Goal: Task Accomplishment & Management: Manage account settings

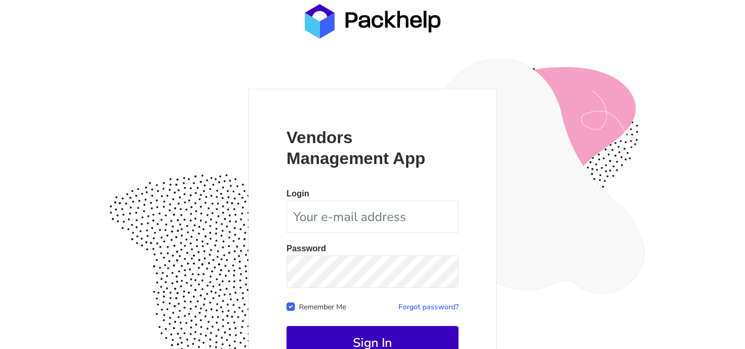
scroll to position [102, 0]
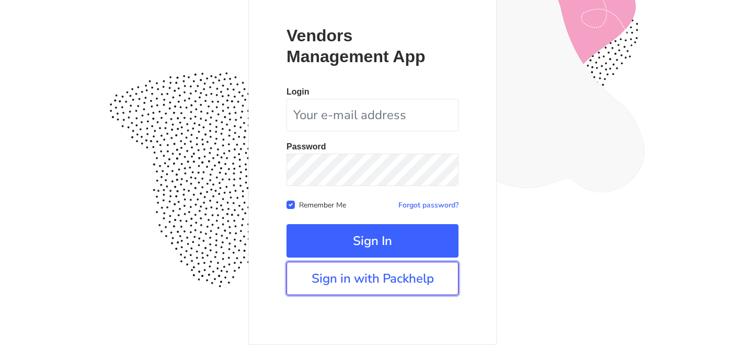
click at [366, 275] on link "Sign in with Packhelp" at bounding box center [373, 278] width 172 height 33
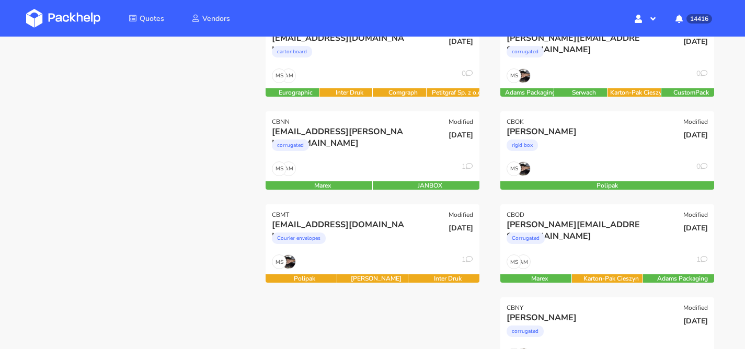
scroll to position [211, 0]
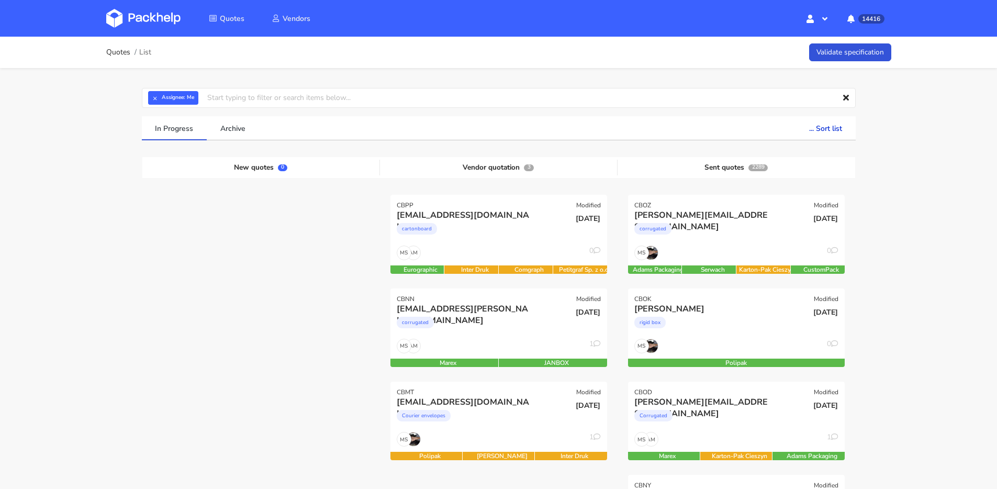
click at [511, 327] on div "corrugated" at bounding box center [466, 324] width 139 height 21
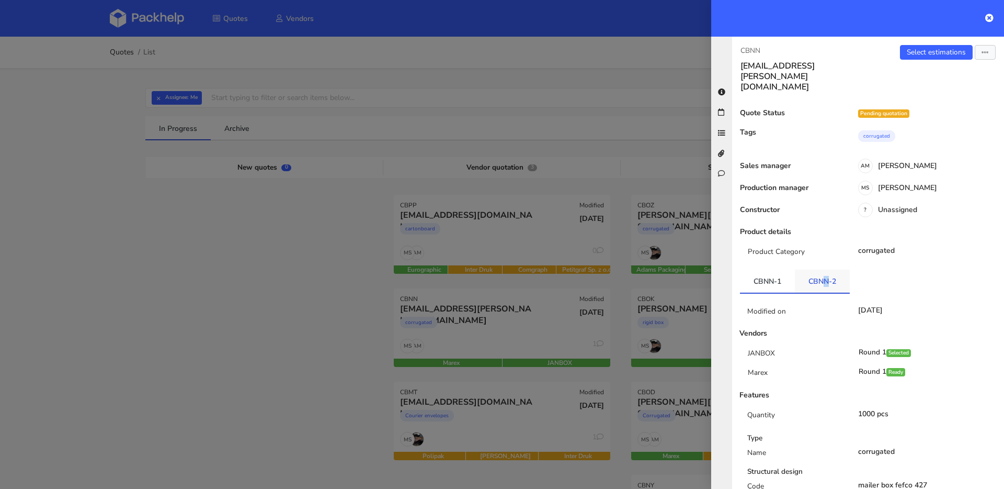
click at [822, 269] on link "CBNN-2" at bounding box center [822, 280] width 55 height 23
click at [785, 269] on link "CBNN-1" at bounding box center [767, 280] width 55 height 23
click at [812, 269] on link "CBNN-2" at bounding box center [822, 280] width 55 height 23
click at [910, 56] on link "Select estimations" at bounding box center [936, 52] width 73 height 15
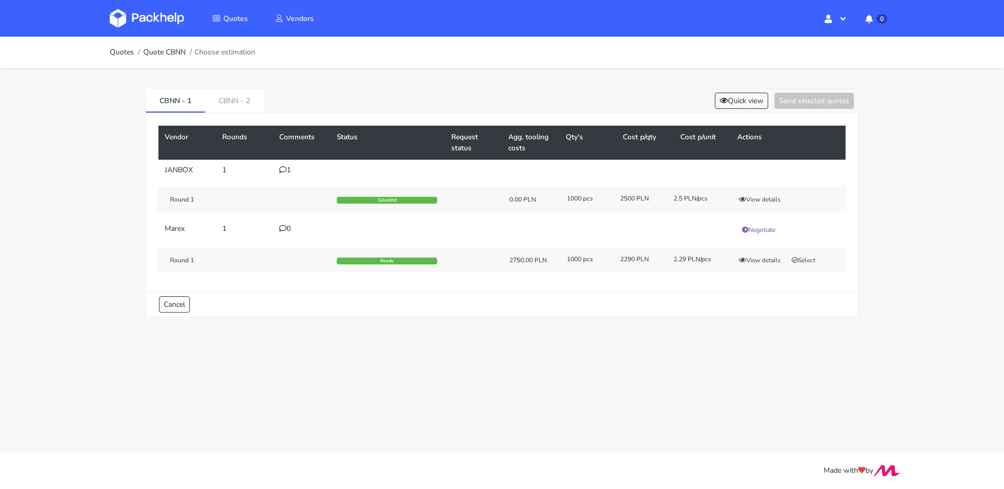
click at [256, 114] on div "Vendor Rounds Comments Status Request status Agg. tooling costs Qty's Cost p/qt…" at bounding box center [502, 202] width 712 height 178
click at [251, 107] on link "CBNN - 2" at bounding box center [234, 99] width 59 height 23
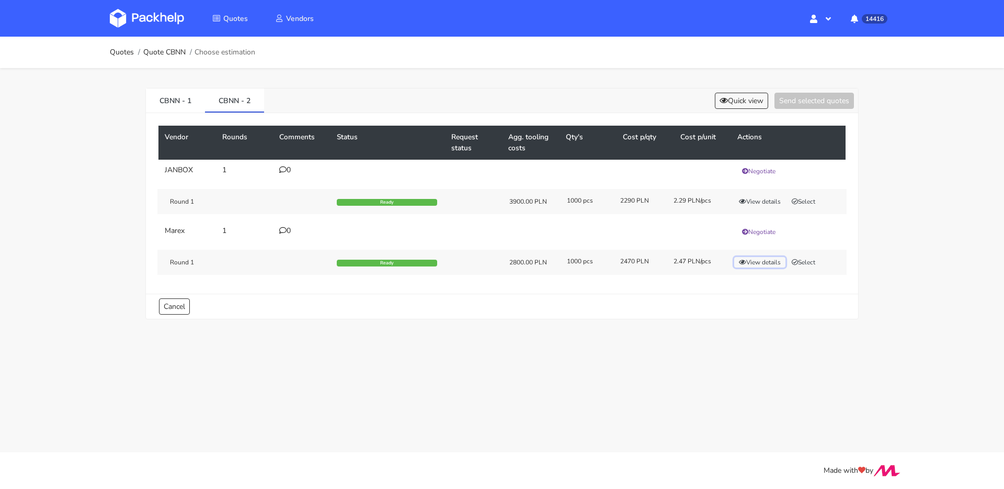
click at [784, 264] on button "View details" at bounding box center [759, 262] width 51 height 10
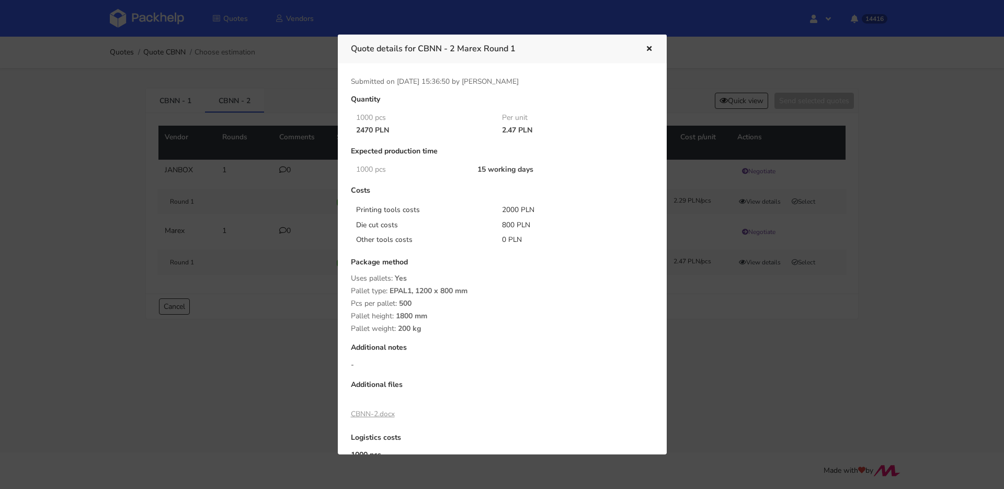
click at [641, 48] on div at bounding box center [642, 49] width 24 height 14
click at [643, 49] on button "button" at bounding box center [648, 49] width 12 height 14
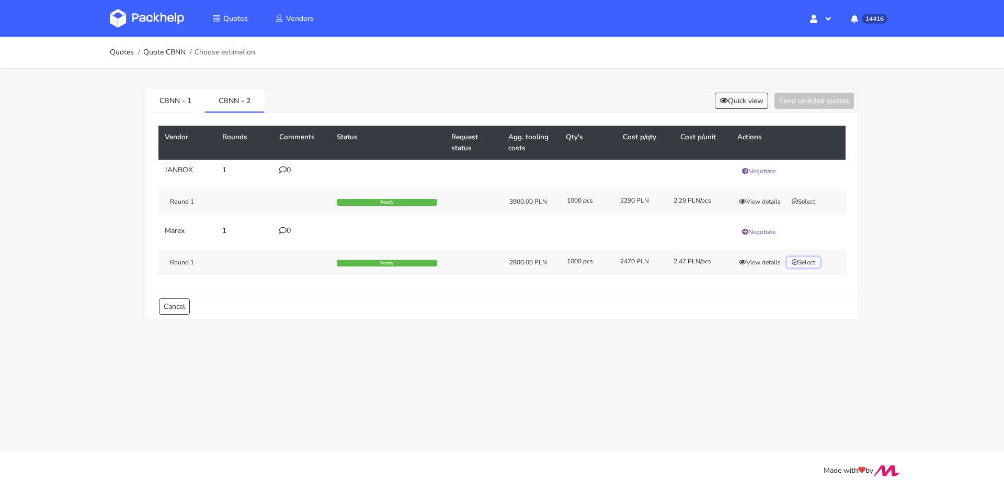
click at [800, 262] on button "Select" at bounding box center [803, 262] width 33 height 10
click at [802, 103] on button "Send selected quotes ( 1 )" at bounding box center [807, 101] width 94 height 16
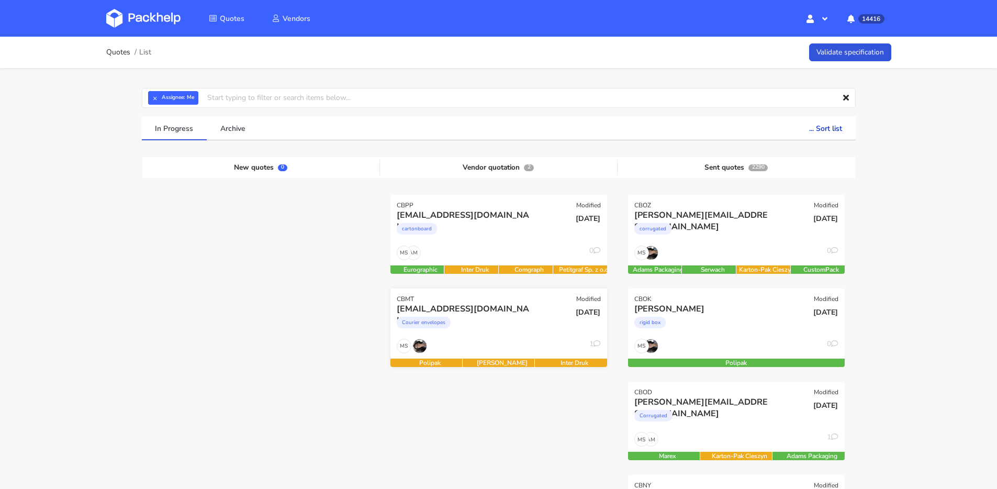
click at [502, 326] on div "Courier envelopes" at bounding box center [466, 324] width 139 height 21
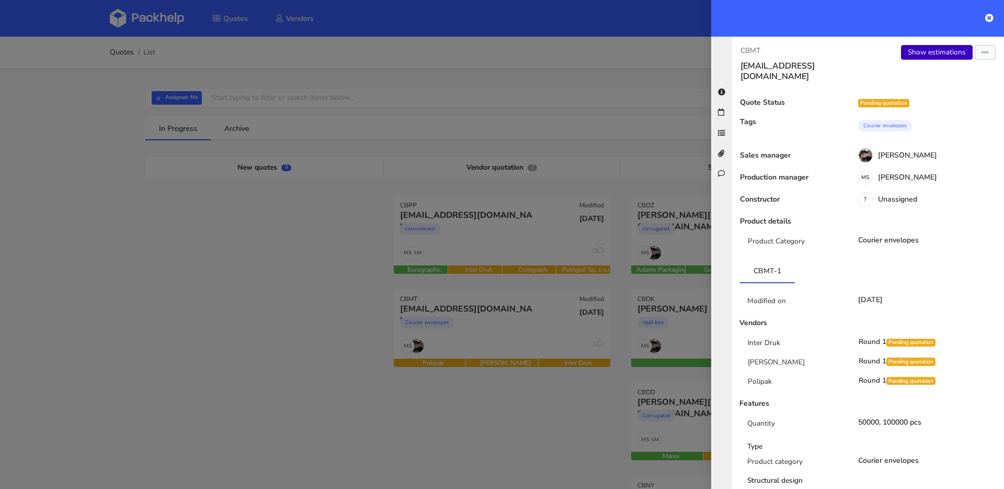
click at [922, 52] on link "Show estimations" at bounding box center [937, 52] width 72 height 15
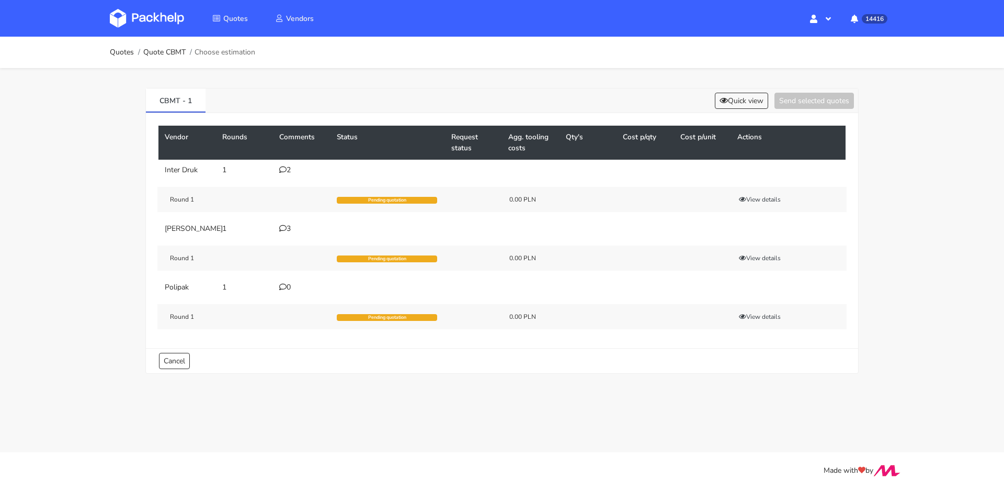
click at [286, 167] on icon at bounding box center [282, 169] width 7 height 7
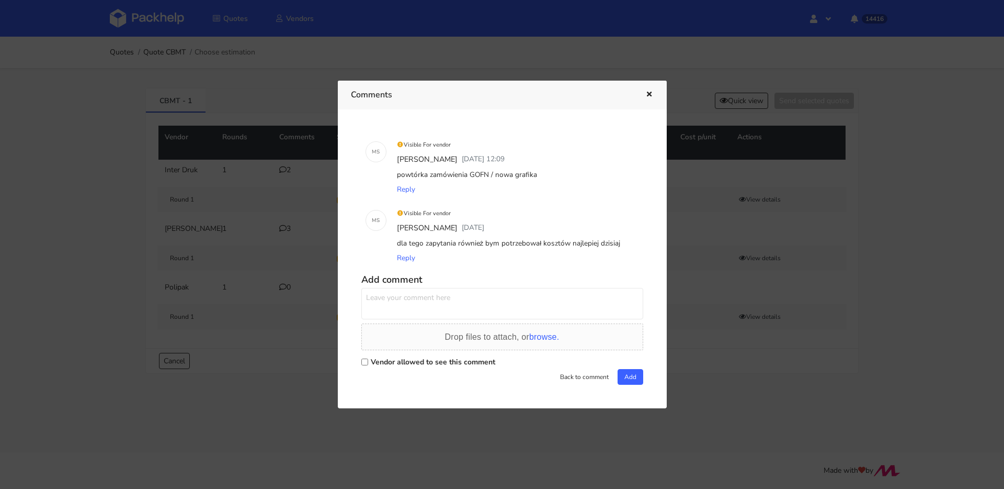
click at [652, 91] on button "button" at bounding box center [648, 95] width 12 height 14
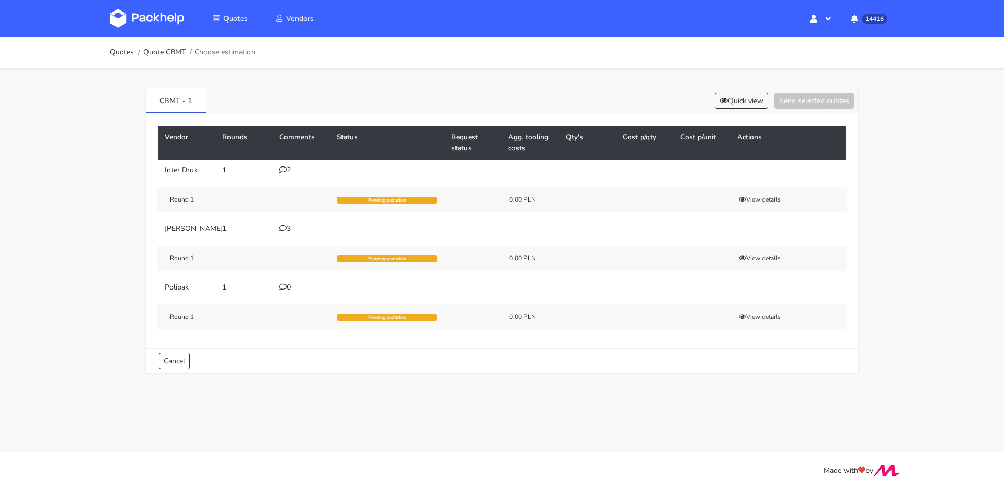
click at [289, 174] on div "2" at bounding box center [301, 170] width 45 height 8
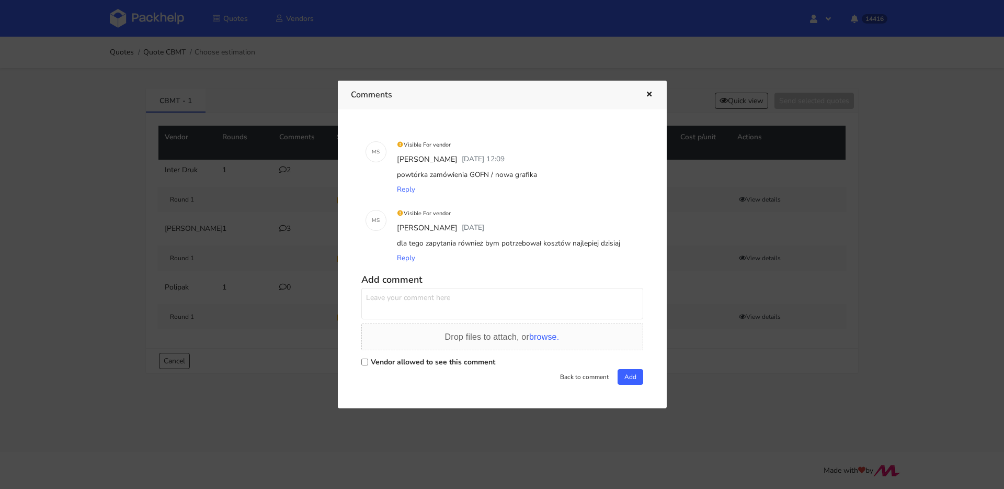
click at [649, 95] on icon "button" at bounding box center [649, 94] width 9 height 7
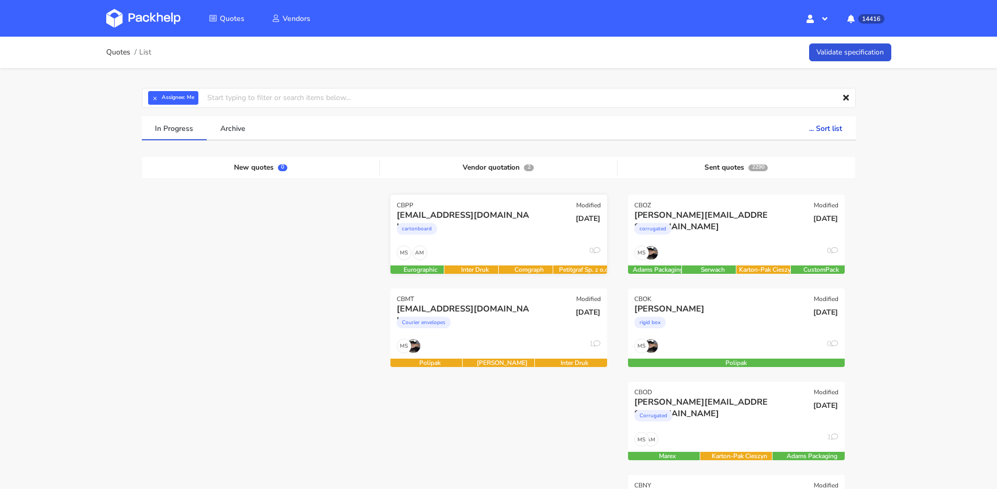
click at [479, 252] on div "AM MS 0" at bounding box center [498, 255] width 217 height 20
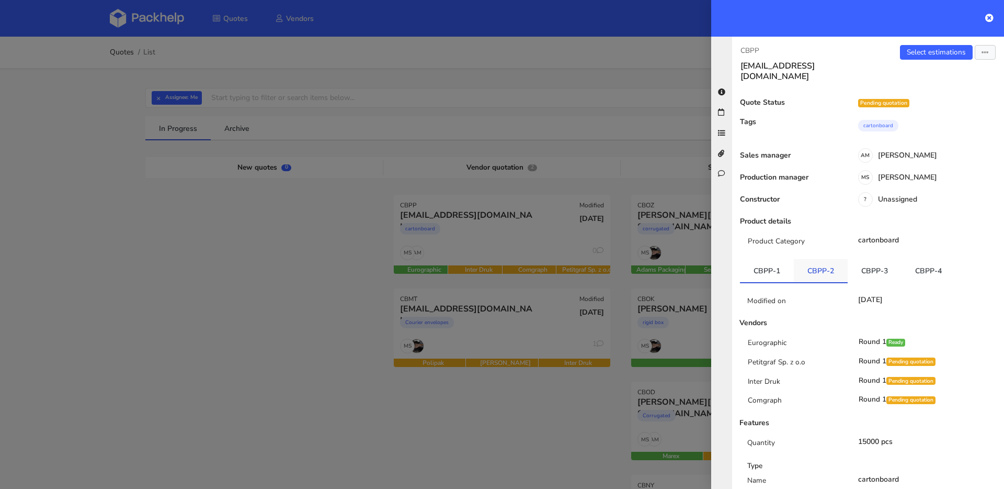
click at [820, 259] on link "CBPP-2" at bounding box center [821, 270] width 54 height 23
click at [885, 259] on link "CBPP-3" at bounding box center [875, 270] width 54 height 23
click at [914, 259] on link "CBPP-4" at bounding box center [929, 270] width 54 height 23
drag, startPoint x: 498, startPoint y: 243, endPoint x: 474, endPoint y: 244, distance: 23.6
click at [498, 243] on div at bounding box center [502, 244] width 1004 height 489
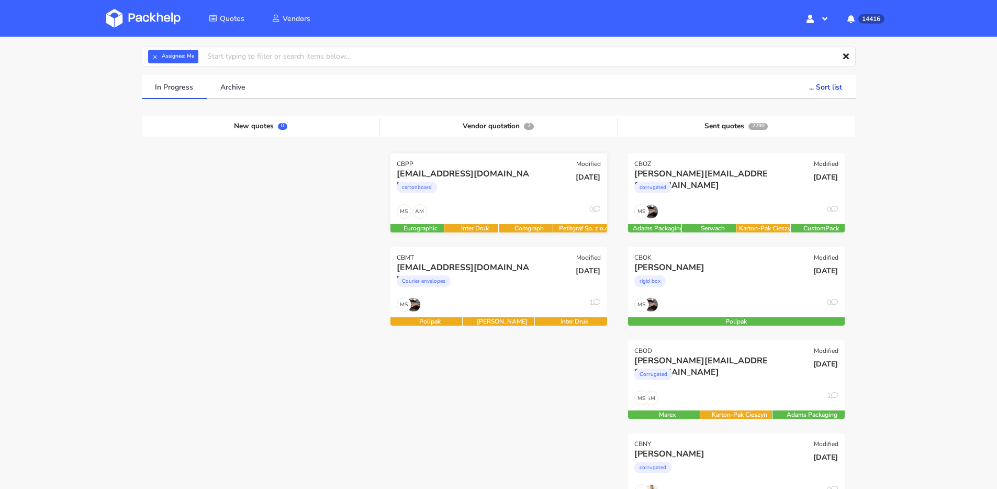
scroll to position [86, 0]
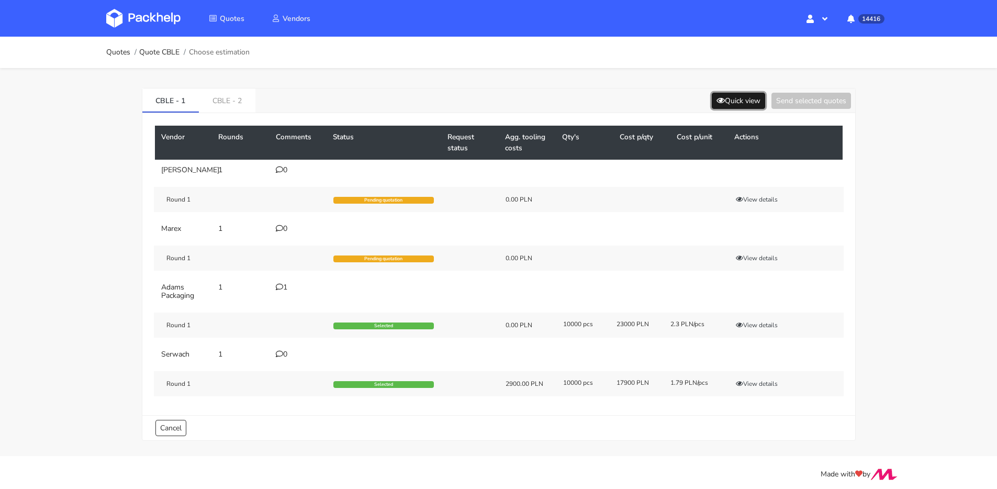
click at [752, 107] on button "Quick view" at bounding box center [737, 101] width 53 height 16
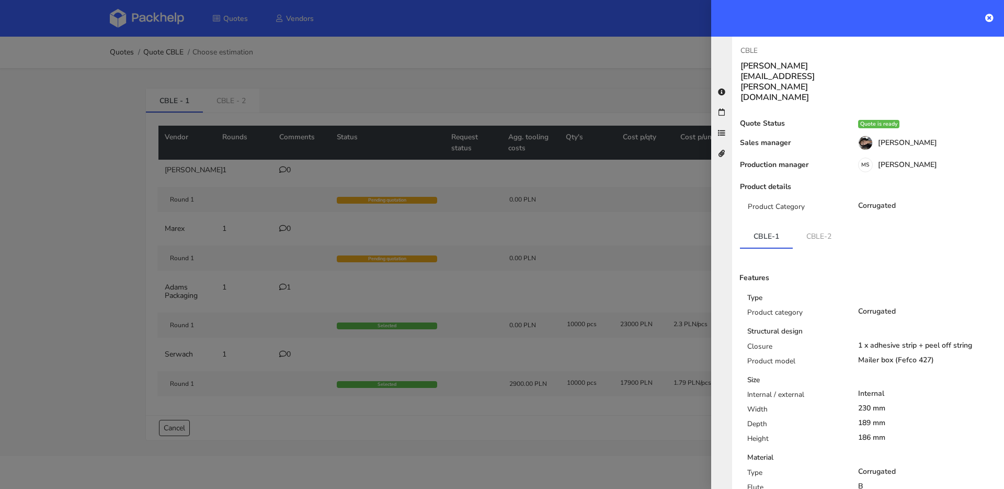
scroll to position [80, 0]
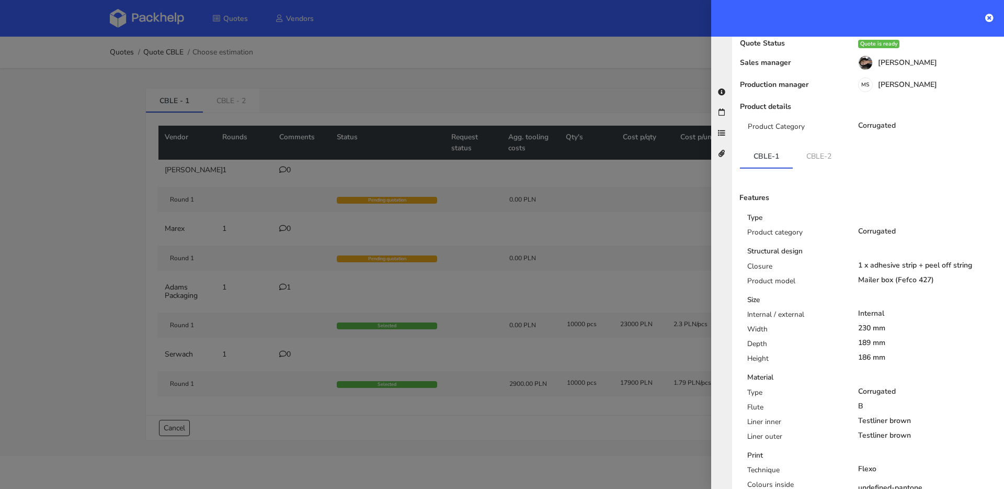
click at [813, 168] on div "Features Type Product category Corrugated Structural design Closure 1 x adhesiv…" at bounding box center [868, 383] width 256 height 431
click at [812, 144] on link "CBLE-2" at bounding box center [819, 155] width 52 height 23
click at [746, 144] on link "CBLE-1" at bounding box center [766, 155] width 53 height 23
click at [776, 144] on link "CBLE-1" at bounding box center [766, 155] width 53 height 23
click at [793, 144] on link "CBLE-2" at bounding box center [819, 155] width 53 height 23
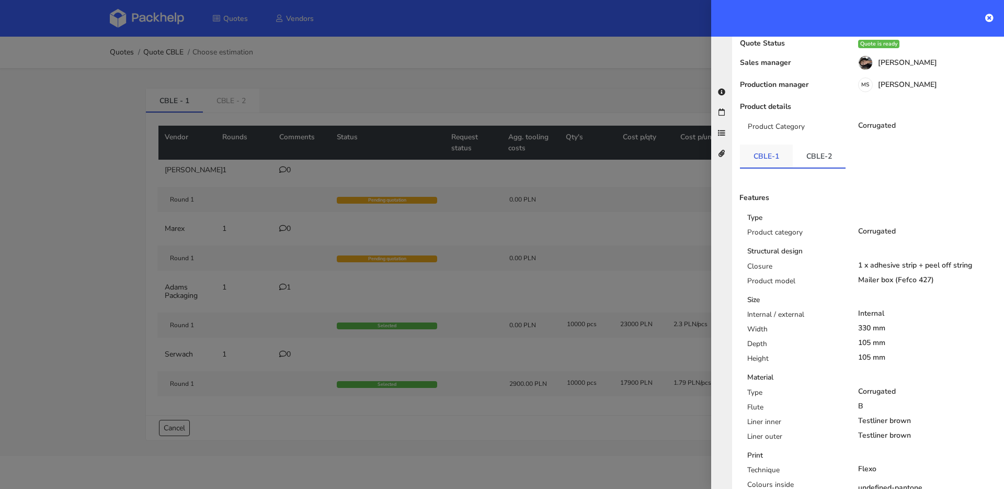
click at [761, 144] on link "CBLE-1" at bounding box center [766, 155] width 53 height 23
click at [795, 144] on link "CBLE-2" at bounding box center [819, 155] width 53 height 23
click at [768, 144] on link "CBLE-1" at bounding box center [766, 155] width 53 height 23
click at [807, 144] on link "CBLE-2" at bounding box center [819, 155] width 53 height 23
click at [775, 144] on link "CBLE-1" at bounding box center [766, 155] width 53 height 23
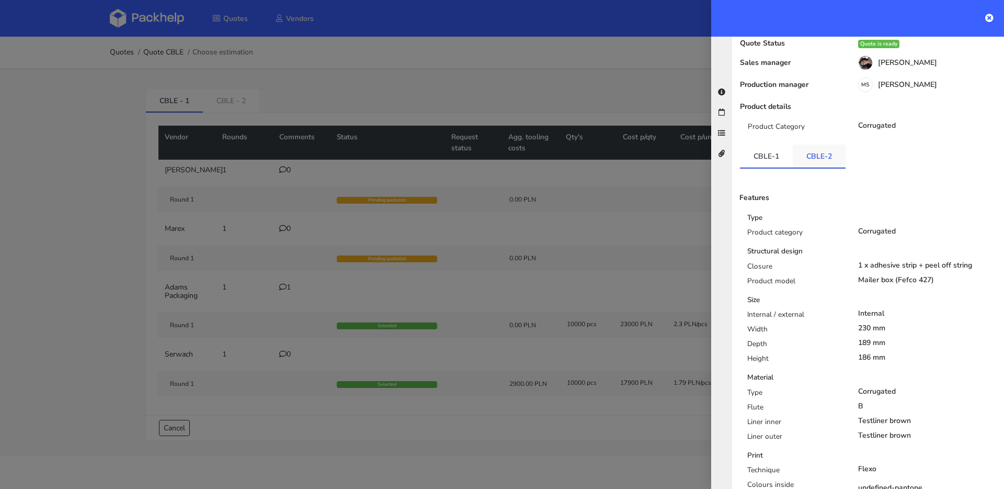
click at [810, 144] on link "CBLE-2" at bounding box center [819, 155] width 53 height 23
click at [780, 144] on link "CBLE-1" at bounding box center [766, 155] width 53 height 23
click at [839, 144] on link "CBLE-2" at bounding box center [819, 155] width 53 height 23
click at [772, 144] on link "CBLE-1" at bounding box center [766, 155] width 53 height 23
click at [819, 144] on link "CBLE-2" at bounding box center [819, 155] width 53 height 23
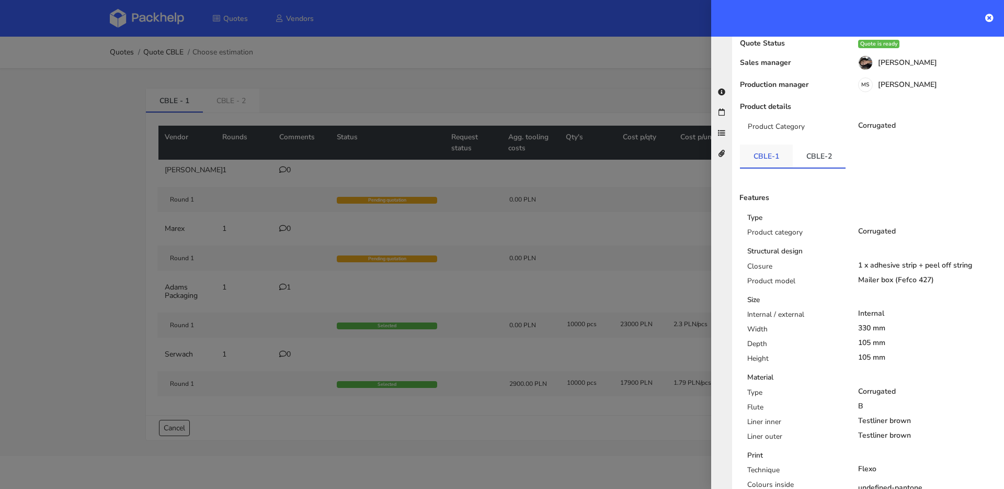
click at [770, 144] on link "CBLE-1" at bounding box center [766, 155] width 53 height 23
click at [806, 144] on link "CBLE-2" at bounding box center [819, 155] width 53 height 23
click at [775, 144] on link "CBLE-1" at bounding box center [766, 155] width 53 height 23
click at [491, 135] on div at bounding box center [502, 244] width 1004 height 489
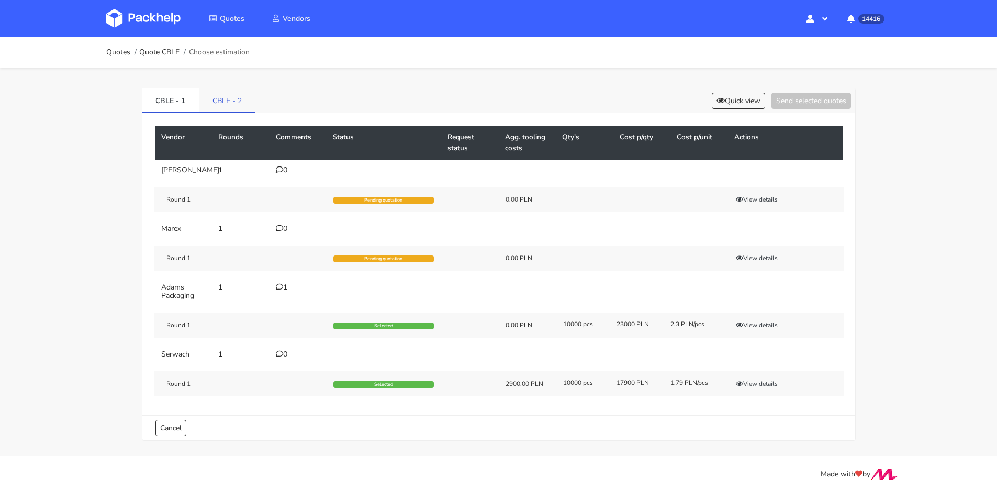
click at [229, 104] on link "CBLE - 2" at bounding box center [227, 99] width 56 height 23
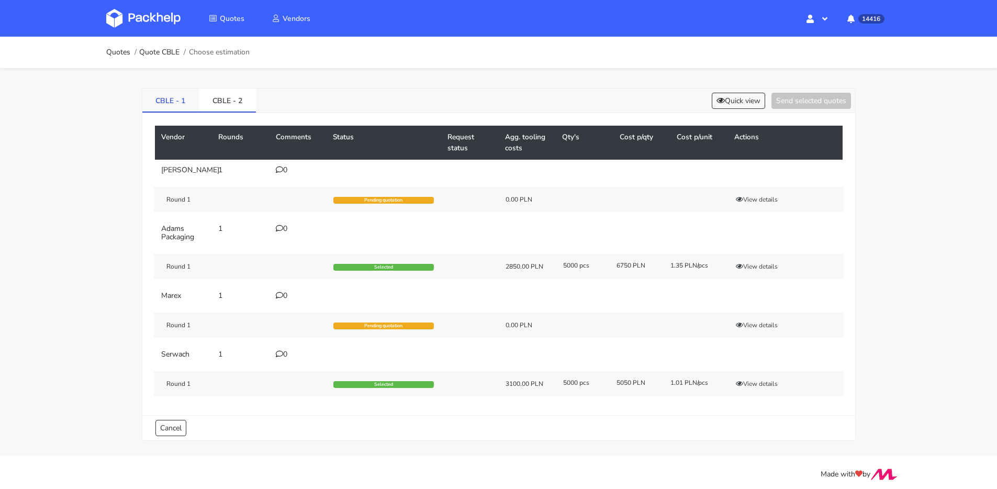
click at [159, 99] on link "CBLE - 1" at bounding box center [170, 99] width 57 height 23
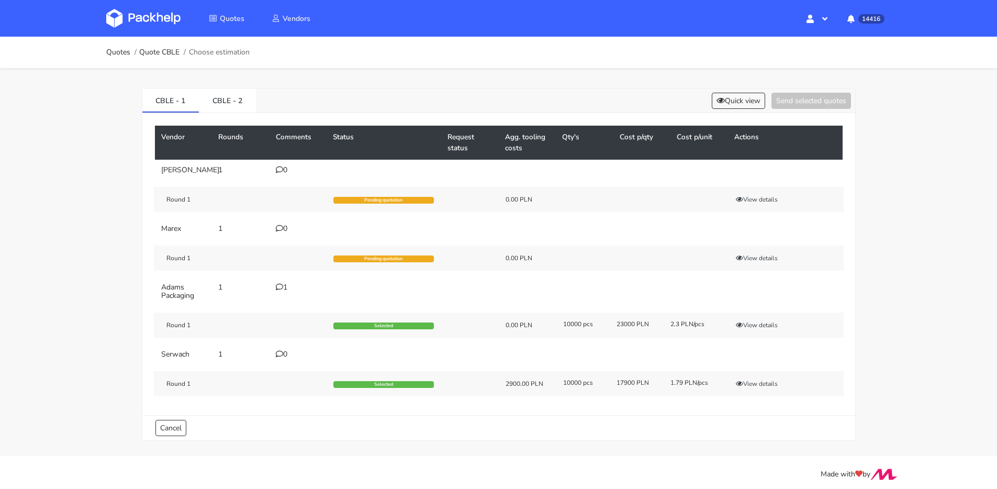
click at [222, 116] on div "Vendor Rounds Comments Status Request status Agg. tooling costs Qty's Cost p/qt…" at bounding box center [498, 264] width 712 height 302
drag, startPoint x: 220, startPoint y: 112, endPoint x: 212, endPoint y: 109, distance: 8.5
click at [220, 112] on li "CBLE - 2" at bounding box center [227, 100] width 57 height 24
click at [219, 108] on link "CBLE - 2" at bounding box center [227, 99] width 57 height 23
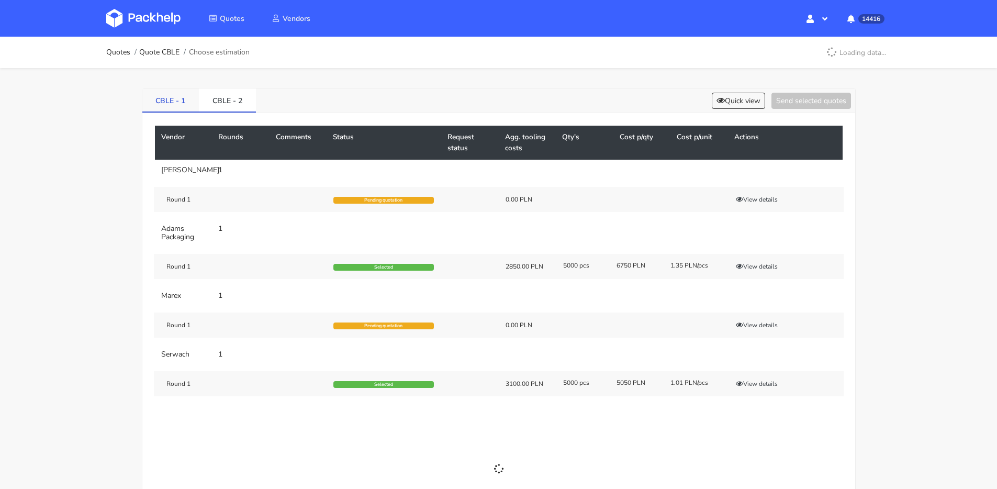
click at [182, 106] on link "CBLE - 1" at bounding box center [170, 99] width 57 height 23
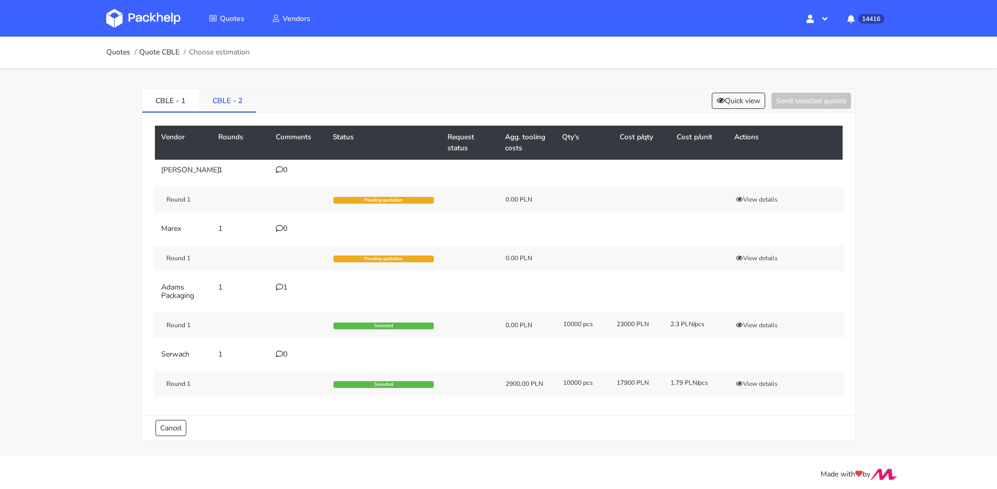
click at [212, 104] on link "CBLE - 2" at bounding box center [227, 99] width 57 height 23
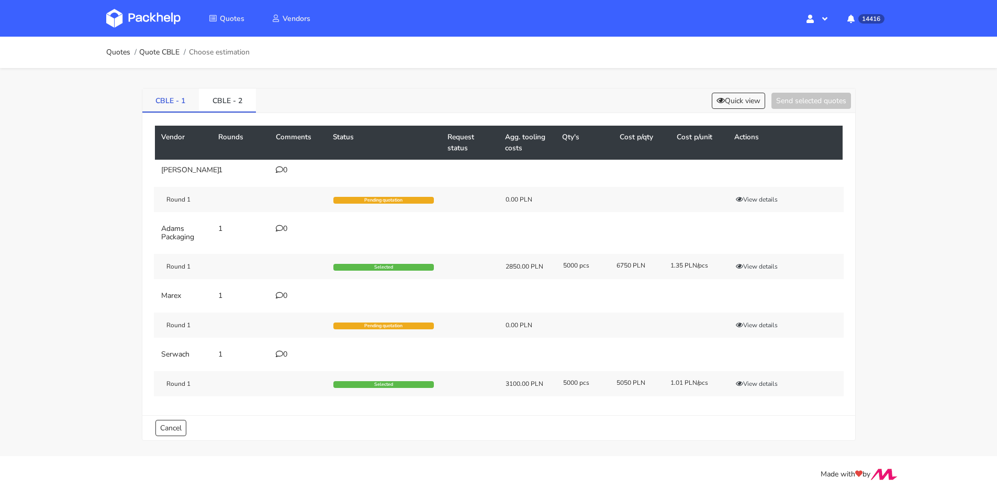
click at [185, 103] on link "CBLE - 1" at bounding box center [170, 99] width 57 height 23
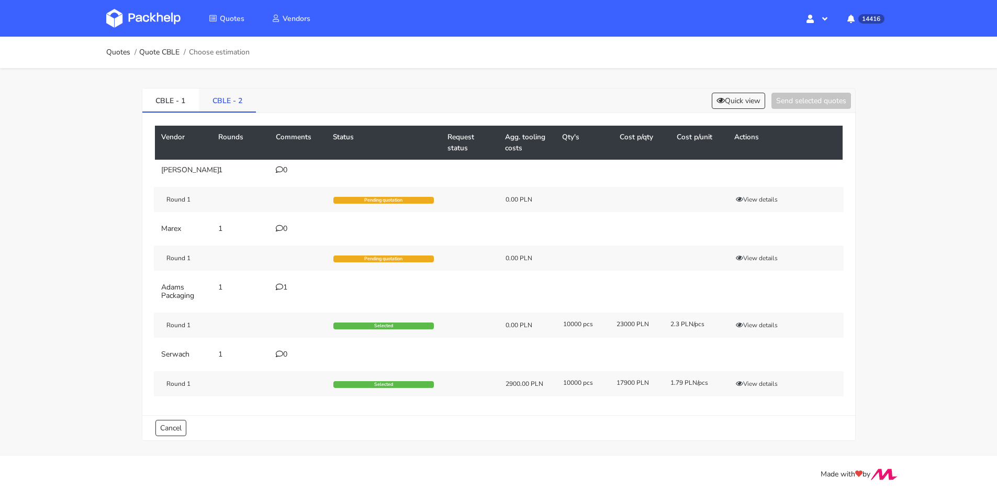
click at [219, 104] on link "CBLE - 2" at bounding box center [227, 99] width 57 height 23
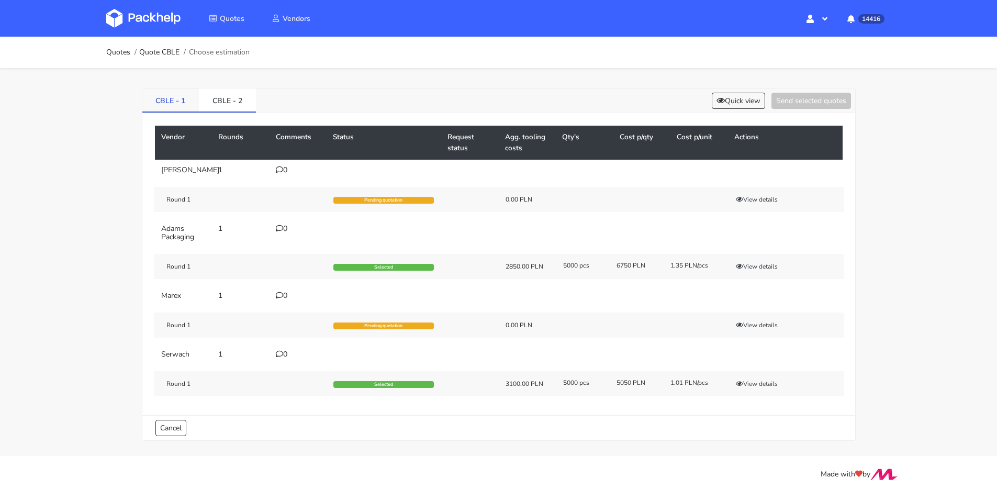
click at [167, 101] on link "CBLE - 1" at bounding box center [170, 99] width 57 height 23
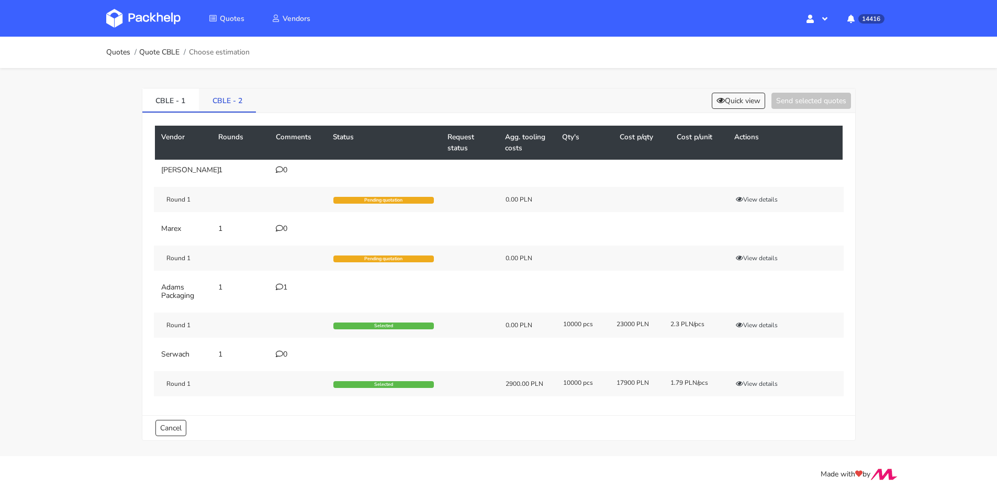
click at [248, 99] on link "CBLE - 2" at bounding box center [227, 99] width 57 height 23
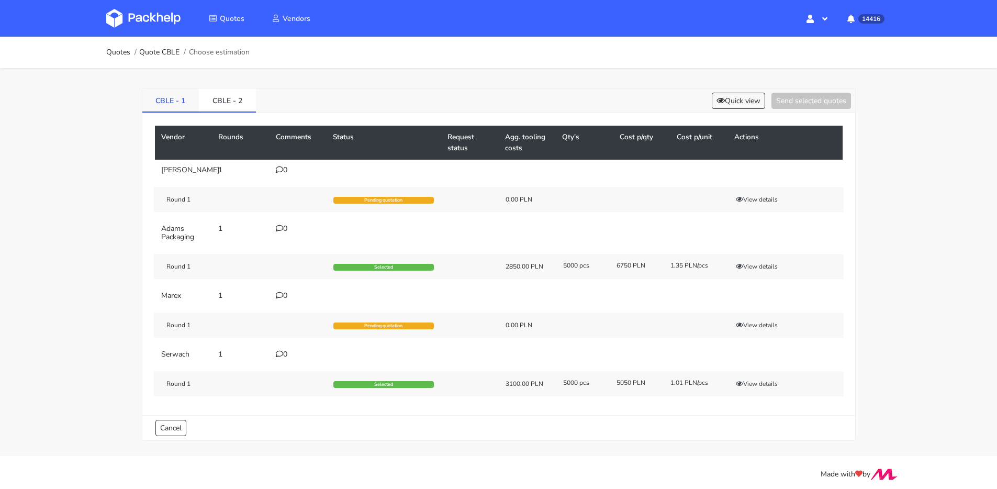
click at [179, 103] on link "CBLE - 1" at bounding box center [170, 99] width 57 height 23
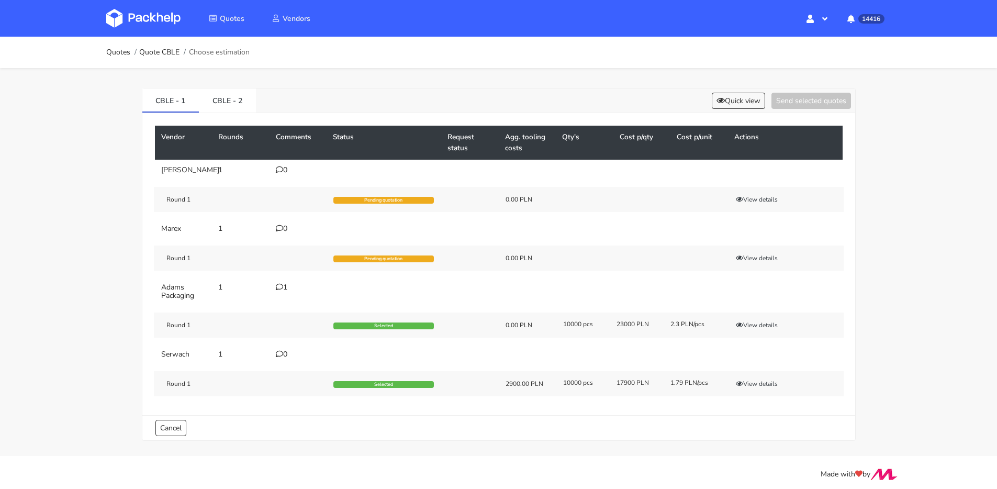
click at [279, 290] on icon at bounding box center [279, 286] width 7 height 7
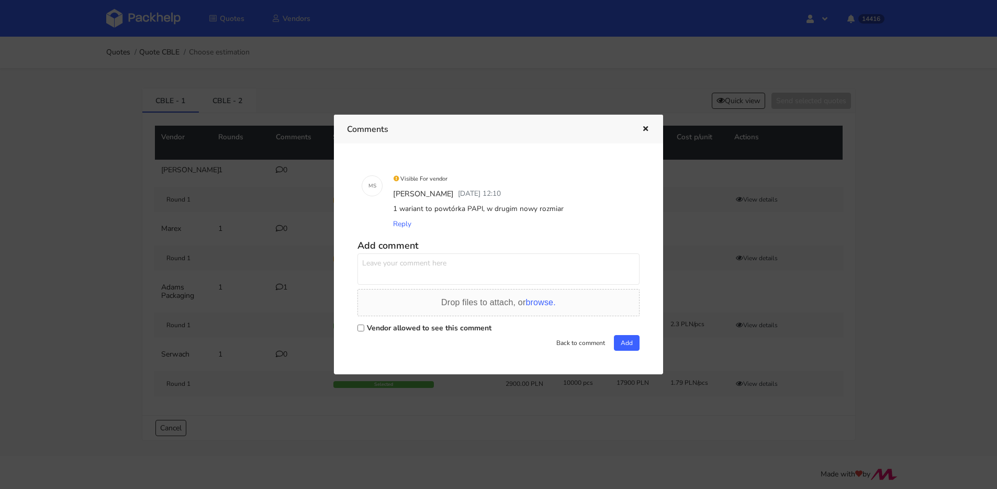
click at [644, 127] on icon "button" at bounding box center [645, 129] width 9 height 7
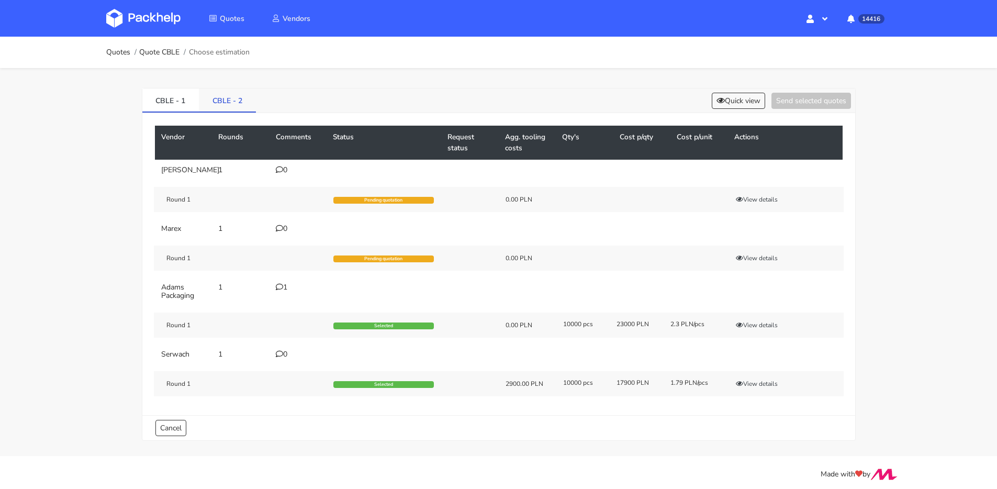
click at [224, 105] on link "CBLE - 2" at bounding box center [227, 99] width 57 height 23
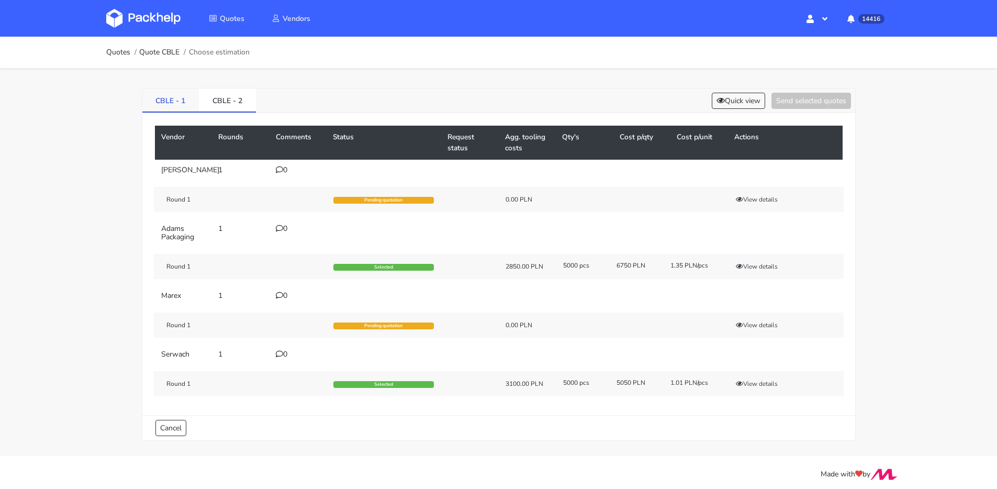
click at [163, 106] on link "CBLE - 1" at bounding box center [170, 99] width 57 height 23
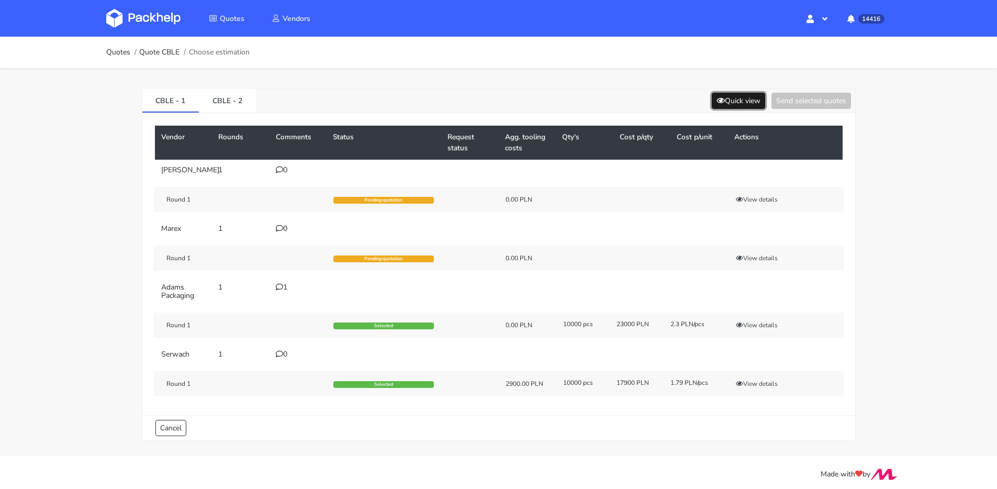
click at [731, 99] on button "Quick view" at bounding box center [737, 101] width 53 height 16
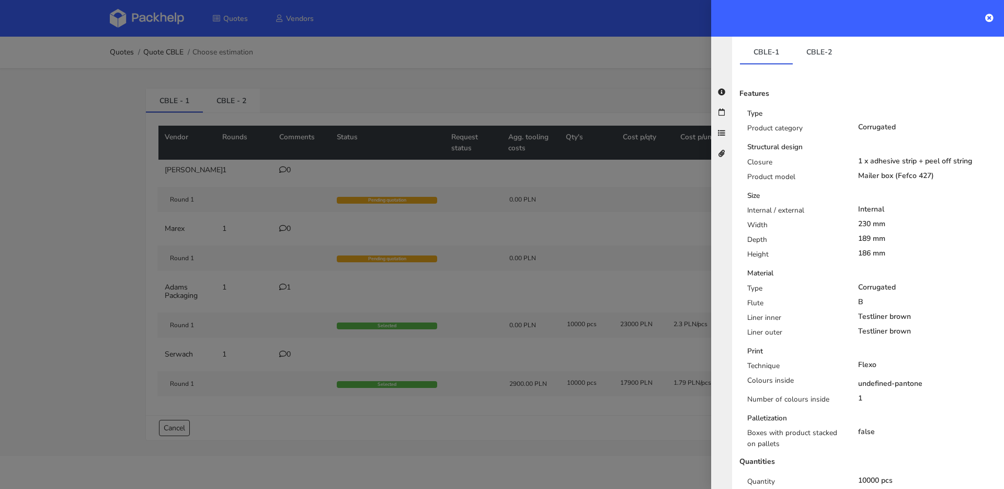
scroll to position [130, 0]
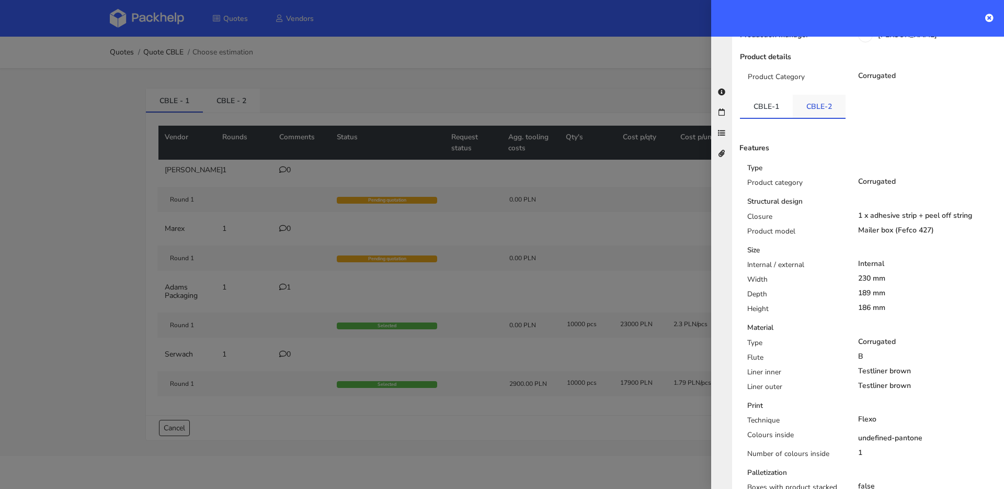
click at [817, 95] on link "CBLE-2" at bounding box center [819, 106] width 53 height 23
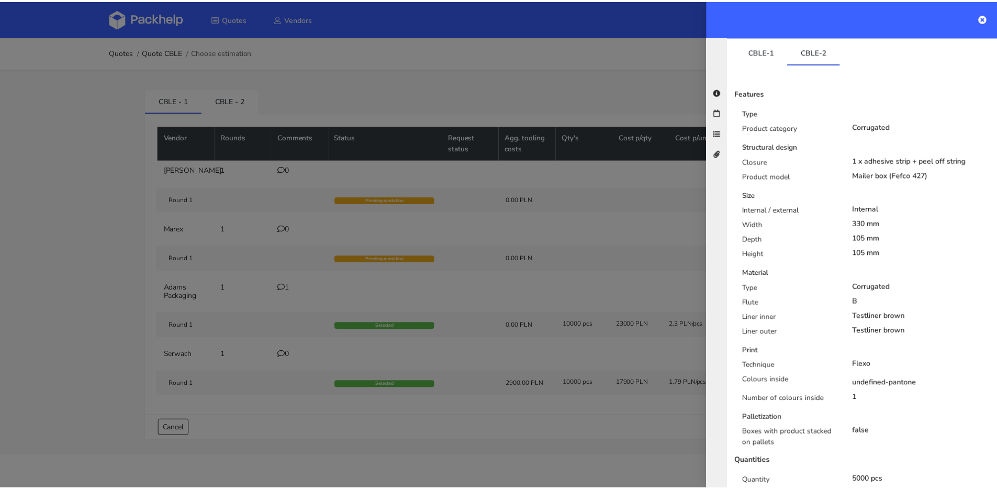
scroll to position [213, 0]
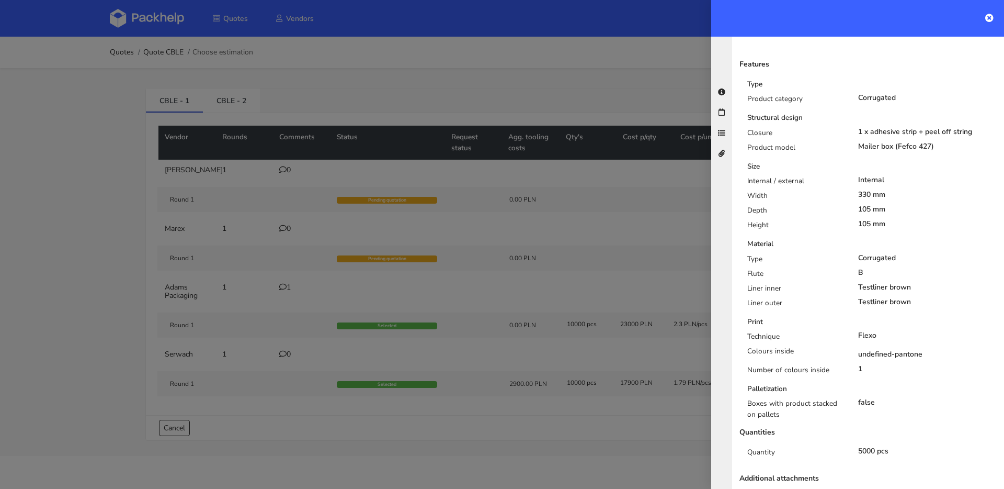
click at [542, 208] on div at bounding box center [502, 244] width 1004 height 489
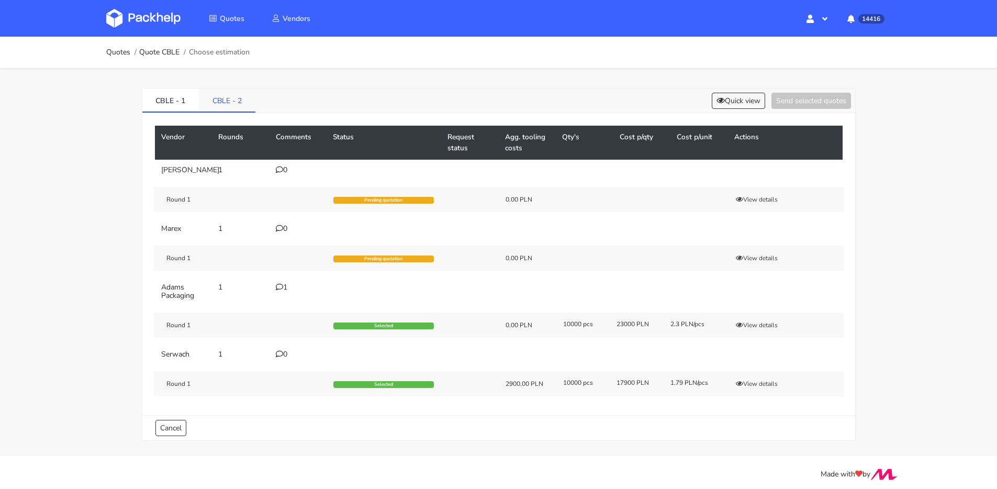
click at [236, 106] on link "CBLE - 2" at bounding box center [227, 99] width 56 height 23
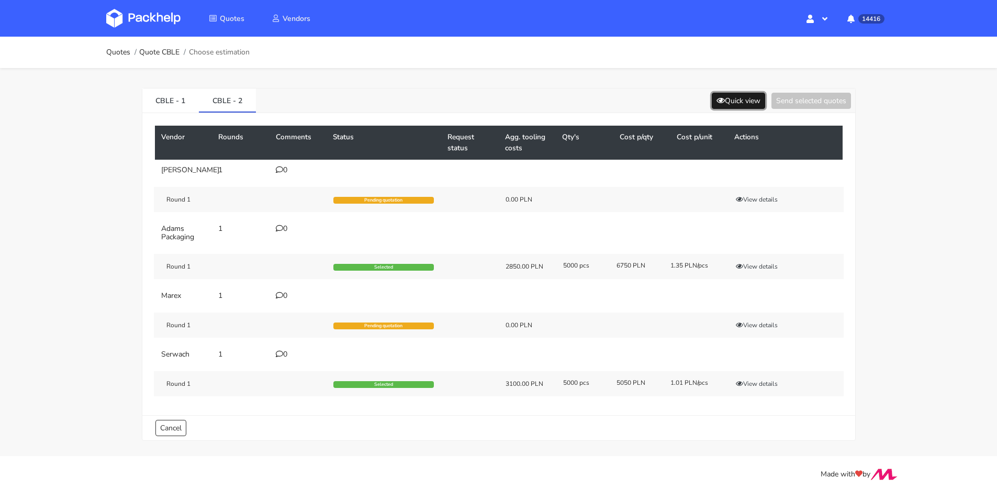
click at [733, 103] on button "Quick view" at bounding box center [737, 101] width 53 height 16
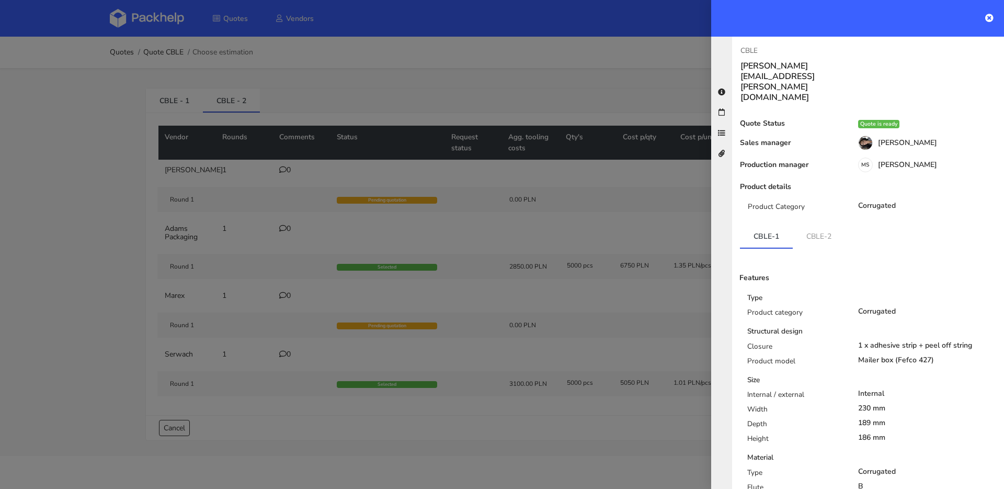
click at [586, 118] on div at bounding box center [502, 244] width 1004 height 489
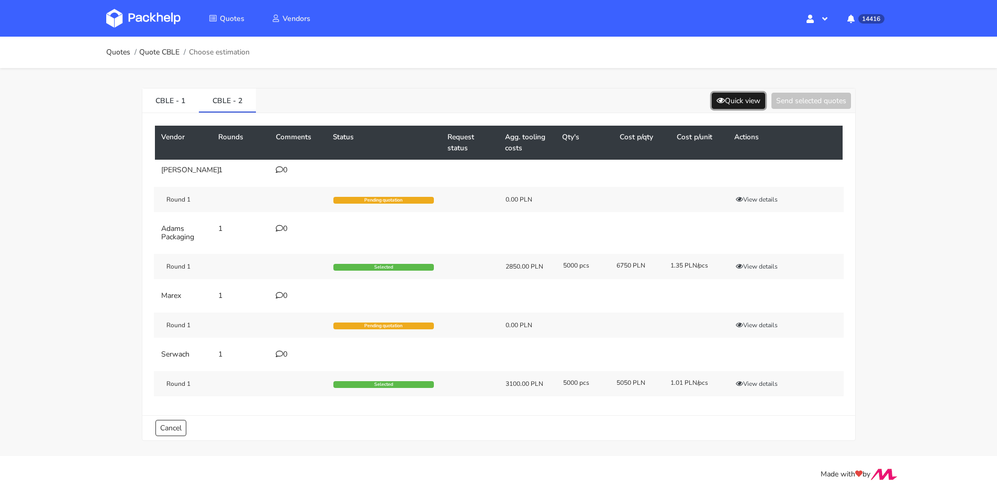
click at [726, 105] on button "Quick view" at bounding box center [737, 101] width 53 height 16
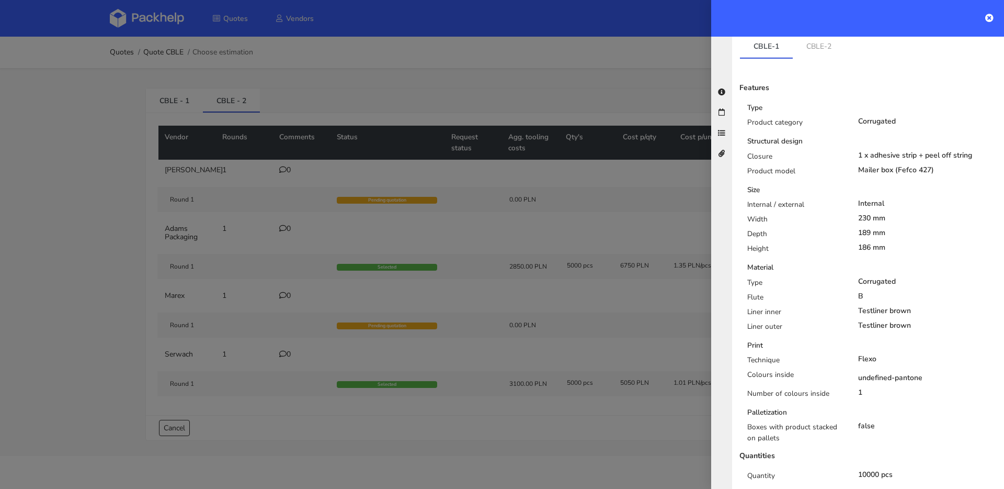
scroll to position [37, 0]
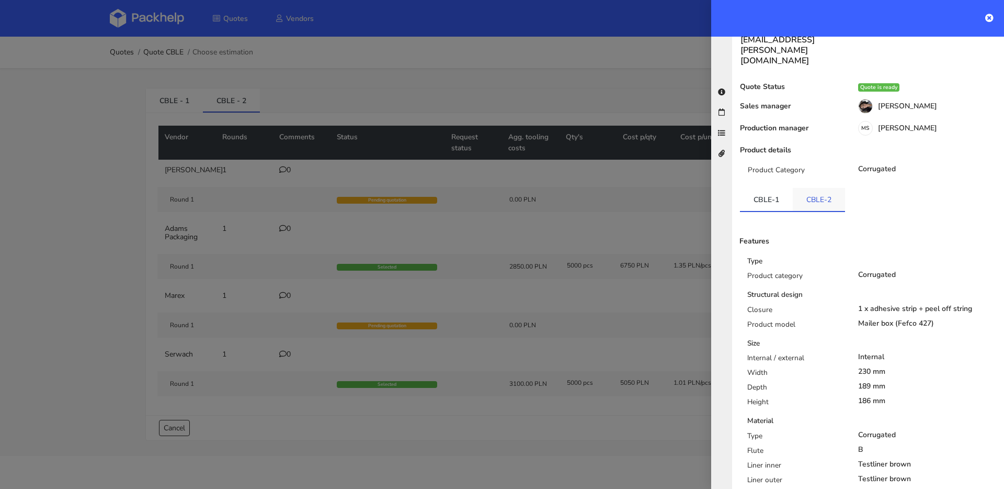
click at [813, 188] on link "CBLE-2" at bounding box center [819, 199] width 52 height 23
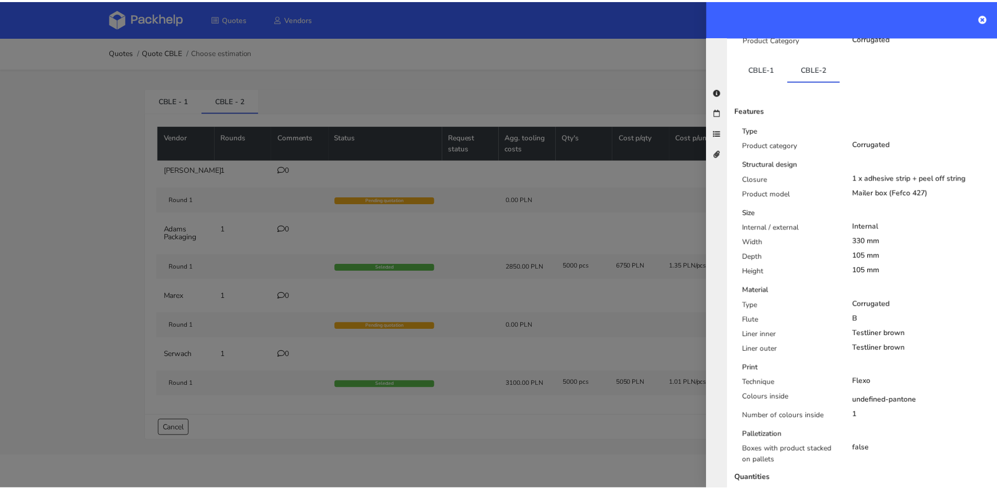
scroll to position [29, 0]
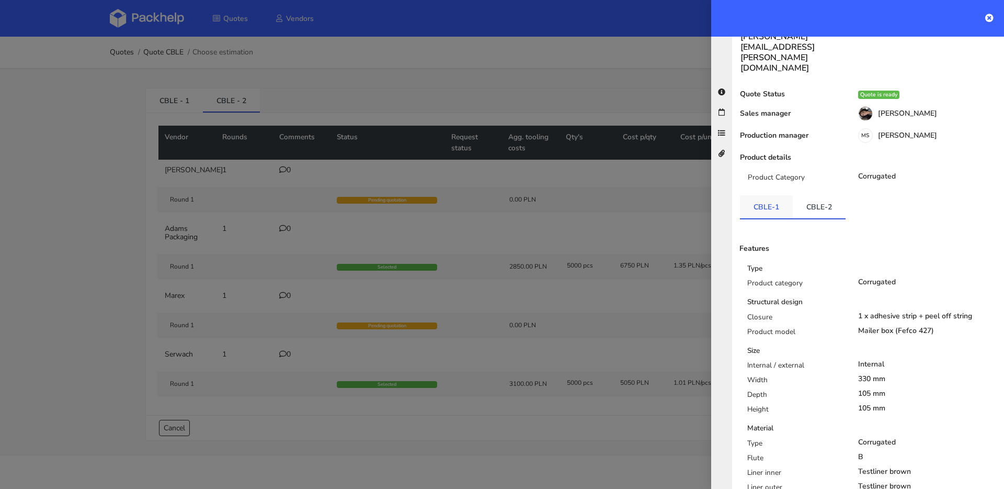
click at [750, 195] on link "CBLE-1" at bounding box center [766, 206] width 53 height 23
click at [813, 195] on link "CBLE-2" at bounding box center [819, 206] width 53 height 23
click at [766, 195] on link "CBLE-1" at bounding box center [766, 206] width 53 height 23
click at [798, 195] on link "CBLE-2" at bounding box center [819, 206] width 53 height 23
click at [413, 59] on div at bounding box center [502, 244] width 1004 height 489
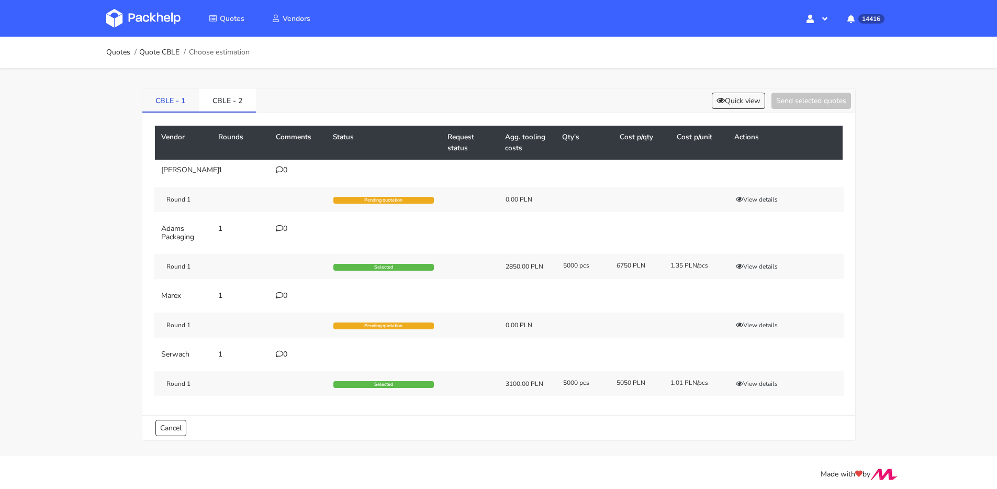
click at [179, 103] on link "CBLE - 1" at bounding box center [170, 99] width 57 height 23
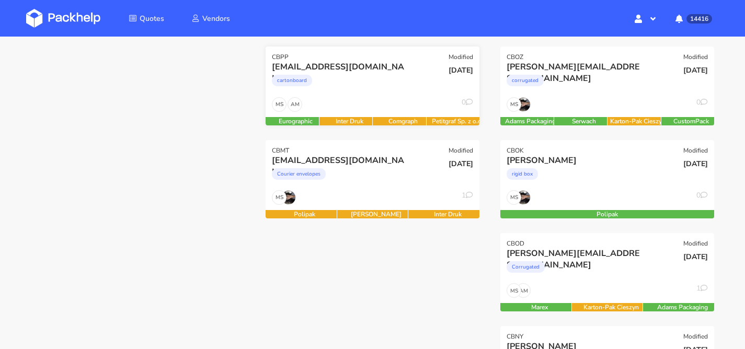
scroll to position [72, 0]
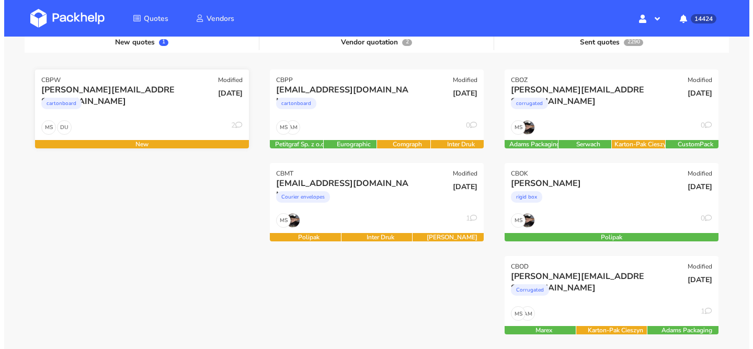
scroll to position [153, 0]
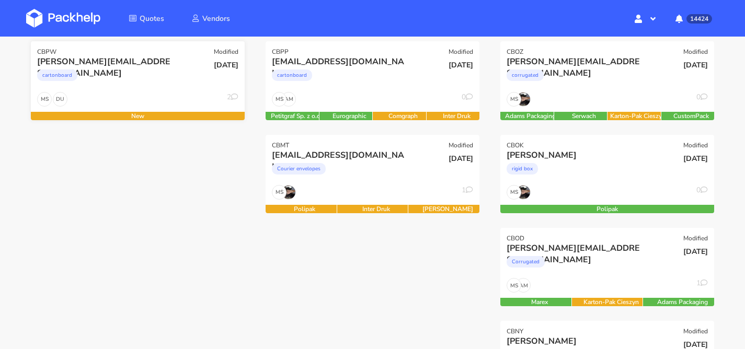
click at [155, 96] on div "DU MS 2" at bounding box center [138, 102] width 214 height 20
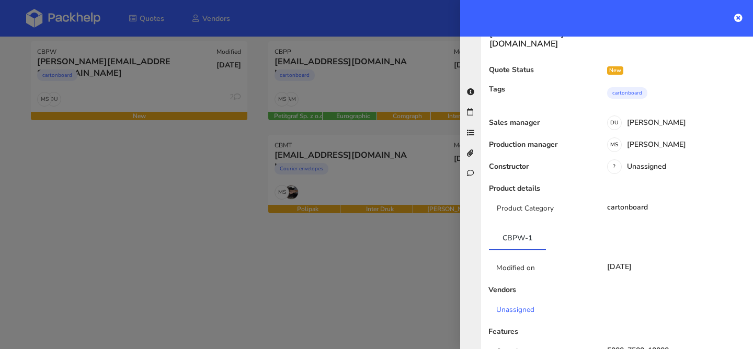
scroll to position [0, 0]
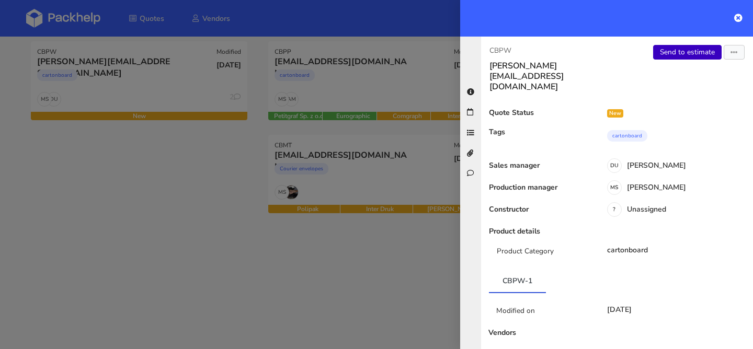
click at [664, 50] on link "Send to estimate" at bounding box center [687, 52] width 69 height 15
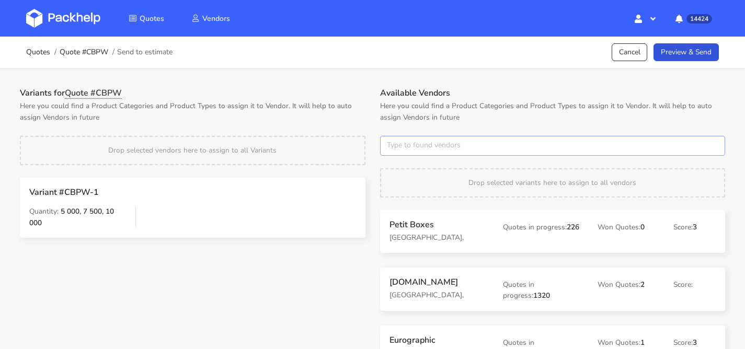
click at [416, 139] on input "text" at bounding box center [553, 146] width 346 height 20
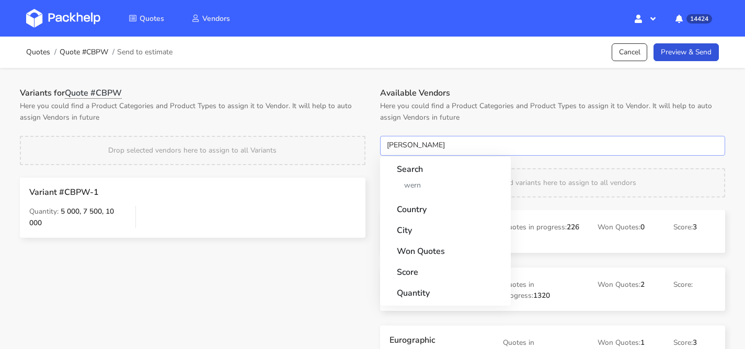
type input "werner"
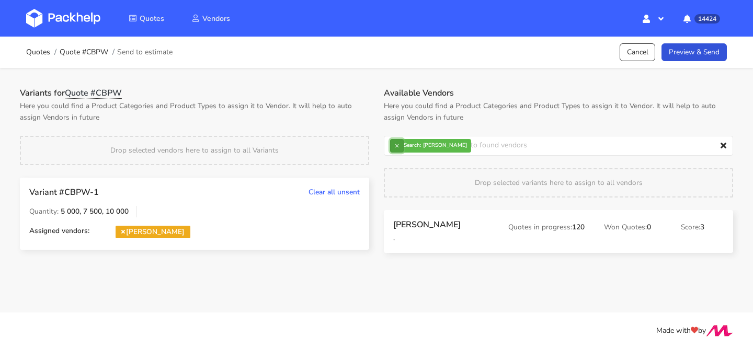
click at [402, 150] on button "×" at bounding box center [397, 146] width 14 height 14
click at [401, 150] on input "text" at bounding box center [558, 146] width 349 height 20
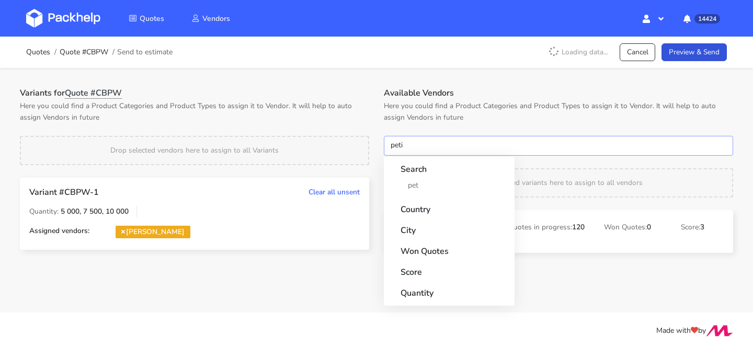
type input "petit"
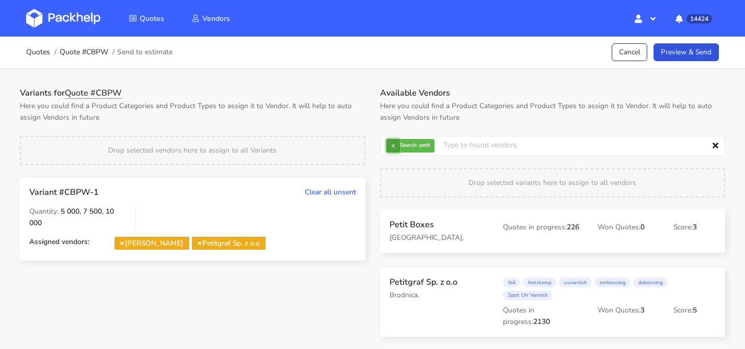
click at [392, 146] on button "×" at bounding box center [394, 146] width 14 height 14
click at [392, 146] on input "text" at bounding box center [553, 146] width 346 height 20
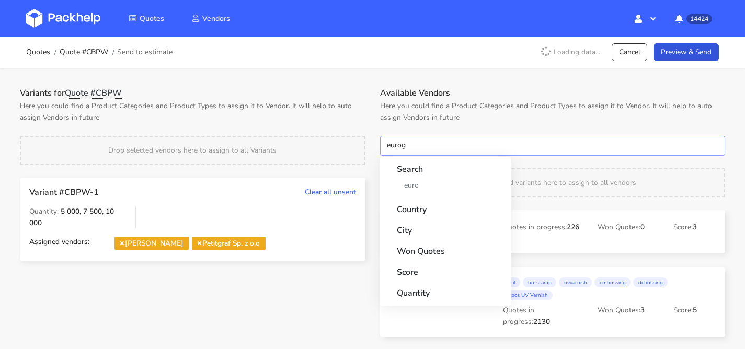
type input "eurogr"
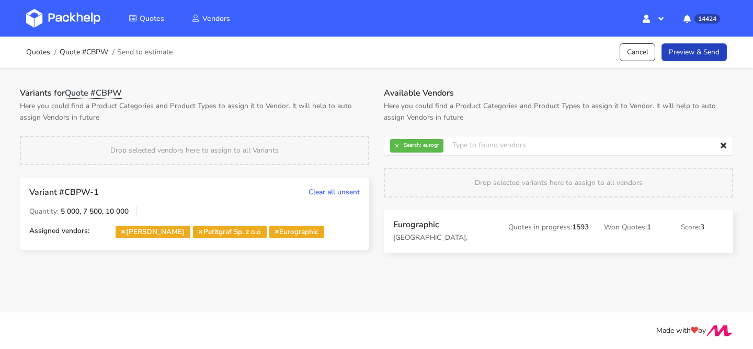
click at [689, 49] on link "Preview & Send" at bounding box center [694, 52] width 65 height 18
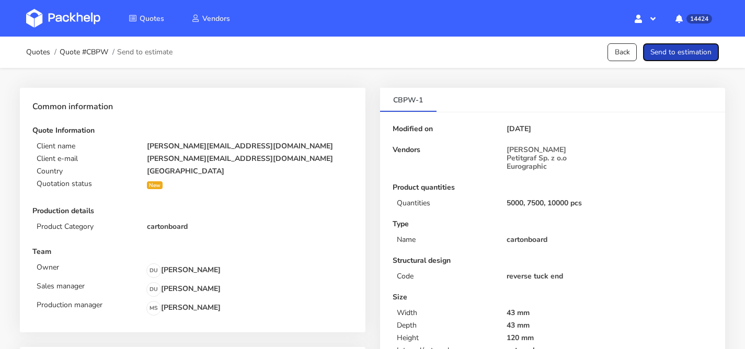
click at [670, 52] on button "Send to estimation" at bounding box center [681, 52] width 76 height 18
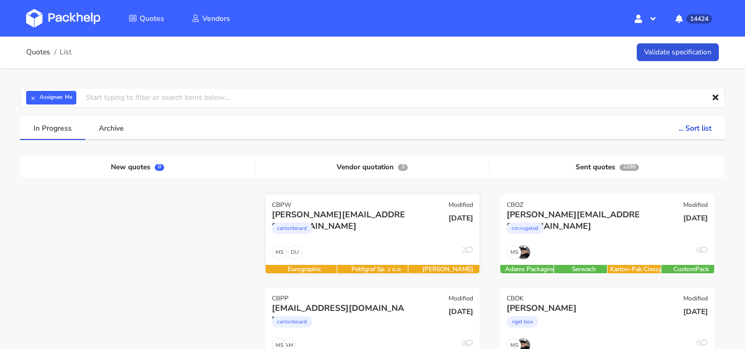
click at [392, 233] on div "cartonboard" at bounding box center [340, 231] width 137 height 21
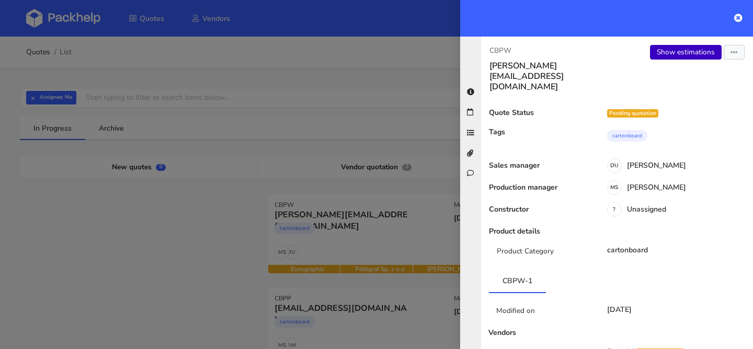
click at [675, 50] on link "Show estimations" at bounding box center [686, 52] width 72 height 15
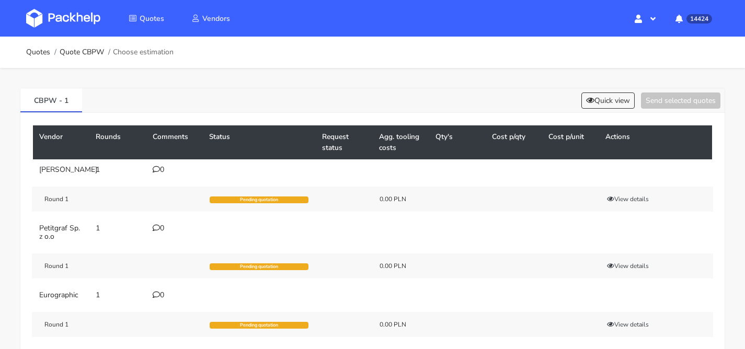
click at [169, 166] on div "0" at bounding box center [175, 170] width 44 height 8
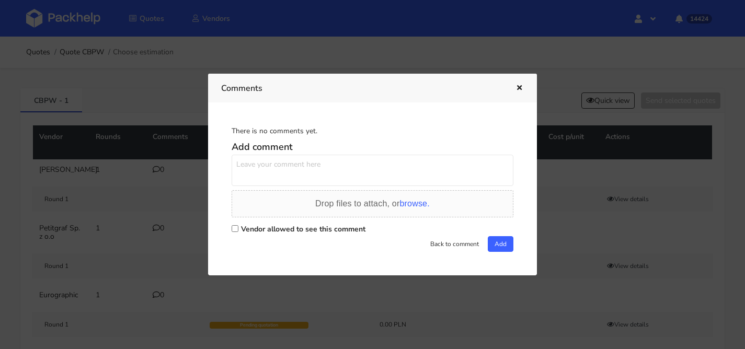
click at [284, 179] on textarea at bounding box center [373, 170] width 282 height 31
paste textarea "R348541270"
type textarea "powtórka rozmiaru R348541270 XGBW z inną grafiką"
click at [318, 224] on label "Vendor allowed to see this comment" at bounding box center [303, 229] width 125 height 10
click at [239, 225] on input "Vendor allowed to see this comment" at bounding box center [235, 228] width 7 height 7
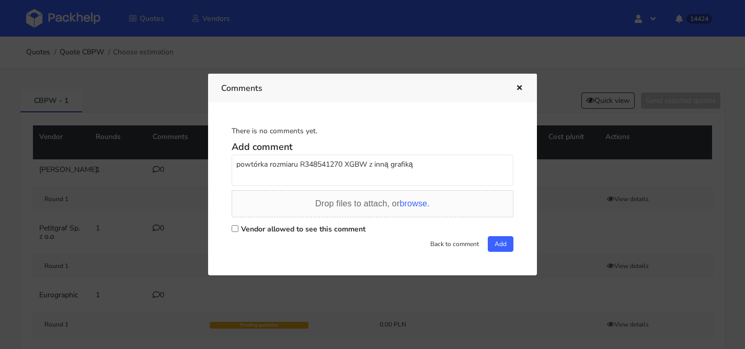
checkbox input "true"
click at [504, 243] on button "Add" at bounding box center [501, 244] width 26 height 16
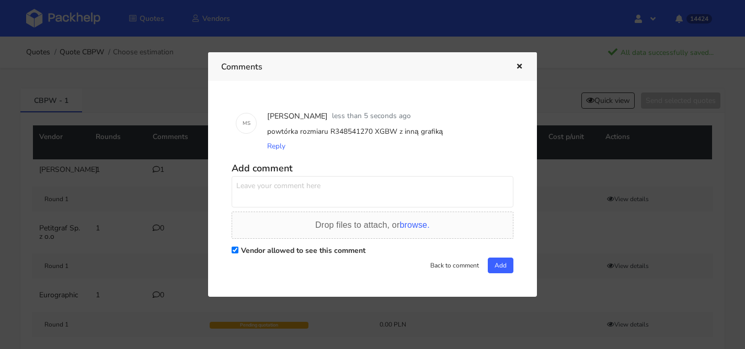
click at [516, 64] on icon "button" at bounding box center [519, 66] width 9 height 7
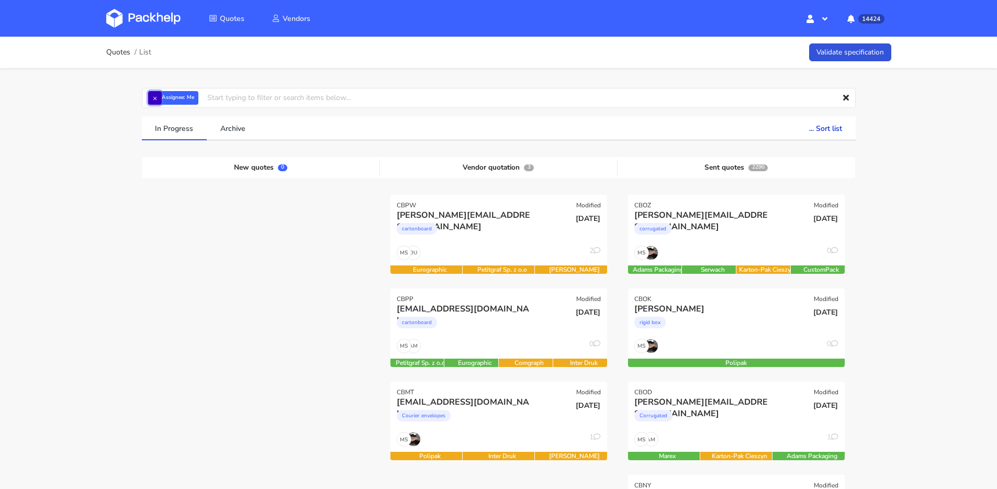
click at [157, 97] on button "×" at bounding box center [155, 98] width 14 height 14
click at [171, 98] on input "text" at bounding box center [499, 98] width 714 height 20
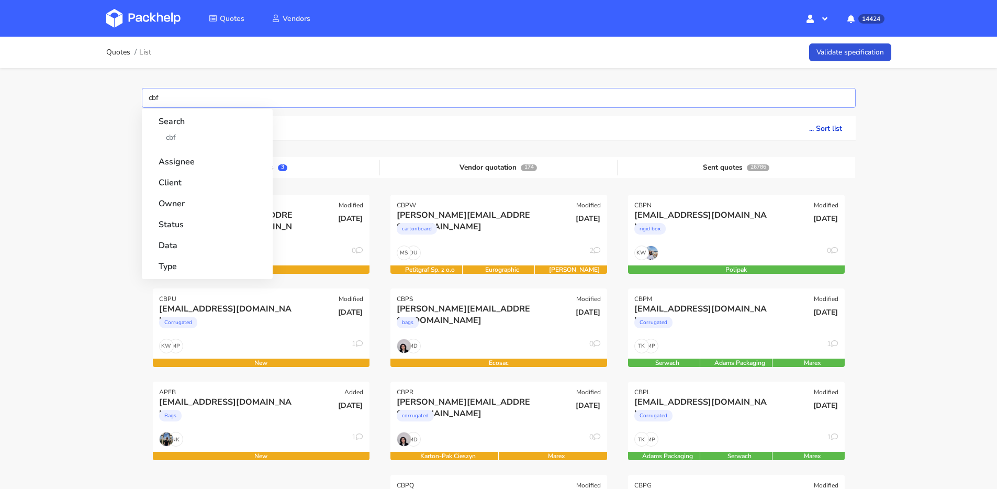
type input "cbfz"
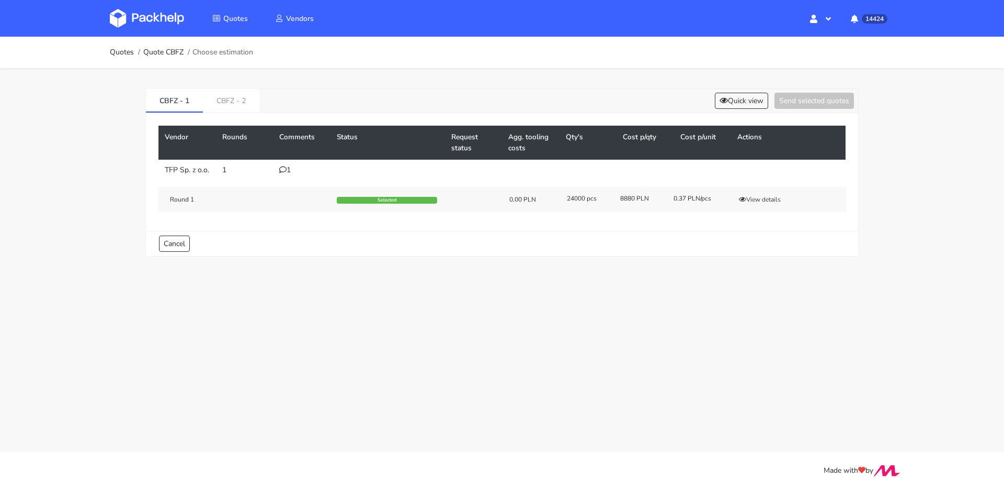
click at [281, 170] on icon at bounding box center [282, 169] width 7 height 7
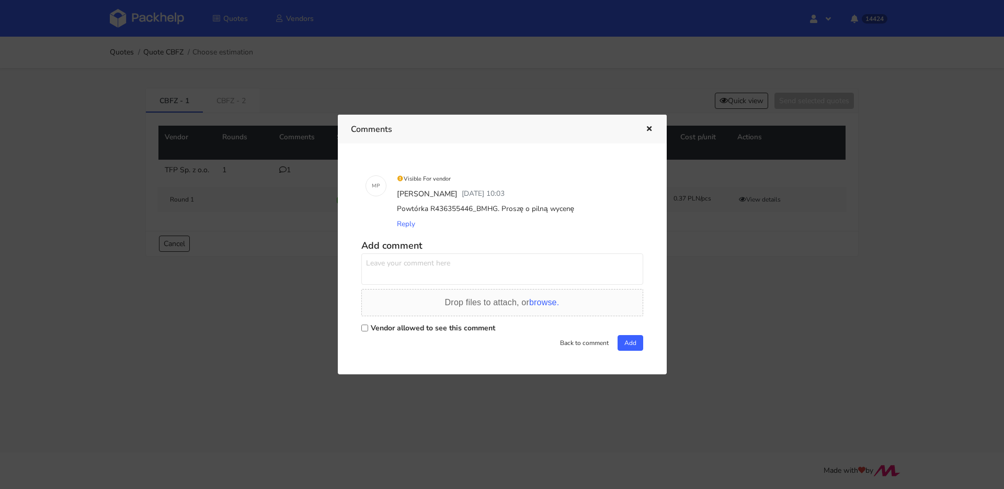
click at [281, 170] on div at bounding box center [502, 244] width 1004 height 489
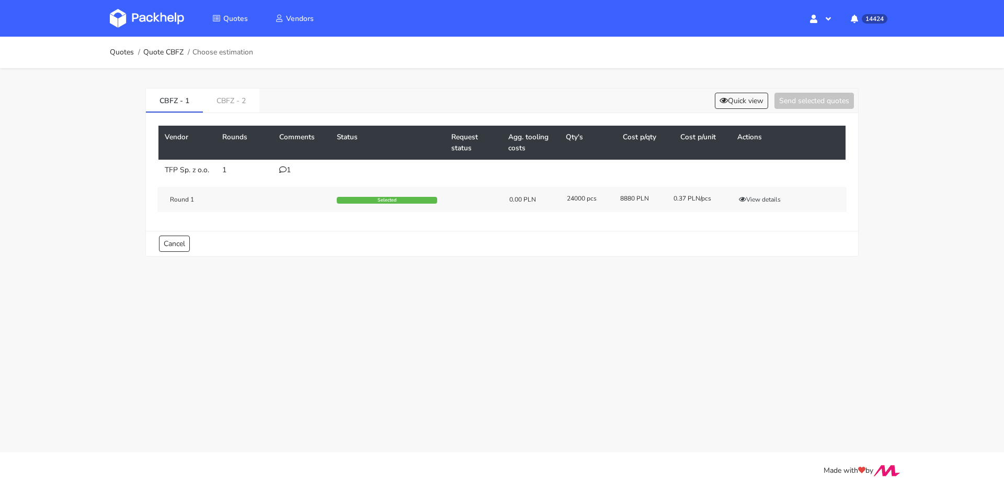
drag, startPoint x: 261, startPoint y: 118, endPoint x: 244, endPoint y: 106, distance: 21.0
click at [261, 118] on div "Vendor Rounds Comments Status Request status Agg. tooling costs Qty's Cost p/qt…" at bounding box center [502, 172] width 712 height 118
click at [244, 106] on link "CBFZ - 2" at bounding box center [231, 99] width 56 height 23
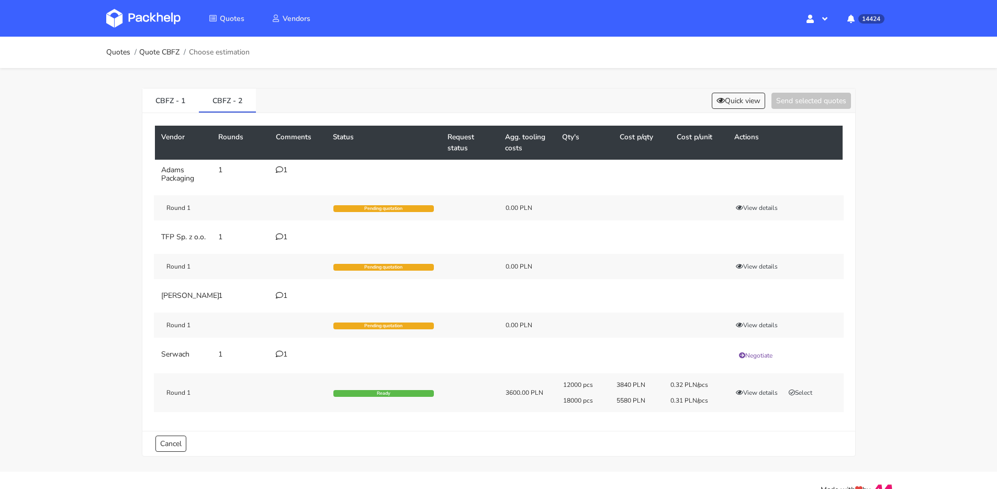
click at [277, 235] on icon at bounding box center [279, 236] width 7 height 7
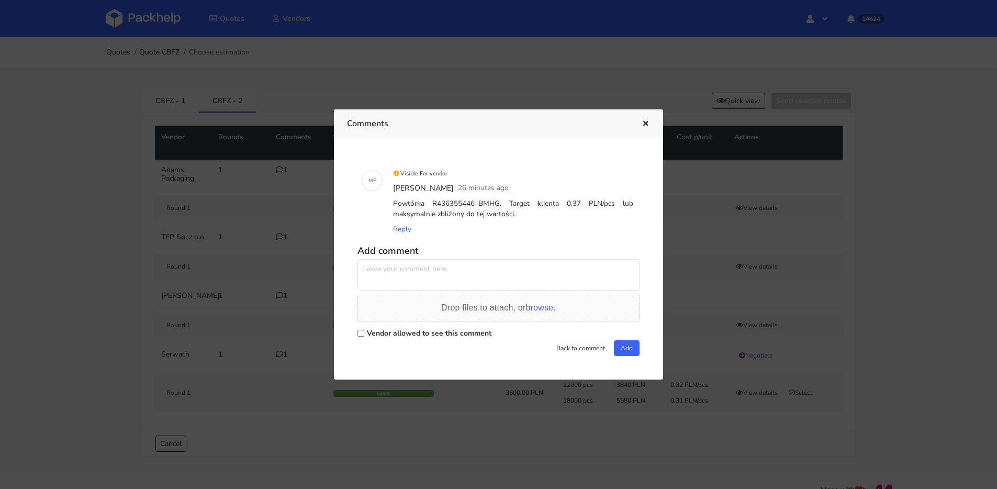
click at [659, 98] on div at bounding box center [498, 244] width 997 height 489
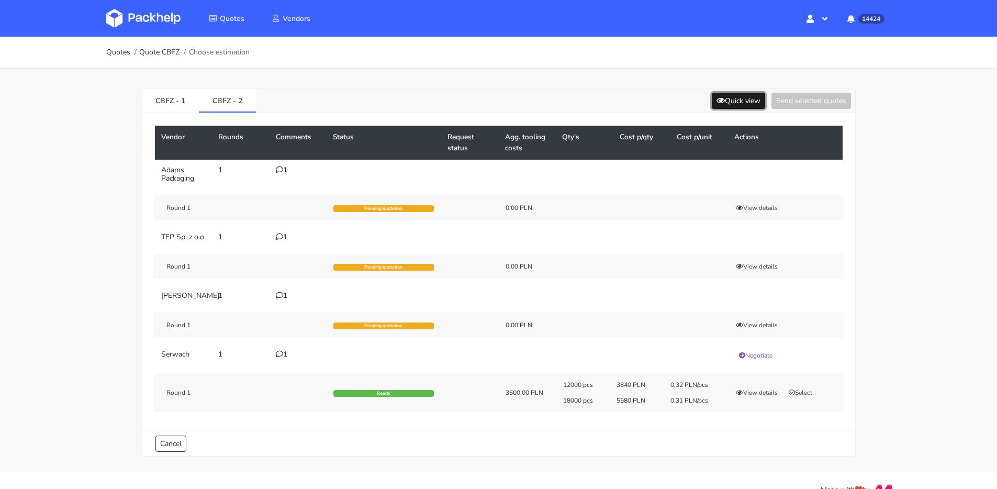
click at [718, 97] on icon at bounding box center [720, 100] width 8 height 7
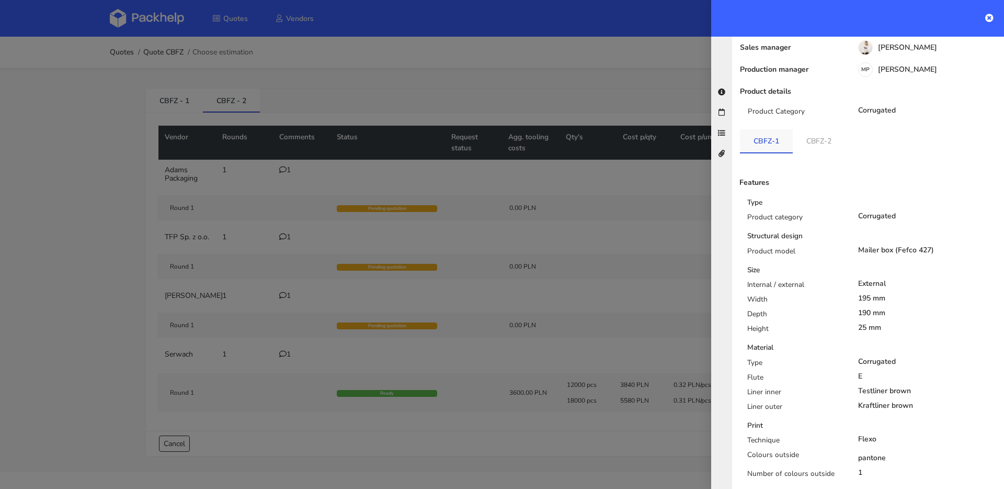
scroll to position [74, 0]
click at [812, 135] on link "CBFZ-2" at bounding box center [819, 140] width 52 height 23
click at [757, 129] on link "CBFZ-1" at bounding box center [766, 140] width 53 height 23
click at [799, 129] on link "CBFZ-2" at bounding box center [819, 140] width 53 height 23
drag, startPoint x: 759, startPoint y: 131, endPoint x: 743, endPoint y: 131, distance: 15.2
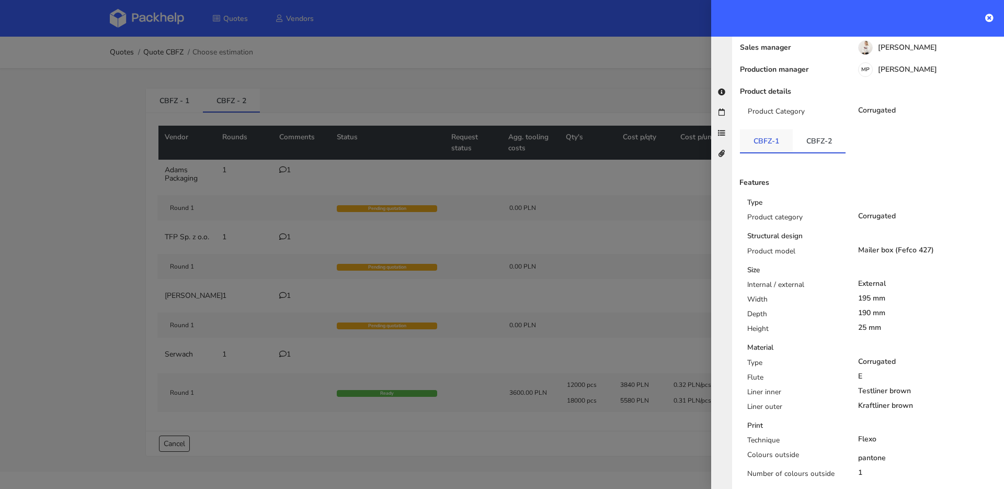
click at [759, 131] on link "CBFZ-1" at bounding box center [766, 140] width 53 height 23
click at [801, 129] on link "CBFZ-2" at bounding box center [819, 140] width 53 height 23
click at [774, 130] on link "CBFZ-1" at bounding box center [766, 140] width 53 height 23
click at [469, 176] on div at bounding box center [502, 244] width 1004 height 489
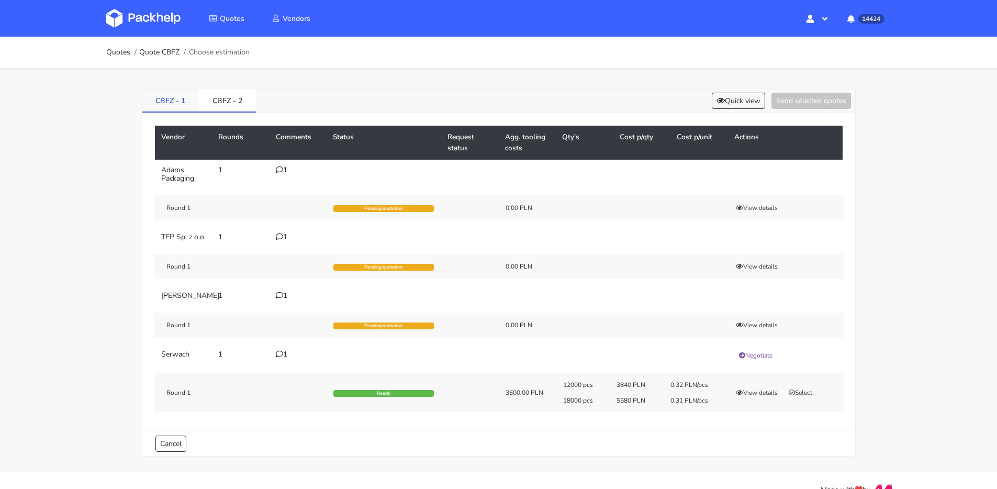
click at [185, 106] on link "CBFZ - 1" at bounding box center [170, 99] width 57 height 23
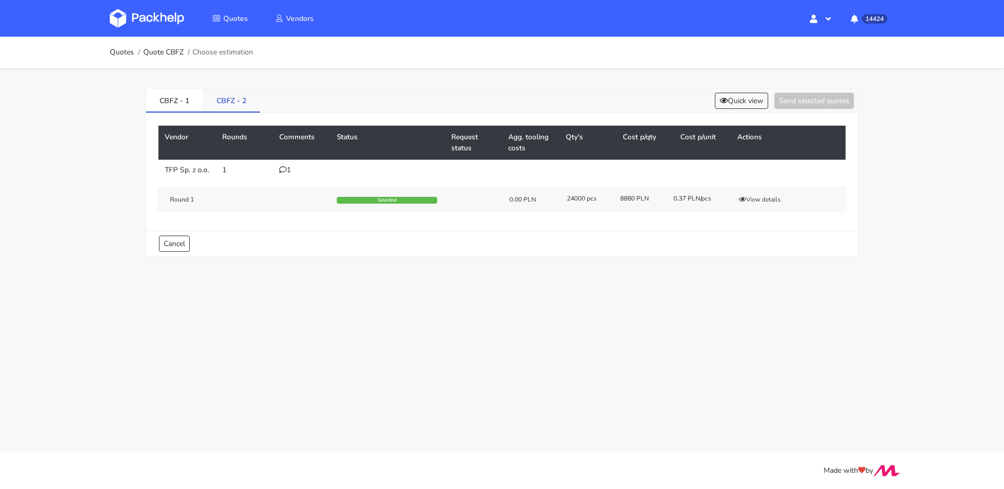
click at [239, 102] on link "CBFZ - 2" at bounding box center [231, 99] width 57 height 23
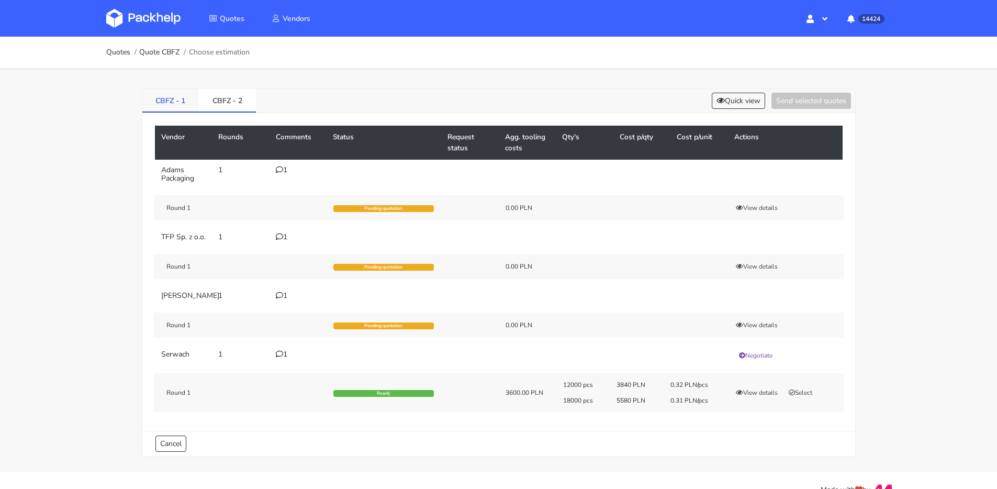
click at [166, 101] on link "CBFZ - 1" at bounding box center [170, 99] width 57 height 23
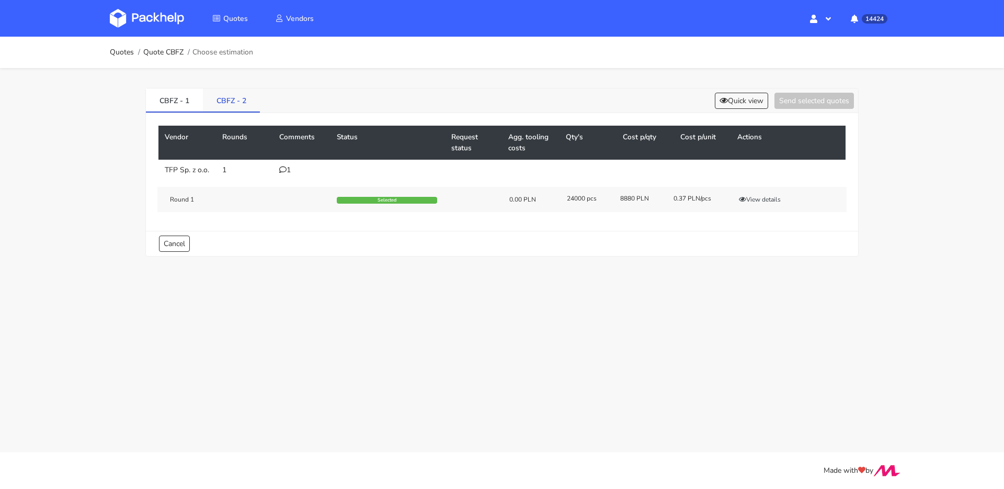
click at [228, 101] on link "CBFZ - 2" at bounding box center [231, 99] width 57 height 23
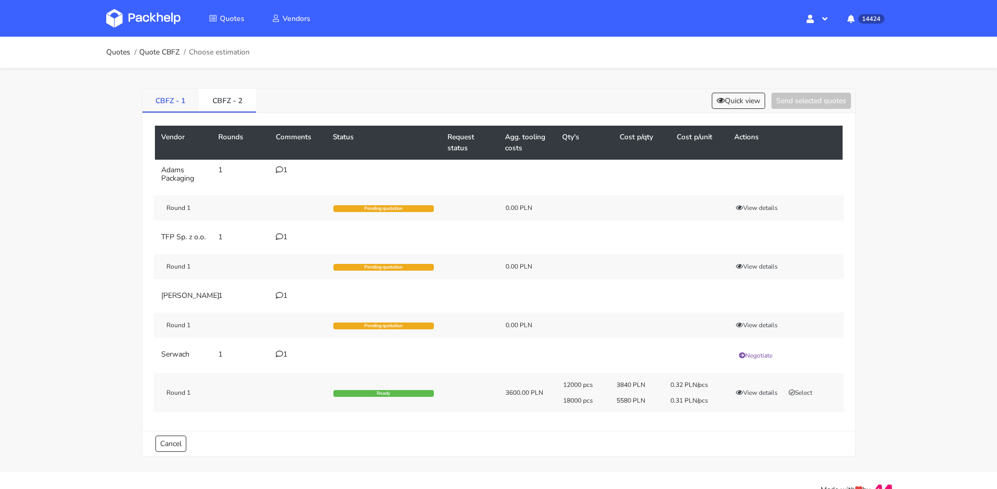
click at [159, 102] on link "CBFZ - 1" at bounding box center [170, 99] width 57 height 23
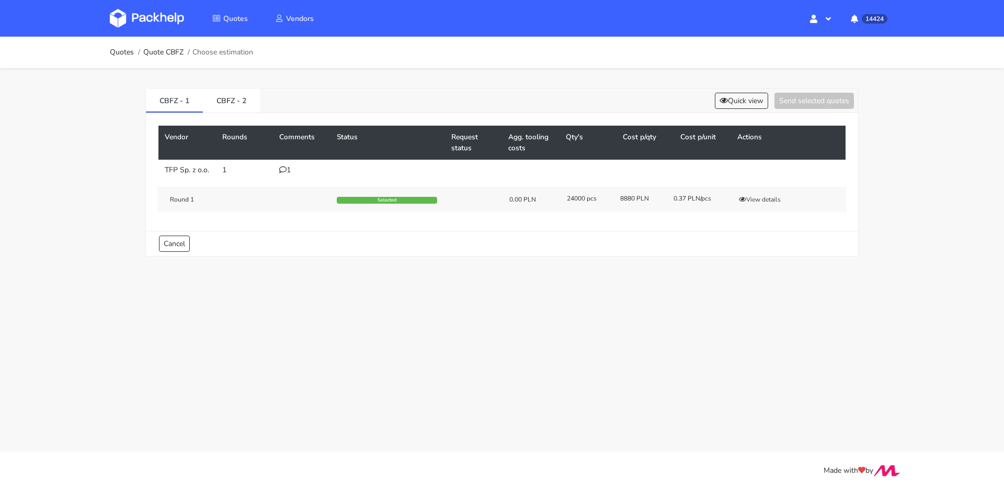
click at [288, 170] on div "1" at bounding box center [301, 170] width 45 height 8
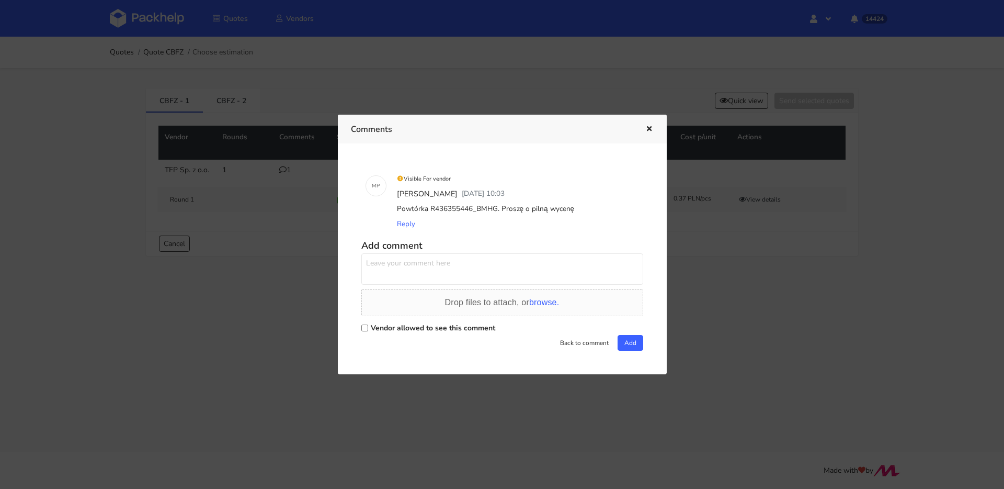
click at [649, 126] on icon "button" at bounding box center [649, 129] width 9 height 7
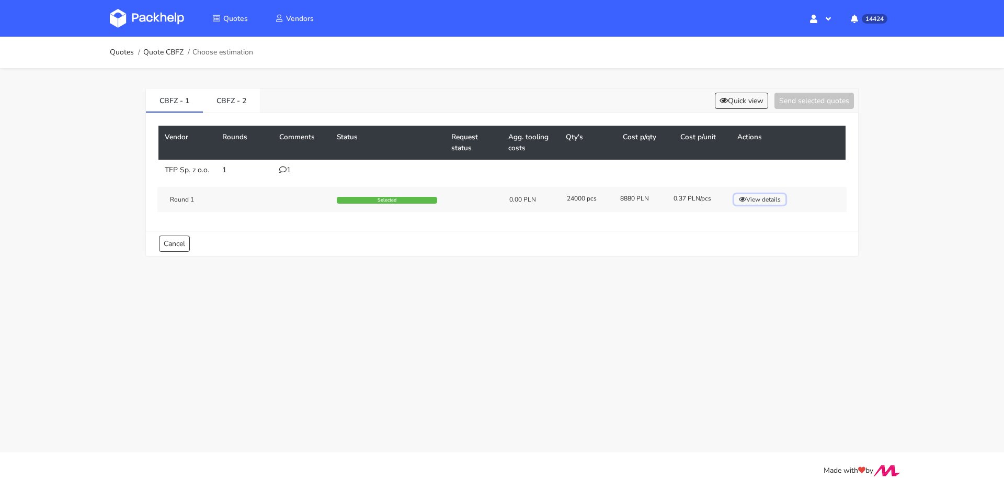
click at [766, 205] on button "View details" at bounding box center [759, 199] width 51 height 10
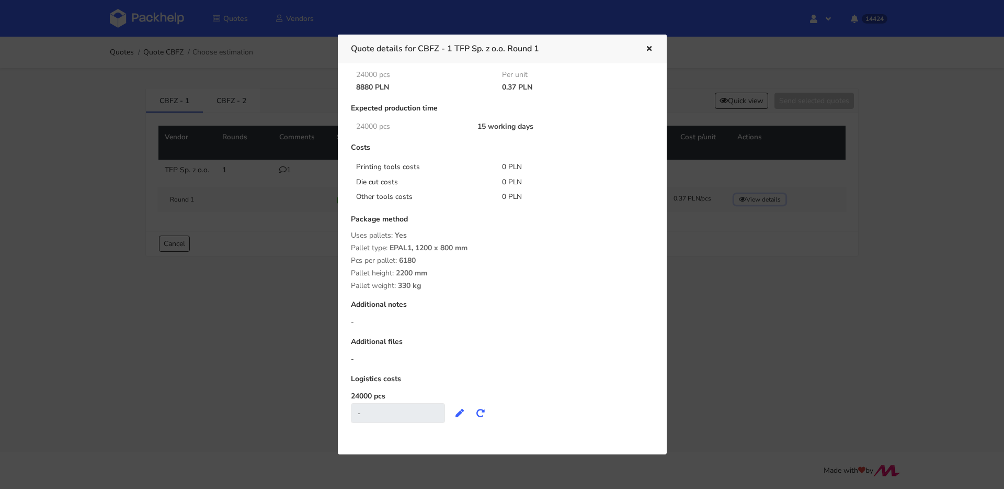
scroll to position [43, 0]
click at [647, 49] on icon "button" at bounding box center [649, 49] width 9 height 7
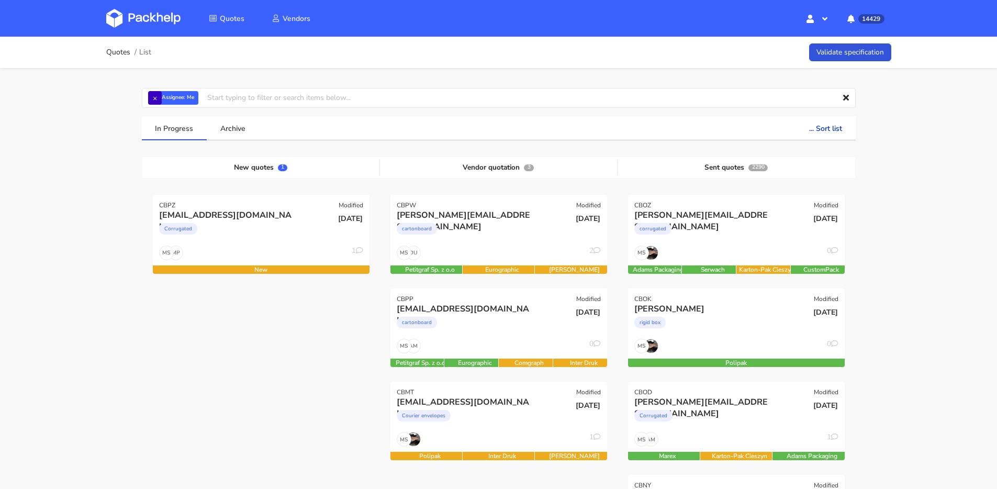
click at [162, 98] on strong "Assignee:" at bounding box center [173, 98] width 23 height 4
click at [157, 97] on button "×" at bounding box center [155, 98] width 14 height 14
click at [157, 97] on input "text" at bounding box center [499, 98] width 714 height 20
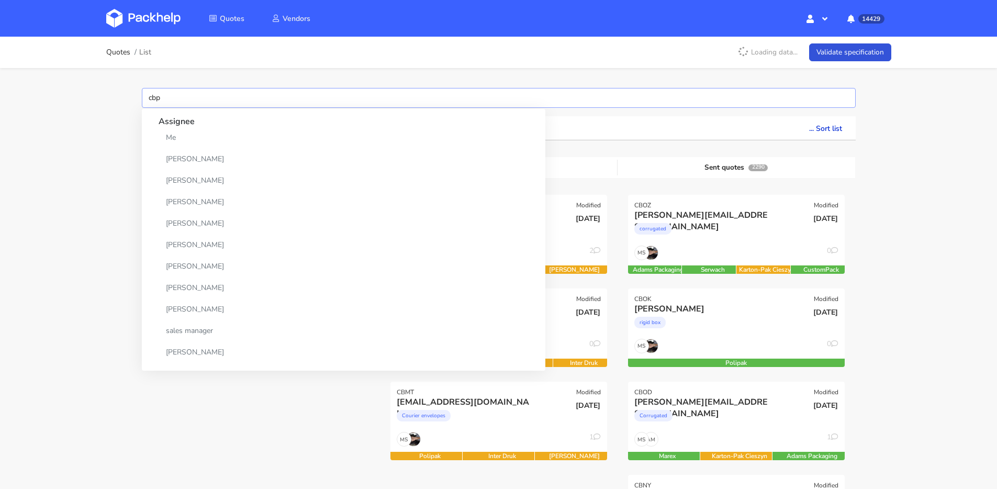
type input "cbpw"
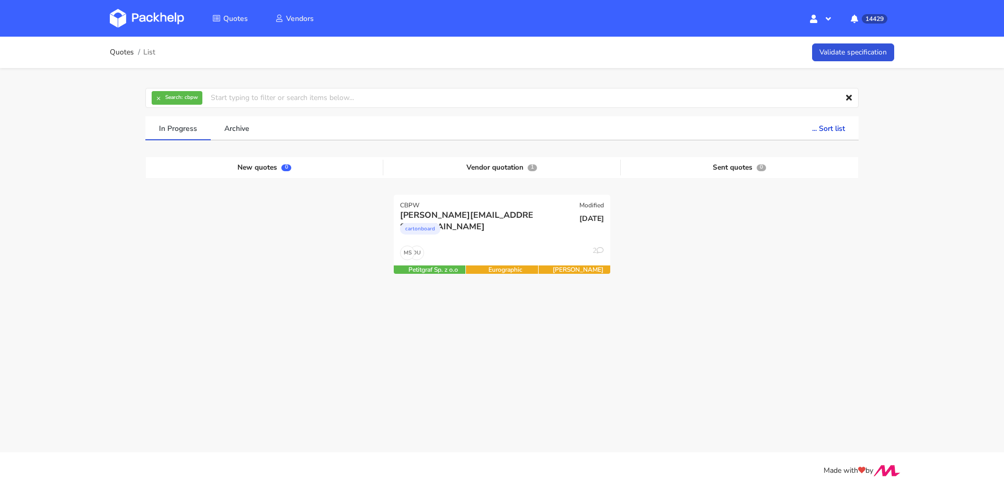
click at [740, 261] on div at bounding box center [739, 241] width 237 height 93
click at [542, 234] on div "30 Sep 2025" at bounding box center [575, 227] width 73 height 36
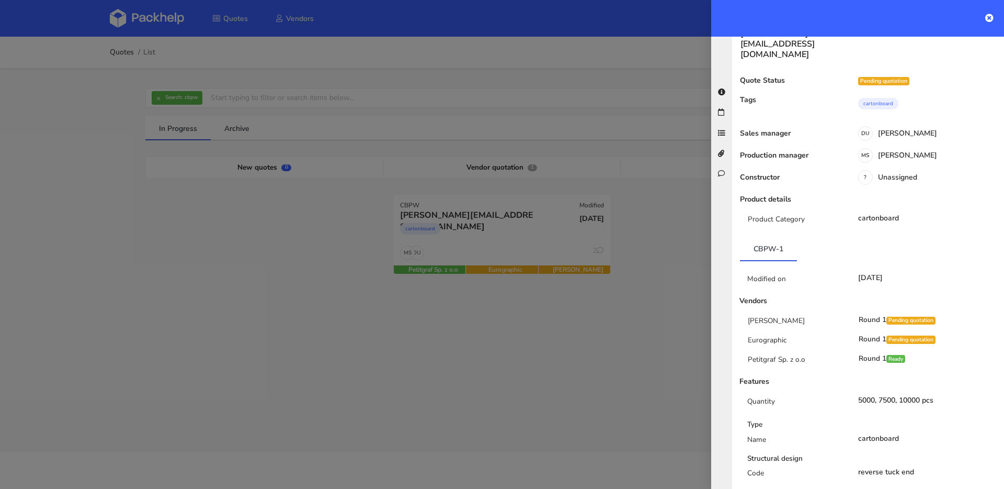
scroll to position [32, 0]
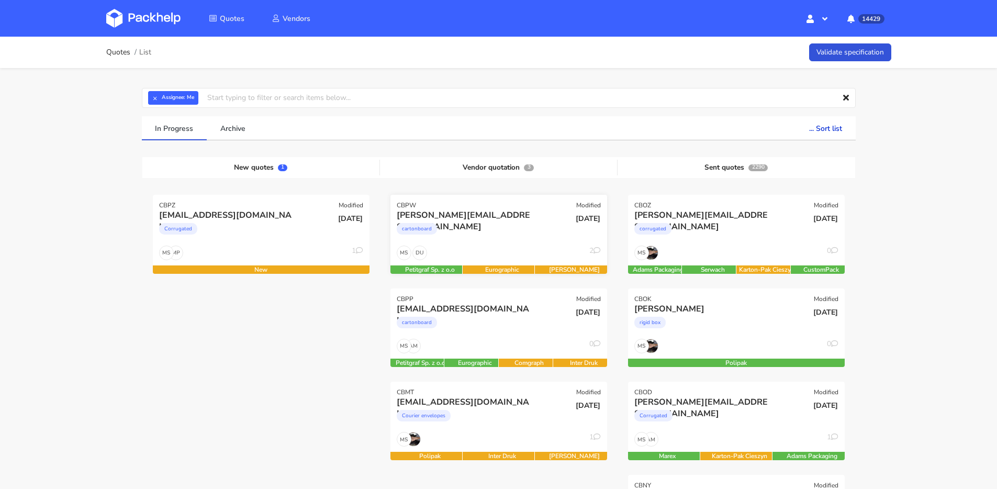
click at [496, 233] on div "cartonboard" at bounding box center [466, 231] width 139 height 21
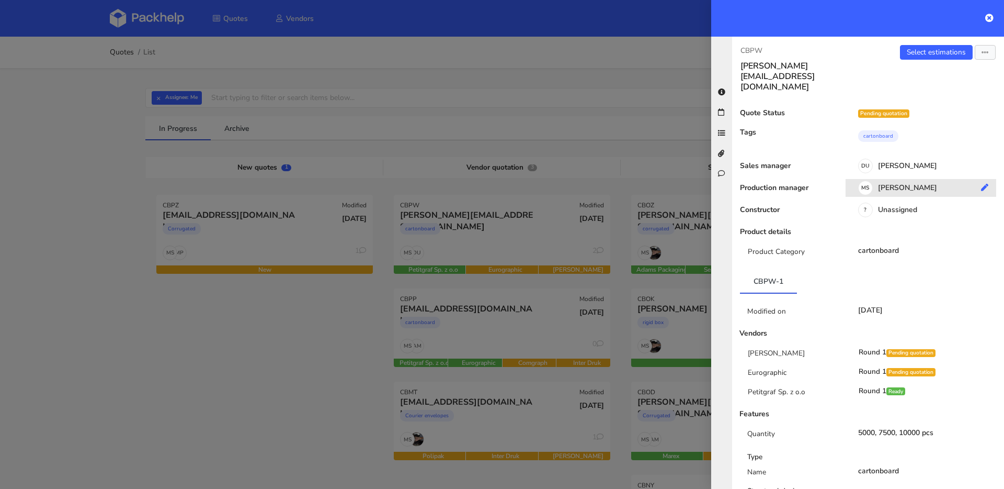
click at [886, 184] on div "[PERSON_NAME]" at bounding box center [925, 190] width 159 height 12
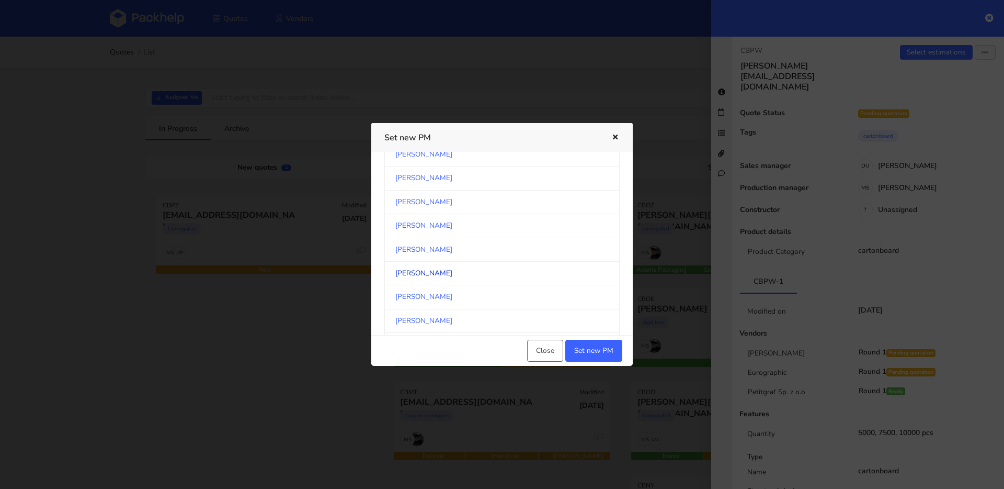
scroll to position [567, 0]
click at [428, 235] on link "[PERSON_NAME]" at bounding box center [501, 228] width 235 height 24
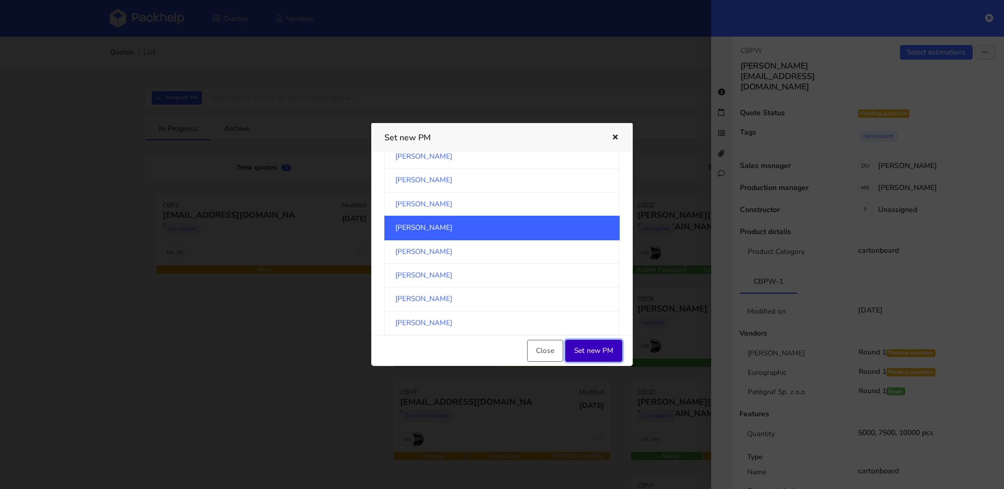
click at [599, 348] on button "Set new PM" at bounding box center [593, 351] width 57 height 22
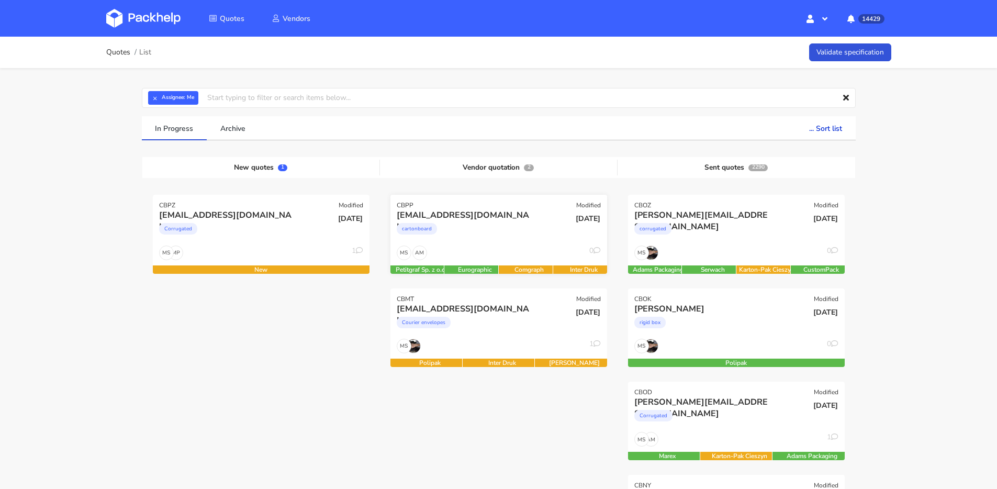
click at [497, 245] on div "AM MS 0" at bounding box center [498, 255] width 217 height 20
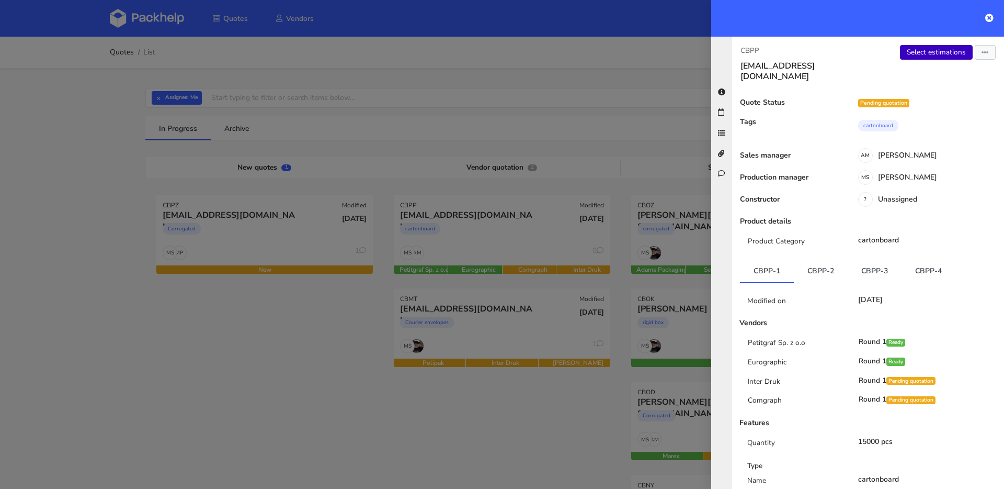
click at [927, 54] on link "Select estimations" at bounding box center [936, 52] width 73 height 15
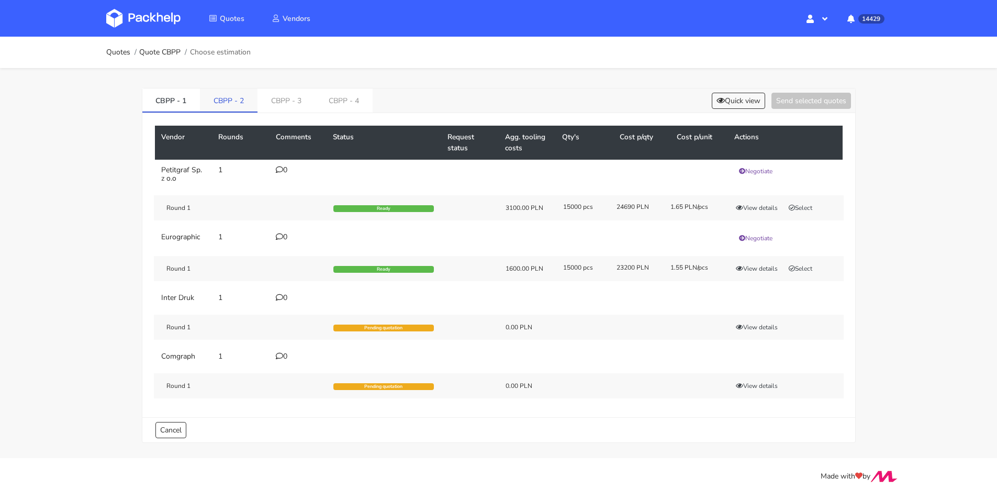
click at [232, 105] on link "CBPP - 2" at bounding box center [229, 99] width 58 height 23
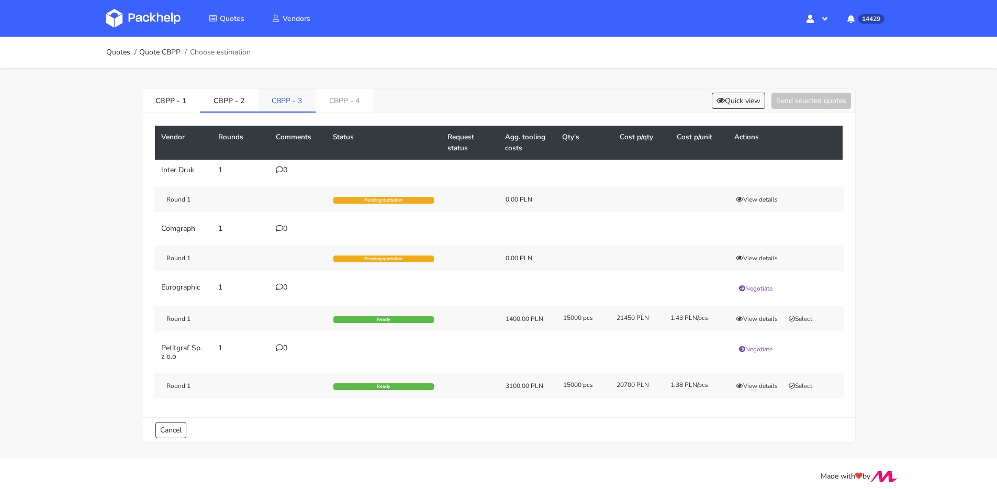
click at [293, 103] on link "CBPP - 3" at bounding box center [287, 99] width 58 height 23
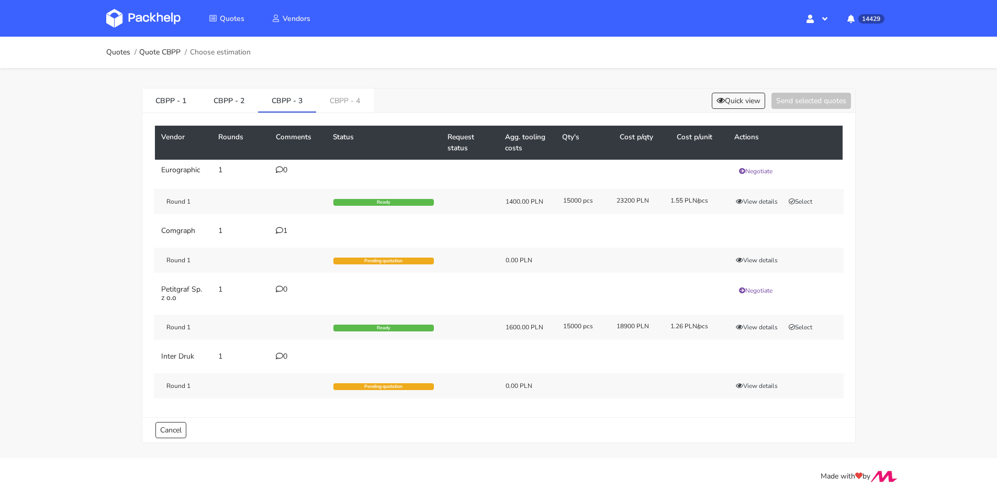
click at [287, 229] on div "1" at bounding box center [298, 231] width 45 height 8
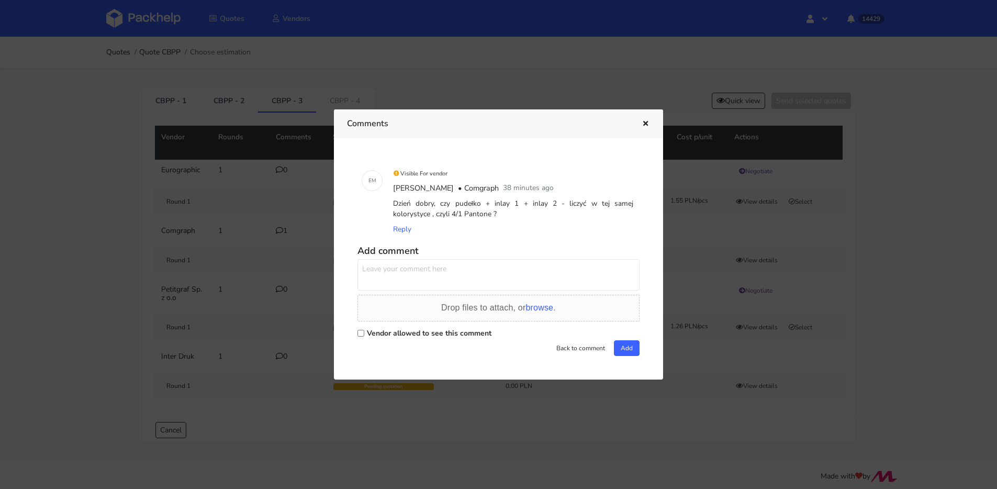
click at [478, 273] on textarea at bounding box center [498, 274] width 282 height 31
type textarea "wkładki bez nadruku"
click at [459, 335] on label "Vendor allowed to see this comment" at bounding box center [429, 333] width 125 height 10
click at [364, 335] on input "Vendor allowed to see this comment" at bounding box center [360, 333] width 7 height 7
checkbox input "true"
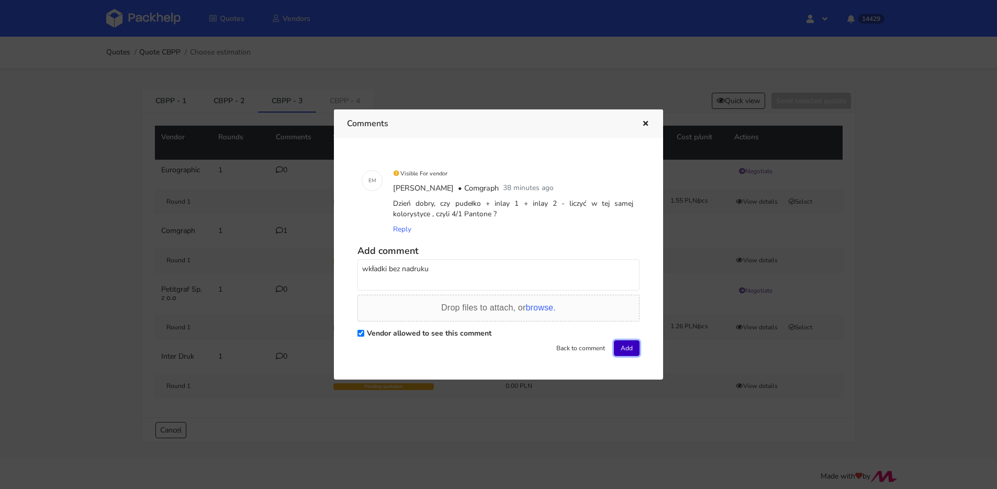
click at [614, 347] on button "Add" at bounding box center [627, 348] width 26 height 16
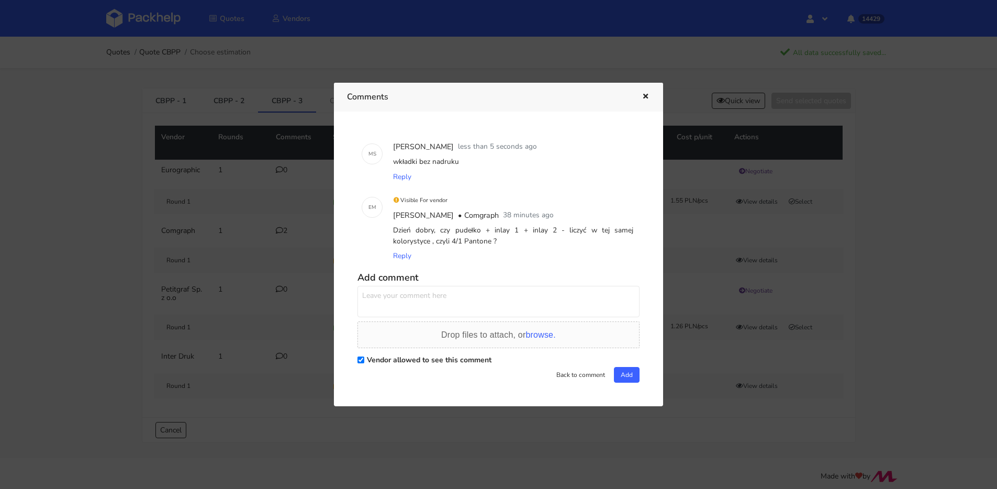
drag, startPoint x: 648, startPoint y: 100, endPoint x: 608, endPoint y: 98, distance: 39.3
click at [648, 100] on button "button" at bounding box center [644, 97] width 12 height 14
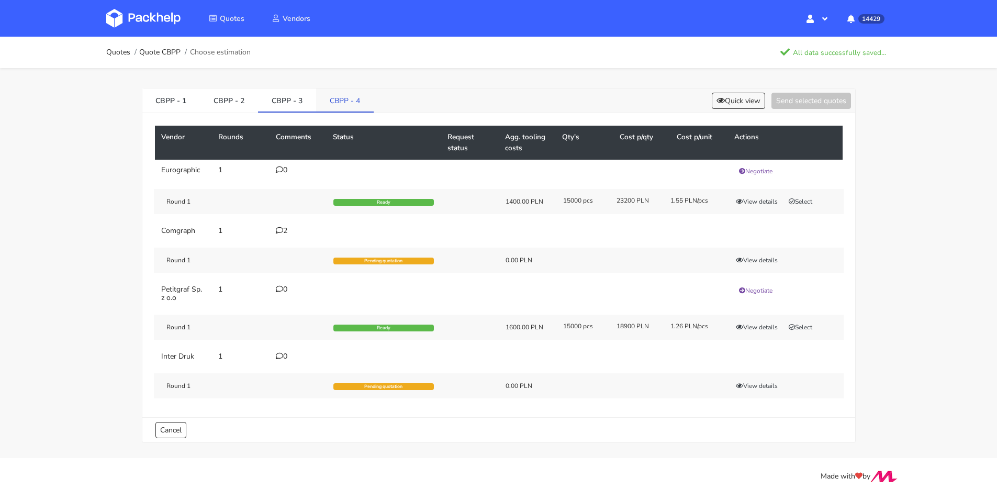
click at [347, 104] on link "CBPP - 4" at bounding box center [345, 99] width 58 height 23
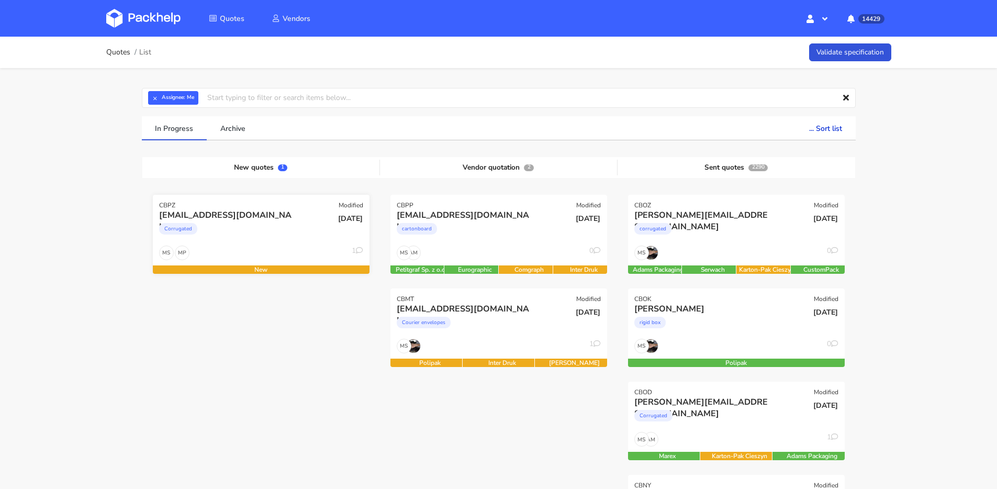
click at [273, 232] on div "Corrugated" at bounding box center [228, 231] width 139 height 21
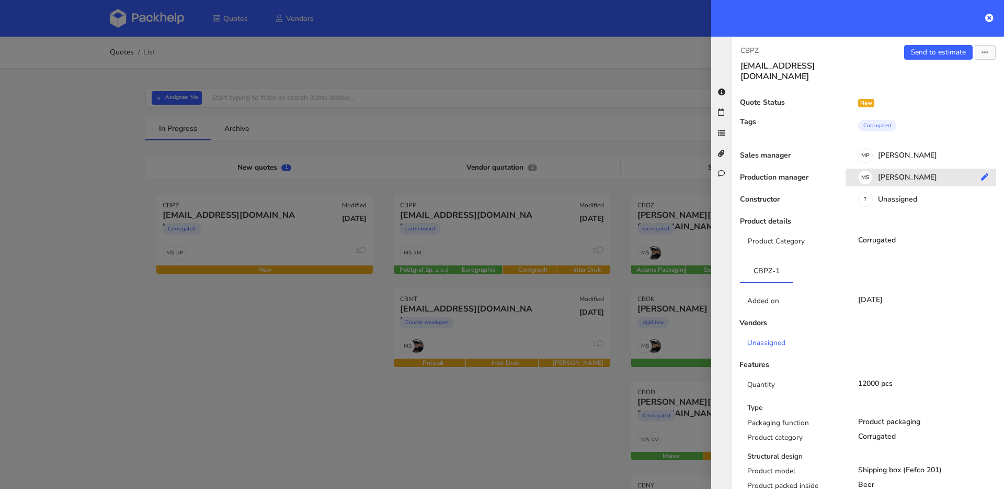
click at [890, 176] on div "MS Maciej Sikora" at bounding box center [925, 179] width 159 height 12
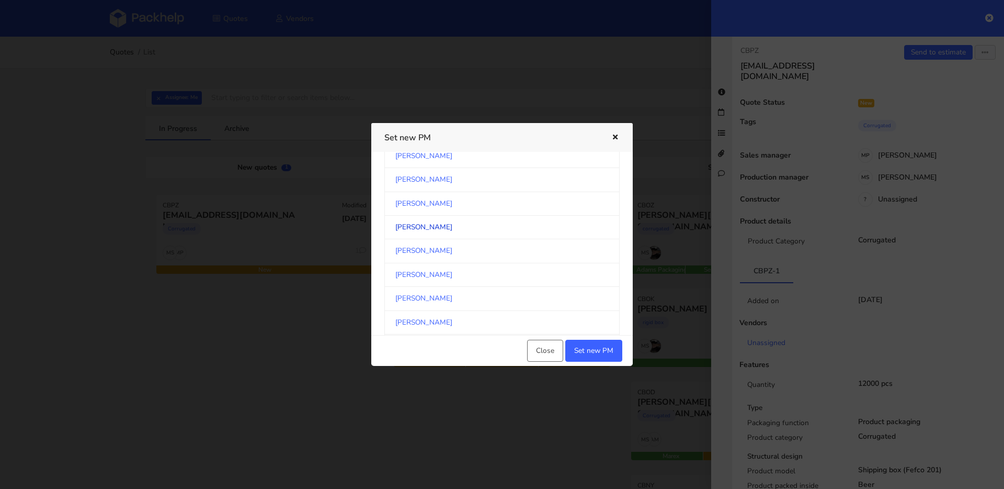
scroll to position [202, 0]
click at [440, 164] on link "[PERSON_NAME]" at bounding box center [501, 165] width 235 height 24
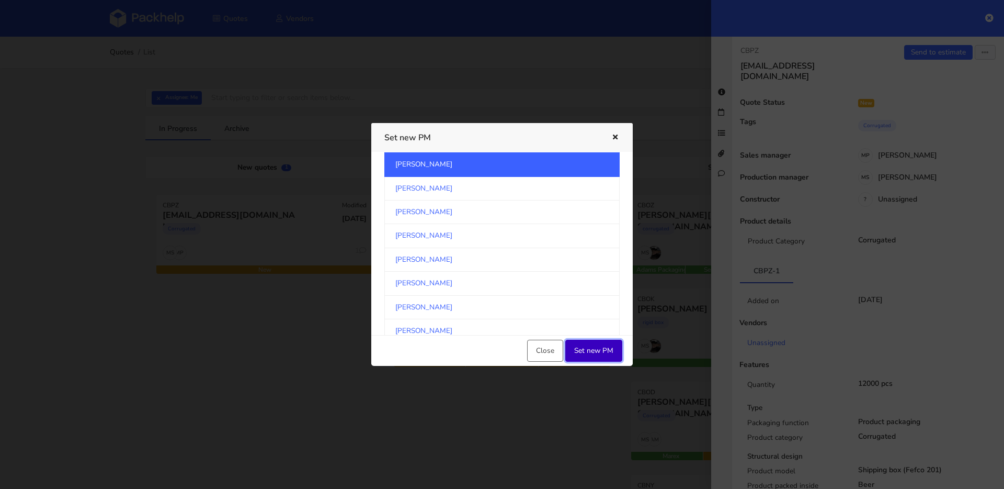
click at [578, 347] on button "Set new PM" at bounding box center [593, 351] width 57 height 22
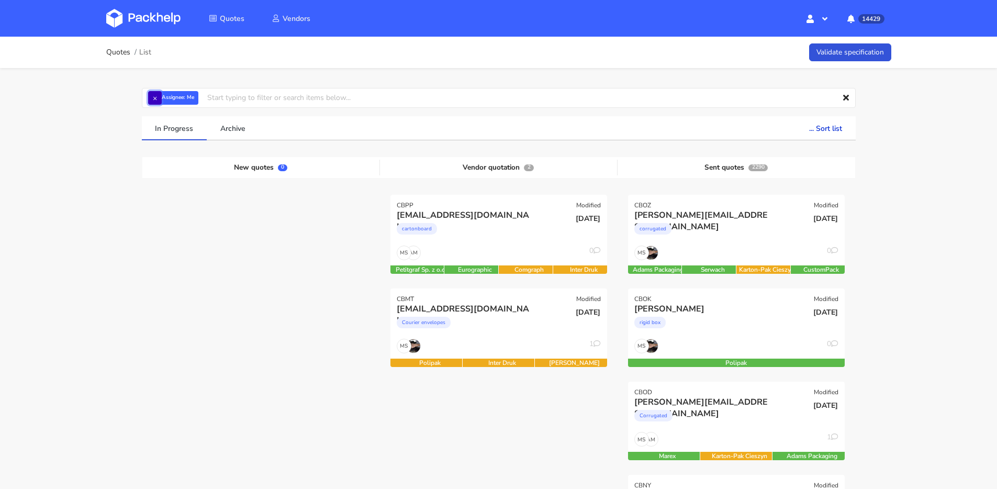
click at [153, 98] on button "×" at bounding box center [155, 98] width 14 height 14
click at [159, 98] on input "text" at bounding box center [499, 98] width 714 height 20
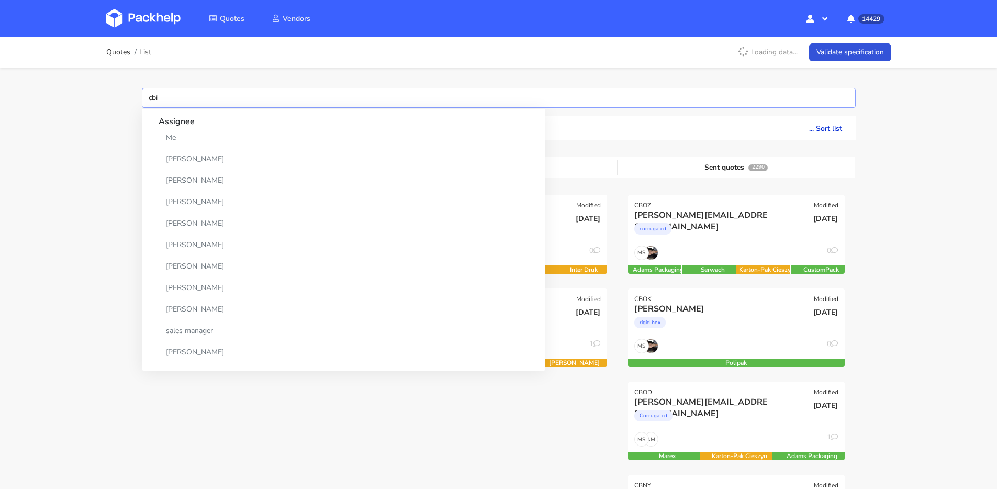
type input "cbix"
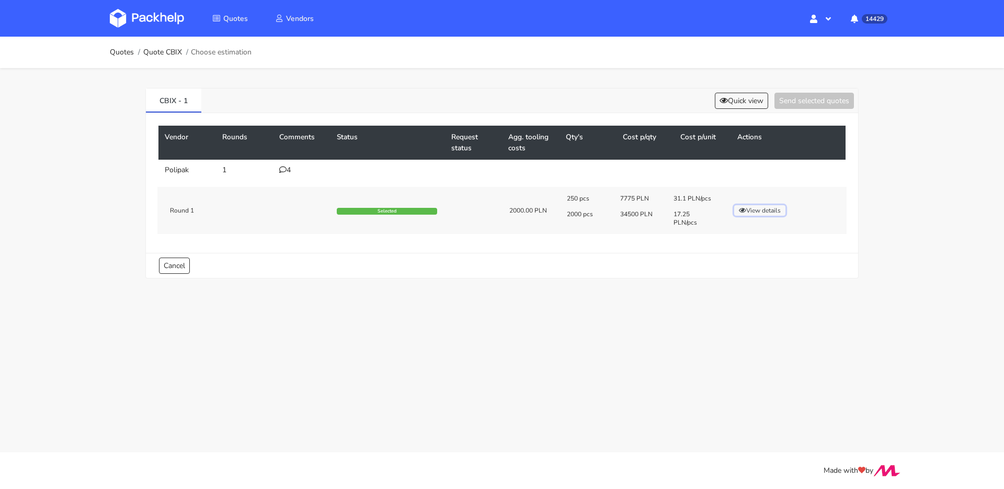
click at [761, 213] on button "View details" at bounding box center [759, 210] width 51 height 10
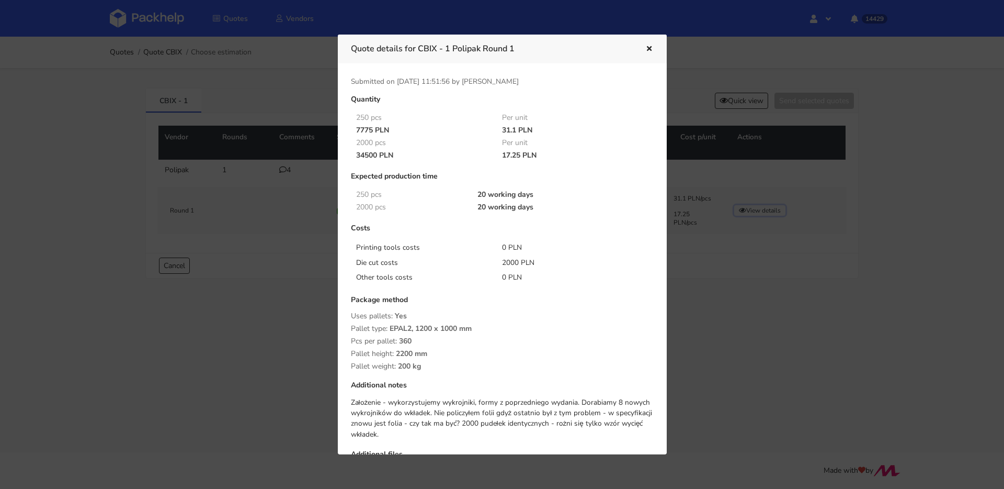
scroll to position [88, 0]
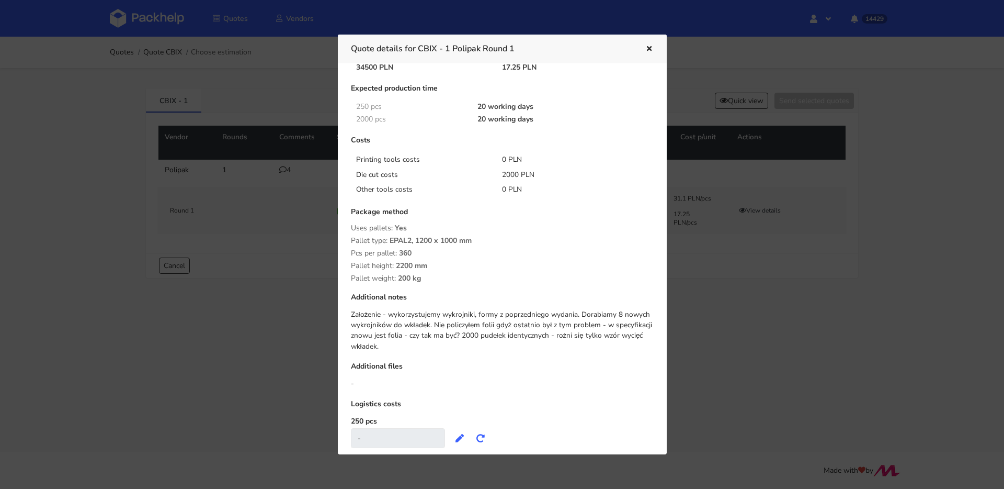
click at [649, 44] on button "button" at bounding box center [648, 49] width 12 height 14
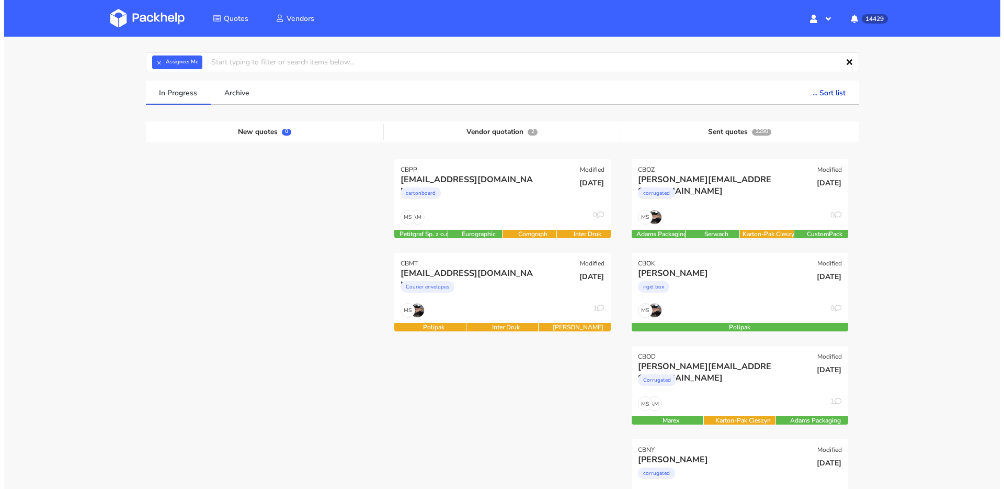
scroll to position [36, 0]
click at [462, 201] on div "cartonboard" at bounding box center [466, 195] width 139 height 21
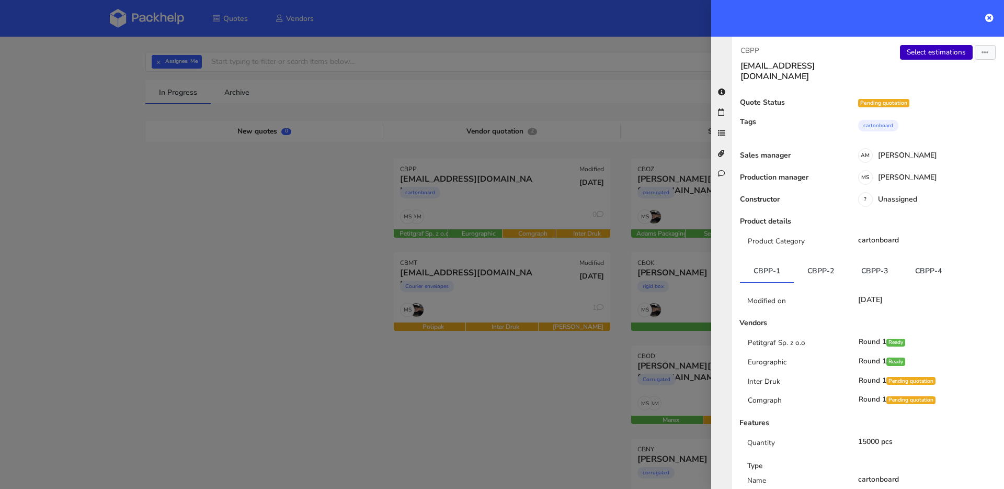
click at [928, 52] on link "Select estimations" at bounding box center [936, 52] width 73 height 15
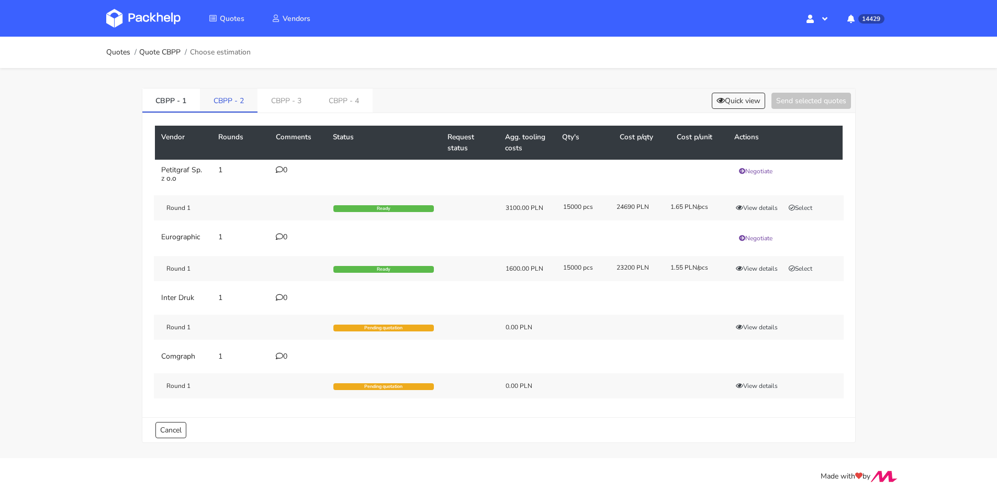
click at [234, 99] on link "CBPP - 2" at bounding box center [229, 99] width 58 height 23
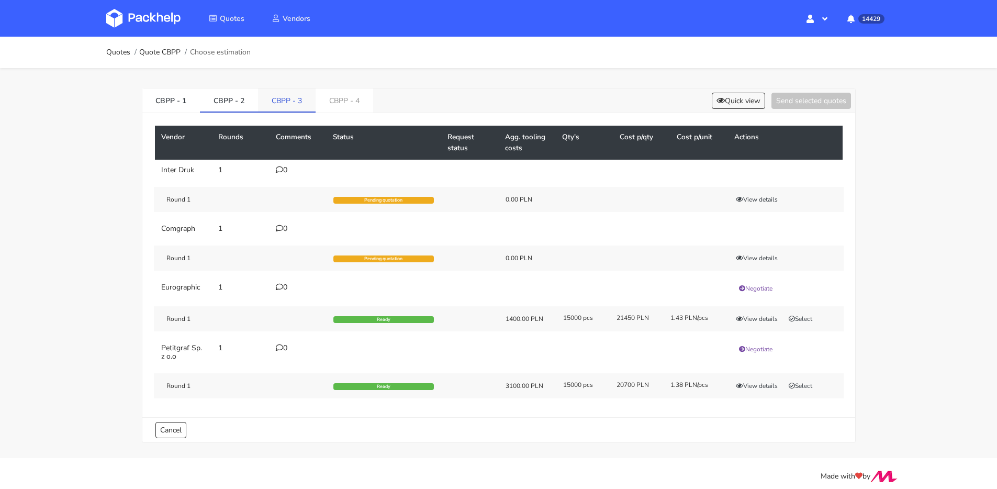
click at [303, 104] on link "CBPP - 3" at bounding box center [287, 99] width 58 height 23
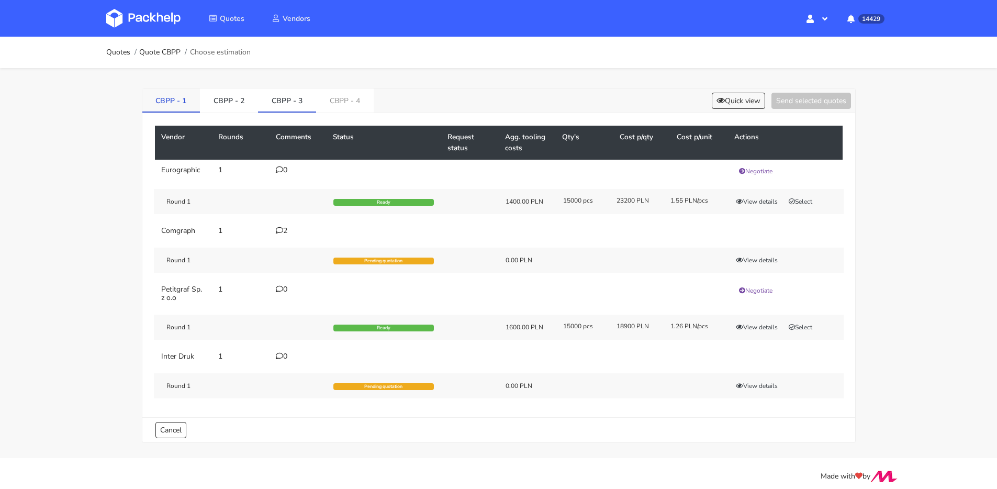
click at [187, 96] on link "CBPP - 1" at bounding box center [171, 99] width 58 height 23
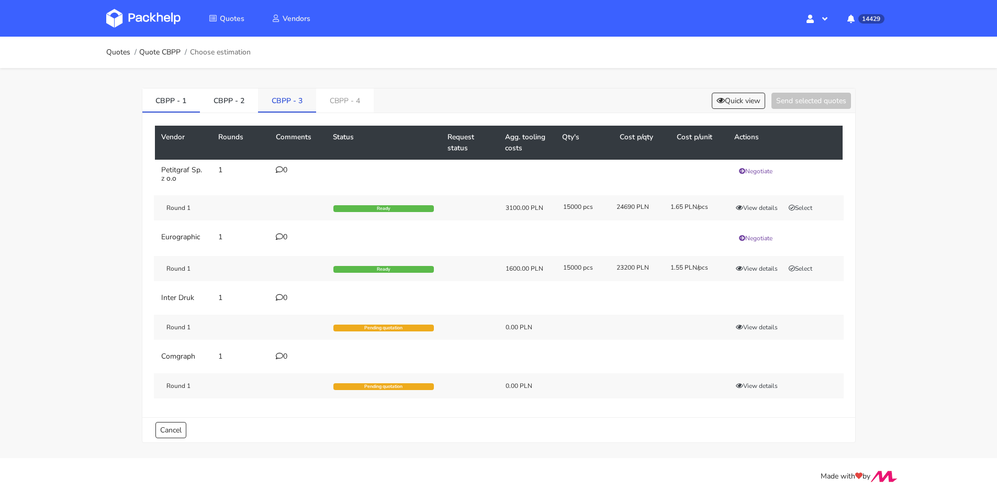
click at [276, 100] on link "CBPP - 3" at bounding box center [287, 99] width 58 height 23
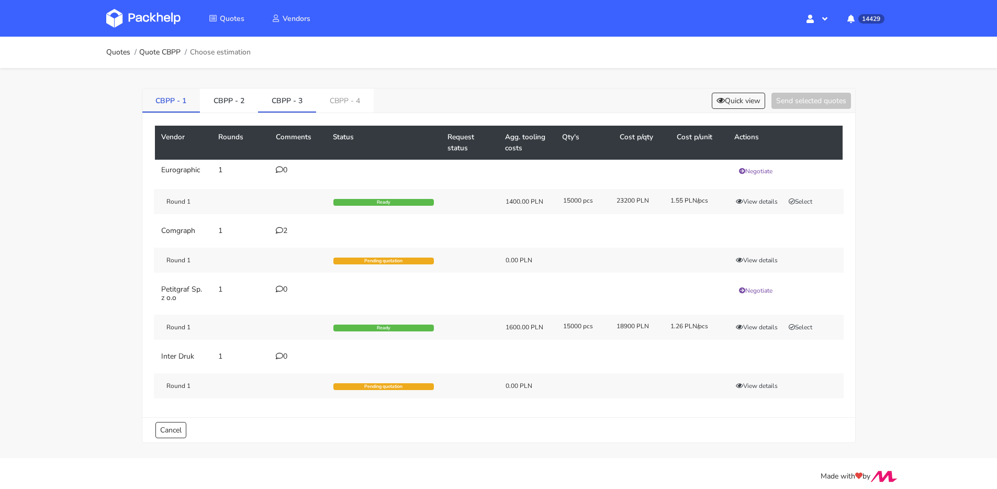
click at [179, 101] on link "CBPP - 1" at bounding box center [171, 99] width 58 height 23
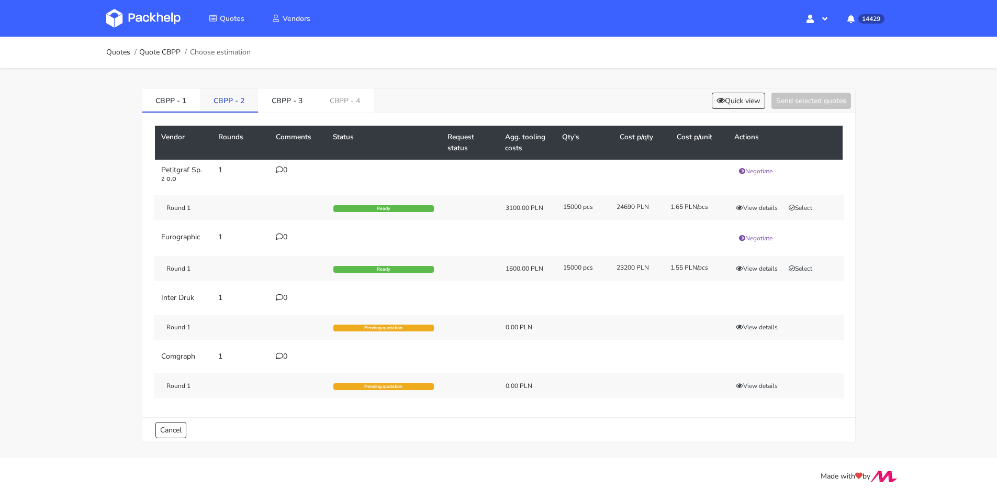
click at [231, 98] on link "CBPP - 2" at bounding box center [229, 99] width 58 height 23
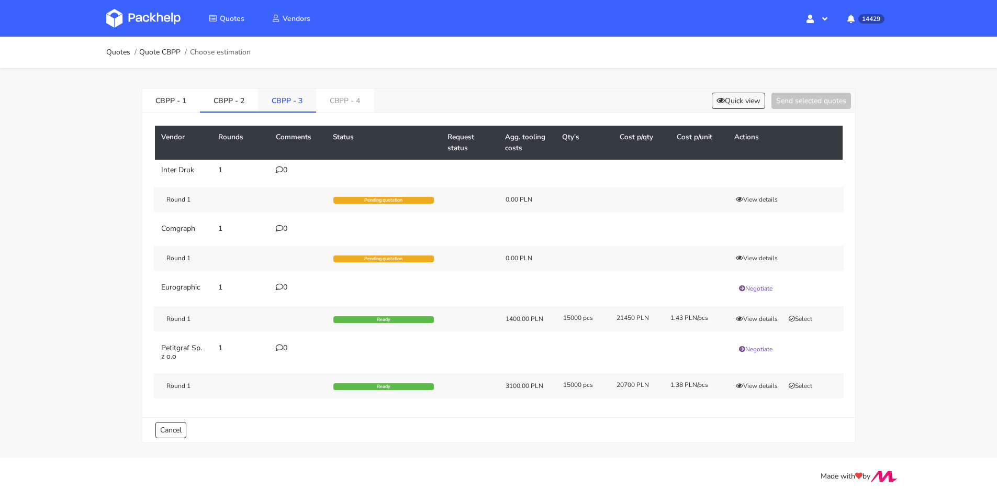
click at [298, 99] on link "CBPP - 3" at bounding box center [287, 99] width 58 height 23
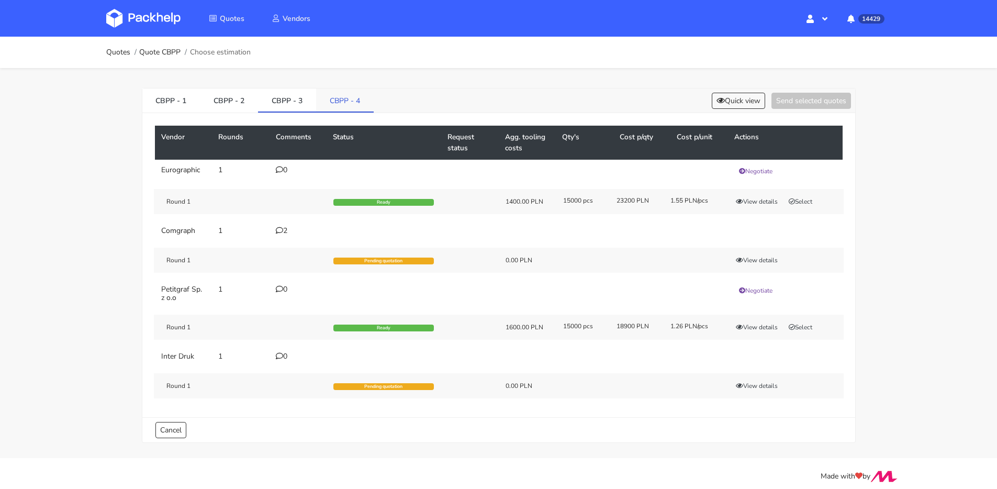
click at [330, 99] on link "CBPP - 4" at bounding box center [345, 99] width 58 height 23
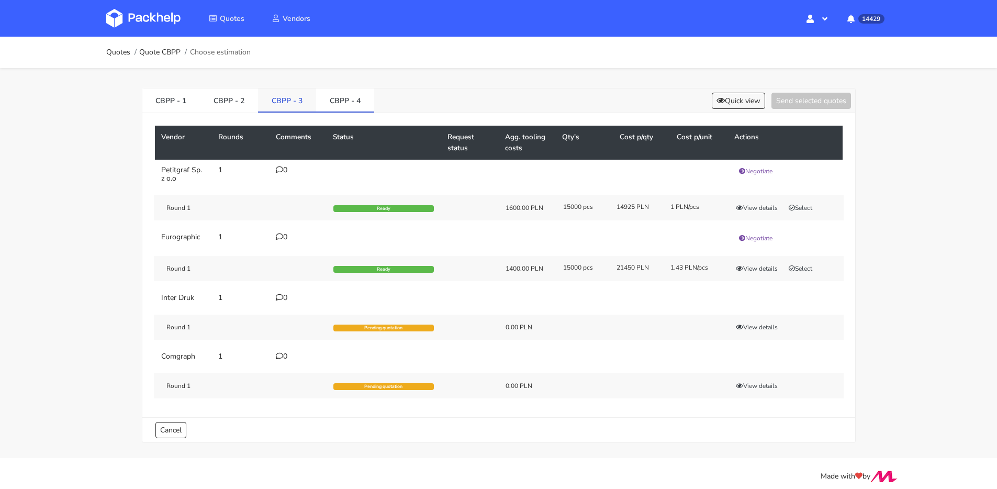
click at [266, 97] on link "CBPP - 3" at bounding box center [287, 99] width 58 height 23
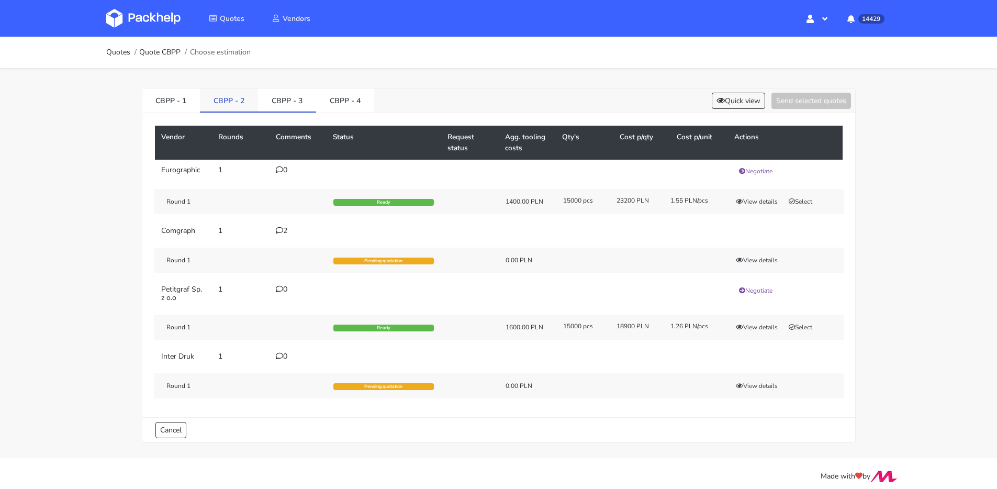
click at [235, 100] on link "CBPP - 2" at bounding box center [229, 99] width 58 height 23
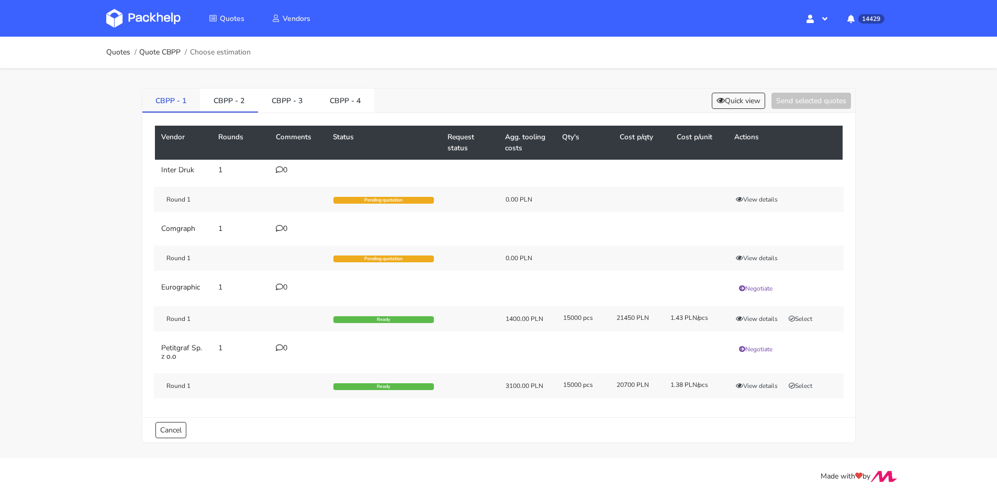
click at [185, 100] on link "CBPP - 1" at bounding box center [171, 99] width 58 height 23
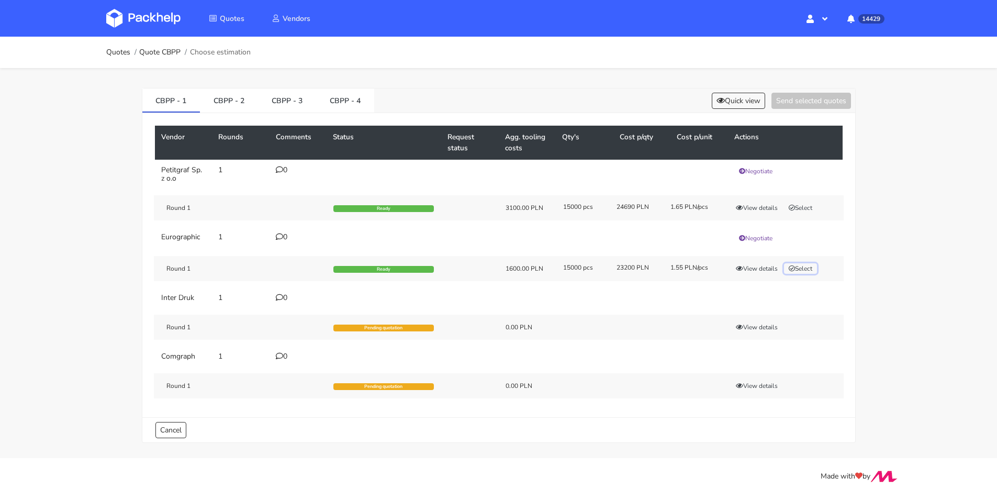
click at [802, 272] on button "Select" at bounding box center [800, 268] width 33 height 10
click at [771, 96] on button "Send selected quotes ( 1 )" at bounding box center [803, 101] width 94 height 16
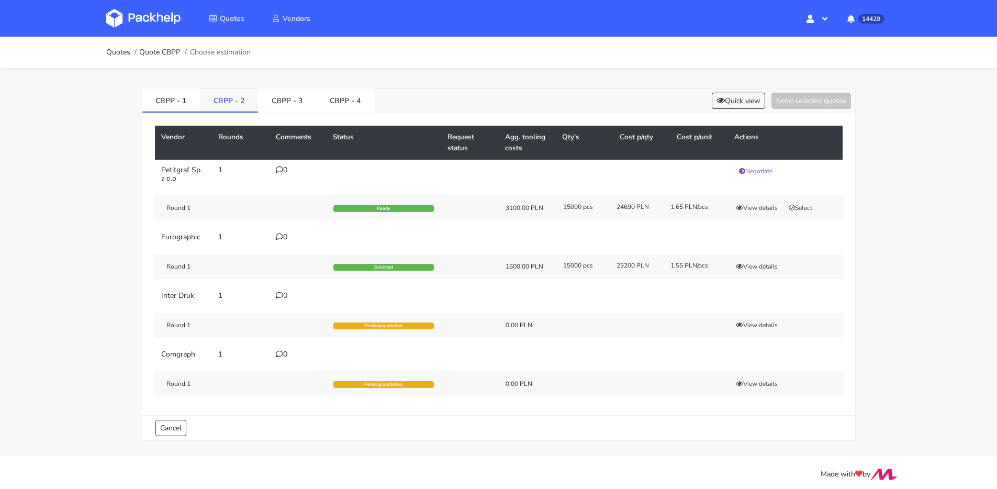
click at [225, 104] on link "CBPP - 2" at bounding box center [229, 99] width 58 height 23
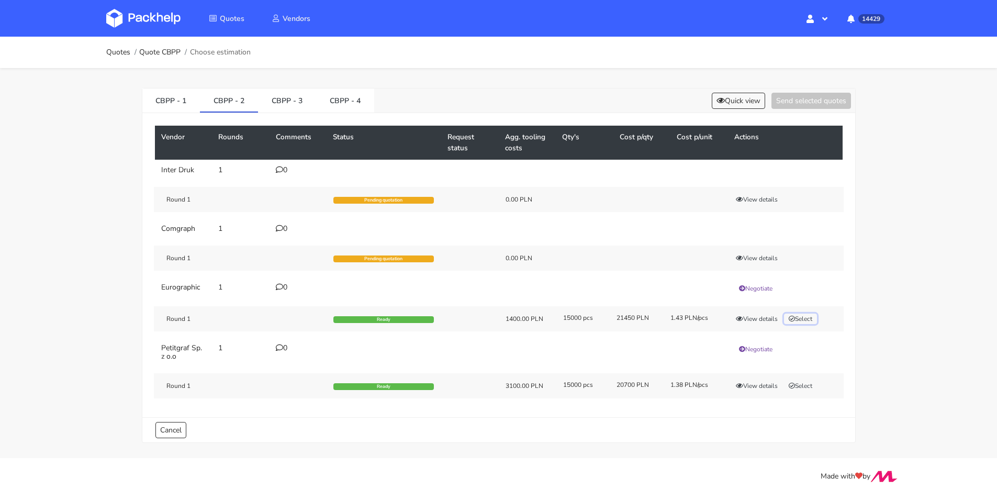
click at [800, 322] on button "Select" at bounding box center [800, 318] width 33 height 10
click at [784, 100] on button "Send selected quotes ( 1 )" at bounding box center [803, 101] width 94 height 16
click at [284, 102] on link "CBPP - 3" at bounding box center [287, 99] width 58 height 23
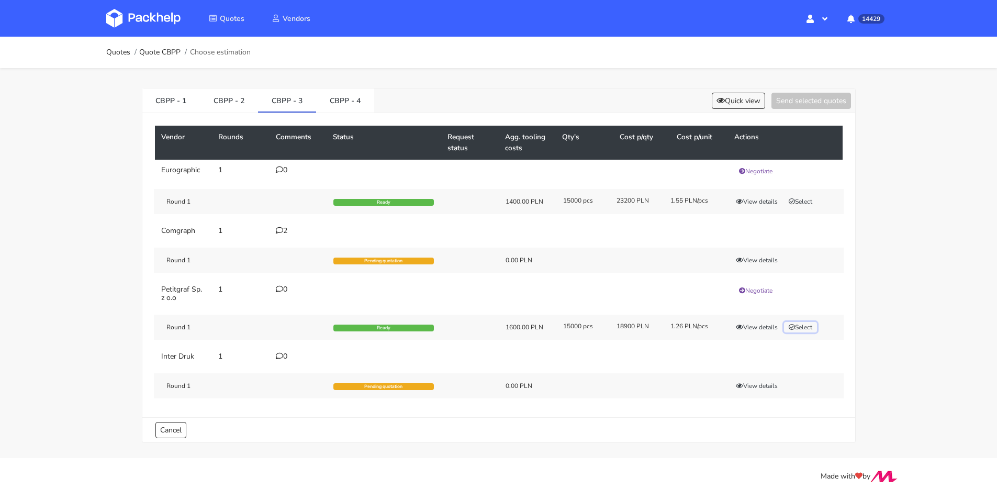
click at [800, 329] on button "Select" at bounding box center [800, 327] width 33 height 10
click at [787, 108] on button "Send selected quotes ( 1 )" at bounding box center [803, 101] width 94 height 16
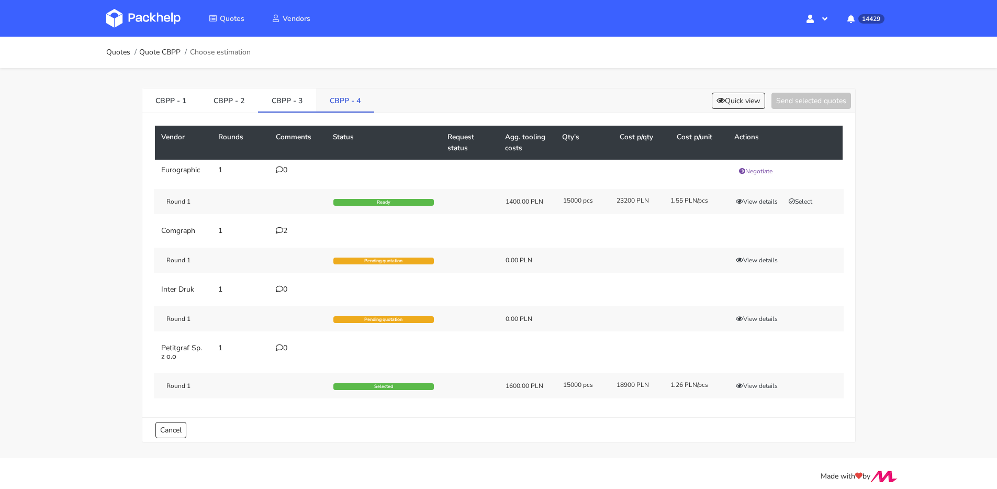
click at [347, 108] on link "CBPP - 4" at bounding box center [345, 99] width 58 height 23
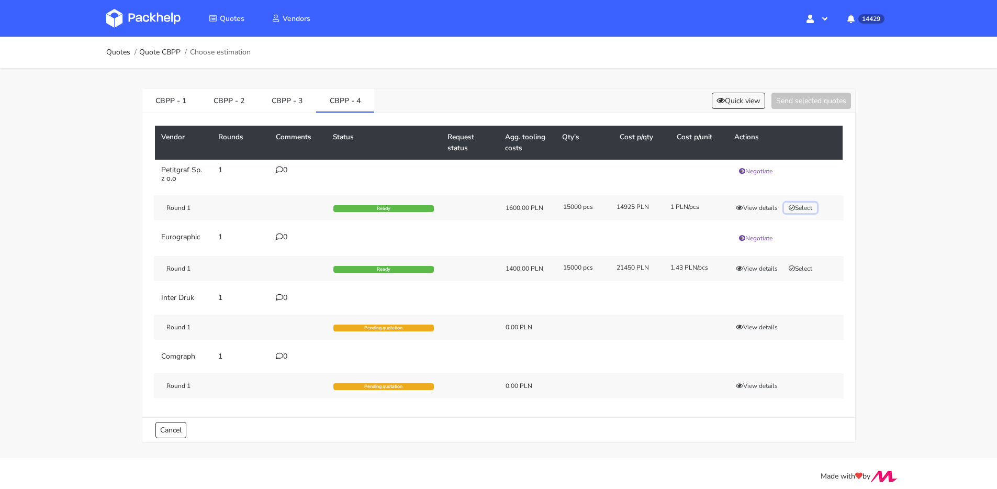
click at [807, 203] on button "Select" at bounding box center [800, 207] width 33 height 10
click at [796, 89] on div "CBPP - 1 CBPP - 2 CBPP - 3 CBPP - 4 Quick view Send selected quotes ( 1 )" at bounding box center [498, 100] width 712 height 25
click at [793, 96] on button "Send selected quotes ( 1 )" at bounding box center [803, 101] width 94 height 16
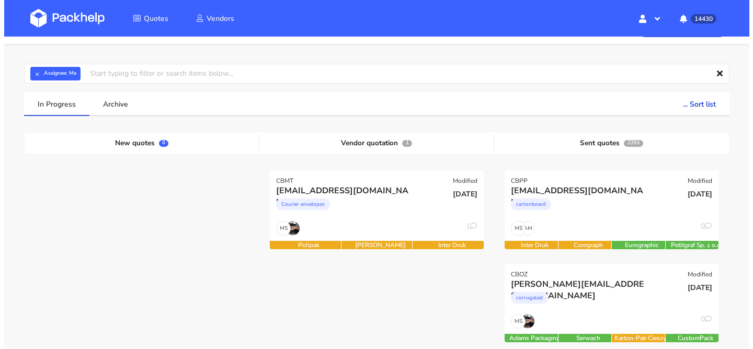
scroll to position [40, 0]
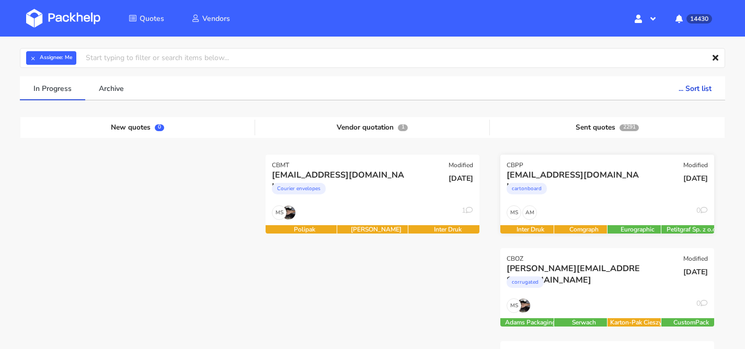
click at [578, 194] on div "cartonboard" at bounding box center [575, 191] width 137 height 21
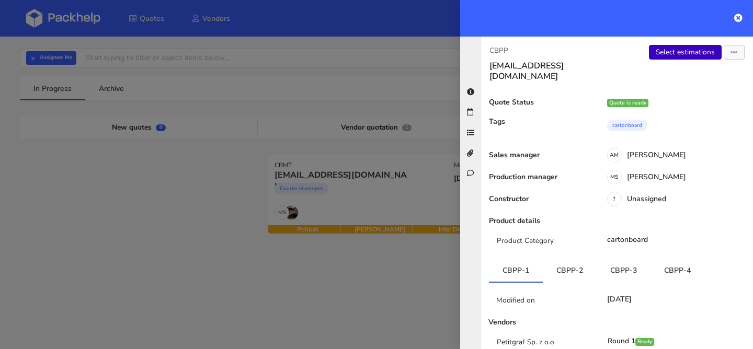
click at [674, 56] on link "Select estimations" at bounding box center [685, 52] width 73 height 15
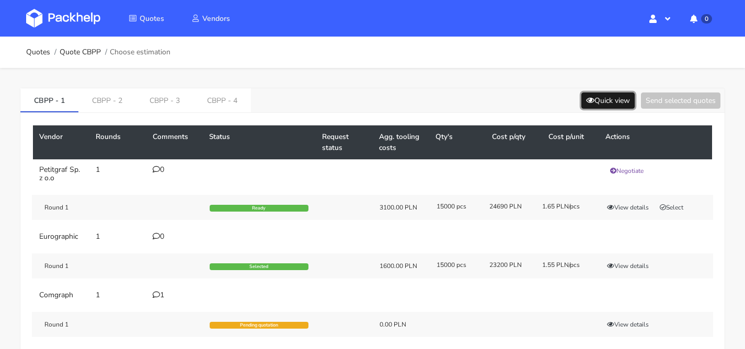
click at [608, 95] on button "Quick view" at bounding box center [608, 101] width 53 height 16
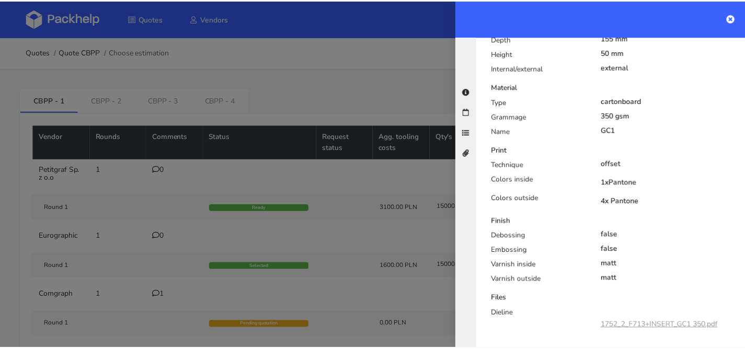
scroll to position [416, 0]
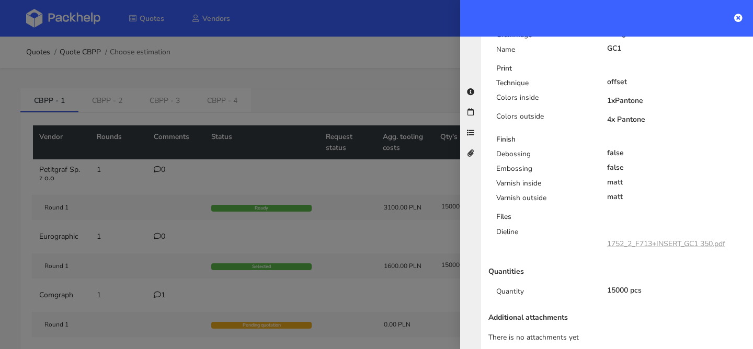
click at [662, 239] on link "1752_2_F713+INSERT_GC1 350.pdf" at bounding box center [666, 244] width 118 height 10
click at [281, 106] on div at bounding box center [376, 174] width 753 height 349
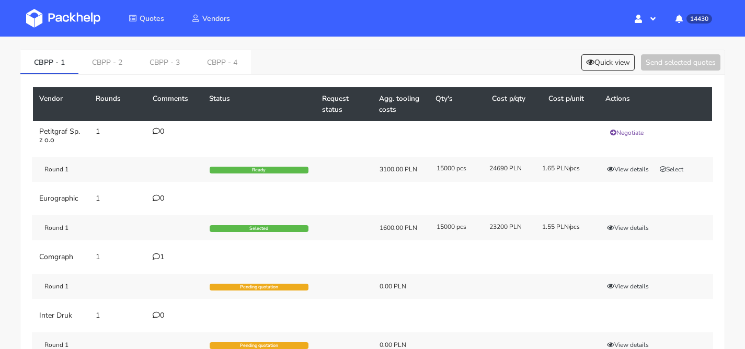
scroll to position [92, 0]
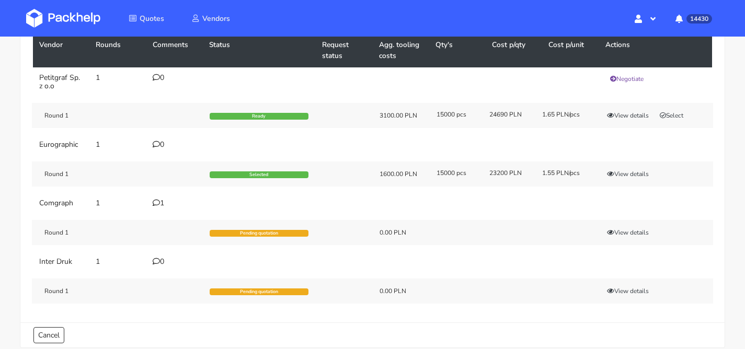
click at [159, 205] on icon at bounding box center [156, 202] width 7 height 7
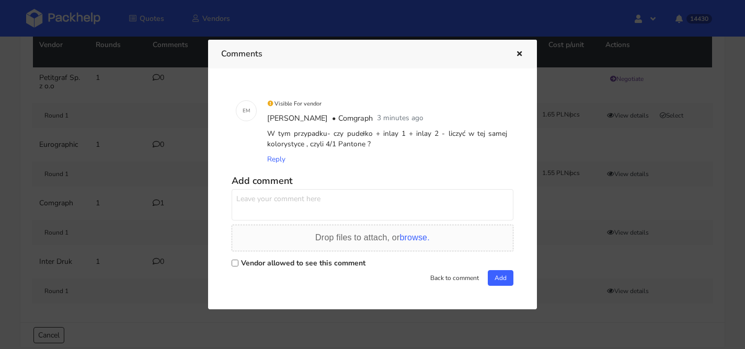
click at [340, 209] on textarea at bounding box center [373, 204] width 282 height 31
type textarea "wkładki bez nadruku"
click at [321, 264] on label "Vendor allowed to see this comment" at bounding box center [303, 263] width 125 height 10
click at [239, 264] on input "Vendor allowed to see this comment" at bounding box center [235, 263] width 7 height 7
checkbox input "true"
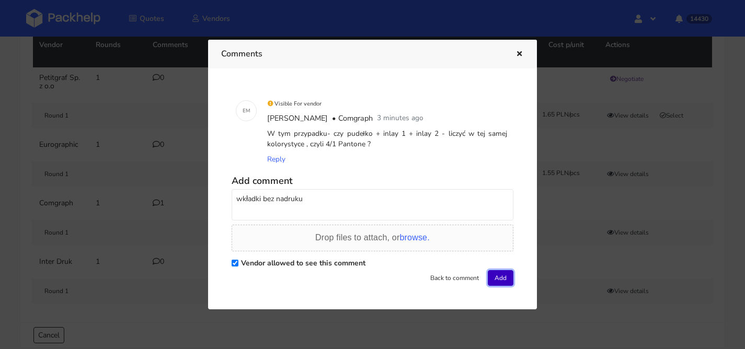
click at [503, 279] on button "Add" at bounding box center [501, 278] width 26 height 16
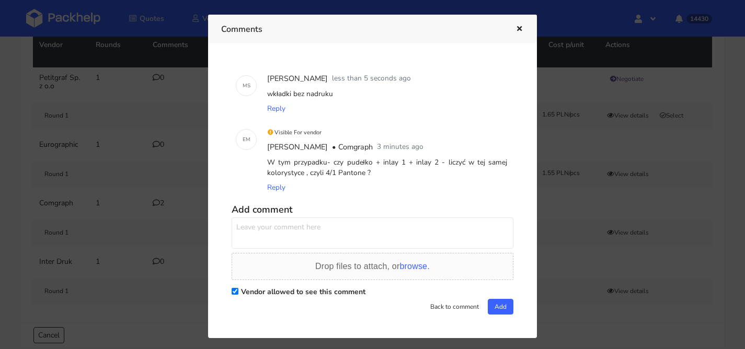
click at [515, 28] on icon "button" at bounding box center [519, 29] width 9 height 7
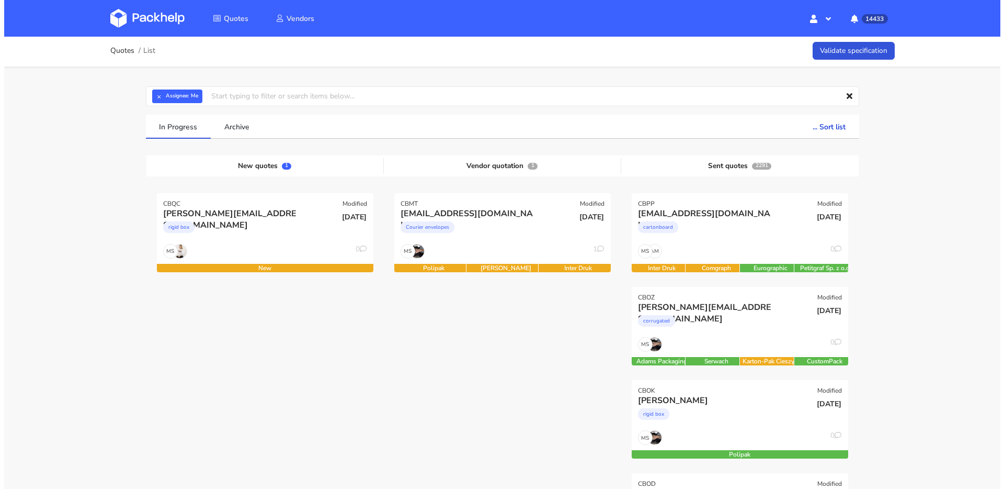
scroll to position [2, 0]
click at [478, 242] on div "fornitori@quiteco.com Courier envelopes" at bounding box center [462, 225] width 146 height 36
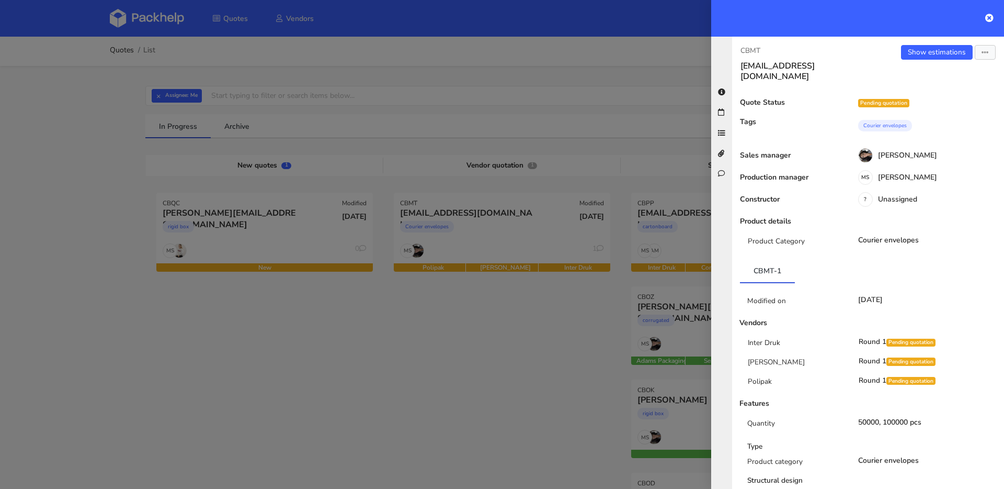
click at [930, 60] on div "Show estimations Send to estimate View quote Edit quote Missing data Reject quo…" at bounding box center [936, 63] width 136 height 37
click at [929, 58] on link "Show estimations" at bounding box center [937, 52] width 72 height 15
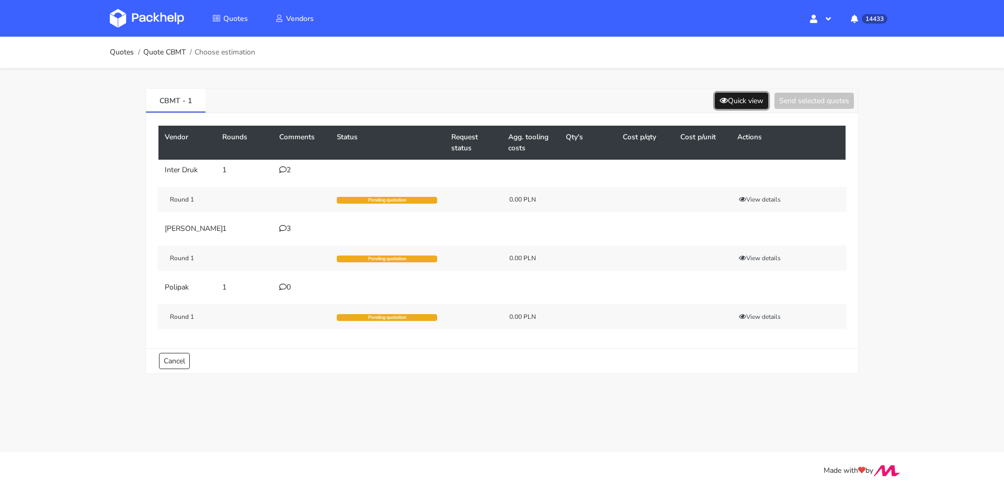
click at [753, 103] on button "Quick view" at bounding box center [741, 101] width 53 height 16
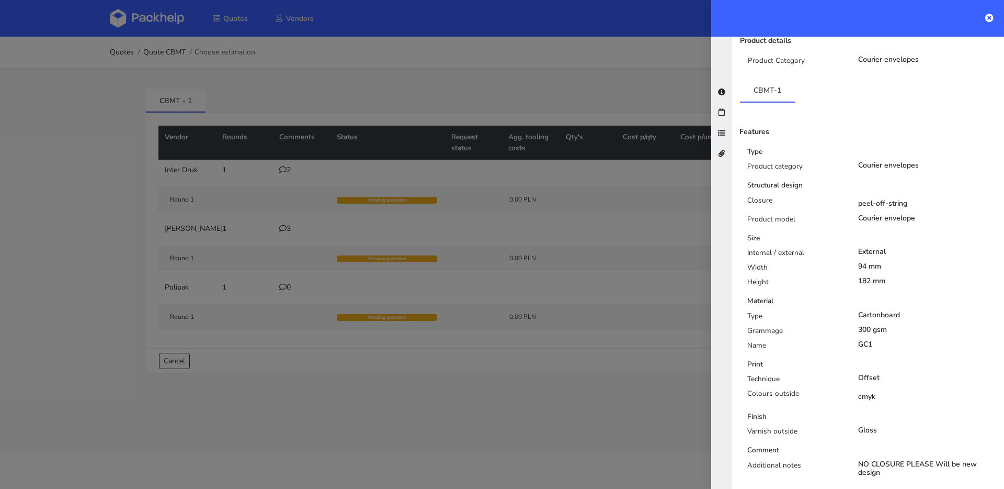
scroll to position [303, 0]
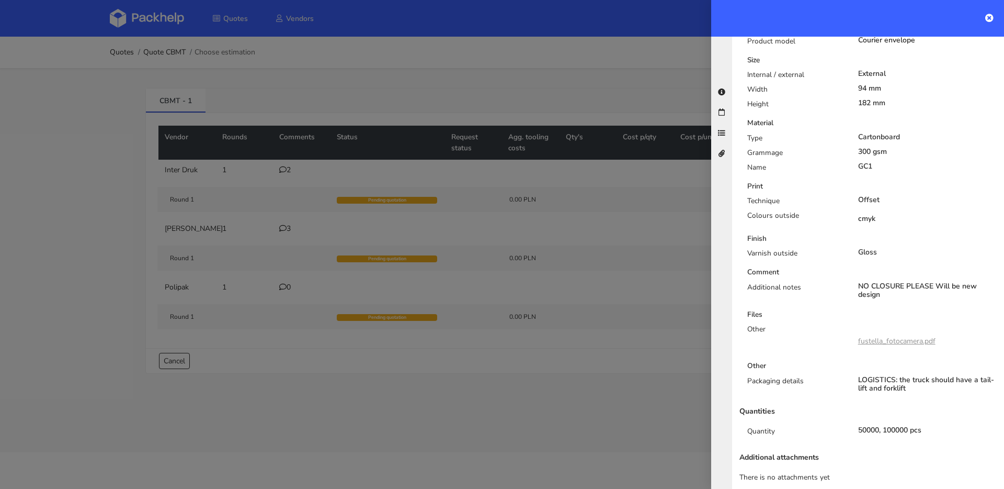
click at [288, 168] on div at bounding box center [502, 244] width 1004 height 489
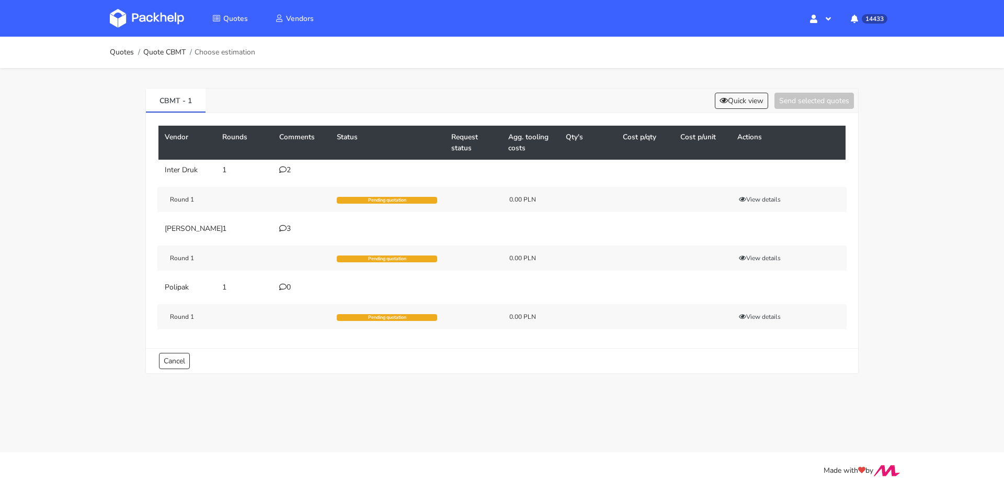
click at [289, 170] on div "2" at bounding box center [301, 170] width 45 height 8
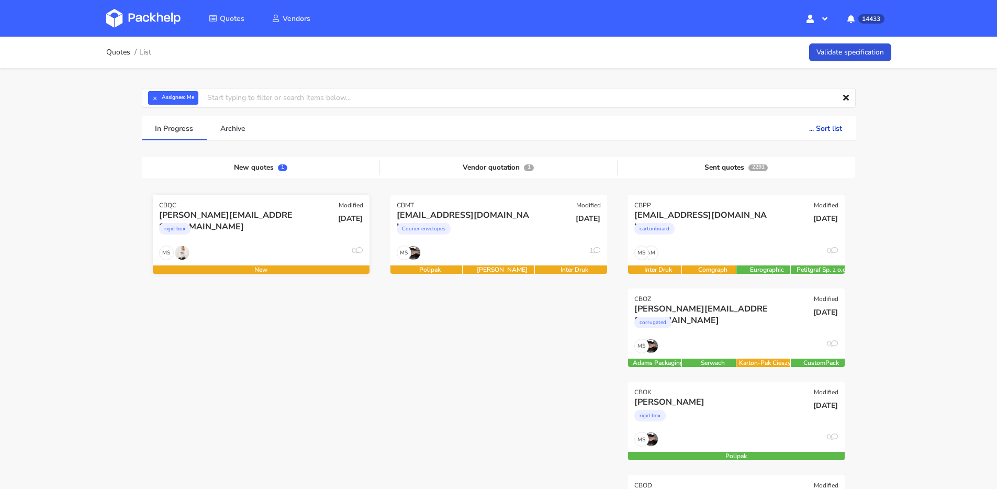
click at [264, 242] on div "[PERSON_NAME][EMAIL_ADDRESS][DOMAIN_NAME] rigid box" at bounding box center [225, 227] width 146 height 36
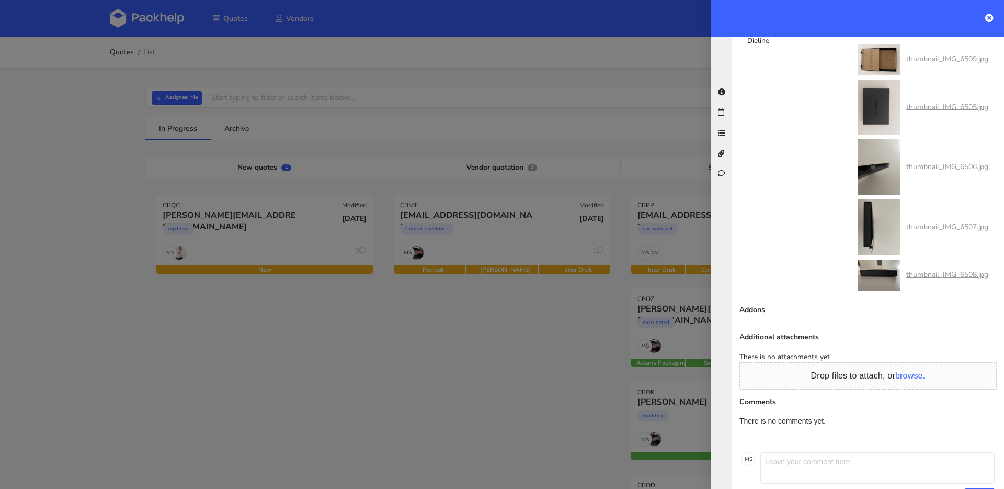
scroll to position [938, 0]
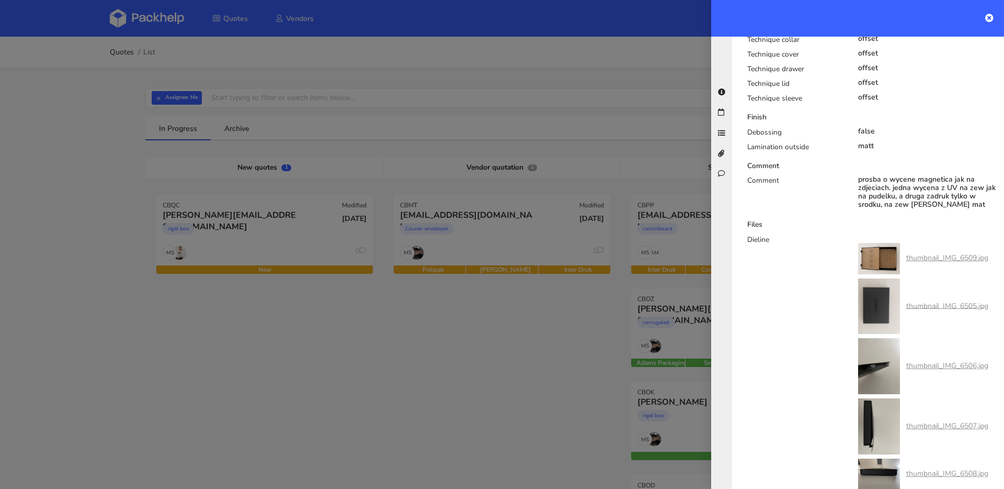
click at [926, 253] on link "thumbnail_IMG_6509.jpg" at bounding box center [948, 258] width 82 height 10
click at [930, 304] on link "thumbnail_IMG_6505.jpg" at bounding box center [948, 305] width 82 height 10
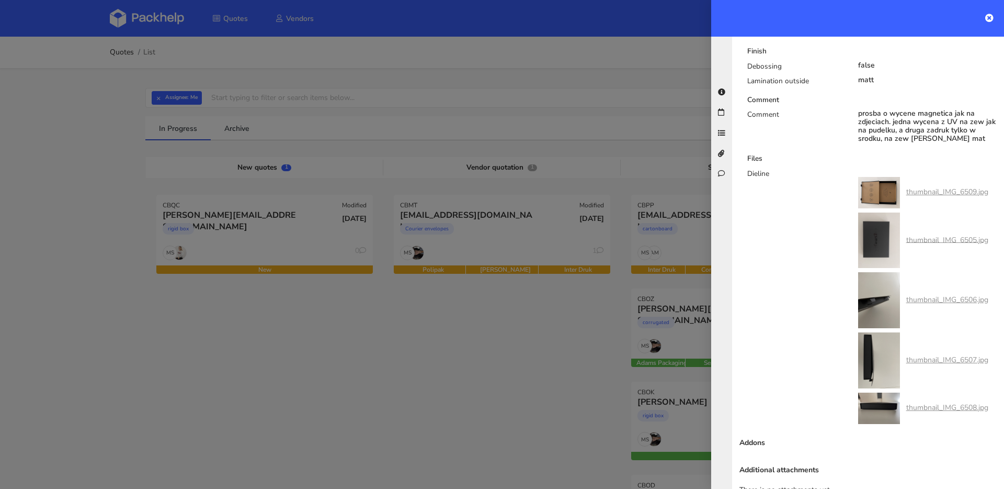
scroll to position [1006, 0]
click at [933, 302] on link "thumbnail_IMG_6506.jpg" at bounding box center [948, 297] width 82 height 10
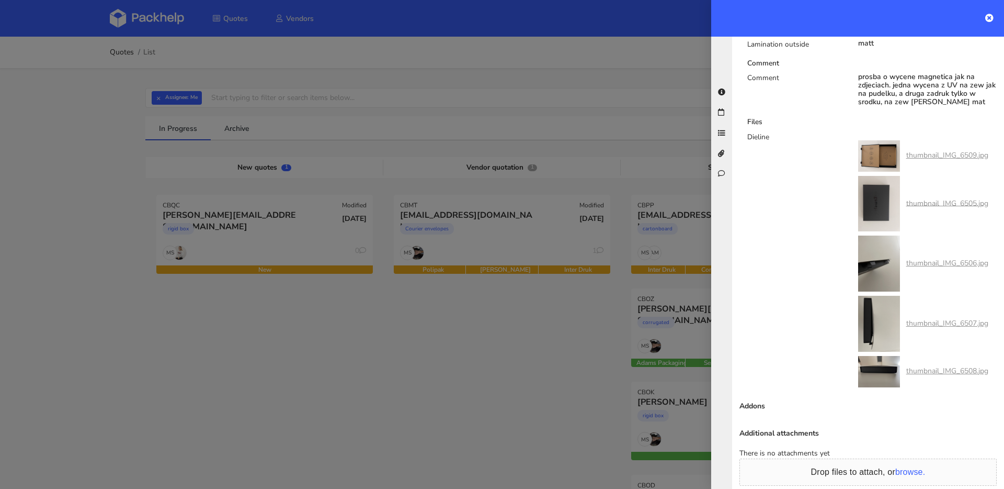
scroll to position [1094, 0]
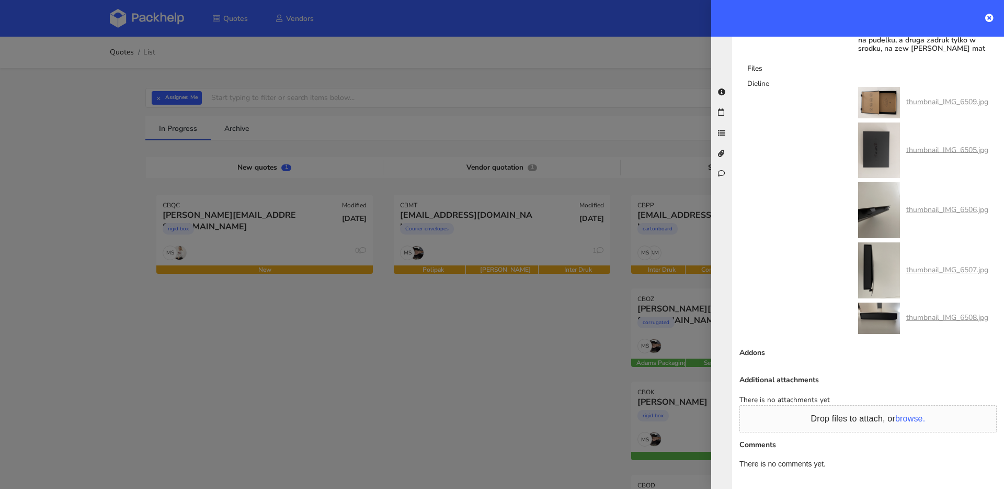
click at [945, 275] on link "thumbnail_IMG_6507.jpg" at bounding box center [948, 270] width 82 height 10
click at [943, 322] on link "thumbnail_IMG_6508.jpg" at bounding box center [948, 317] width 82 height 10
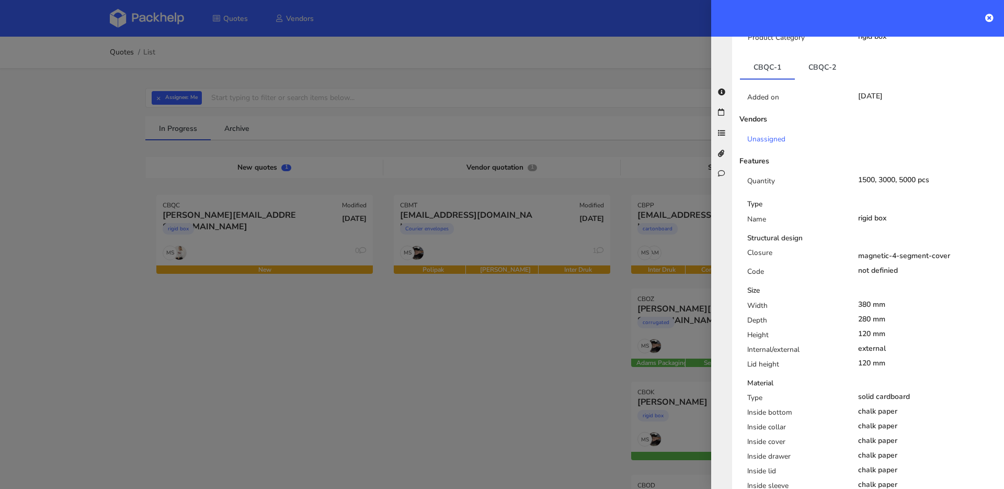
scroll to position [155, 0]
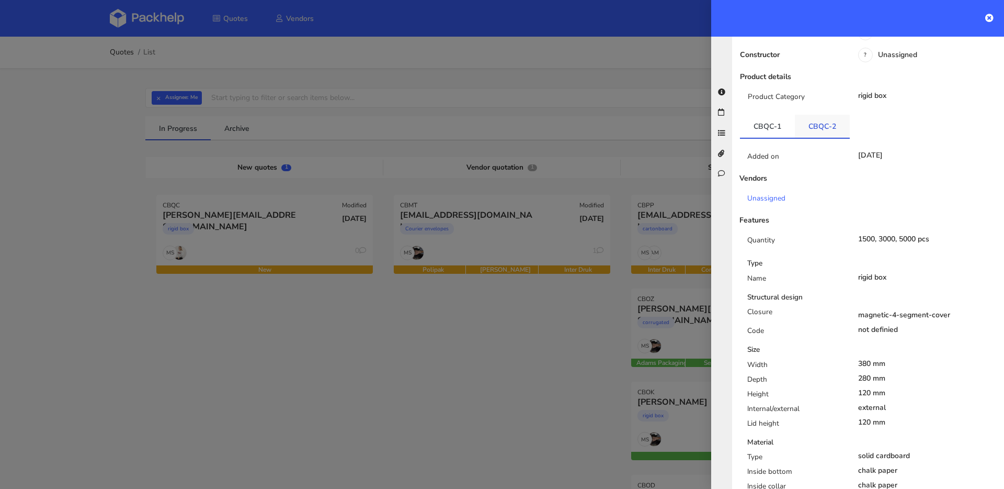
click at [819, 115] on link "CBQC-2" at bounding box center [822, 126] width 55 height 23
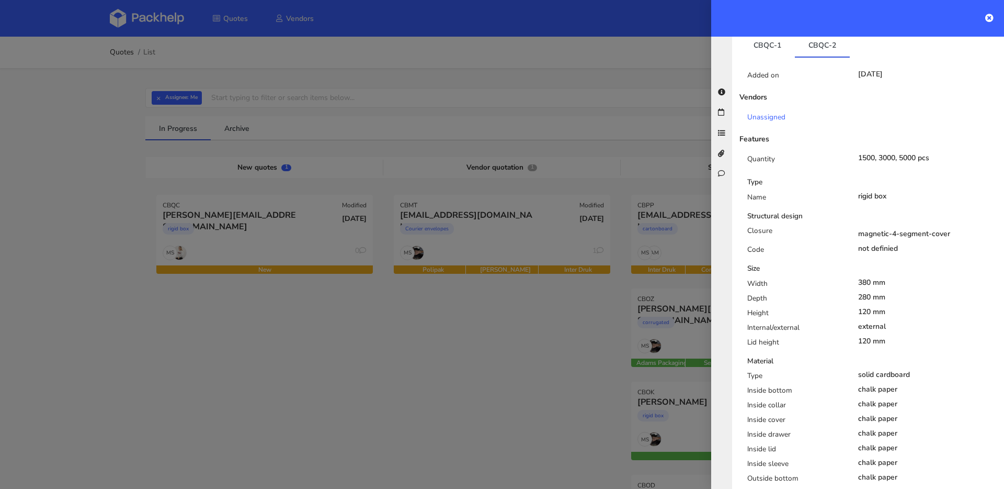
scroll to position [18, 0]
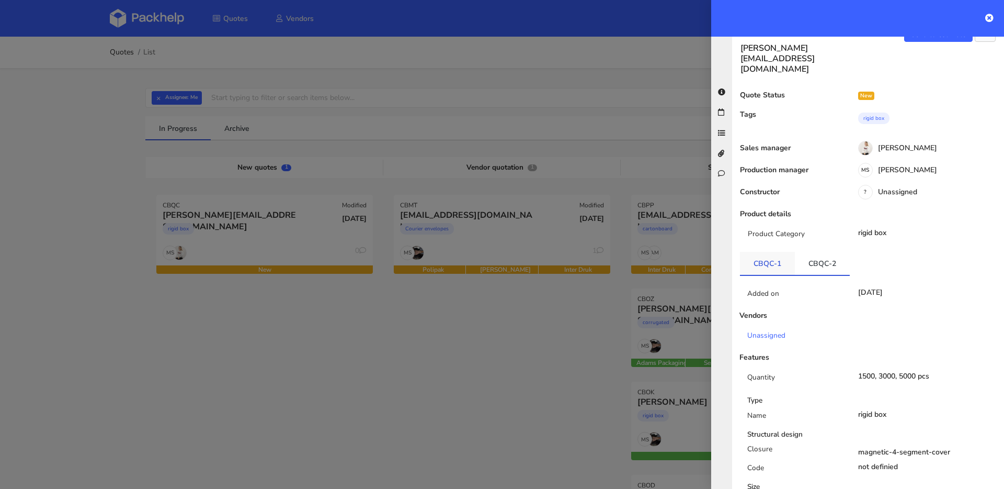
click at [771, 252] on link "CBQC-1" at bounding box center [767, 263] width 55 height 23
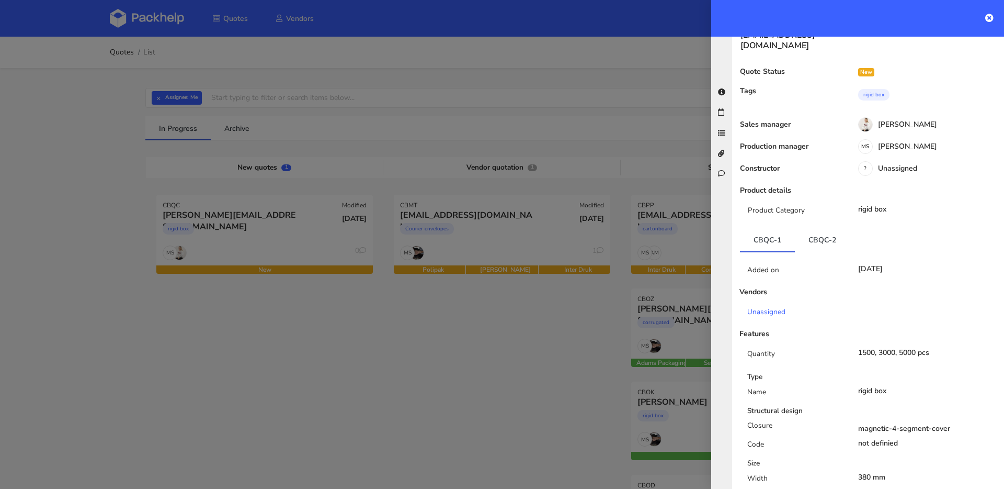
scroll to position [0, 0]
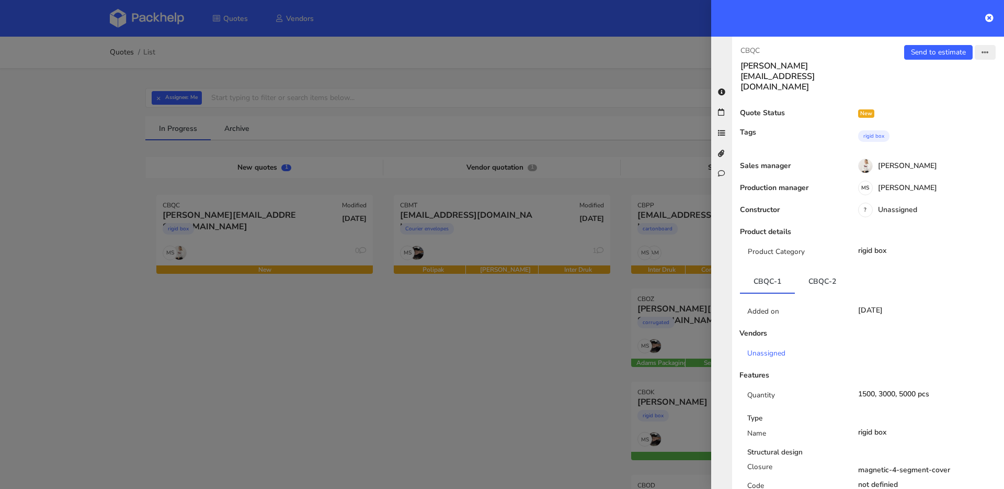
click at [986, 54] on button "button" at bounding box center [985, 52] width 21 height 15
click at [934, 91] on link "Edit quote" at bounding box center [952, 93] width 92 height 17
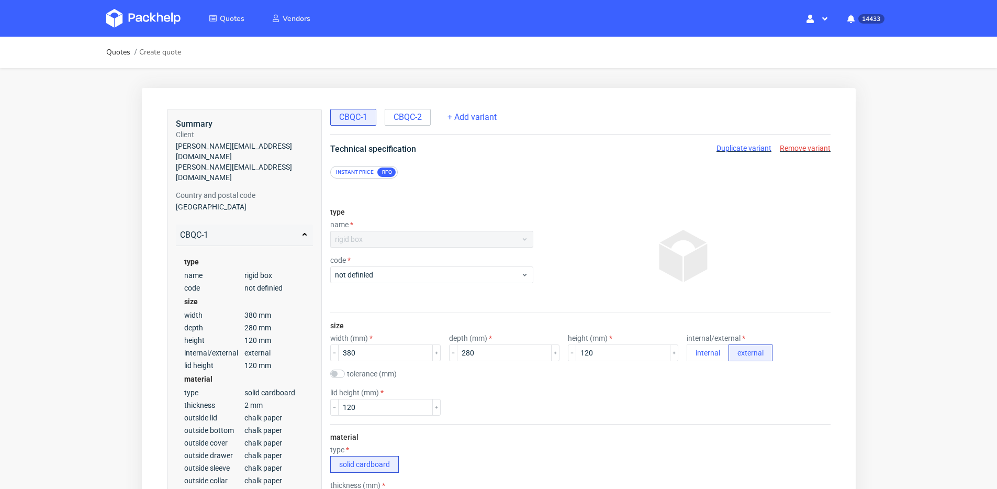
click at [439, 236] on div "rigid box" at bounding box center [431, 239] width 203 height 17
click at [447, 276] on span "not definied" at bounding box center [427, 274] width 186 height 10
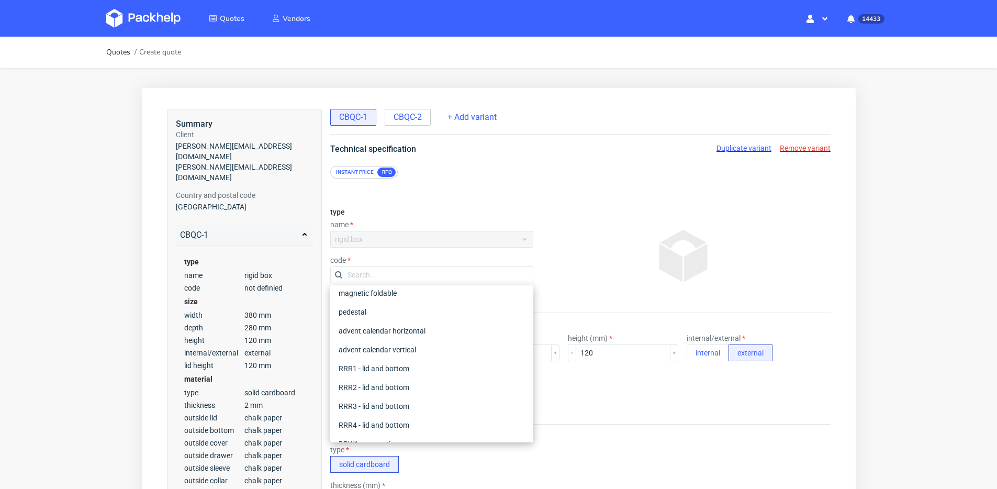
scroll to position [38, 0]
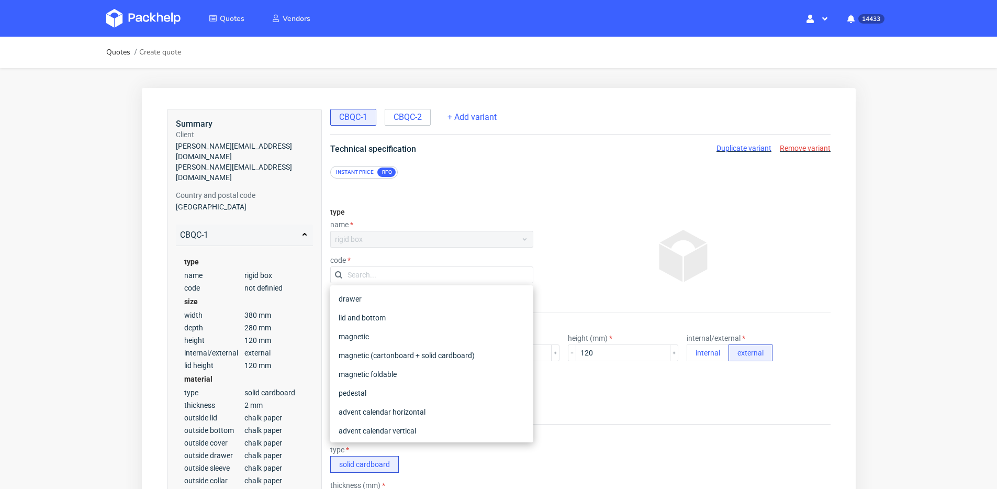
click at [569, 262] on div at bounding box center [683, 255] width 293 height 105
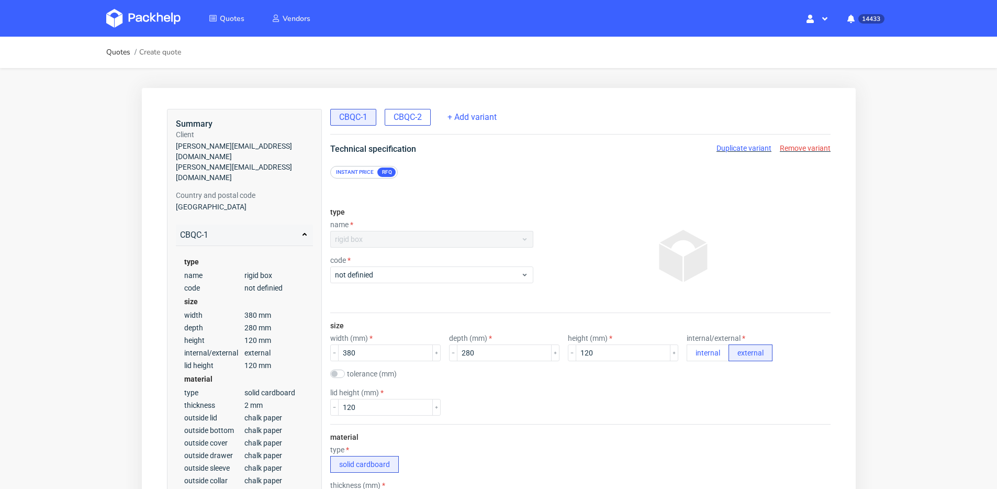
click at [395, 116] on span "CBQC-2" at bounding box center [407, 117] width 28 height 12
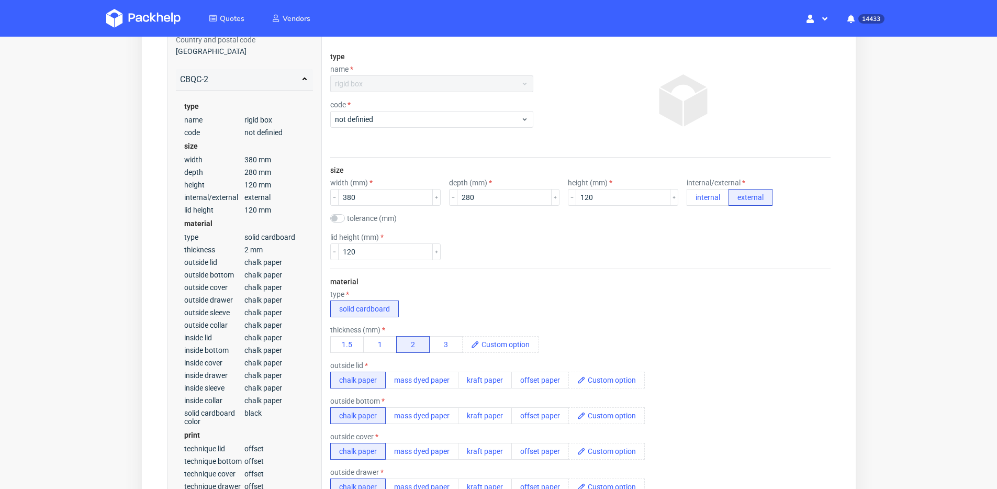
scroll to position [351, 0]
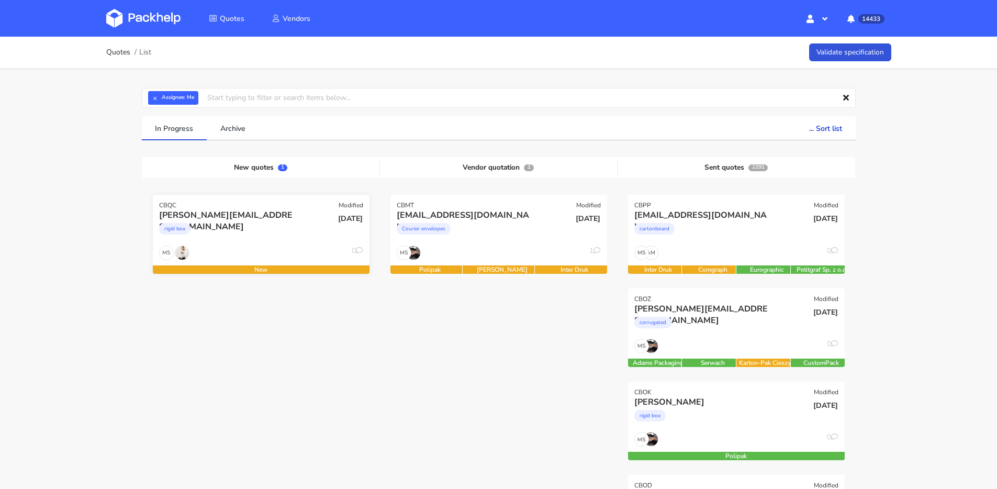
click at [264, 239] on div "rigid box" at bounding box center [228, 231] width 139 height 21
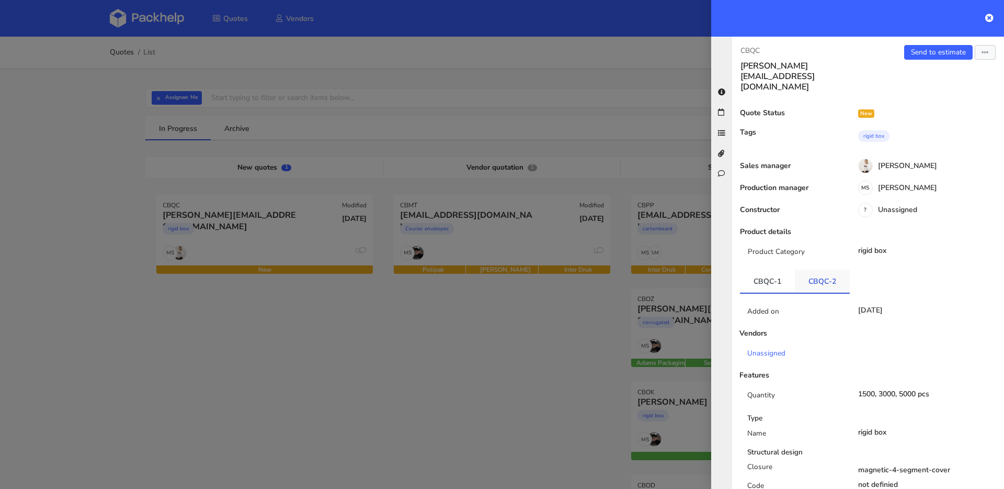
click at [816, 269] on link "CBQC-2" at bounding box center [822, 280] width 55 height 23
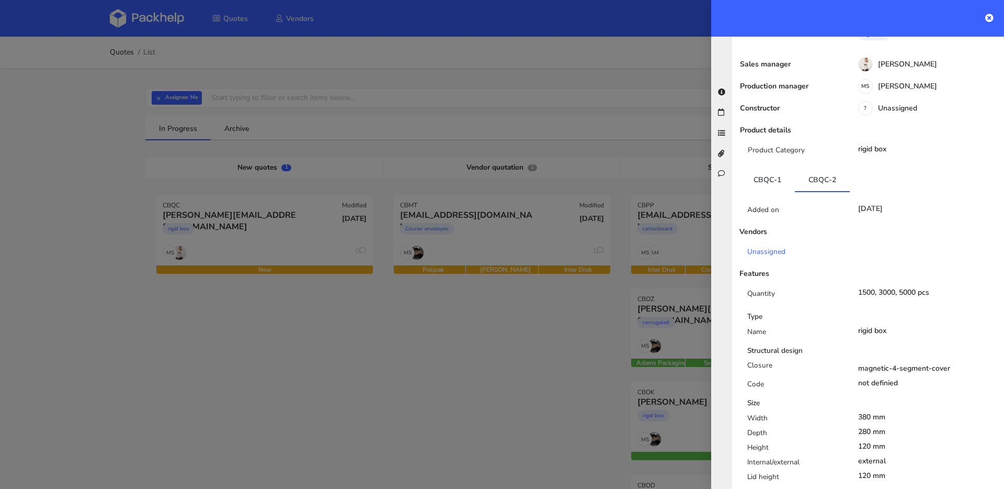
scroll to position [100, 0]
click at [772, 169] on link "CBQC-1" at bounding box center [767, 180] width 55 height 23
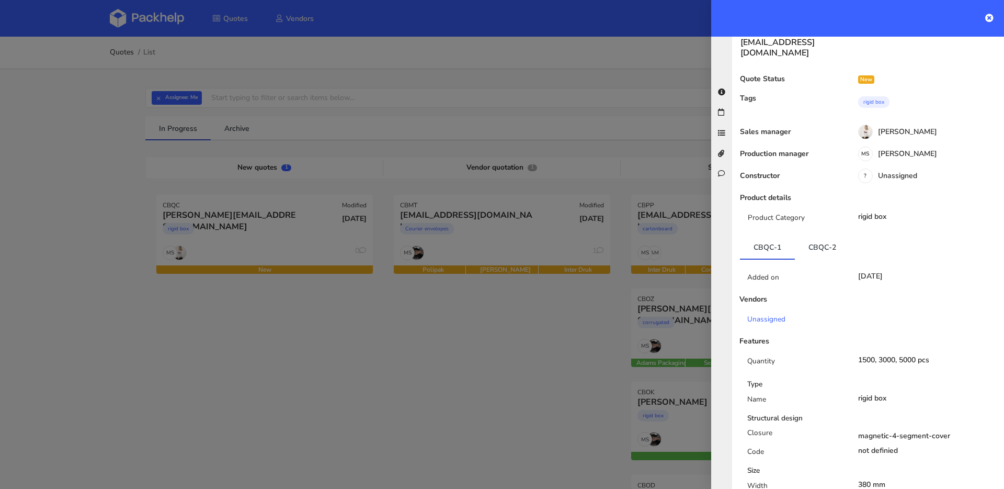
scroll to position [0, 0]
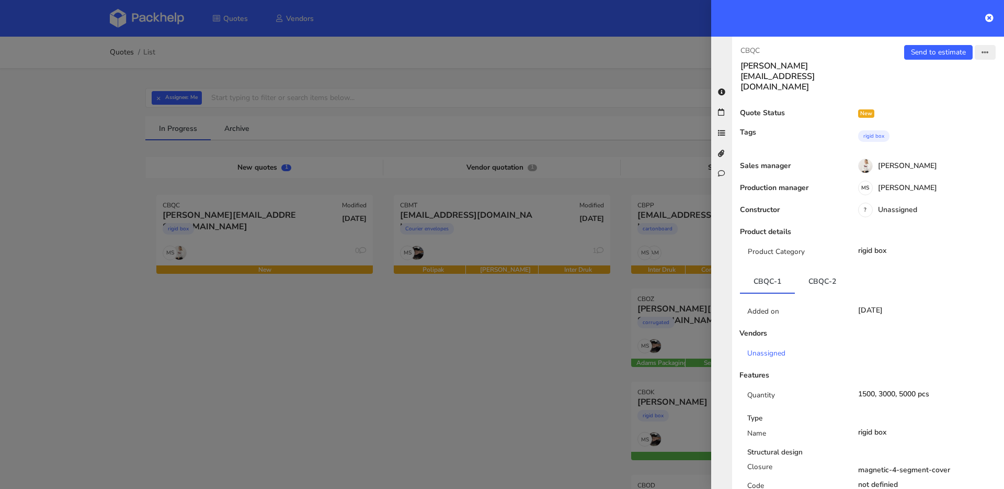
click at [982, 54] on icon "button" at bounding box center [985, 52] width 7 height 7
click at [926, 94] on link "Edit quote" at bounding box center [952, 93] width 92 height 17
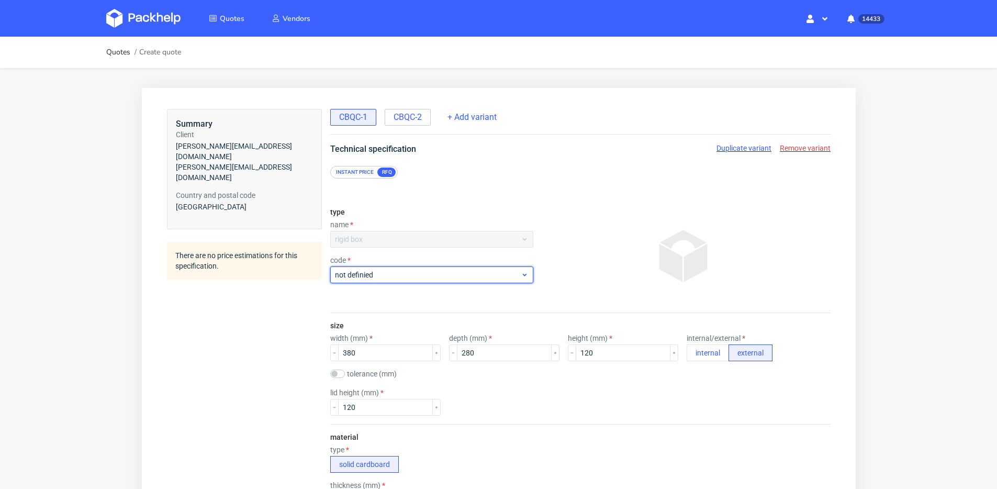
click at [437, 277] on span "not definied" at bounding box center [427, 274] width 186 height 10
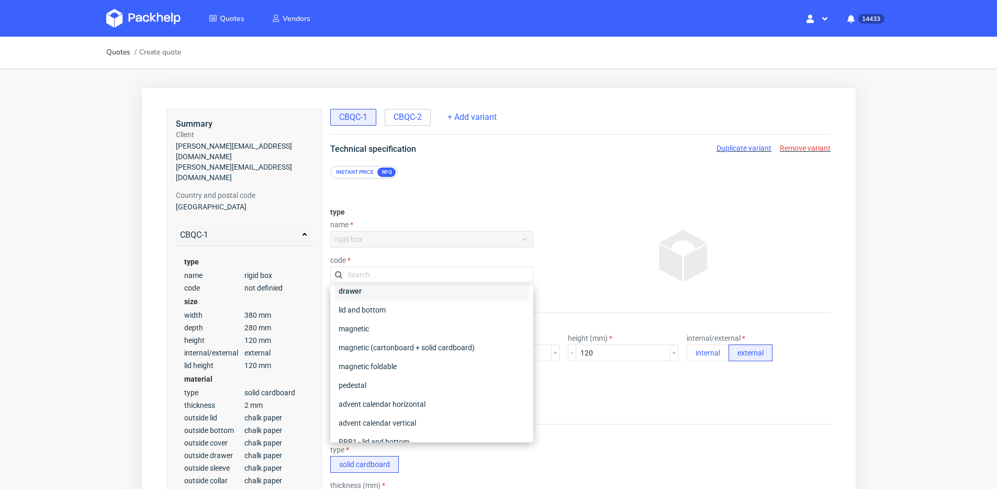
scroll to position [47, 0]
click at [445, 330] on div "magnetic" at bounding box center [431, 327] width 195 height 19
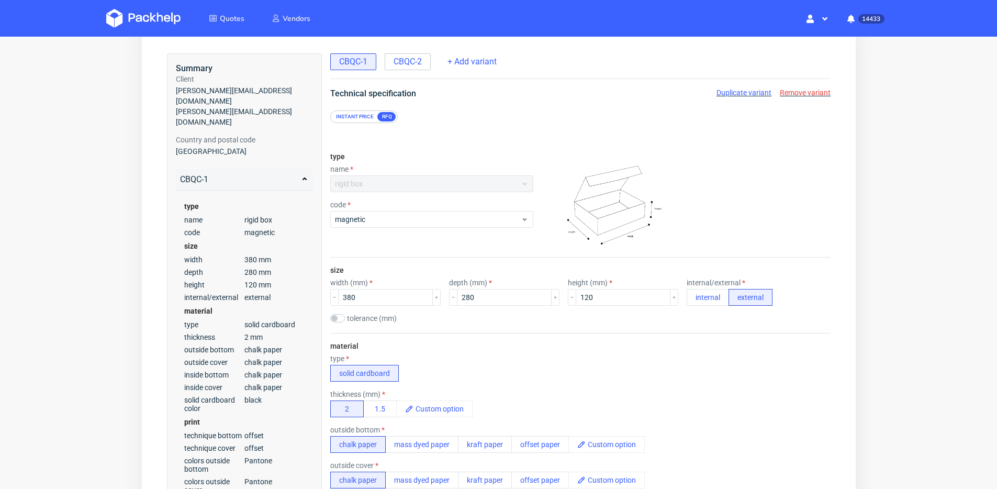
scroll to position [16, 0]
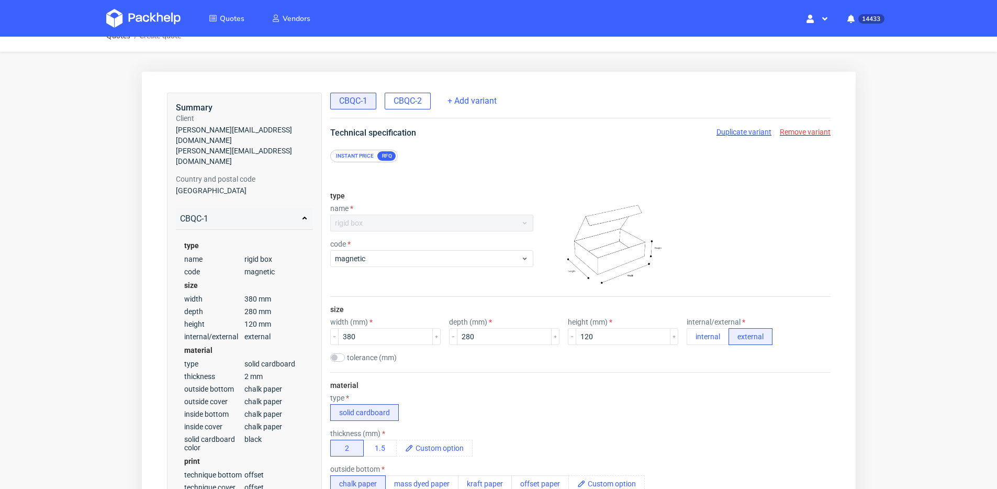
click at [401, 98] on span "CBQC-2" at bounding box center [407, 101] width 28 height 12
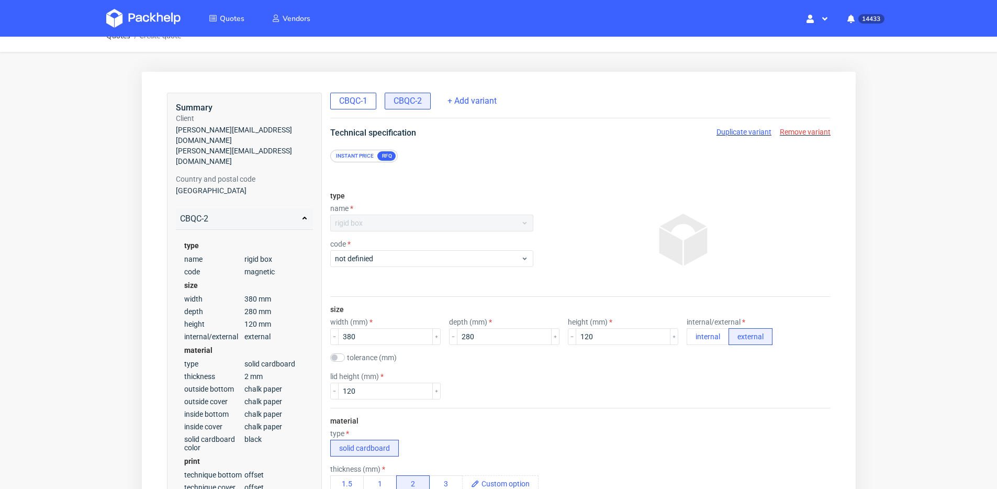
click at [338, 105] on span "CBQC-1" at bounding box center [352, 101] width 28 height 12
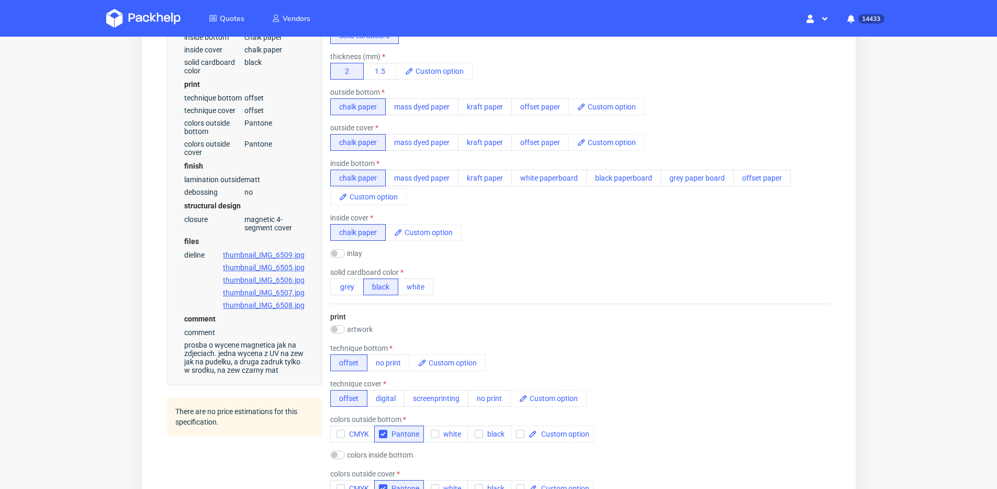
scroll to position [401, 0]
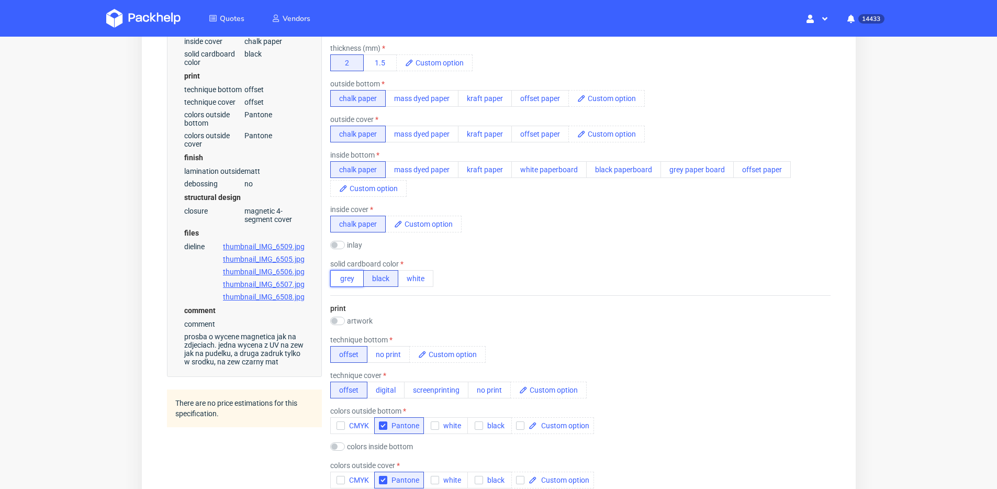
click at [341, 282] on button "grey" at bounding box center [346, 278] width 33 height 17
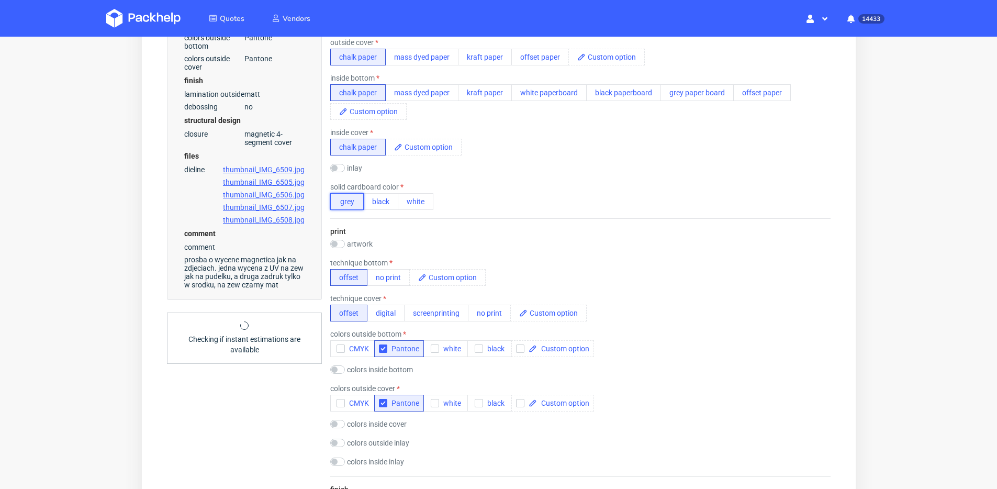
scroll to position [557, 0]
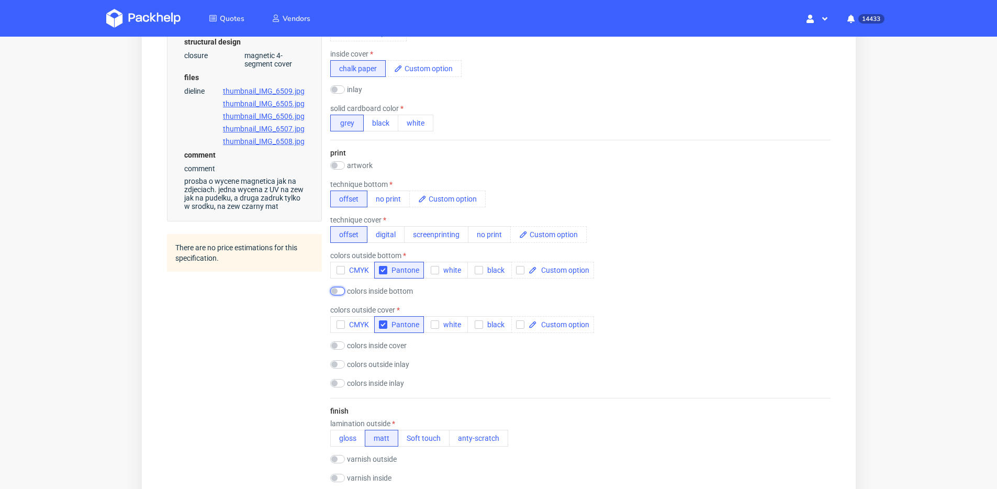
click at [343, 290] on input "checkbox" at bounding box center [337, 291] width 15 height 8
checkbox input "true"
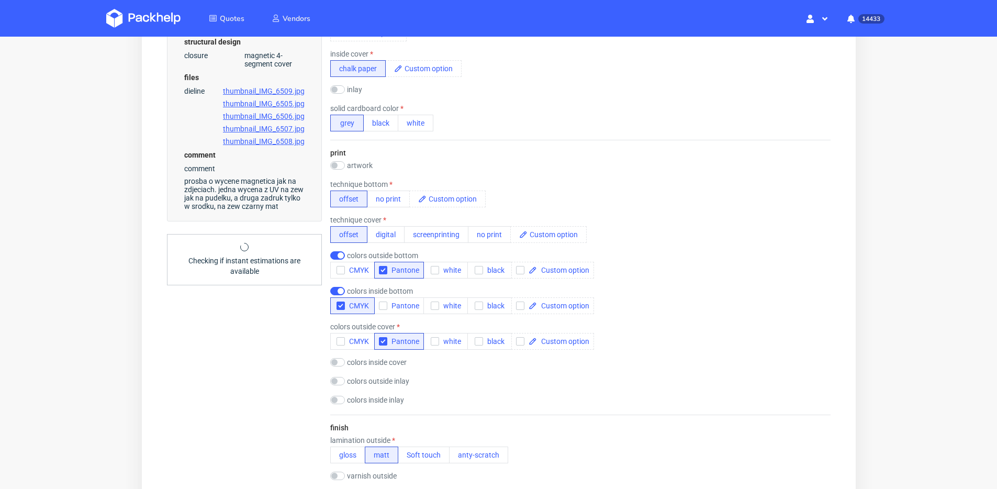
click at [353, 359] on label "colors inside cover" at bounding box center [376, 362] width 60 height 8
checkbox input "true"
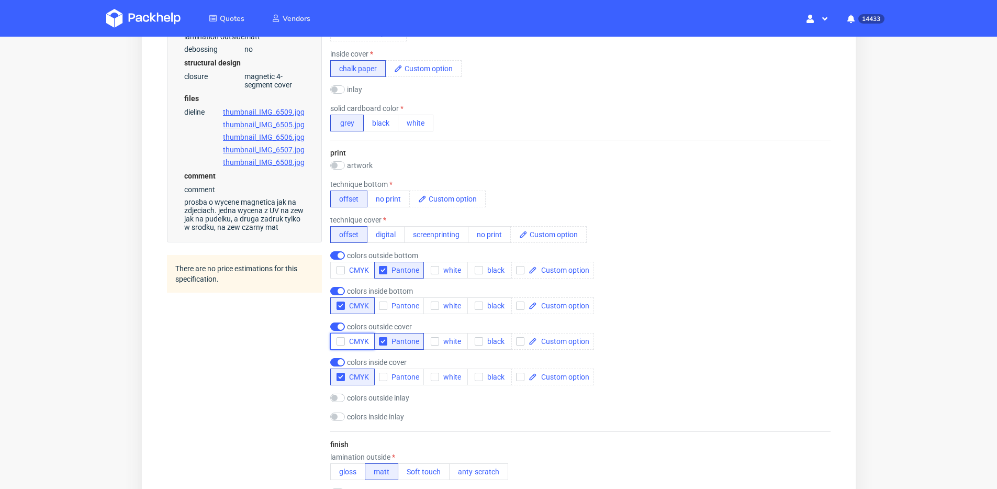
click at [355, 343] on span "CMYK" at bounding box center [356, 341] width 24 height 8
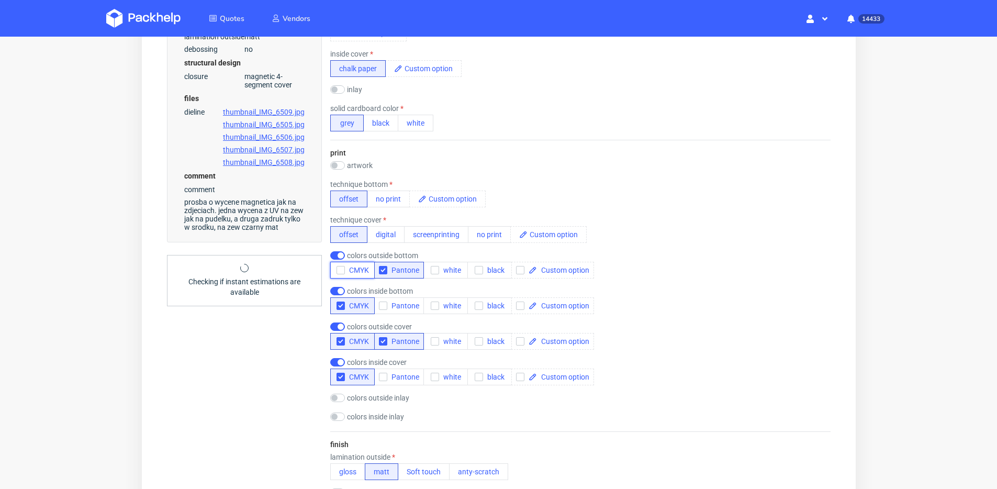
click at [354, 270] on span "CMYK" at bounding box center [356, 270] width 24 height 8
click at [387, 270] on span "Pantone" at bounding box center [403, 270] width 32 height 8
click at [387, 340] on span "Pantone" at bounding box center [403, 341] width 32 height 8
click at [699, 344] on div "colors outside cover CMYK Pantone white black" at bounding box center [580, 335] width 500 height 27
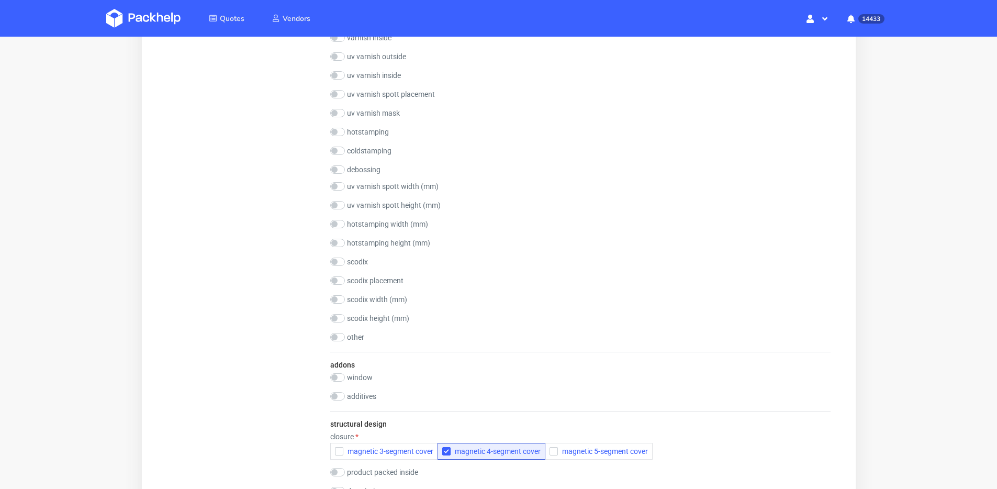
scroll to position [1045, 0]
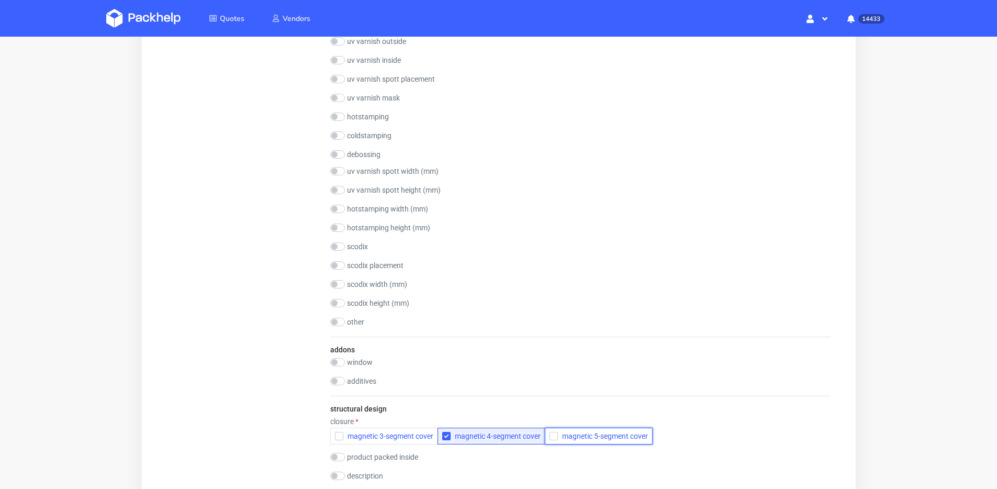
click at [611, 433] on span "magnetic 5-segment cover" at bounding box center [602, 436] width 90 height 8
click at [449, 436] on icon "button" at bounding box center [445, 435] width 7 height 7
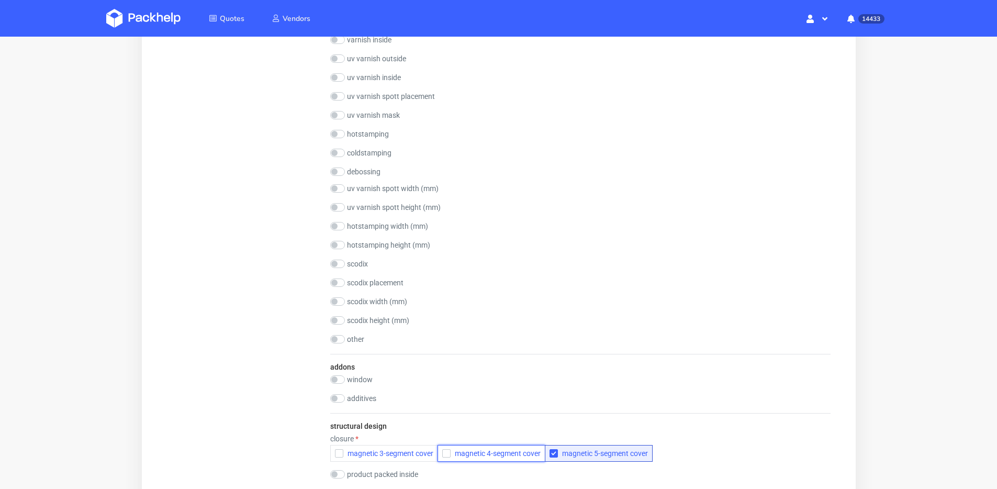
scroll to position [944, 0]
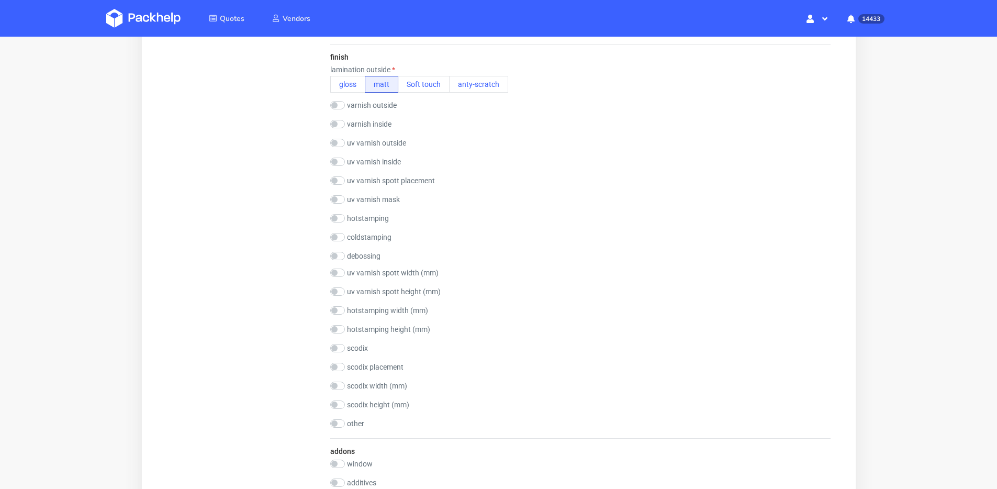
click at [355, 179] on label "uv varnish spott placement" at bounding box center [390, 180] width 88 height 8
checkbox input "true"
click at [382, 190] on input "text" at bounding box center [382, 195] width 105 height 17
type input "napis na okładce"
click at [531, 178] on div "uv varnish spott placement napis na okładce" at bounding box center [580, 189] width 500 height 27
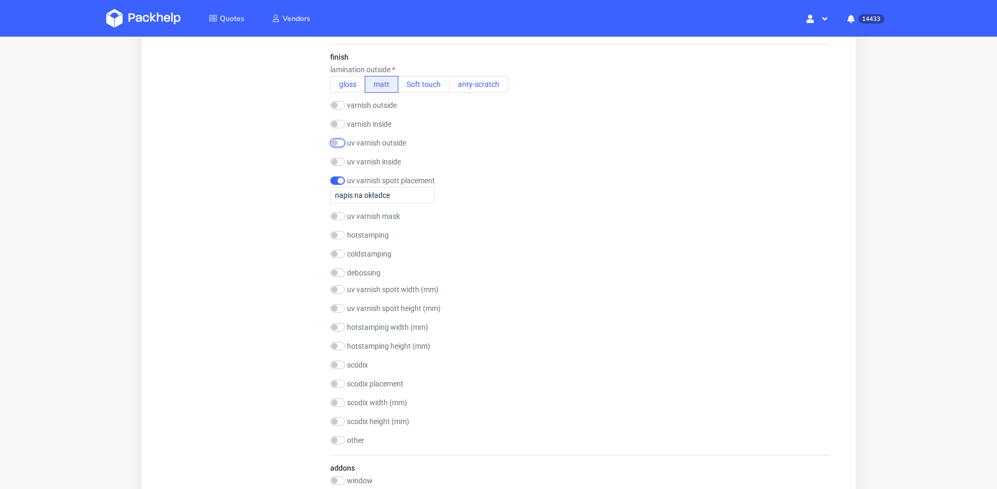
click at [337, 144] on input "checkbox" at bounding box center [337, 143] width 15 height 8
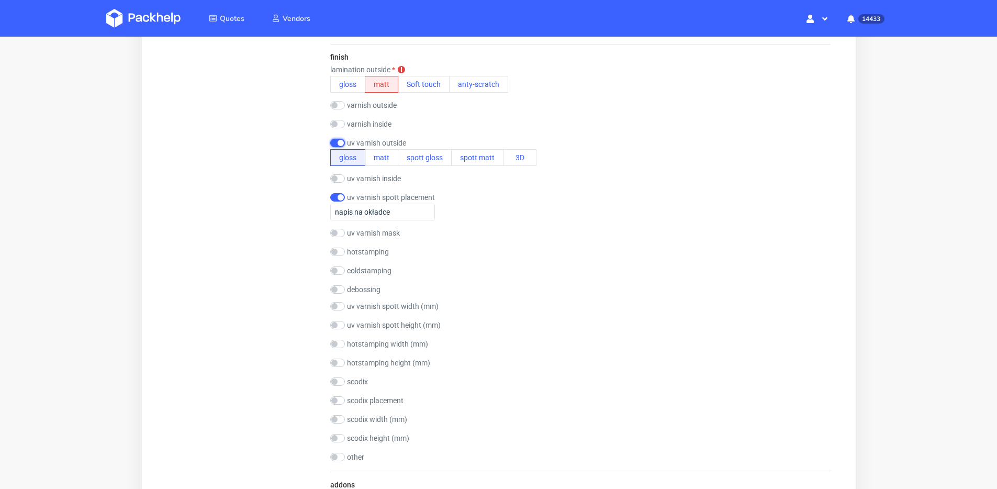
click at [341, 143] on input "checkbox" at bounding box center [337, 143] width 15 height 8
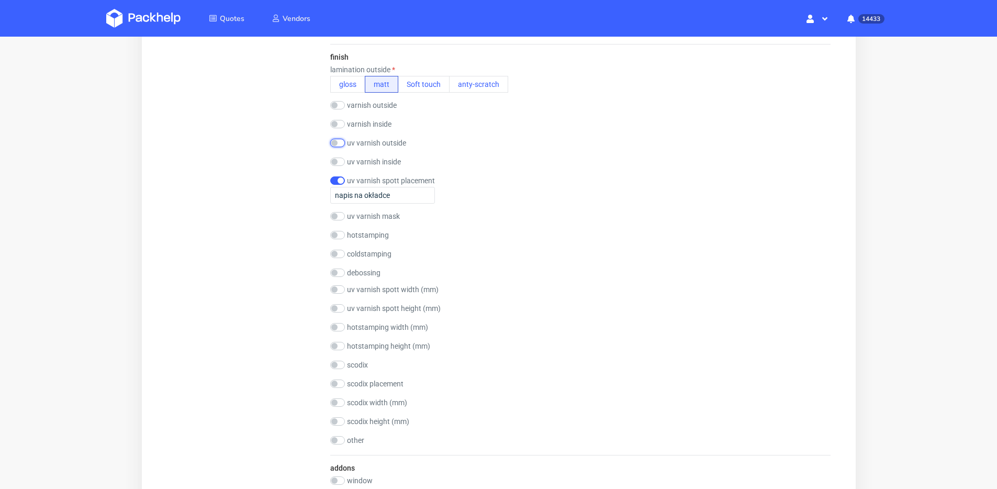
click at [335, 144] on input "checkbox" at bounding box center [337, 143] width 15 height 8
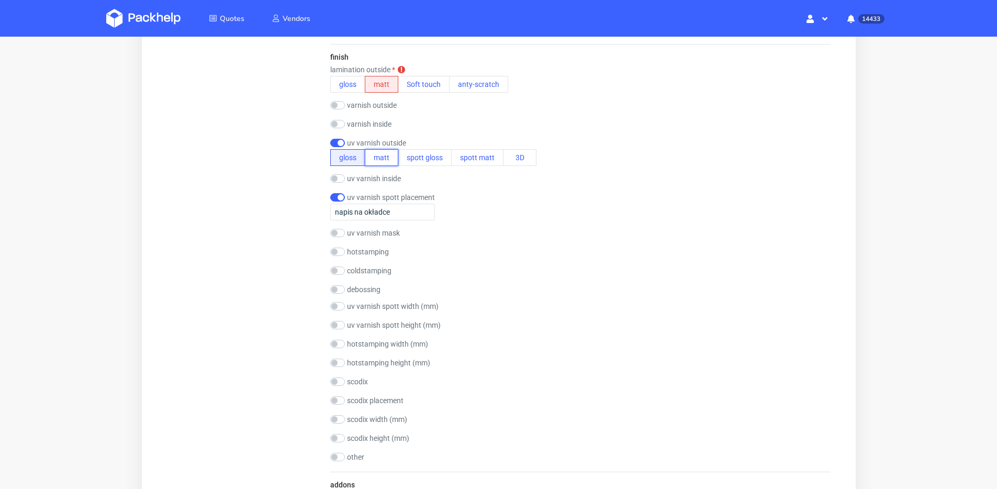
click at [381, 159] on button "matt" at bounding box center [380, 157] width 33 height 17
click at [351, 159] on button "gloss" at bounding box center [347, 157] width 35 height 17
click at [378, 81] on button "matt" at bounding box center [380, 84] width 33 height 17
click at [344, 159] on button "gloss" at bounding box center [347, 157] width 35 height 17
click at [336, 141] on input "checkbox" at bounding box center [337, 143] width 15 height 8
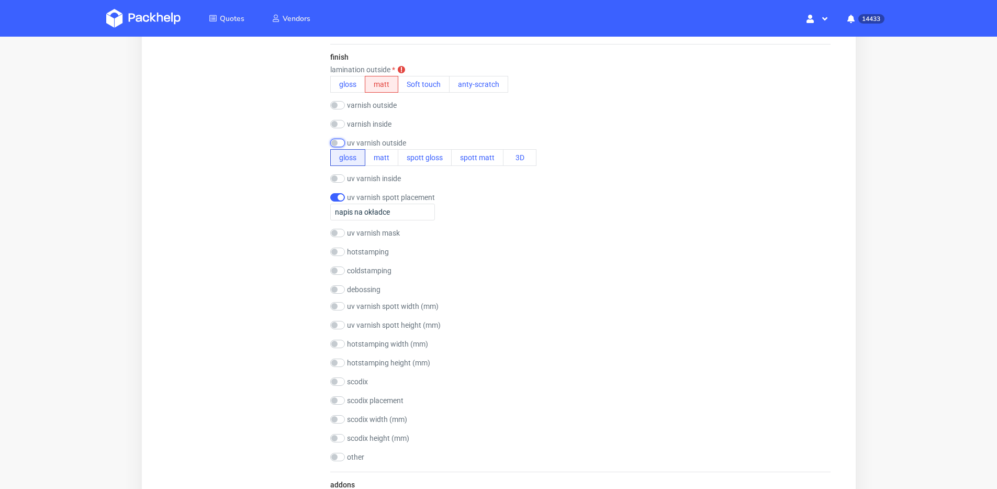
checkbox input "false"
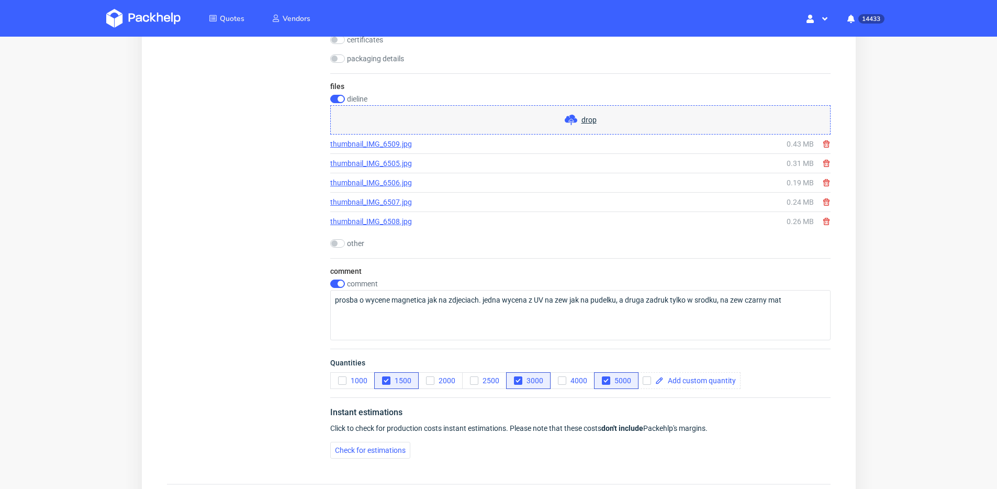
scroll to position [1588, 0]
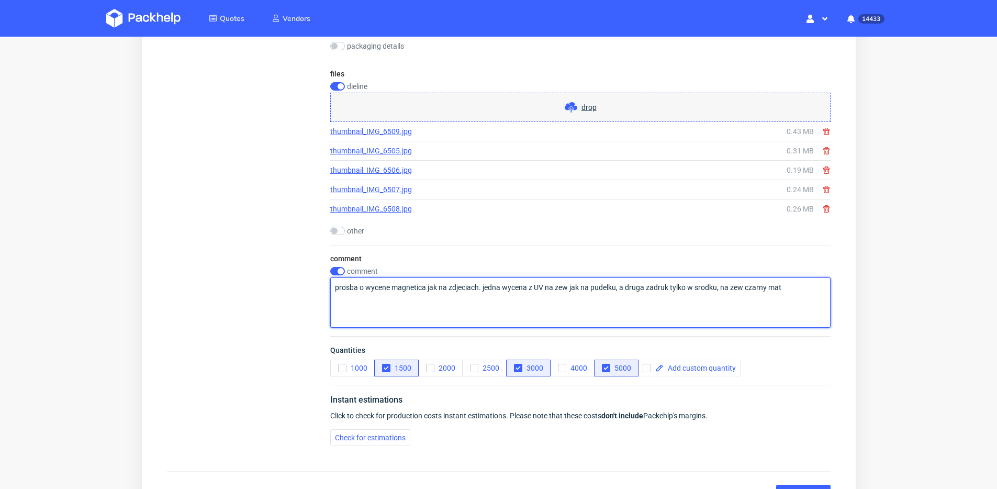
drag, startPoint x: 798, startPoint y: 291, endPoint x: 332, endPoint y: 287, distance: 466.1
click at [332, 287] on textarea "prosba o wycene magnetica jak na zdjeciach. jedna wycena z UV na zew jak na pud…" at bounding box center [580, 302] width 500 height 50
type textarea "bez magnesów, zamknięcie na zamki tak jak na zdjęciach"
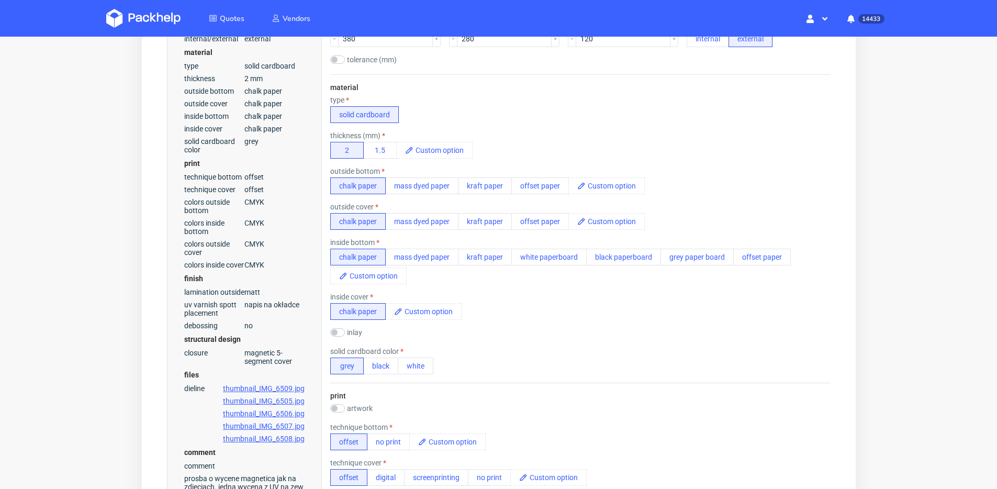
scroll to position [0, 0]
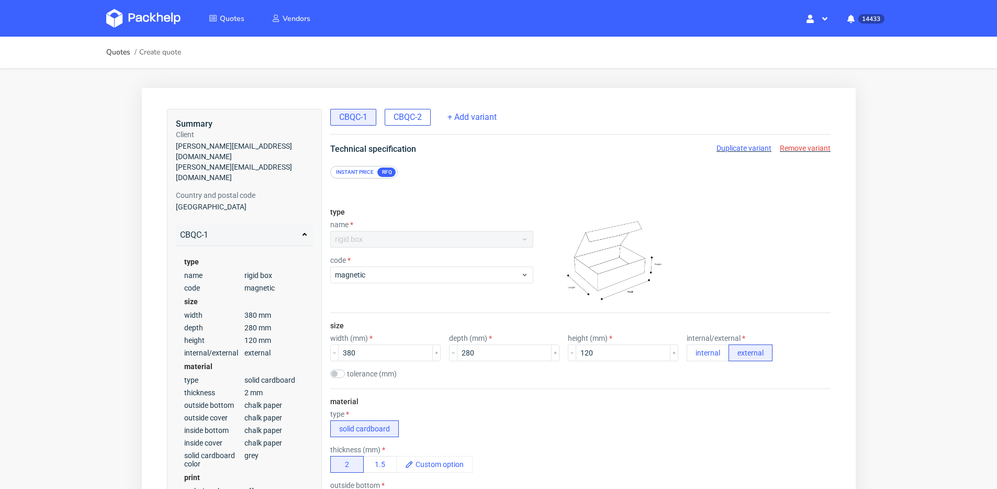
click at [415, 122] on span "CBQC-2" at bounding box center [407, 117] width 28 height 12
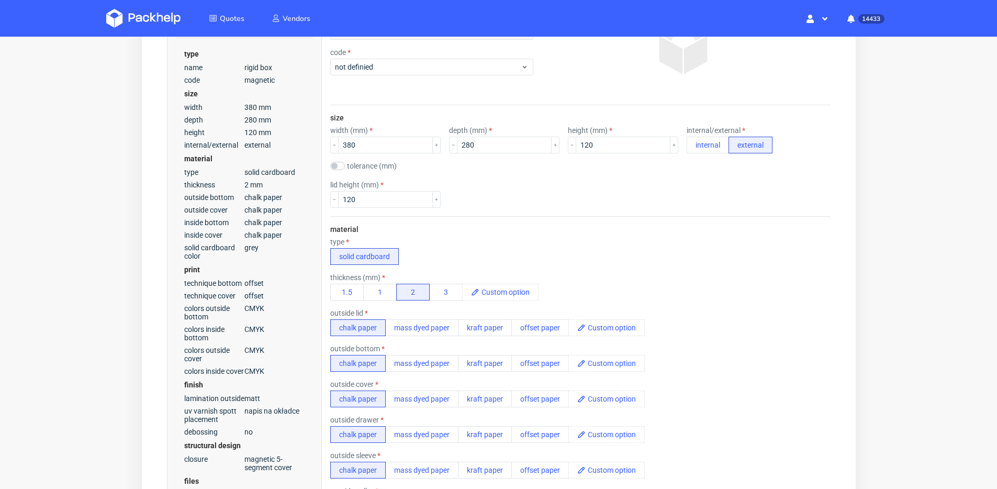
scroll to position [164, 0]
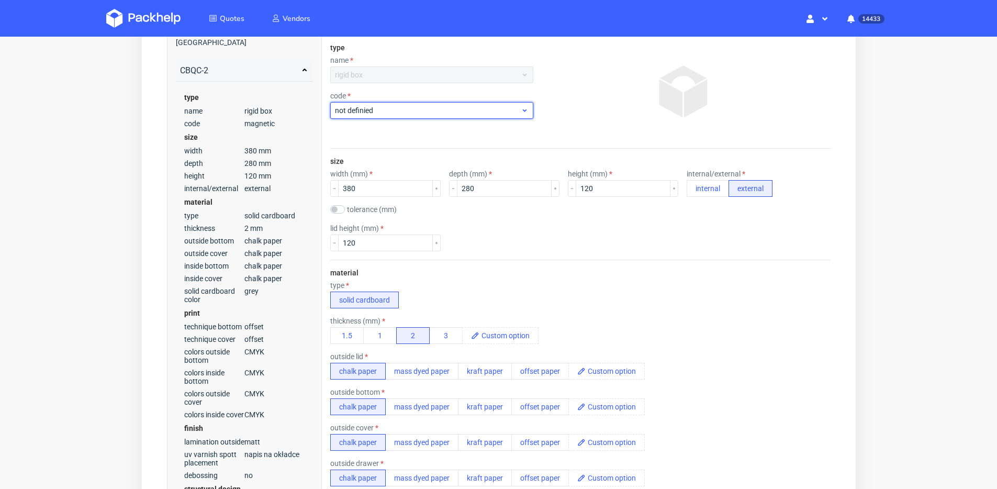
click at [387, 109] on span "not definied" at bounding box center [427, 110] width 186 height 10
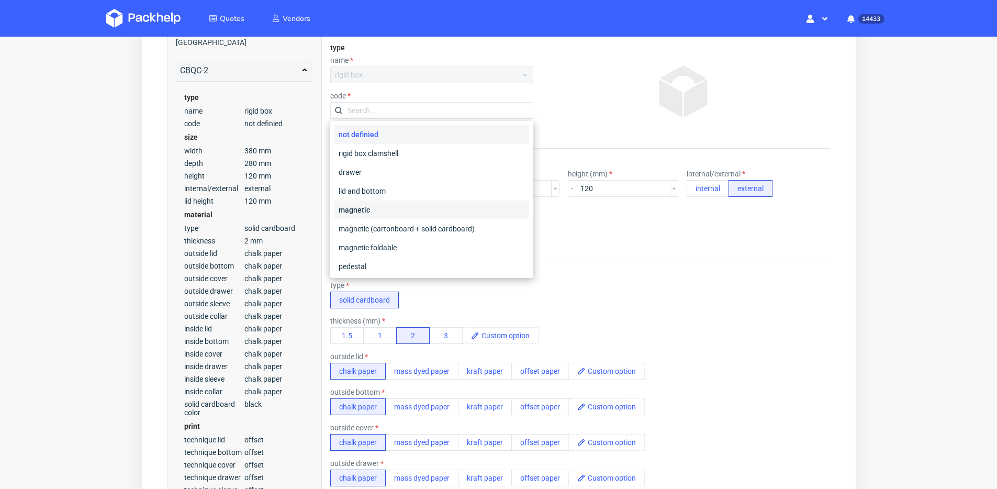
click at [370, 210] on div "magnetic" at bounding box center [431, 209] width 195 height 19
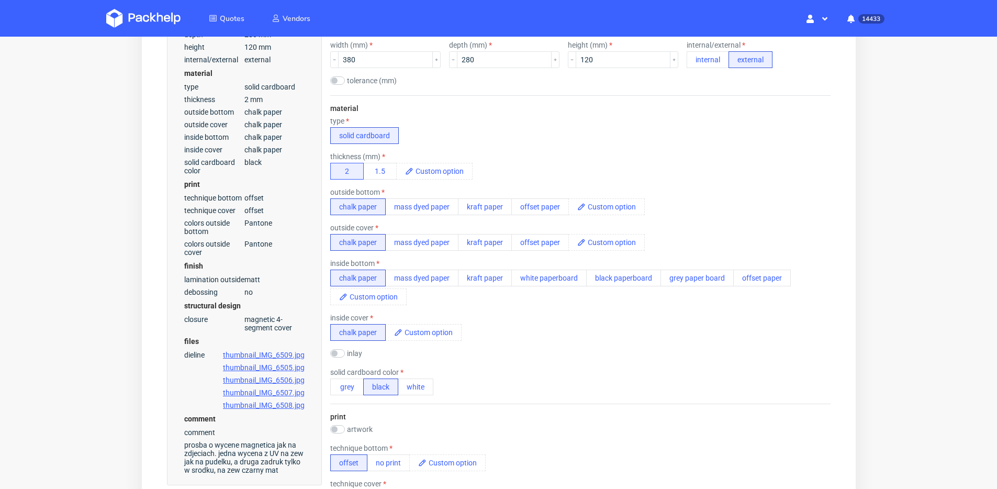
scroll to position [297, 0]
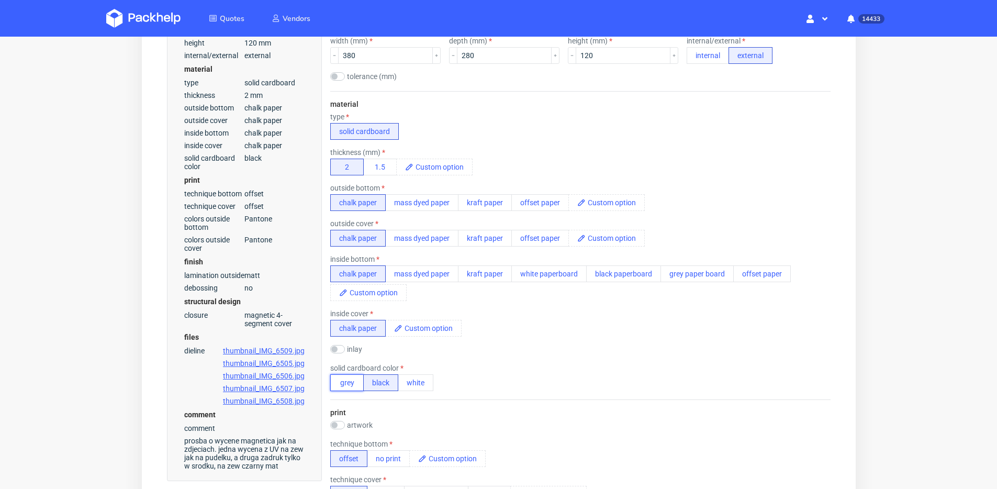
click at [349, 386] on button "grey" at bounding box center [346, 382] width 33 height 17
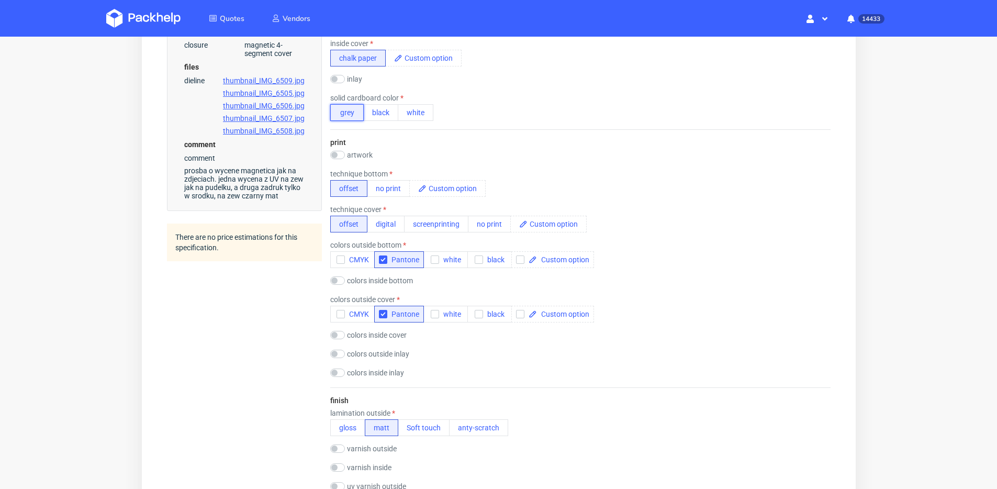
scroll to position [568, 0]
drag, startPoint x: 359, startPoint y: 262, endPoint x: 361, endPoint y: 271, distance: 9.5
click at [359, 262] on span "CMYK" at bounding box center [356, 259] width 24 height 8
click at [359, 312] on span "CMYK" at bounding box center [356, 313] width 24 height 8
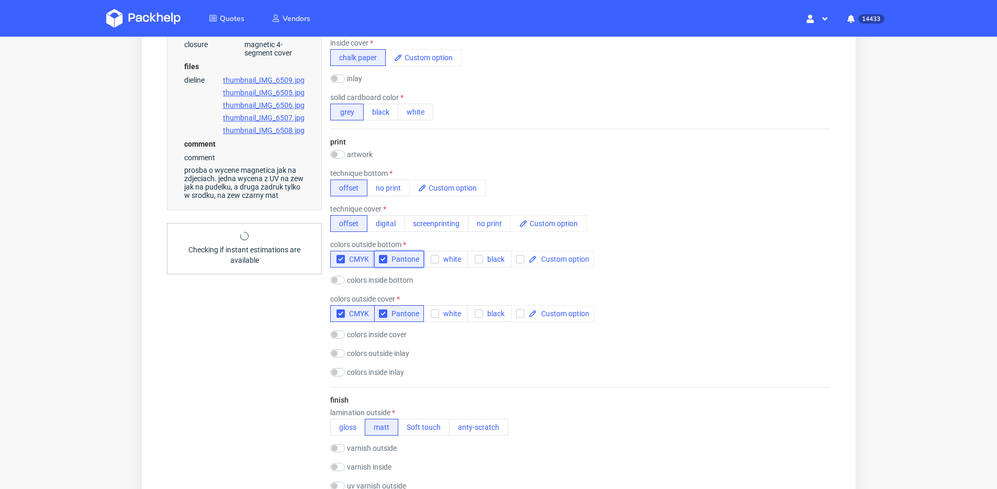
click at [386, 258] on icon "button" at bounding box center [382, 258] width 7 height 7
click at [386, 310] on icon "button" at bounding box center [382, 313] width 7 height 7
click at [384, 279] on label "colors inside bottom" at bounding box center [379, 280] width 66 height 8
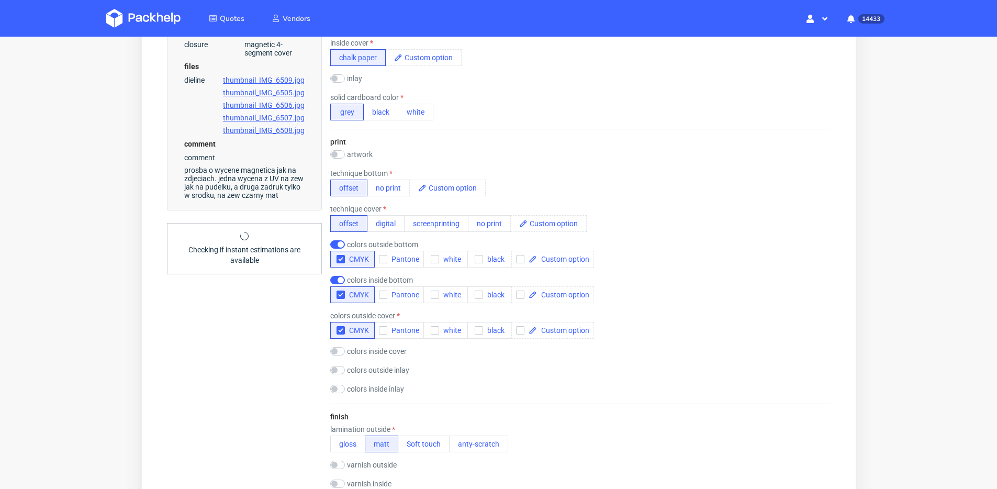
checkbox input "true"
click at [388, 349] on label "colors inside cover" at bounding box center [376, 351] width 60 height 8
checkbox input "true"
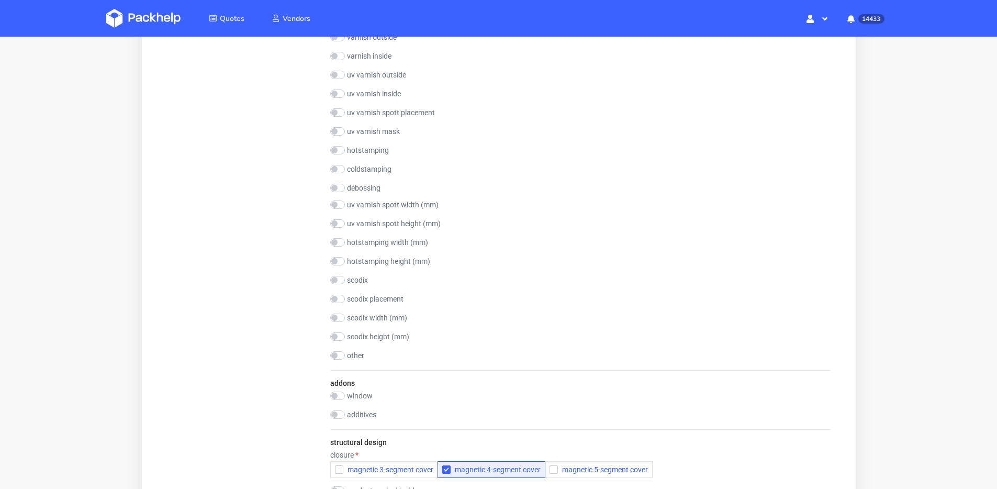
scroll to position [1213, 0]
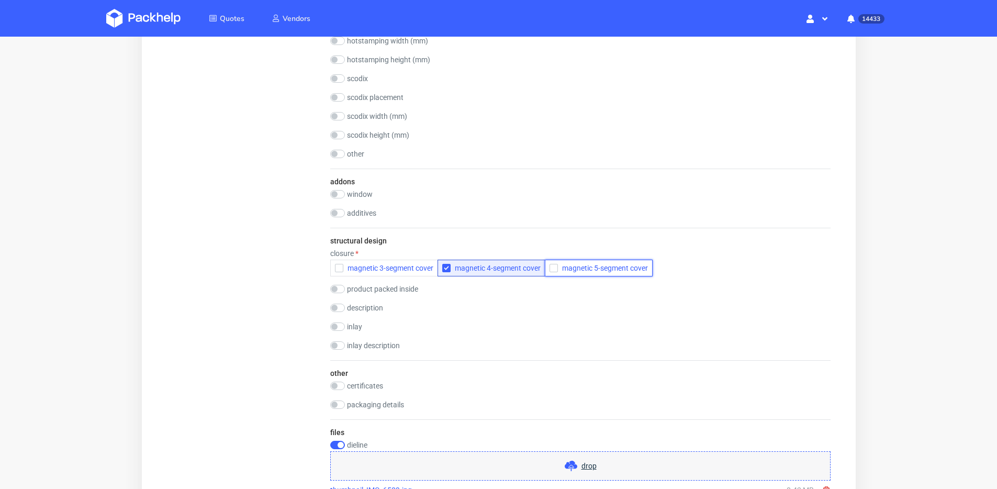
click at [567, 268] on span "magnetic 5-segment cover" at bounding box center [602, 268] width 90 height 8
click at [491, 269] on span "magnetic 4-segment cover" at bounding box center [495, 268] width 90 height 8
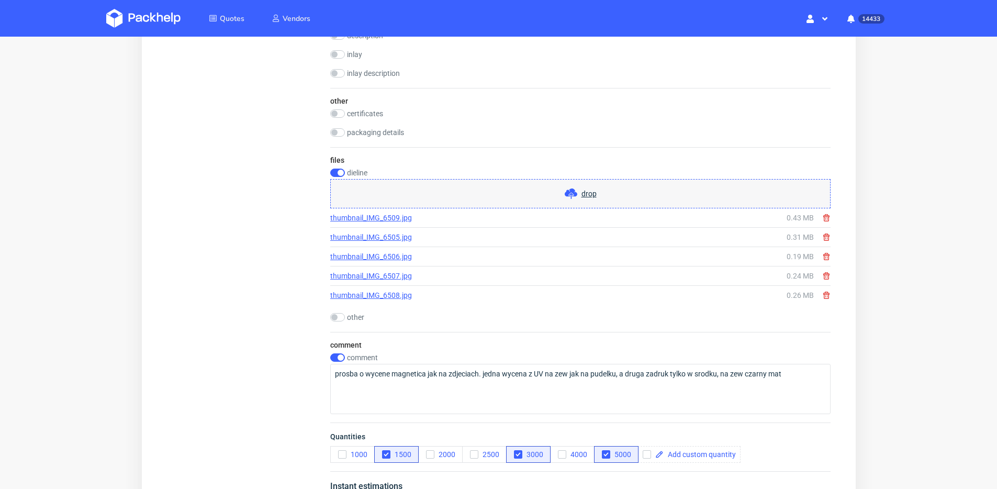
scroll to position [1522, 0]
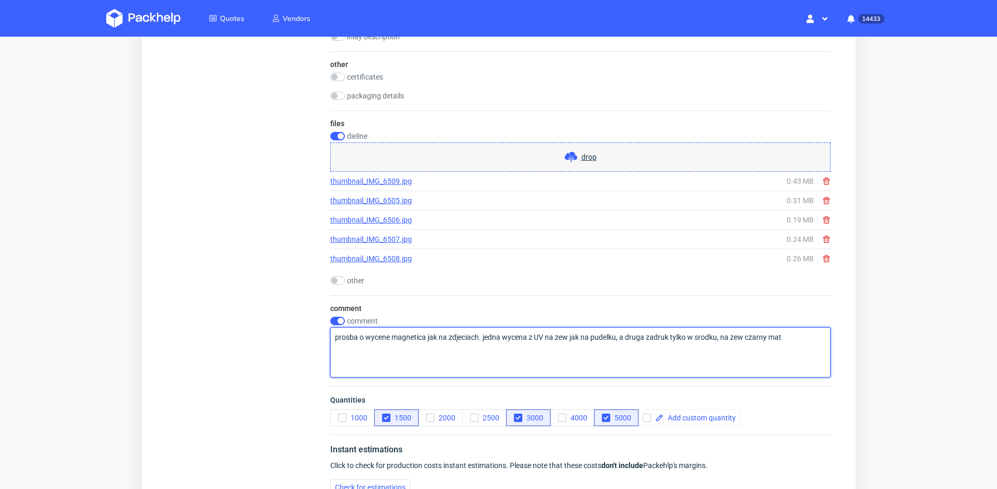
click at [409, 337] on textarea "prosba o wycene magnetica jak na zdjeciach. jedna wycena z UV na zew jak na pud…" at bounding box center [580, 352] width 500 height 50
type textarea "b"
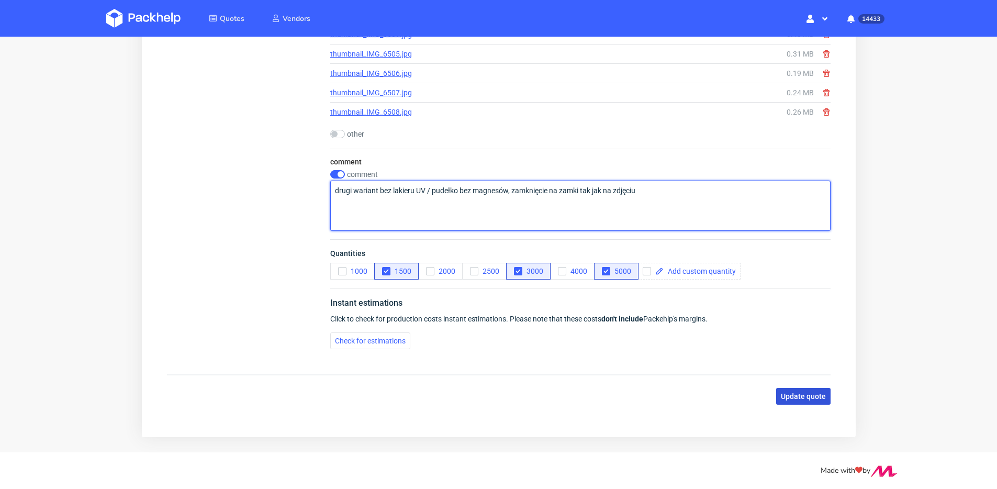
type textarea "drugi wariant bez lakieru UV / pudełko bez magnesów, zamknięcie na zamki tak ja…"
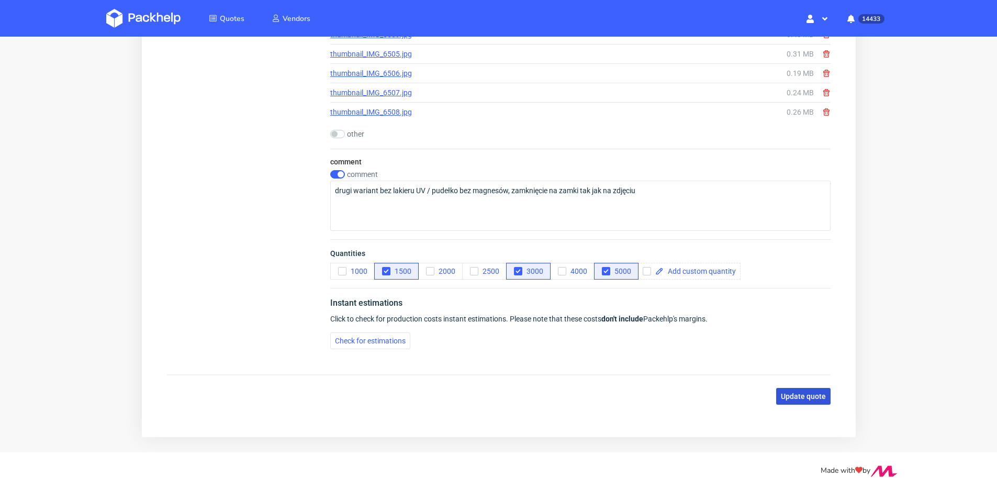
click at [808, 402] on button "Update quote" at bounding box center [802, 396] width 54 height 17
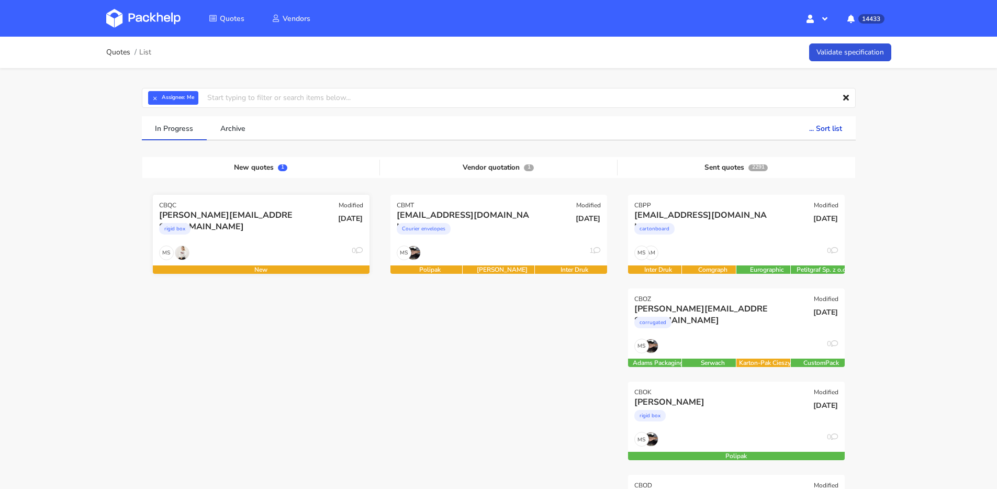
click at [312, 225] on div "[DATE]" at bounding box center [333, 227] width 73 height 36
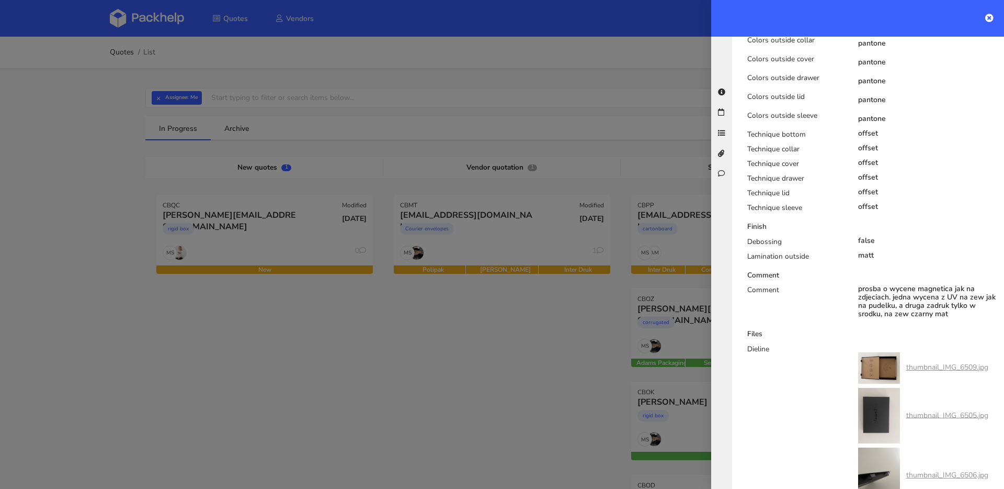
scroll to position [1034, 0]
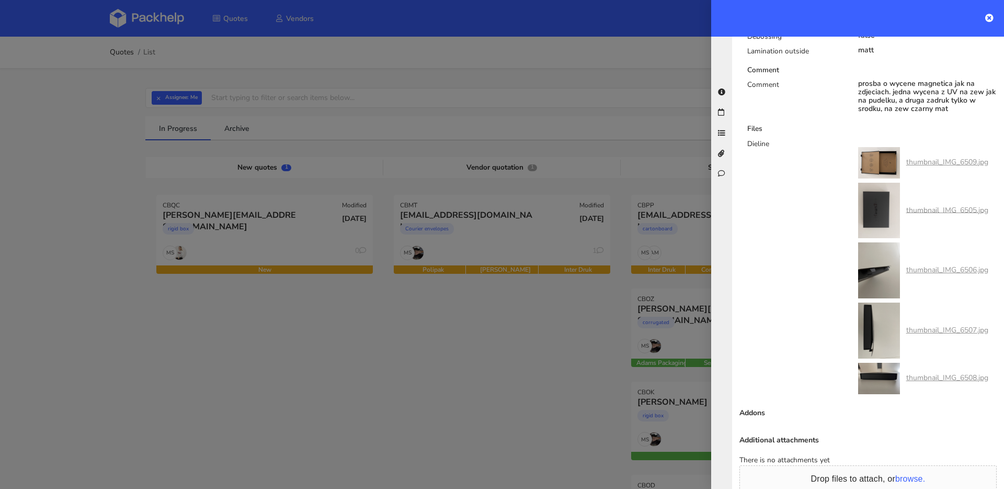
click at [922, 206] on link "thumbnail_IMG_6505.jpg" at bounding box center [948, 210] width 82 height 10
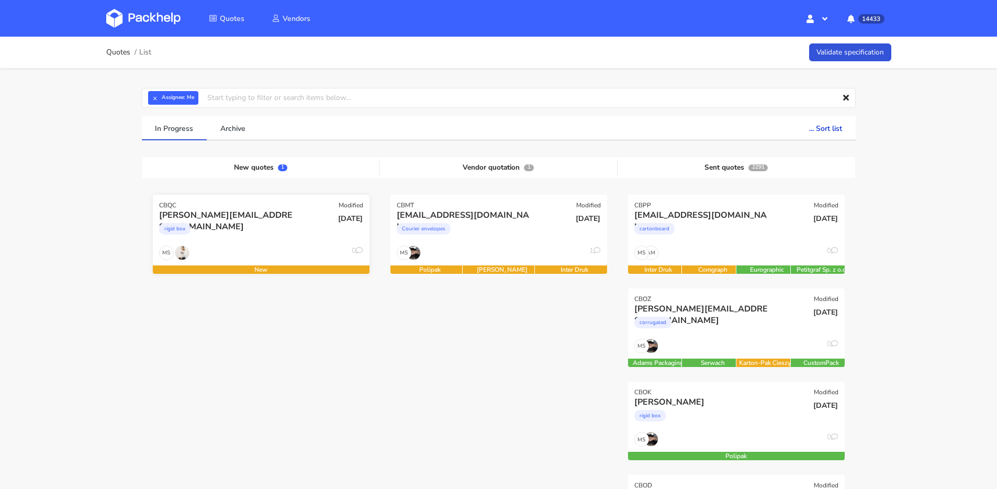
click at [257, 232] on div "rigid box" at bounding box center [228, 231] width 139 height 21
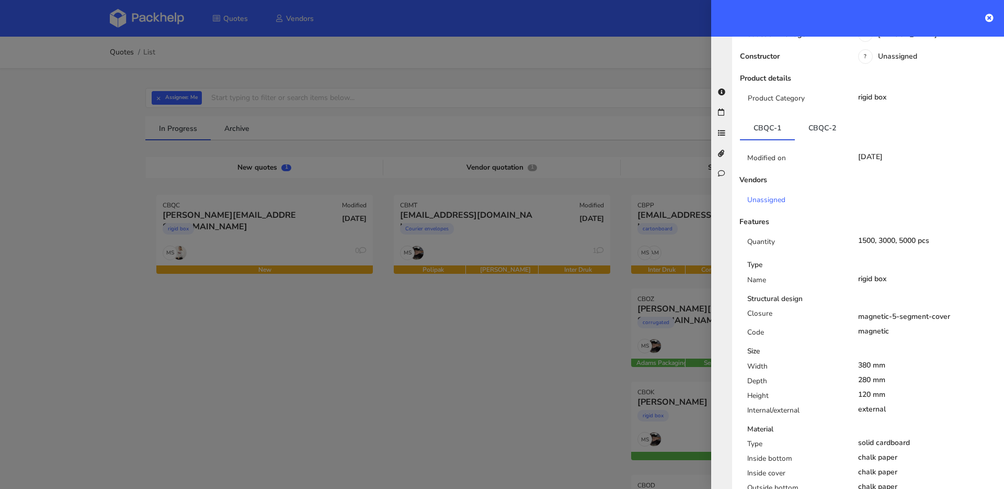
scroll to position [153, 0]
click at [820, 117] on link "CBQC-2" at bounding box center [822, 128] width 55 height 23
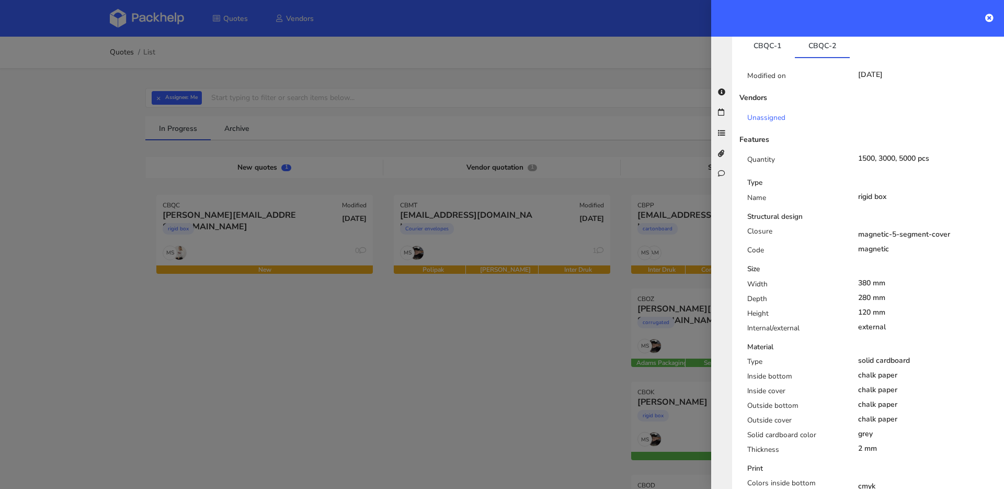
scroll to position [149, 0]
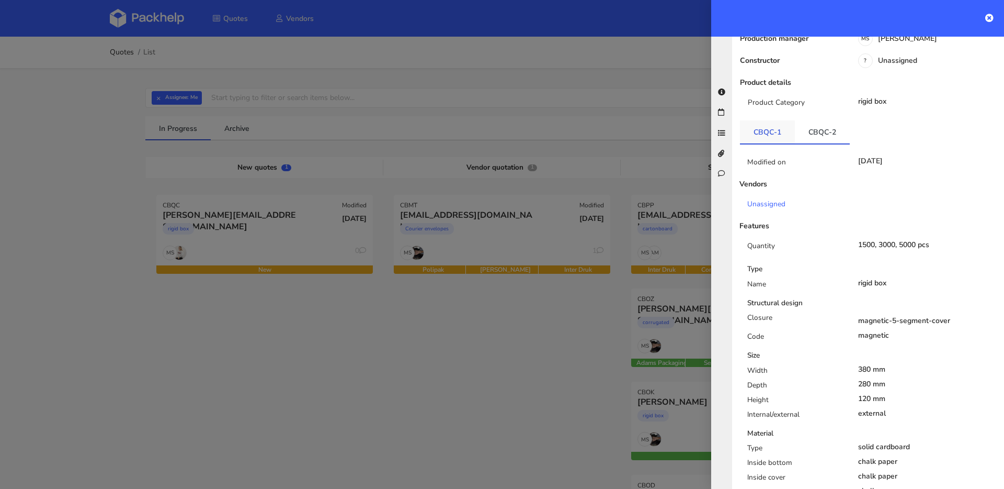
click at [768, 120] on link "CBQC-1" at bounding box center [767, 131] width 55 height 23
click at [784, 120] on link "CBQC-1" at bounding box center [767, 131] width 55 height 23
click at [812, 120] on link "CBQC-2" at bounding box center [822, 131] width 55 height 23
click at [762, 120] on link "CBQC-1" at bounding box center [767, 131] width 55 height 23
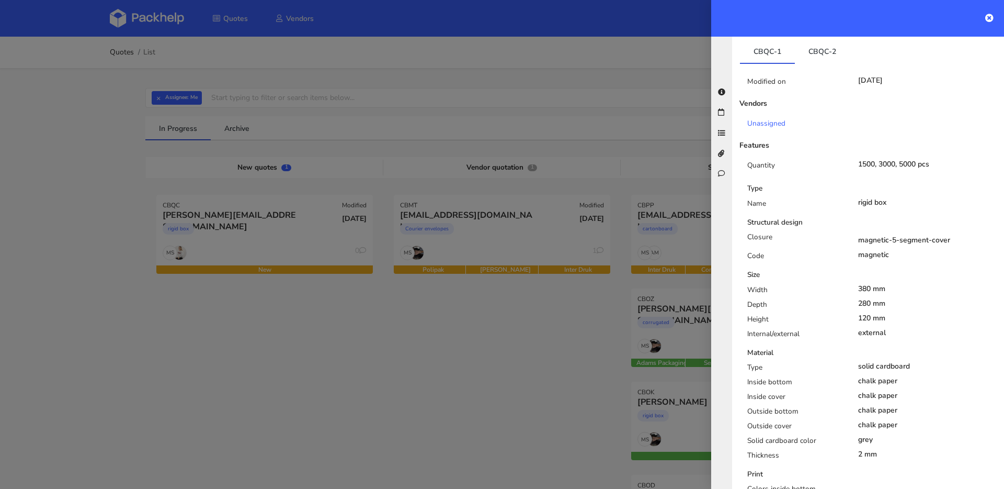
scroll to position [67, 0]
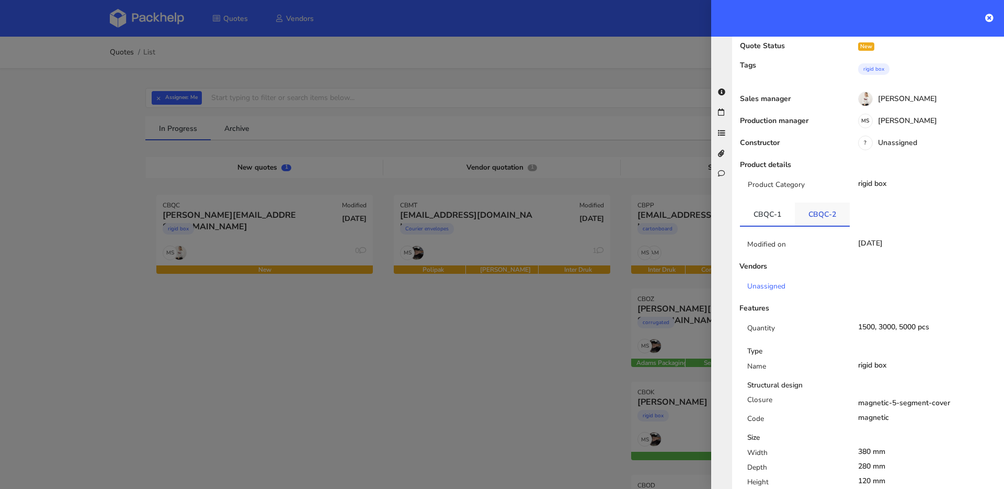
click at [823, 202] on link "CBQC-2" at bounding box center [822, 213] width 55 height 23
click at [784, 202] on link "CBQC-1" at bounding box center [767, 213] width 55 height 23
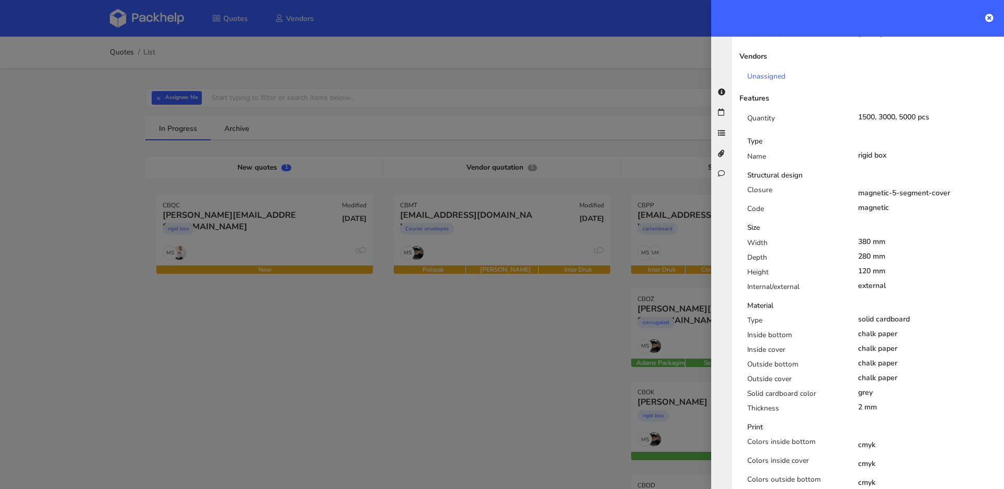
scroll to position [144, 0]
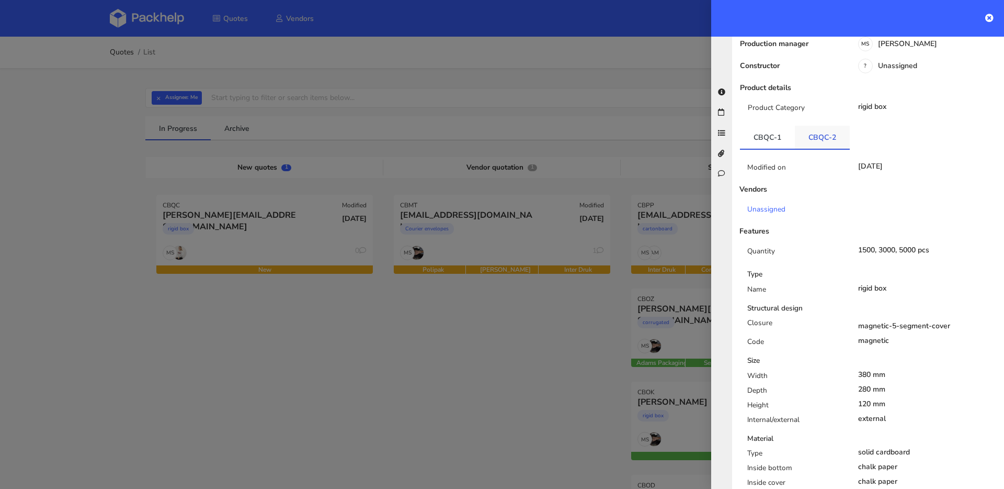
click at [812, 126] on link "CBQC-2" at bounding box center [822, 137] width 55 height 23
click at [775, 126] on link "CBQC-1" at bounding box center [767, 137] width 55 height 23
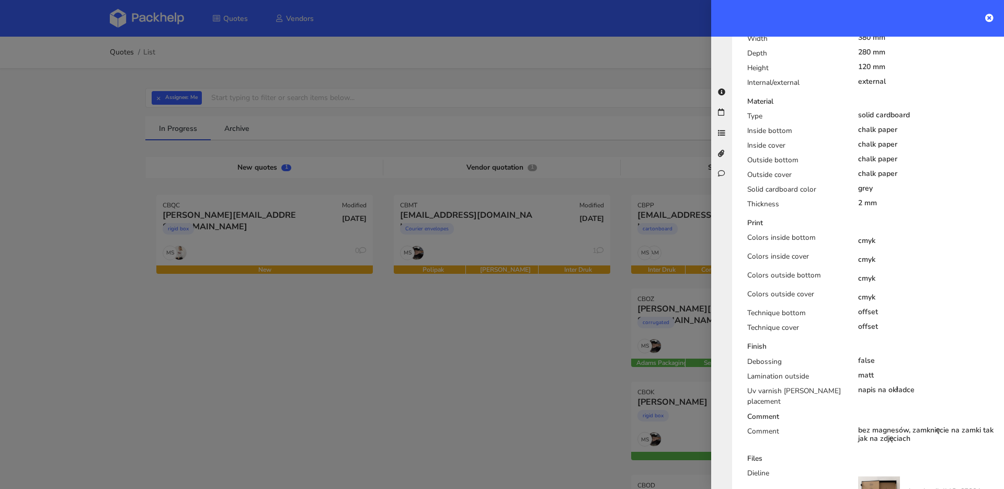
scroll to position [169, 0]
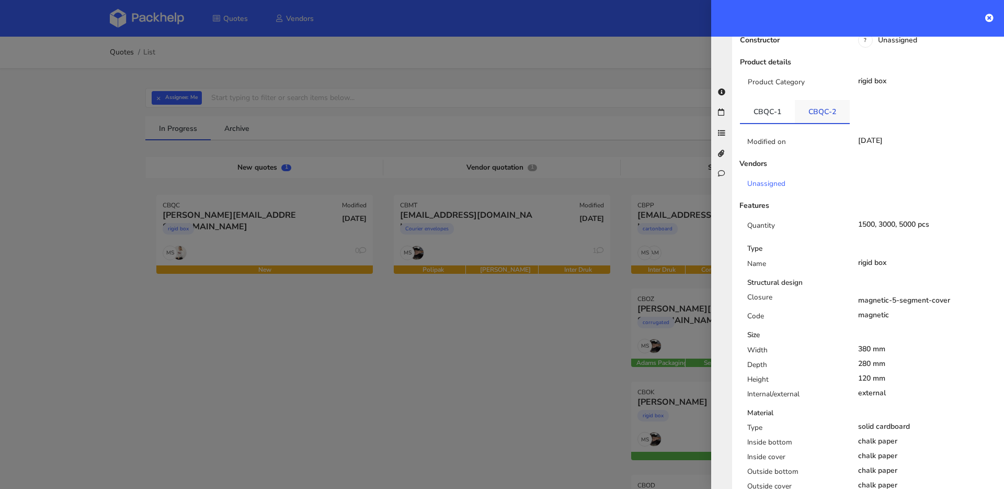
click at [824, 100] on link "CBQC-2" at bounding box center [822, 111] width 55 height 23
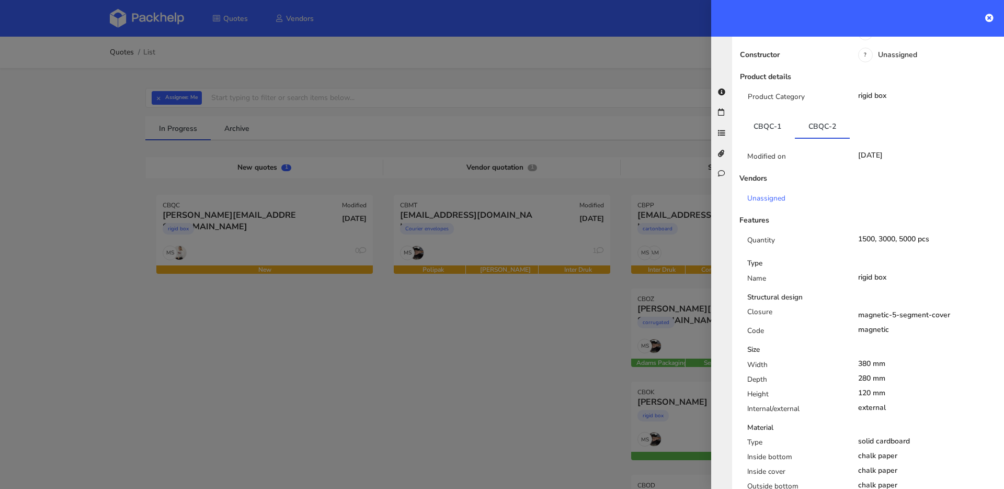
scroll to position [17, 0]
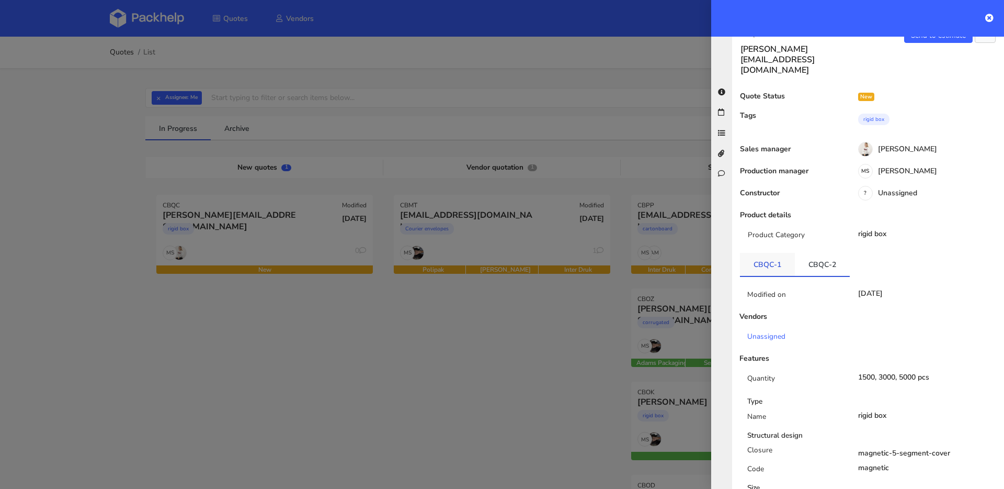
click at [770, 253] on link "CBQC-1" at bounding box center [767, 264] width 55 height 23
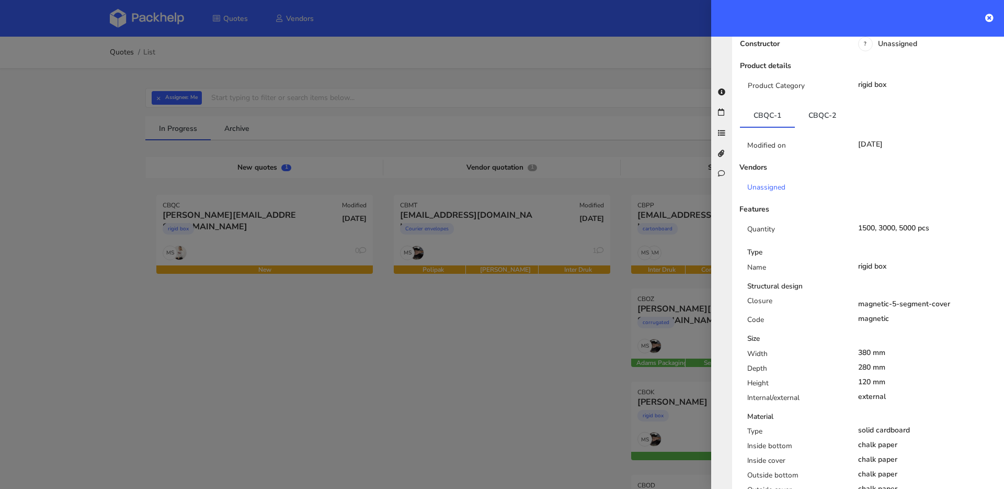
scroll to position [0, 0]
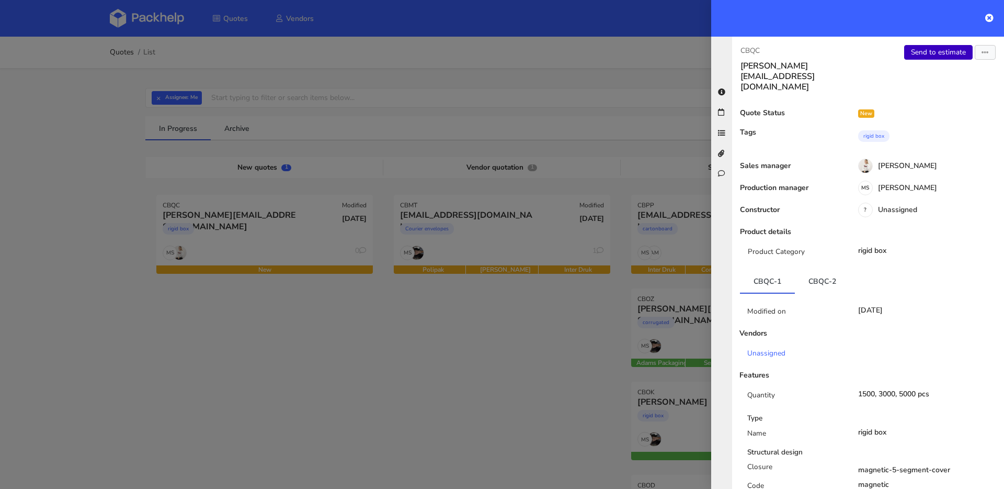
click at [922, 53] on link "Send to estimate" at bounding box center [938, 52] width 69 height 15
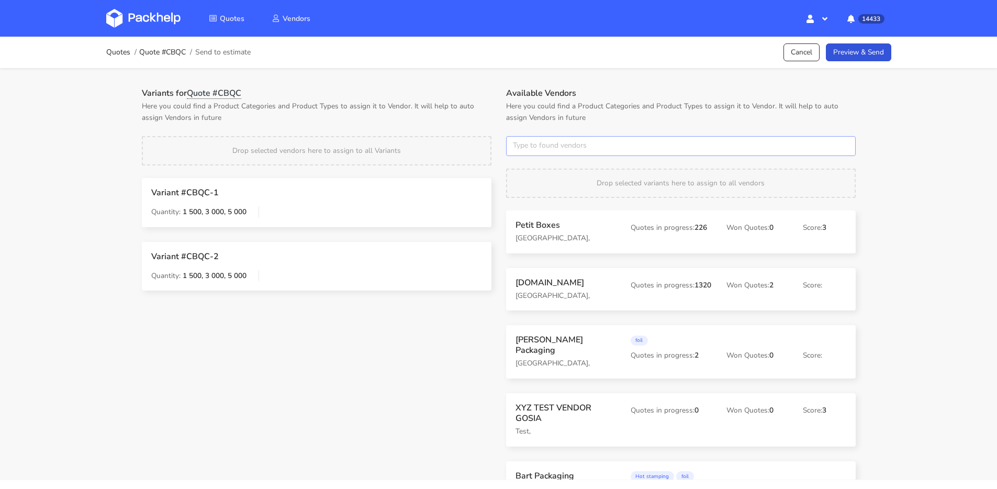
click at [534, 138] on input "text" at bounding box center [680, 146] width 349 height 20
type input "polipak"
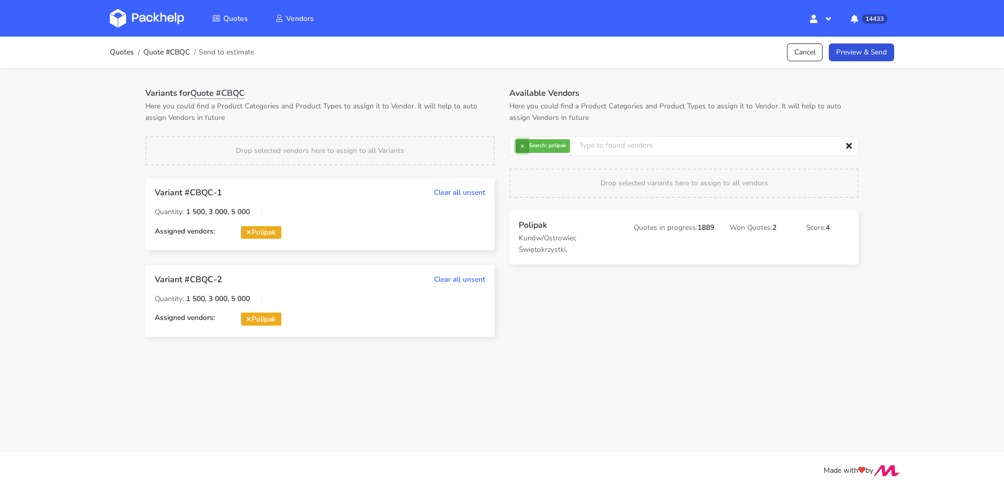
click at [522, 143] on button "×" at bounding box center [523, 146] width 14 height 14
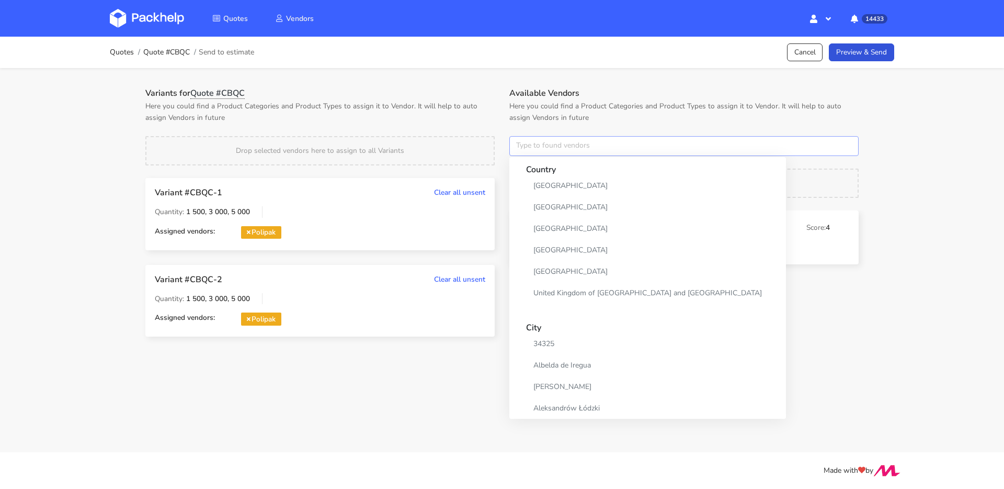
click at [522, 143] on input "text" at bounding box center [684, 146] width 349 height 20
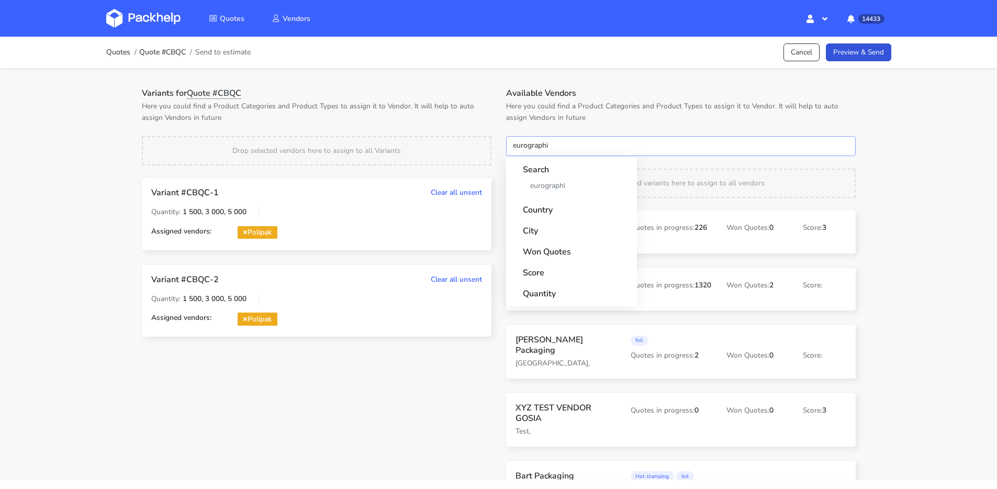
type input "eurographic"
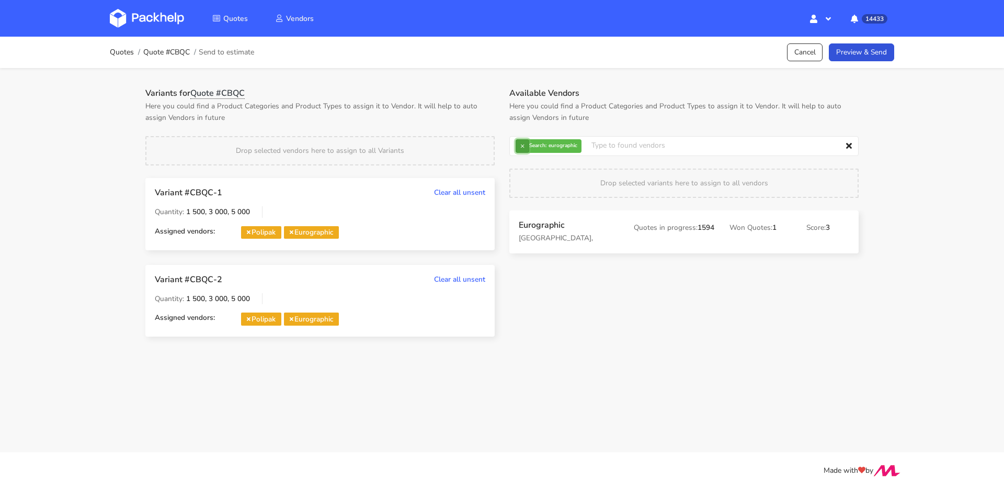
click at [526, 146] on button "×" at bounding box center [523, 146] width 14 height 14
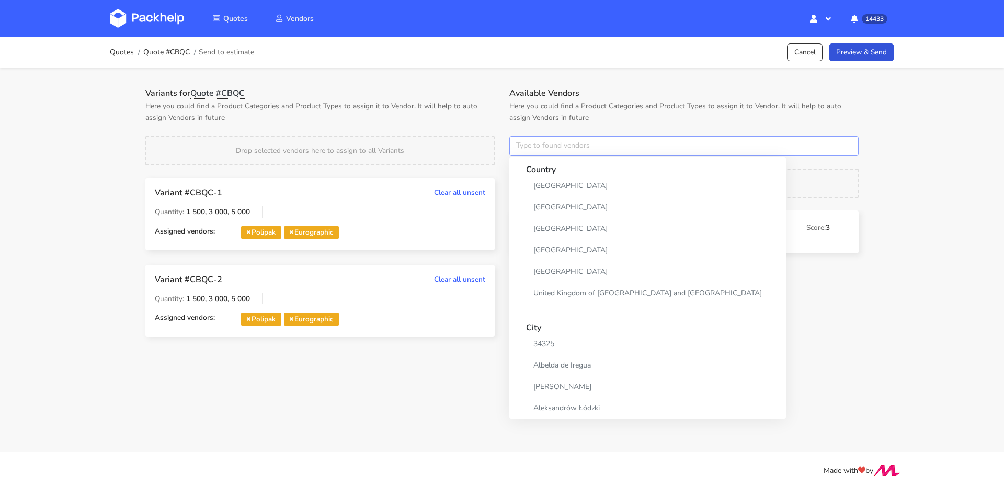
click at [526, 146] on input "text" at bounding box center [684, 146] width 349 height 20
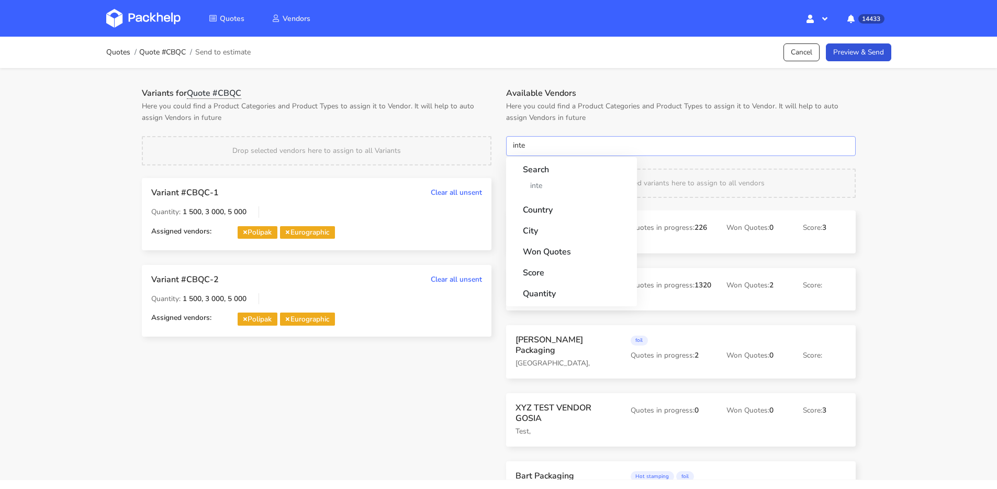
type input "inter"
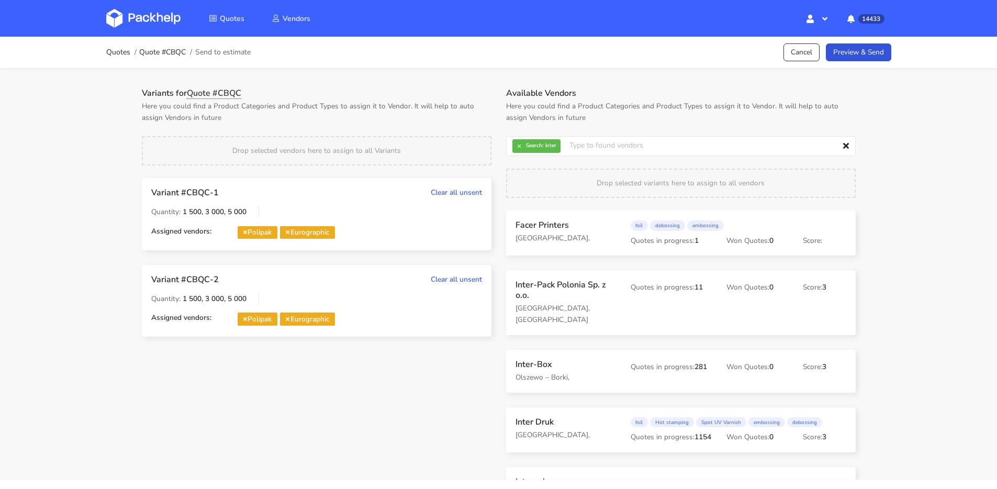
click at [524, 359] on h3 "Inter-Box" at bounding box center [565, 364] width 100 height 10
click at [516, 147] on button "×" at bounding box center [519, 146] width 14 height 14
click at [516, 147] on input "text" at bounding box center [680, 146] width 349 height 20
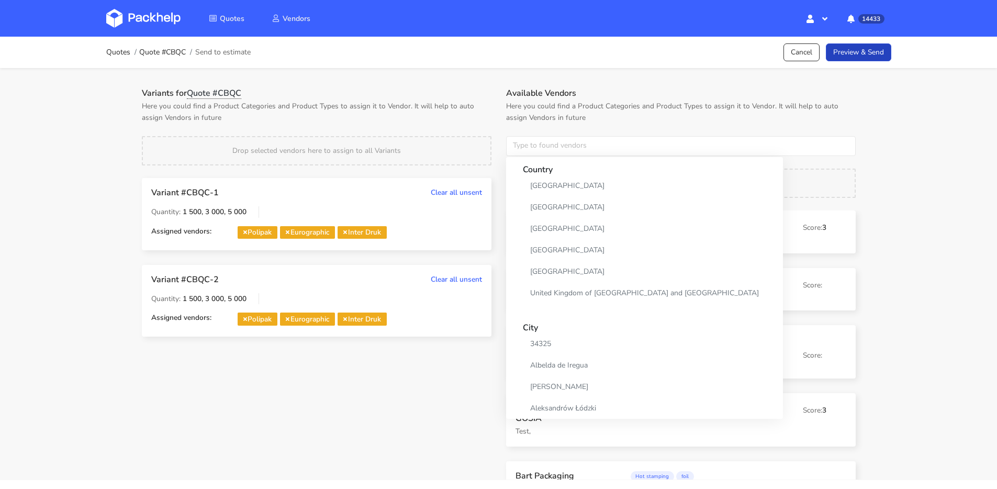
click at [851, 55] on link "Preview & Send" at bounding box center [857, 52] width 65 height 18
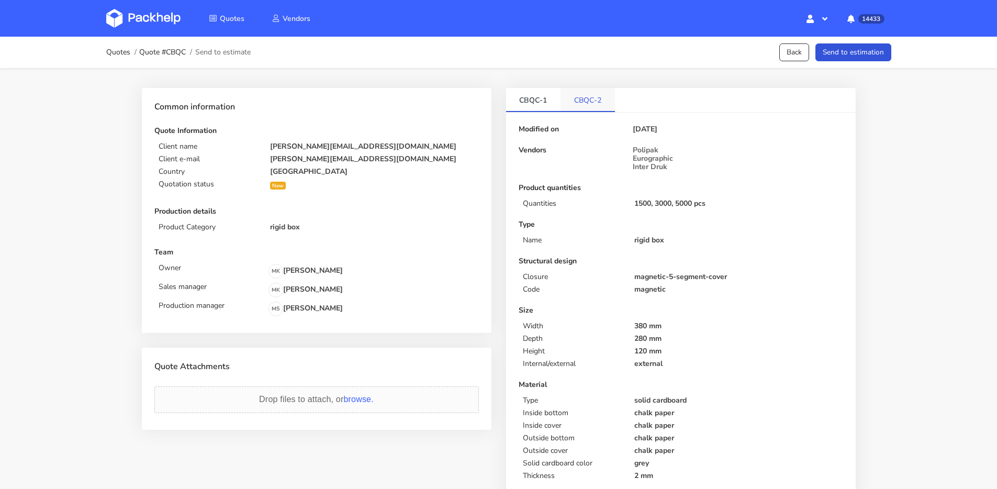
click at [583, 88] on link "CBQC-2" at bounding box center [587, 99] width 54 height 23
click at [859, 54] on button "Send to estimation" at bounding box center [853, 52] width 76 height 18
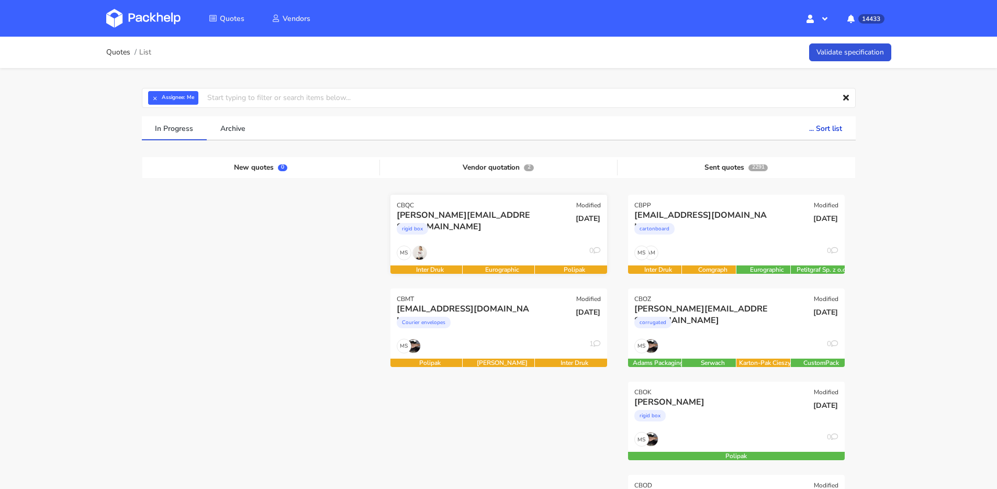
click at [512, 248] on div "MS 0" at bounding box center [498, 255] width 217 height 20
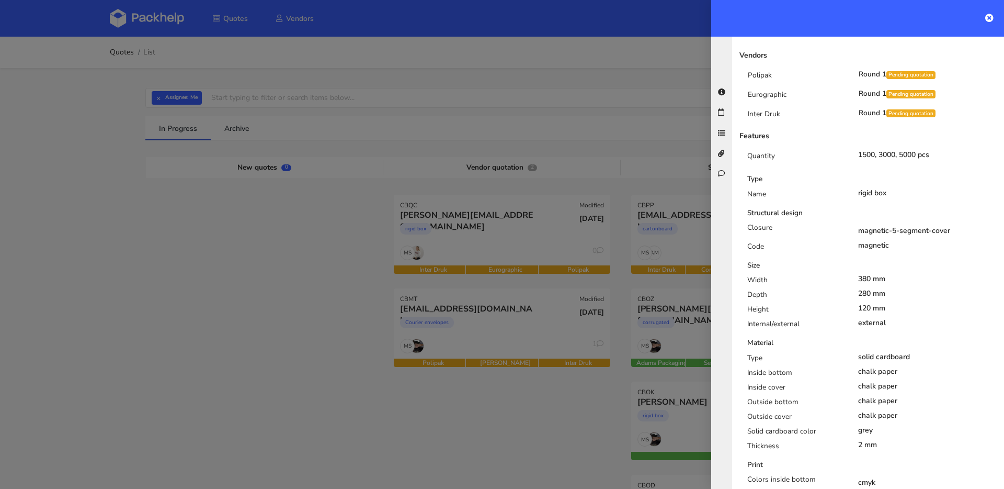
scroll to position [103, 0]
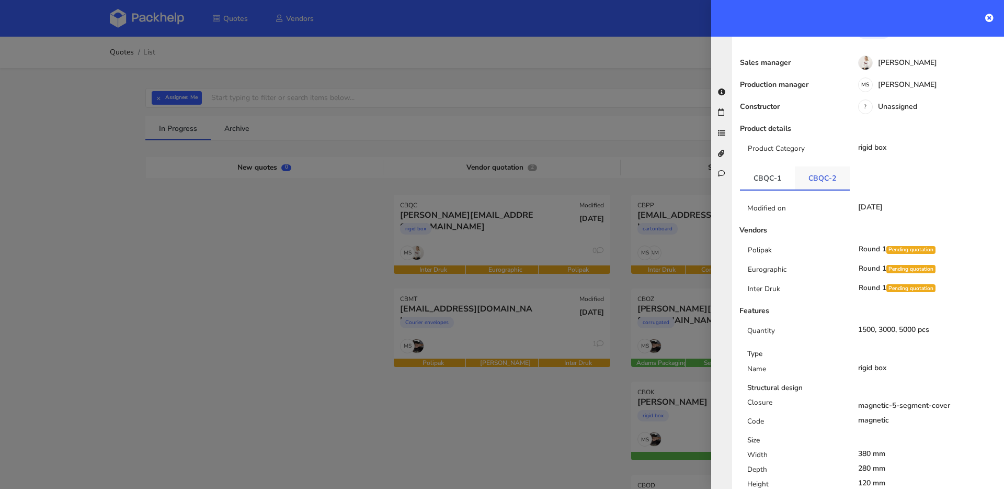
click at [808, 166] on link "CBQC-2" at bounding box center [822, 177] width 55 height 23
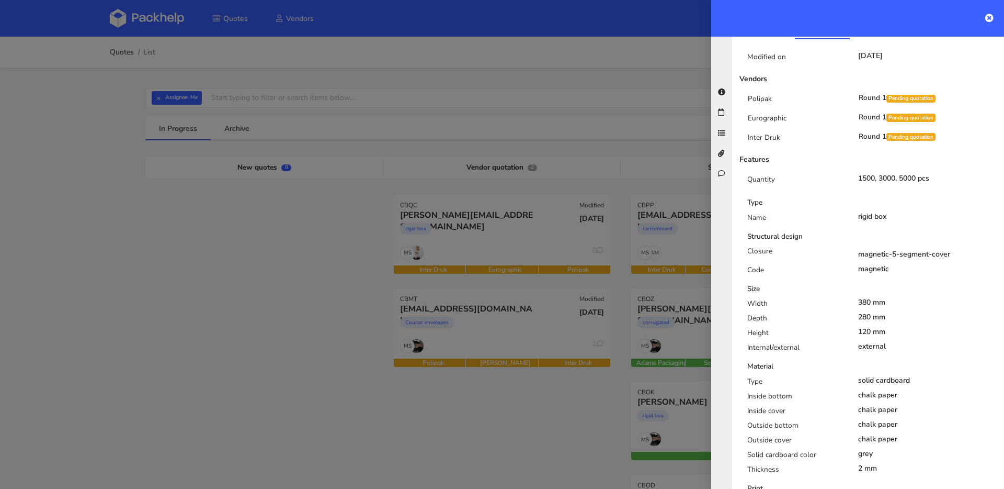
scroll to position [0, 0]
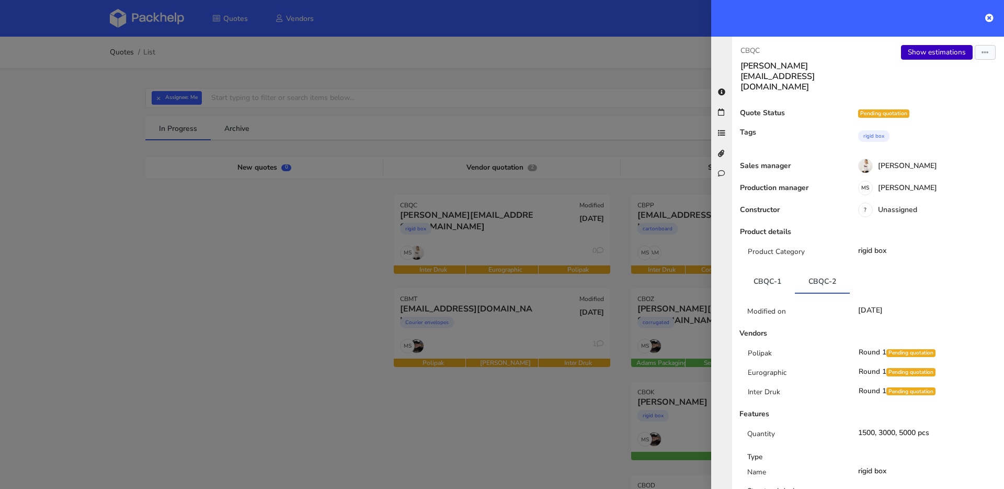
click at [923, 52] on link "Show estimations" at bounding box center [937, 52] width 72 height 15
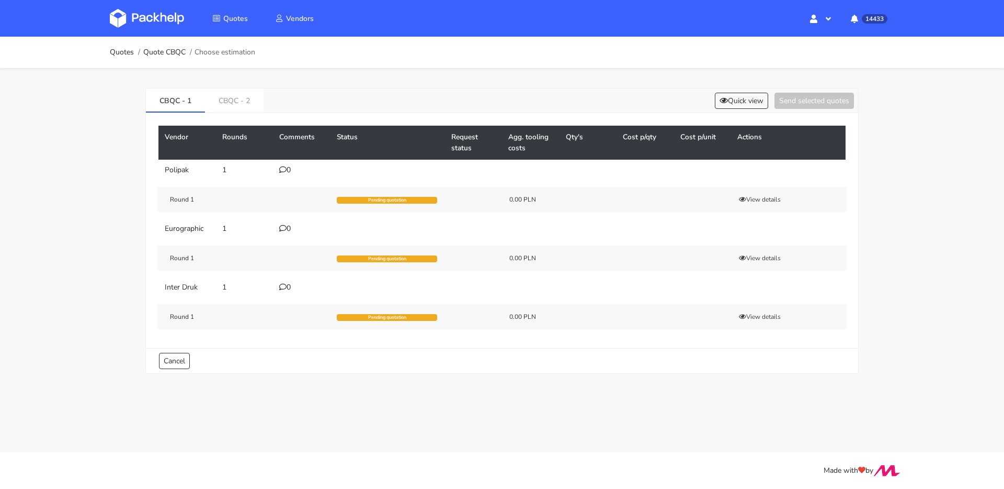
click at [290, 167] on div "0" at bounding box center [301, 170] width 45 height 8
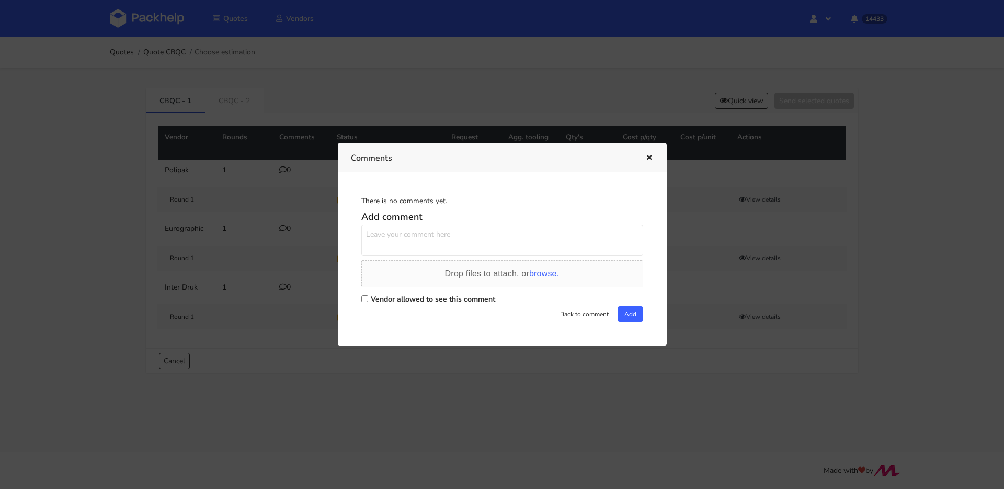
click at [433, 242] on textarea at bounding box center [502, 239] width 282 height 31
type textarea "z"
click at [423, 233] on textarea "jeśli byśmy chcieli zrobić zamykanie na magnesy to wyjdzie drożej, zgadza się?" at bounding box center [502, 239] width 282 height 31
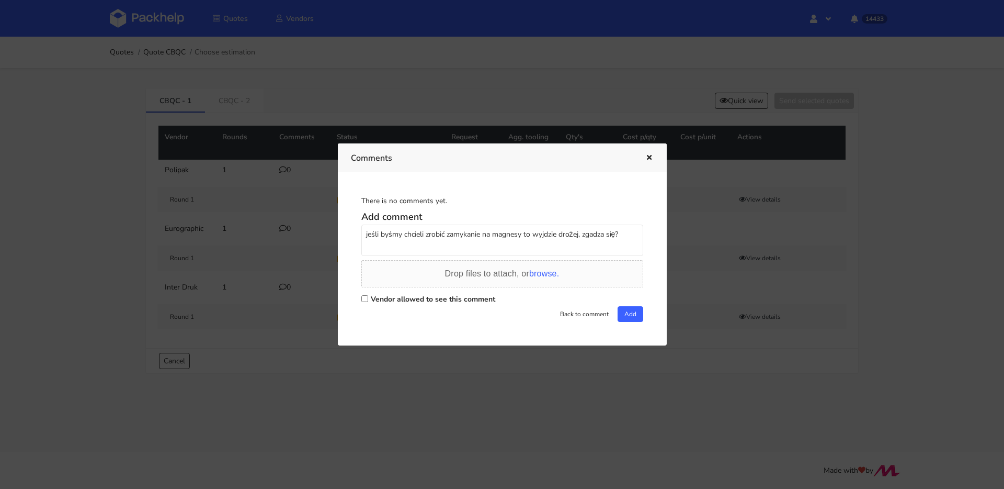
type textarea "jeśli byśmy chcieli zrobić zamykanie na magnesy to wyjdzie drożej, zgadza się?"
click at [476, 297] on label "Vendor allowed to see this comment" at bounding box center [433, 299] width 125 height 10
click at [368, 297] on input "Vendor allowed to see this comment" at bounding box center [364, 298] width 7 height 7
checkbox input "true"
click at [618, 308] on button "Add" at bounding box center [631, 314] width 26 height 16
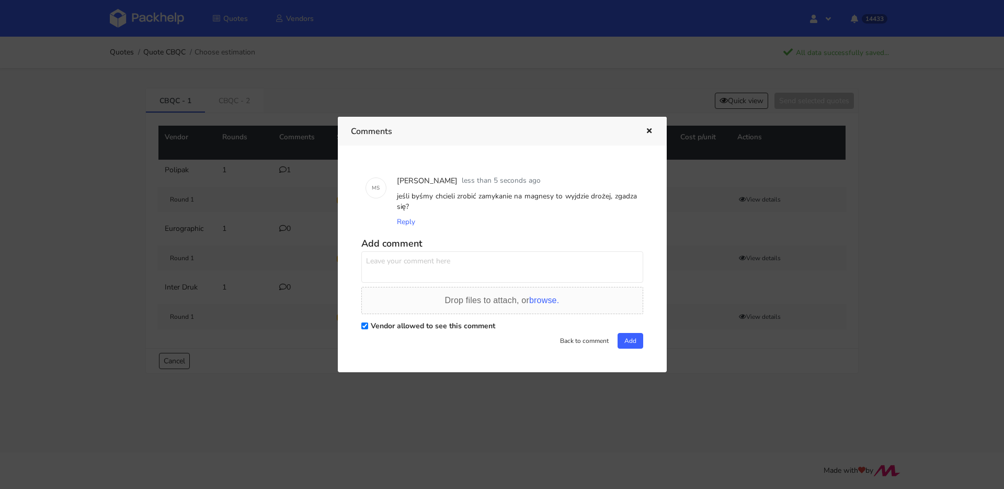
click at [649, 128] on icon "button" at bounding box center [649, 131] width 9 height 7
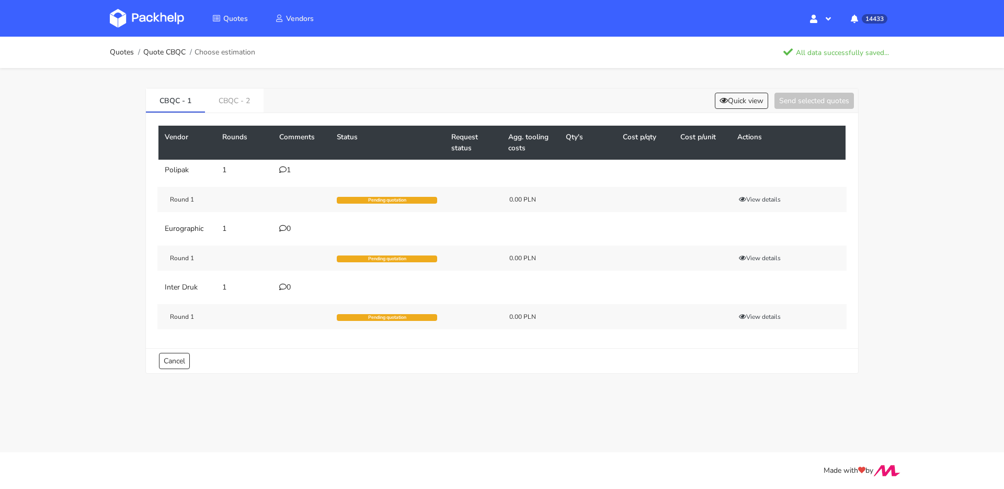
click at [285, 234] on td "0" at bounding box center [302, 228] width 58 height 21
click at [287, 232] on div "0" at bounding box center [301, 228] width 45 height 8
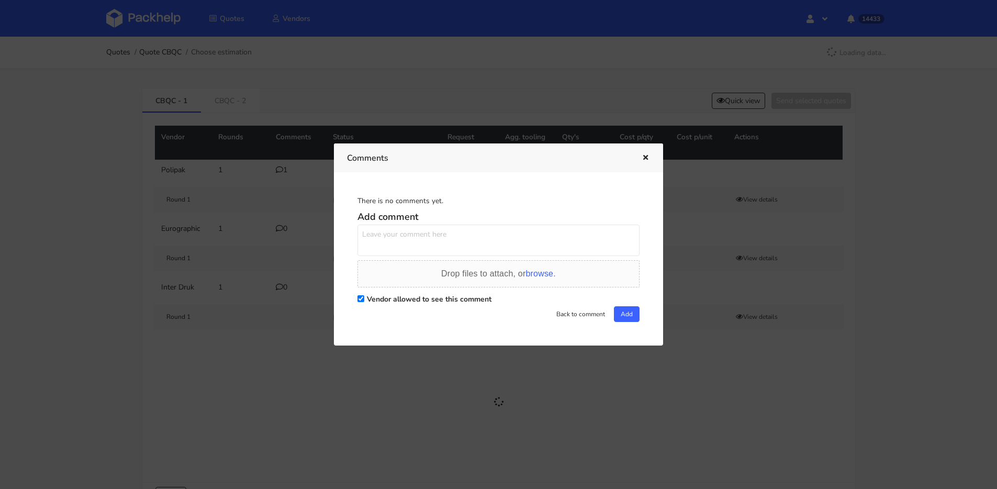
click at [412, 232] on textarea at bounding box center [498, 239] width 282 height 31
paste textarea "jeśli byśmy chcieli zrobić zamykanie na magnesy to wyjdzie drożej, zgadza się?"
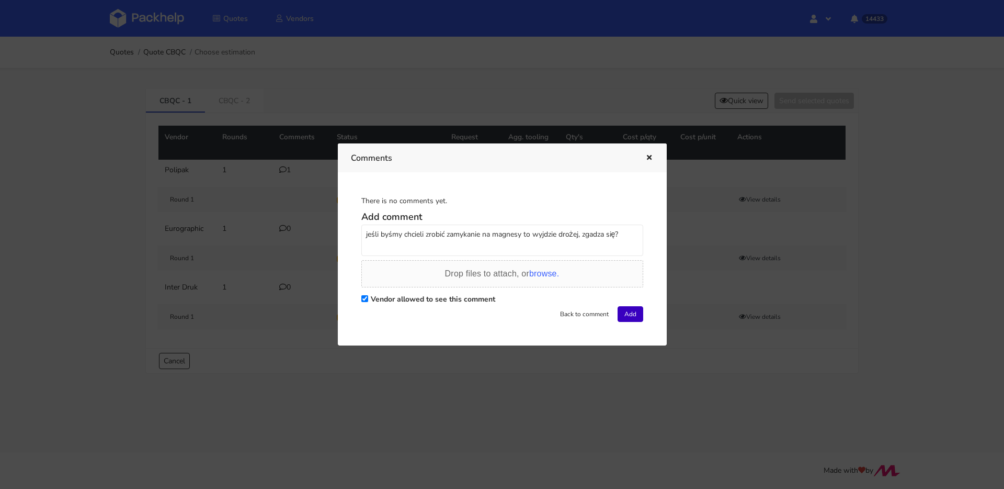
type textarea "jeśli byśmy chcieli zrobić zamykanie na magnesy to wyjdzie drożej, zgadza się?"
click at [632, 316] on button "Add" at bounding box center [631, 314] width 26 height 16
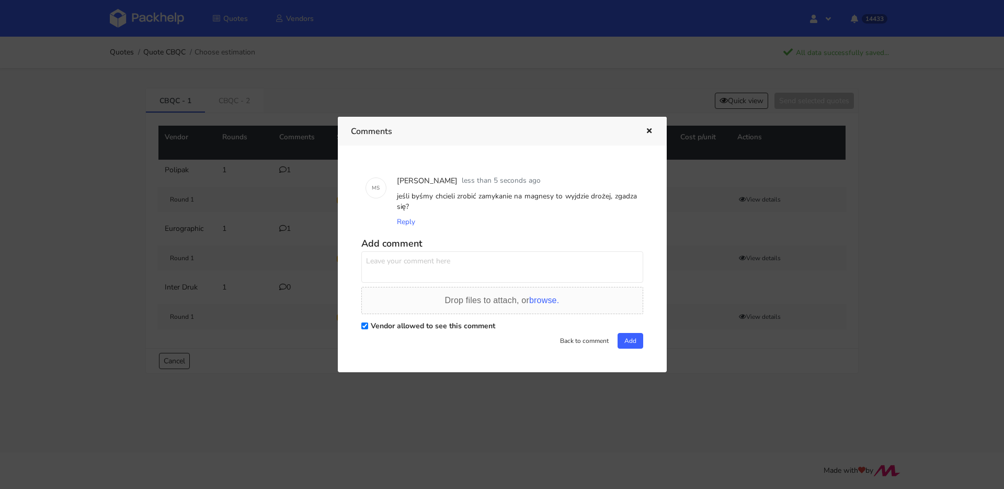
click at [650, 134] on button "button" at bounding box center [648, 132] width 12 height 14
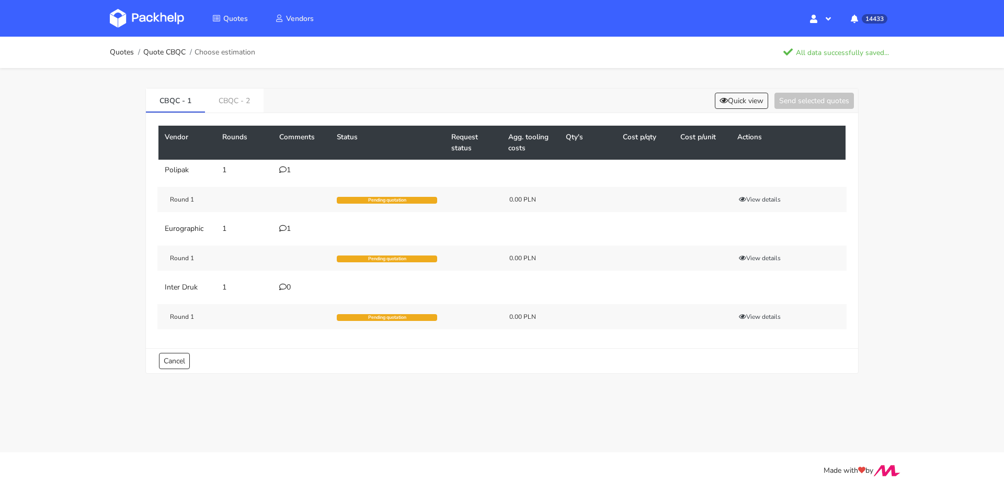
click at [293, 291] on div "0" at bounding box center [301, 287] width 45 height 8
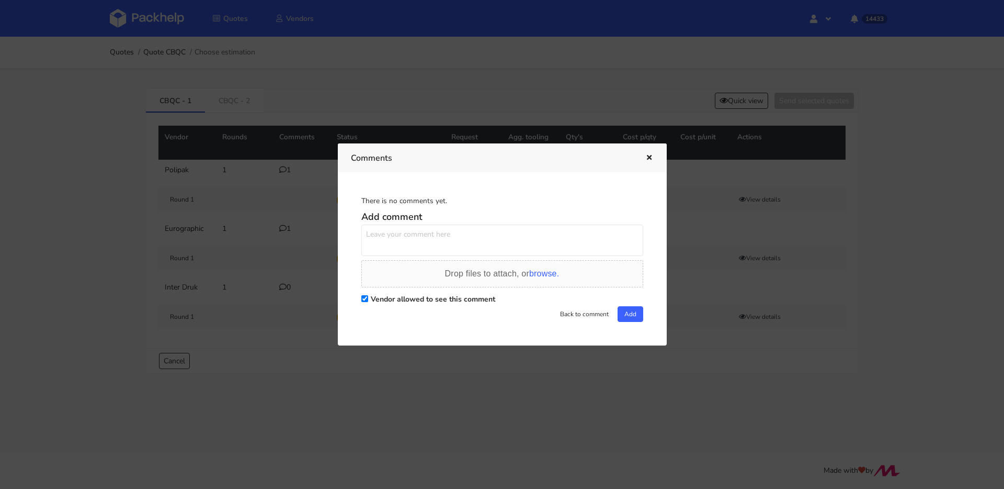
click at [461, 239] on textarea at bounding box center [502, 239] width 282 height 31
paste textarea "jeśli byśmy chcieli zrobić zamykanie na magnesy to wyjdzie drożej, zgadza się?"
type textarea "jeśli byśmy chcieli zrobić zamykanie na magnesy to wyjdzie drożej, zgadza się?"
click at [623, 316] on button "Add" at bounding box center [631, 314] width 26 height 16
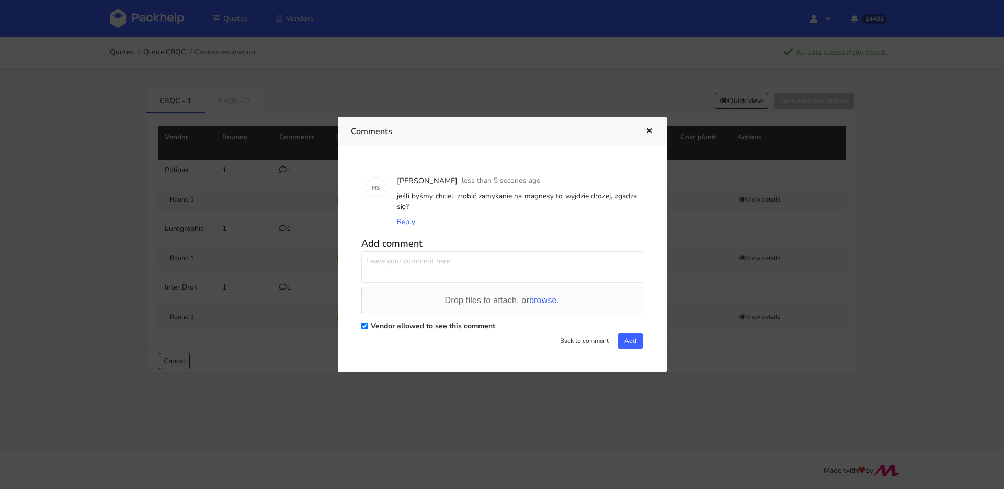
click at [643, 131] on button "button" at bounding box center [648, 132] width 12 height 14
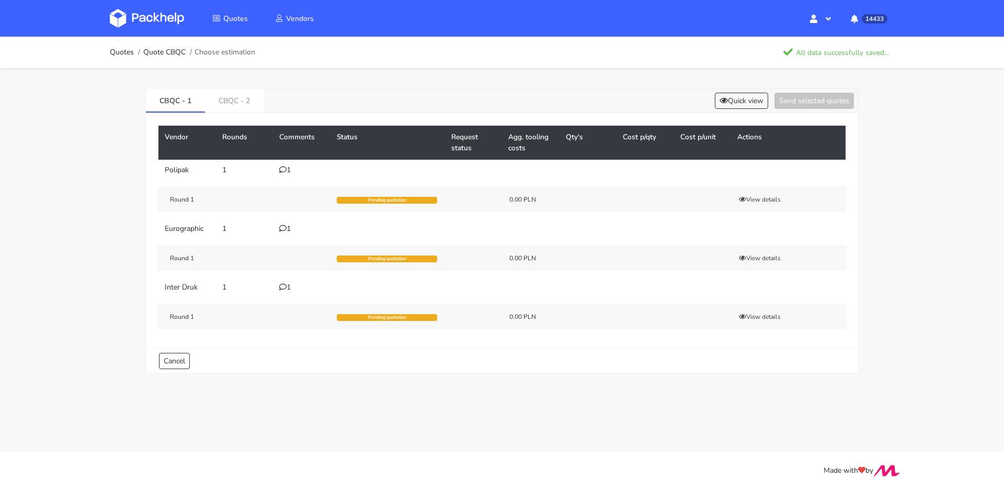
click at [230, 113] on div "Vendor Rounds Comments Status Request status Agg. tooling costs Qty's Cost p/qt…" at bounding box center [502, 230] width 712 height 235
click at [230, 108] on link "CBQC - 2" at bounding box center [234, 99] width 59 height 23
click at [199, 105] on link "CBQC - 1" at bounding box center [171, 99] width 59 height 23
click at [37, 152] on div "Quotes Quote CBQC Choose estimation CBQC - 1 CBQC - 2 Quick view Send selected …" at bounding box center [502, 213] width 1004 height 352
click at [286, 169] on icon at bounding box center [282, 169] width 7 height 7
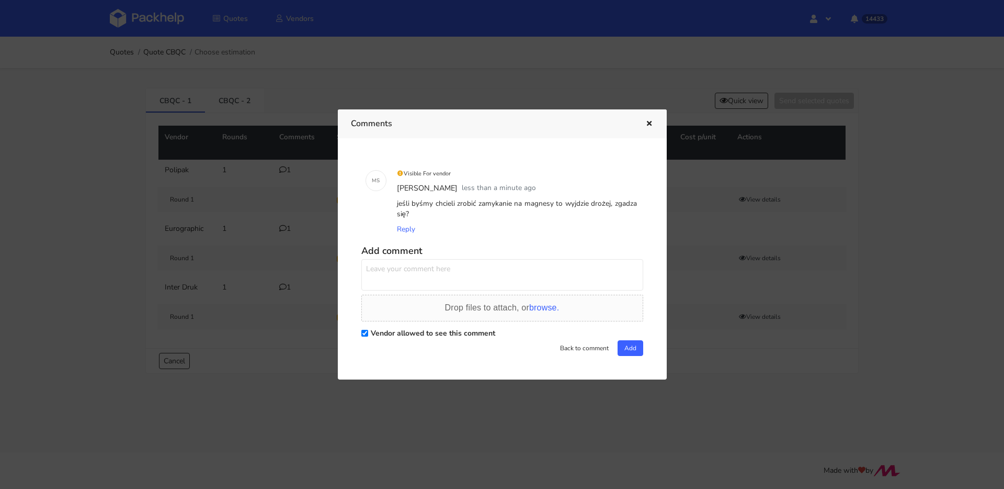
click at [650, 122] on icon "button" at bounding box center [649, 123] width 9 height 7
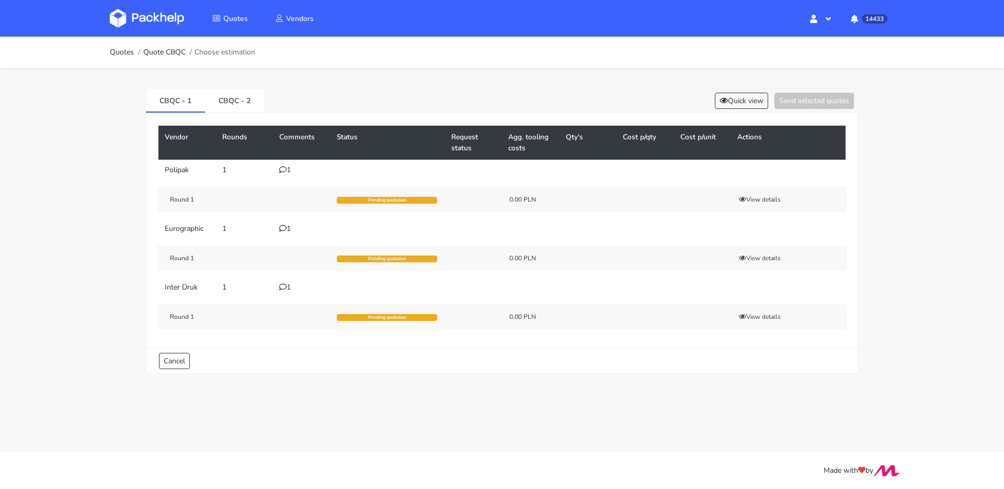
click at [286, 225] on div "1" at bounding box center [301, 228] width 45 height 8
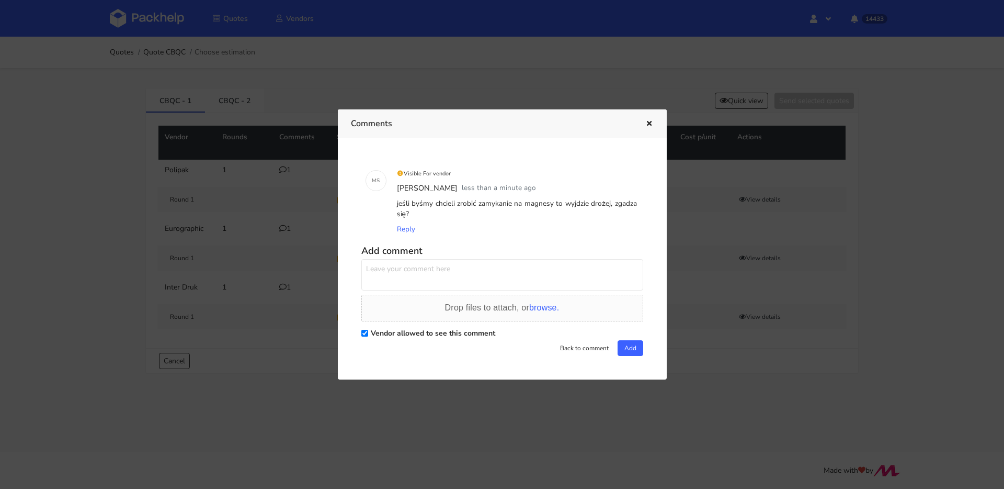
click at [280, 227] on div at bounding box center [502, 244] width 1004 height 489
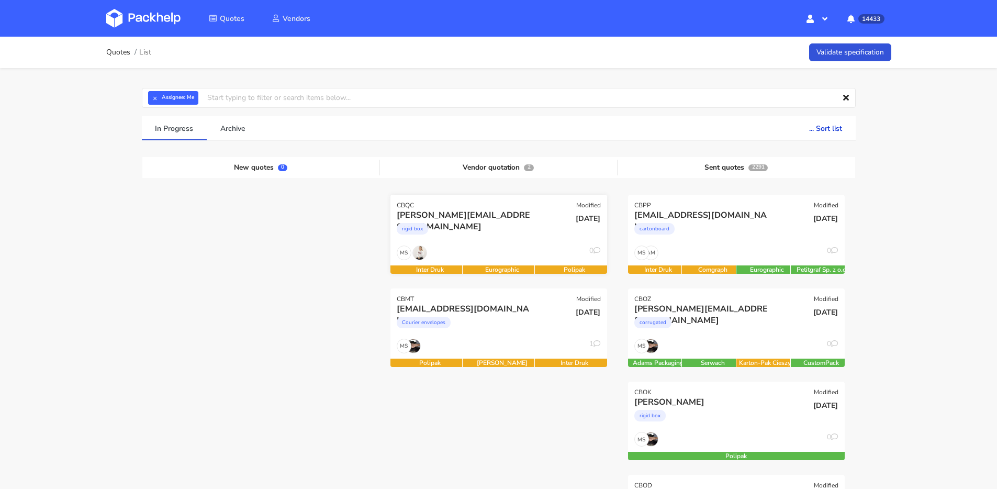
click at [502, 244] on div "[PERSON_NAME][EMAIL_ADDRESS][DOMAIN_NAME] rigid box" at bounding box center [462, 227] width 146 height 36
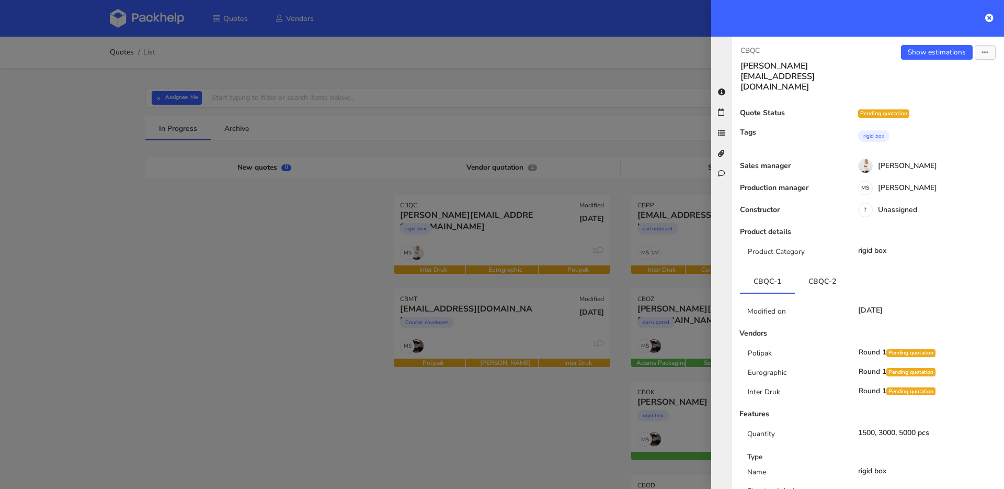
click at [936, 62] on div "Show estimations Send to estimate View quote Edit quote Missing data Reject quo…" at bounding box center [936, 68] width 136 height 47
click at [934, 58] on link "Show estimations" at bounding box center [937, 52] width 72 height 15
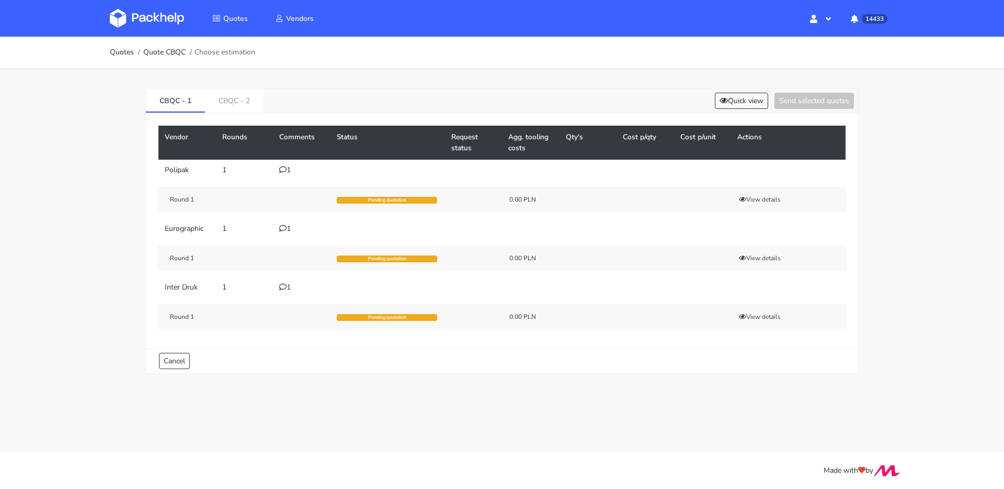
click at [287, 169] on div "1" at bounding box center [301, 170] width 45 height 8
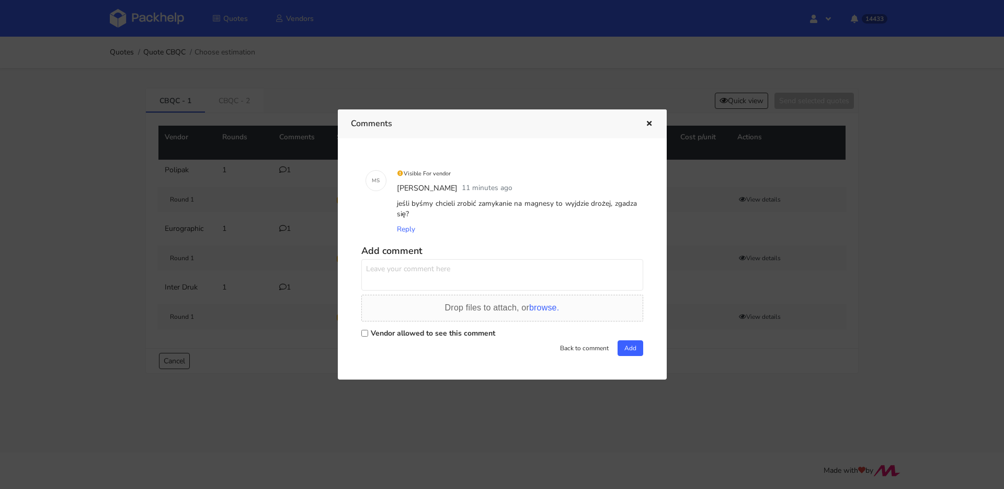
click at [457, 270] on textarea at bounding box center [502, 274] width 282 height 31
type textarea "d"
click at [452, 276] on textarea "i jeszcze drugie pytanie - jaka dopłata za folię soft touch?" at bounding box center [502, 274] width 282 height 31
click at [451, 276] on textarea "i jeszcze drugie pytanie - jaka dopłata za folię soft touch?" at bounding box center [502, 274] width 282 height 31
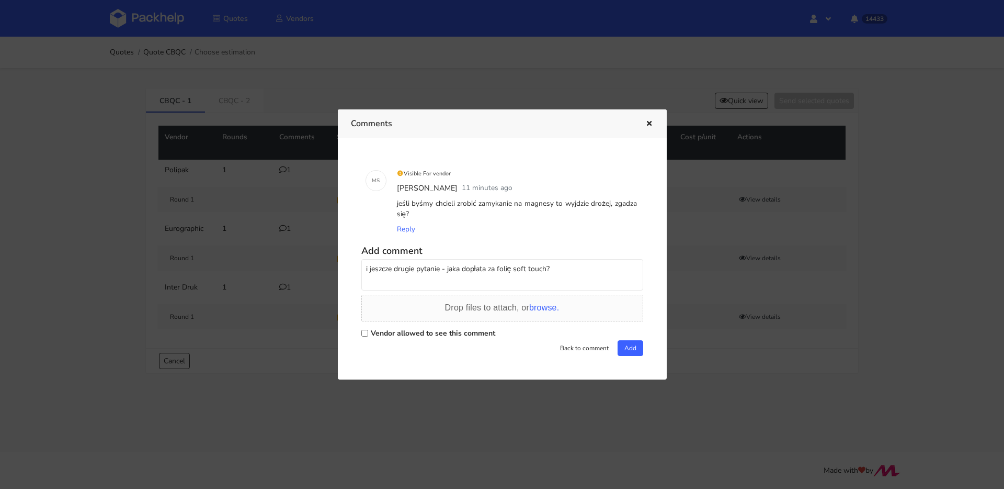
click at [451, 276] on textarea "i jeszcze drugie pytanie - jaka dopłata za folię soft touch?" at bounding box center [502, 274] width 282 height 31
type textarea "i jeszcze drugie pytanie - jaka dopłata za folię soft touch?"
click at [454, 332] on label "Vendor allowed to see this comment" at bounding box center [433, 333] width 125 height 10
click at [368, 332] on input "Vendor allowed to see this comment" at bounding box center [364, 333] width 7 height 7
checkbox input "true"
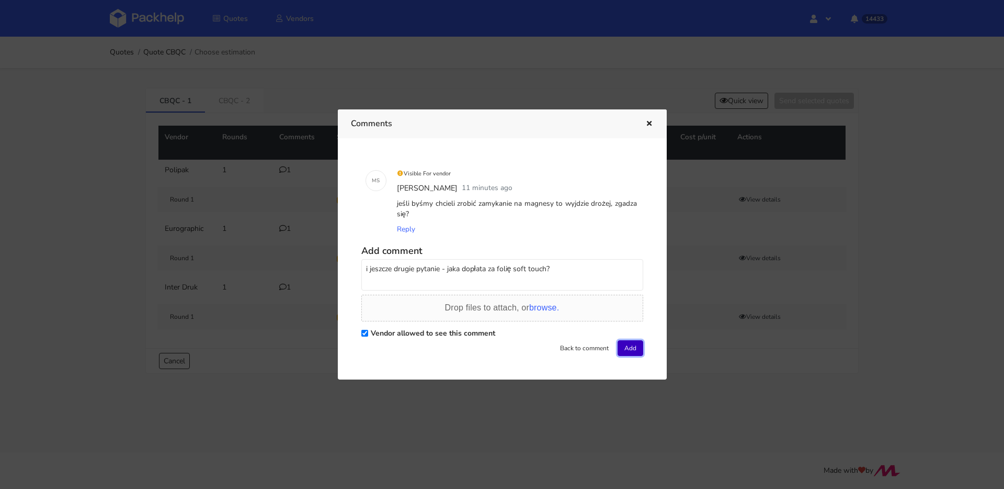
click at [625, 345] on button "Add" at bounding box center [631, 348] width 26 height 16
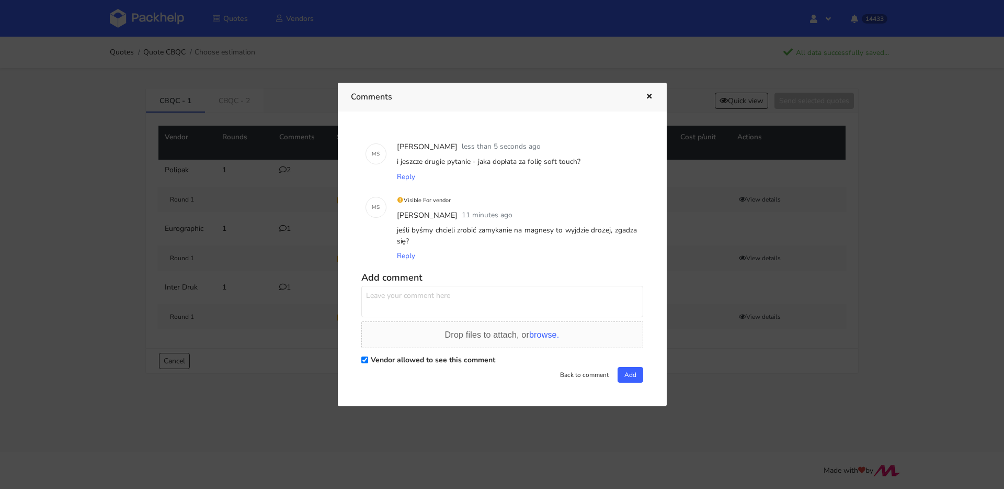
click at [639, 99] on div at bounding box center [642, 97] width 24 height 14
click at [640, 99] on div at bounding box center [642, 97] width 24 height 14
click at [290, 233] on div at bounding box center [502, 244] width 1004 height 489
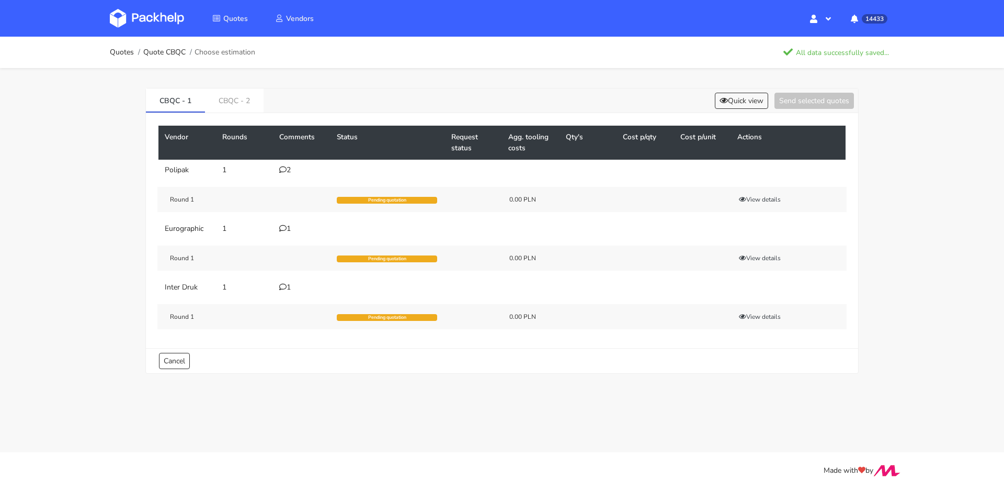
click at [284, 228] on icon at bounding box center [282, 227] width 7 height 7
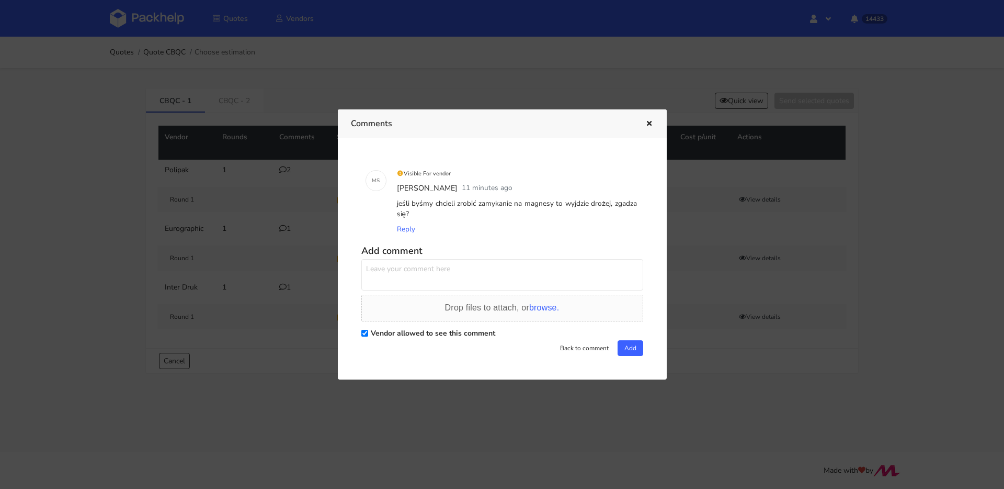
click at [429, 240] on div "Visible For vendor [PERSON_NAME] 11 minutes ago jeśli byśmy chcieli zrobić zamy…" at bounding box center [517, 201] width 253 height 79
click at [439, 262] on textarea at bounding box center [502, 274] width 282 height 31
paste textarea "i jeszcze drugie pytanie - jaka dopłata za folię soft touch?"
type textarea "i jeszcze drugie pytanie - jaka dopłata za folię soft touch?"
click at [627, 346] on button "Add" at bounding box center [631, 348] width 26 height 16
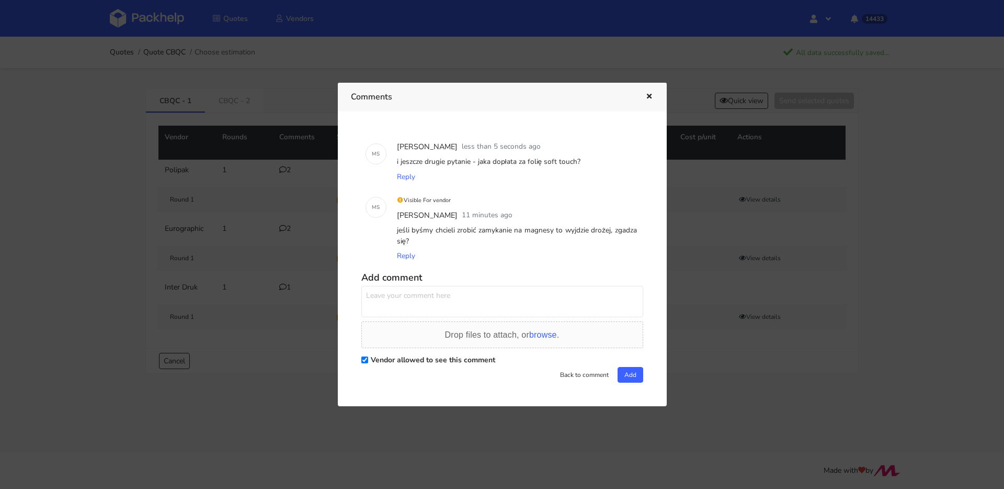
click at [645, 92] on button "button" at bounding box center [648, 97] width 12 height 14
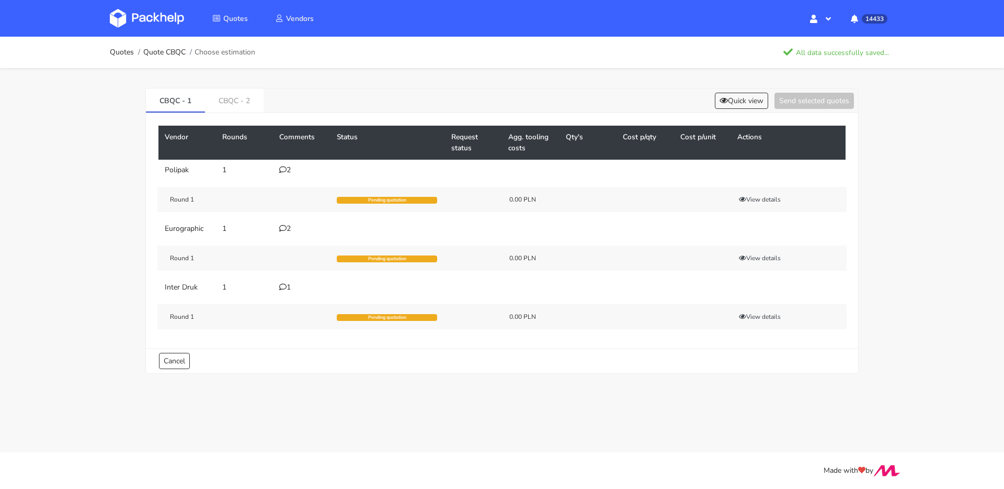
click at [278, 291] on td "1" at bounding box center [302, 287] width 58 height 21
click at [289, 289] on div "1" at bounding box center [301, 287] width 45 height 8
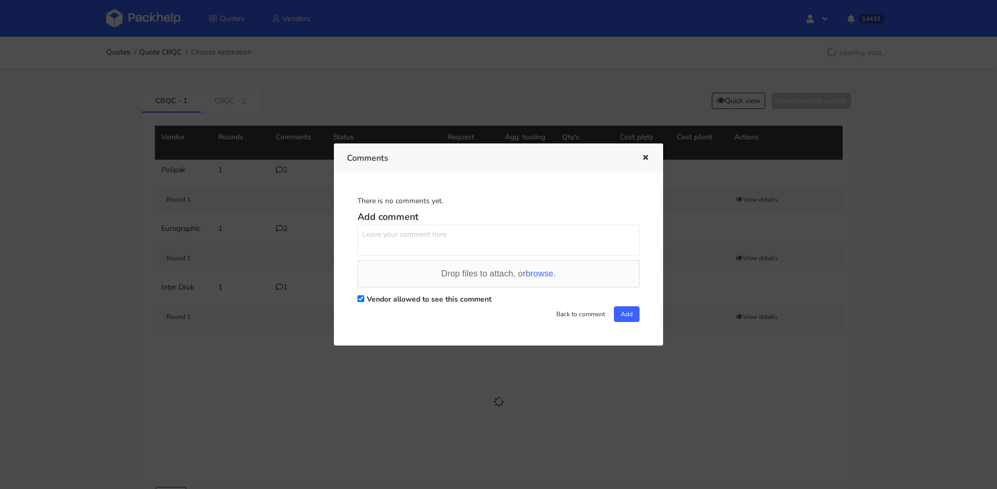
click at [474, 223] on h5 "Add comment" at bounding box center [498, 217] width 282 height 12
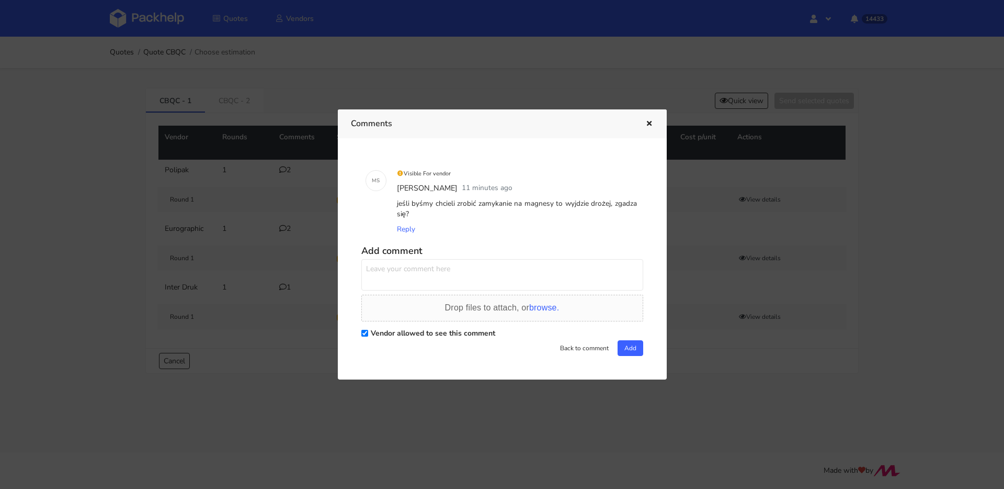
click at [510, 263] on textarea at bounding box center [502, 274] width 282 height 31
paste textarea "i jeszcze drugie pytanie - jaka dopłata za folię soft touch?"
type textarea "i jeszcze drugie pytanie - jaka dopłata za folię soft touch?"
click at [618, 350] on button "Add" at bounding box center [631, 348] width 26 height 16
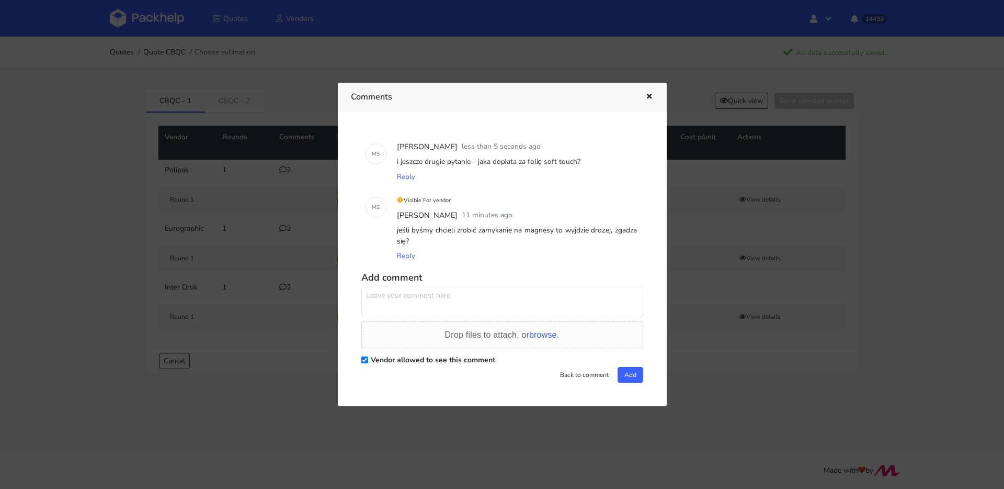
click at [649, 97] on icon "button" at bounding box center [649, 96] width 9 height 7
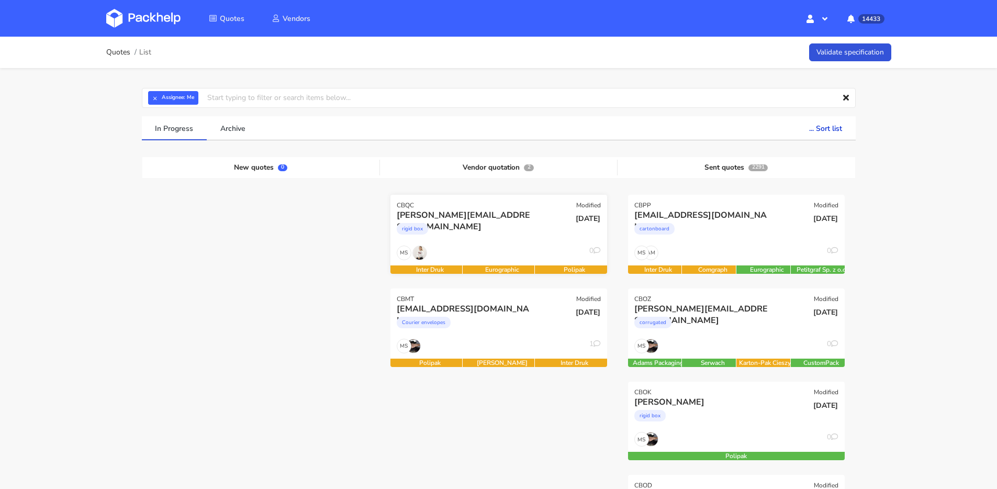
click at [503, 246] on div "MS 0" at bounding box center [498, 255] width 217 height 20
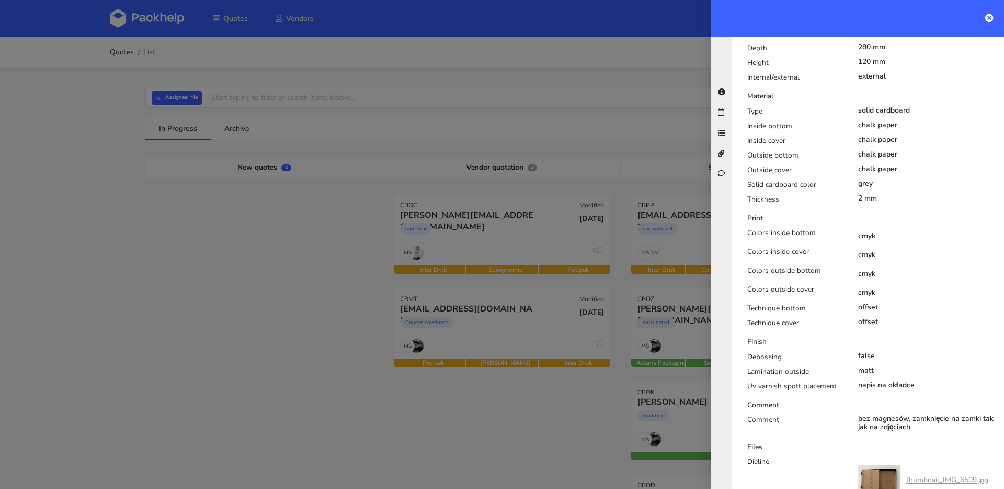
scroll to position [175, 0]
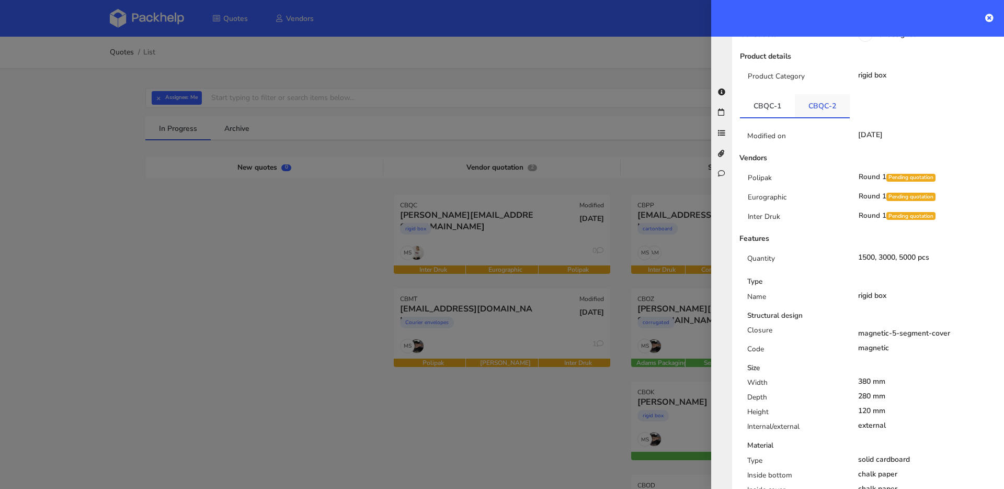
click at [819, 94] on link "CBQC-2" at bounding box center [822, 105] width 55 height 23
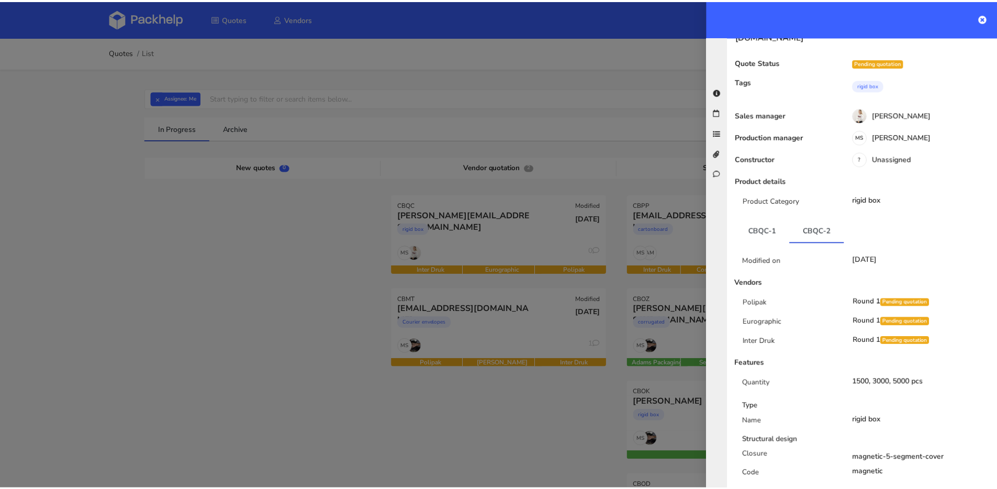
scroll to position [0, 0]
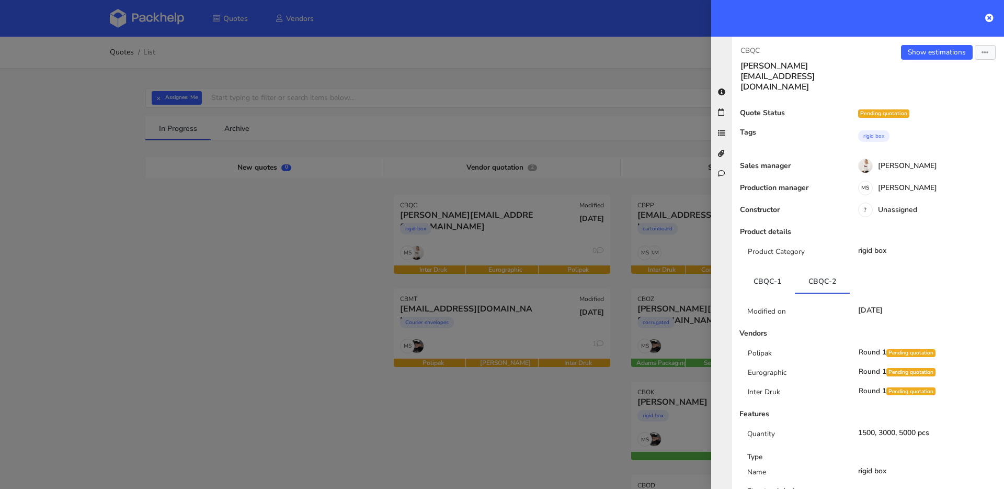
click at [401, 231] on div at bounding box center [502, 244] width 1004 height 489
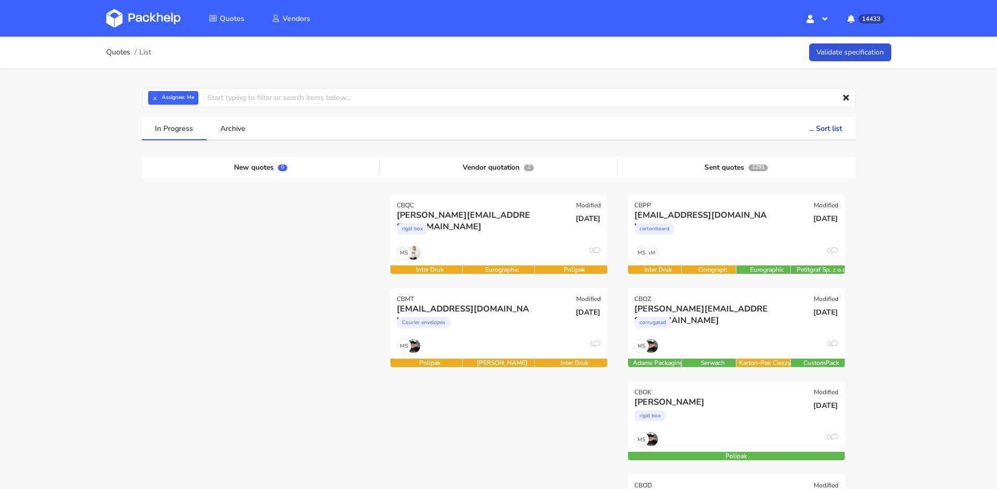
click at [518, 332] on div "Courier envelopes" at bounding box center [466, 324] width 139 height 21
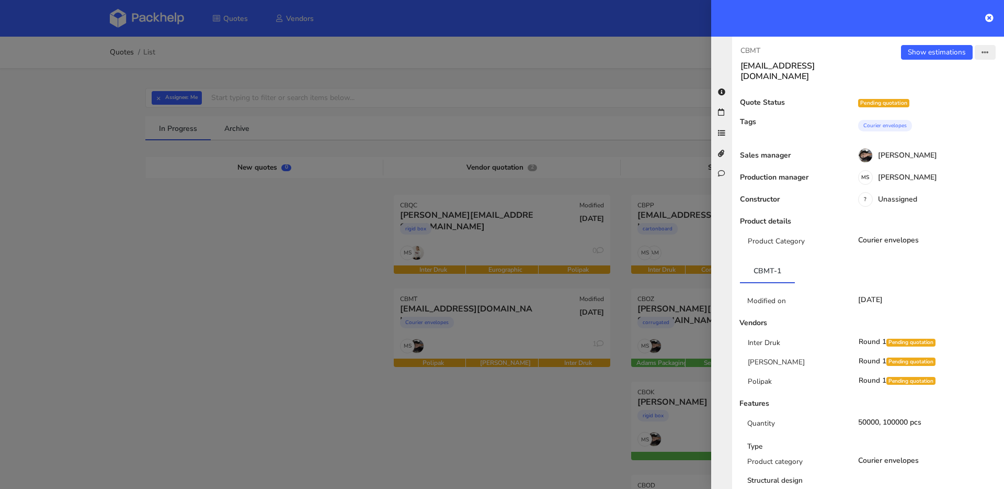
click at [982, 55] on icon "button" at bounding box center [985, 52] width 7 height 7
click at [941, 95] on link "View quote" at bounding box center [952, 93] width 92 height 17
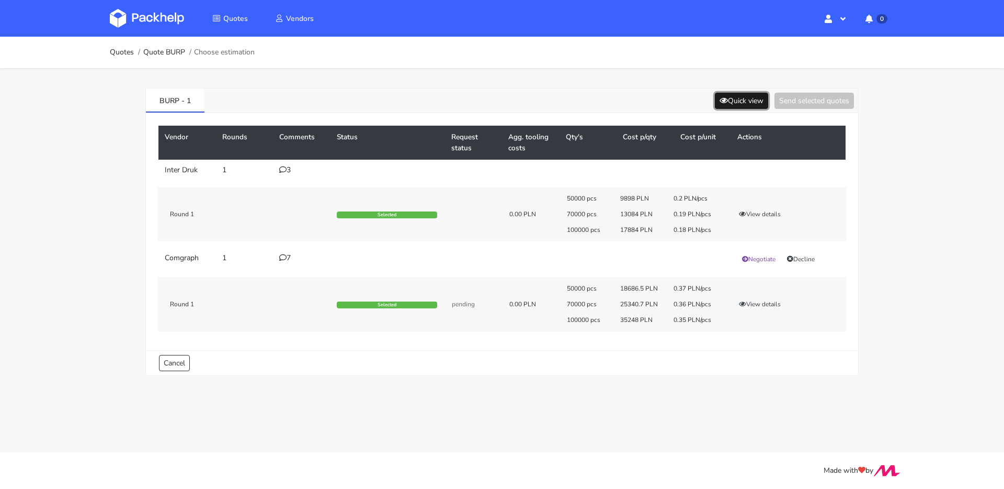
click at [742, 107] on button "Quick view" at bounding box center [741, 101] width 53 height 16
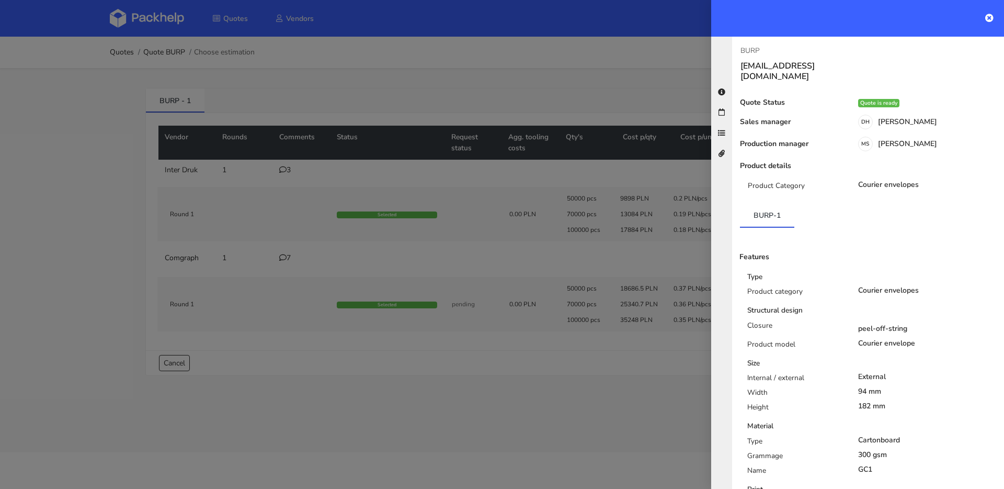
click at [612, 173] on div at bounding box center [502, 244] width 1004 height 489
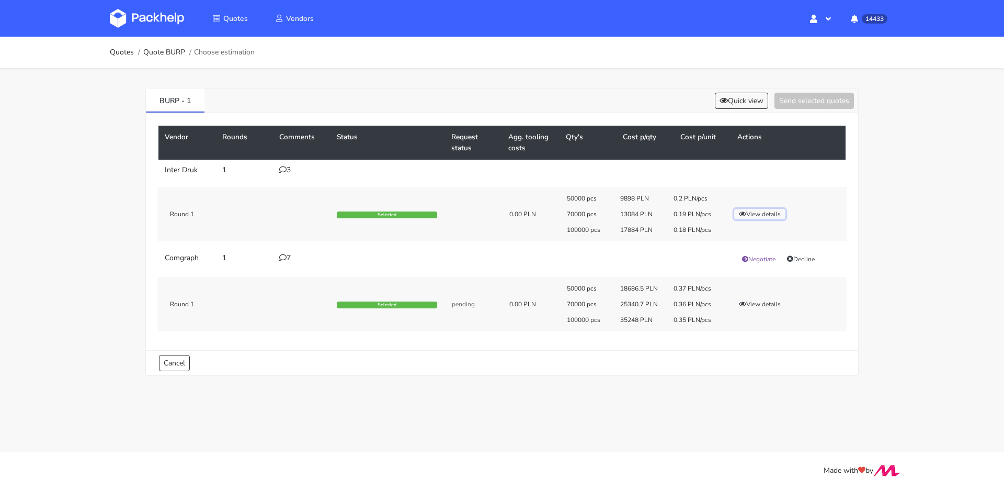
click at [752, 212] on button "View details" at bounding box center [759, 214] width 51 height 10
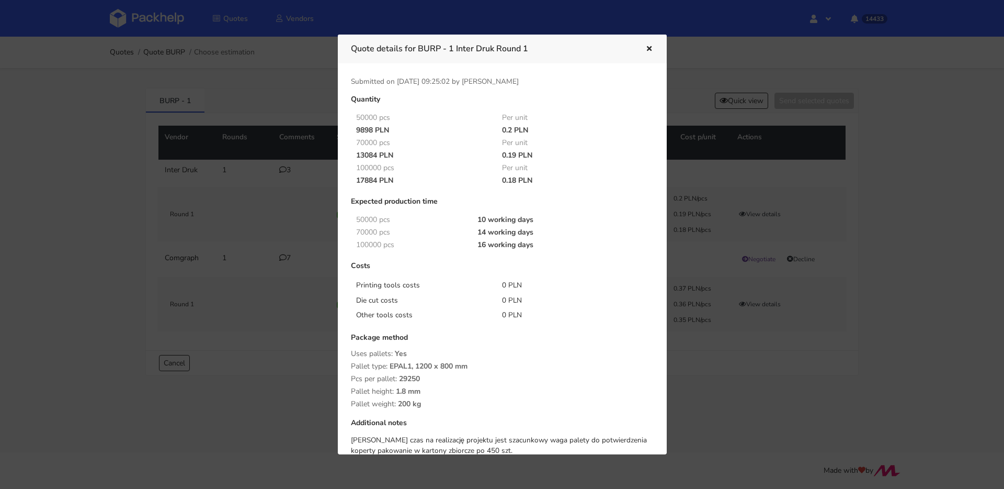
click at [651, 51] on icon "button" at bounding box center [649, 49] width 9 height 7
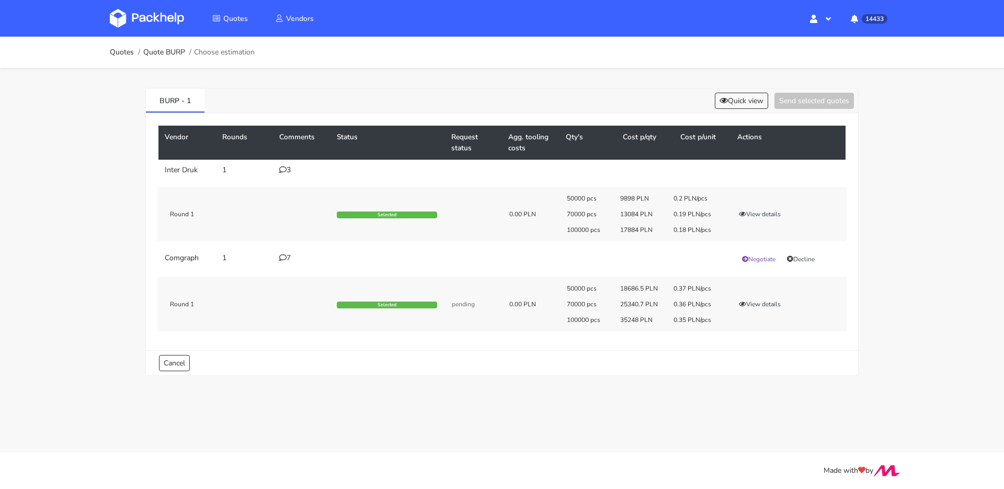
click at [285, 174] on div "3" at bounding box center [301, 170] width 45 height 8
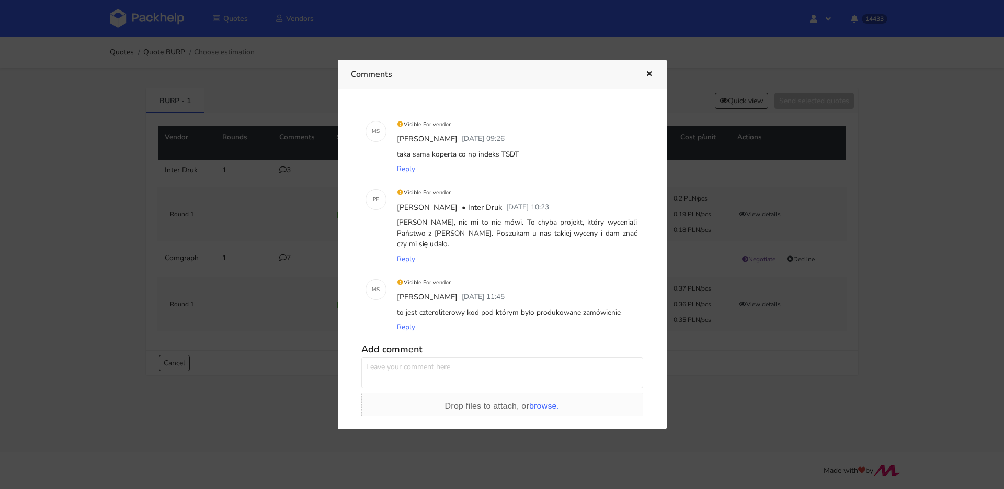
click at [648, 74] on icon "button" at bounding box center [649, 74] width 9 height 7
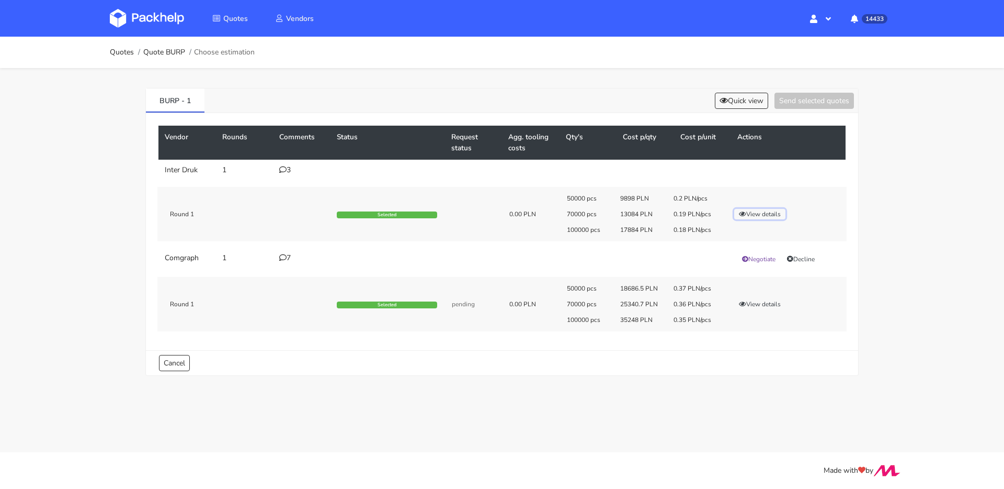
click at [753, 211] on button "View details" at bounding box center [759, 214] width 51 height 10
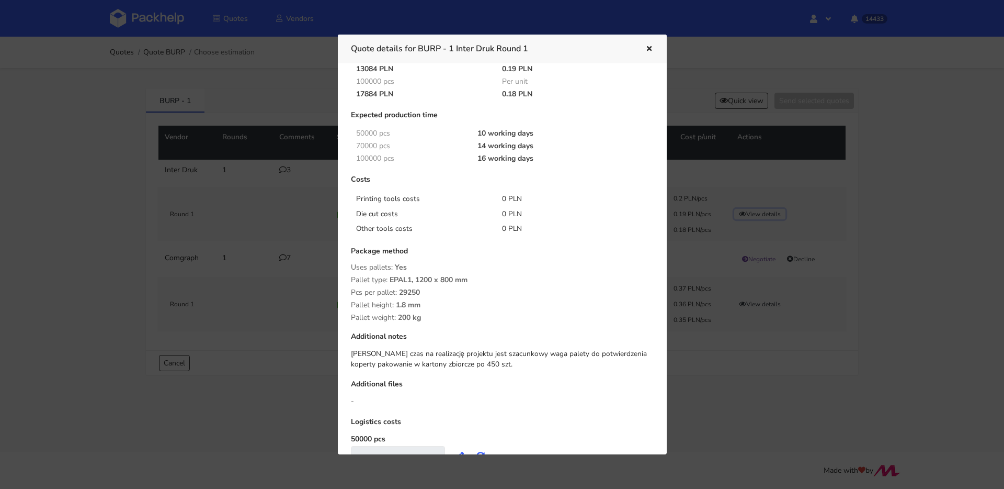
scroll to position [101, 0]
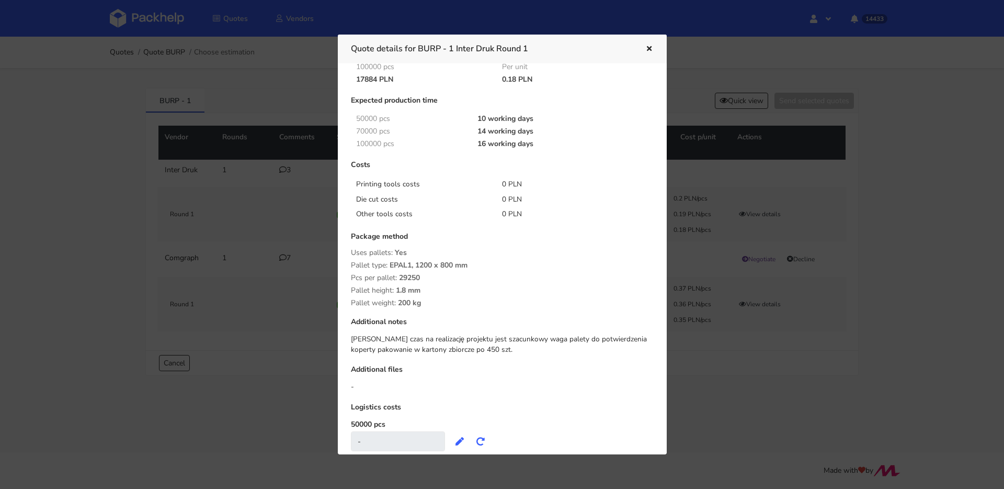
drag, startPoint x: 426, startPoint y: 302, endPoint x: 344, endPoint y: 235, distance: 105.2
click at [344, 235] on div "Quantity 50000 pcs Per unit 9898 PLN 0.2 PLN 70000 pcs Per unit 13084 PLN 0.19 …" at bounding box center [503, 267] width 318 height 547
copy div "Package method Uses pallets: Yes Pallet type: EPAL1, 1200 x 800 mm Pcs per pall…"
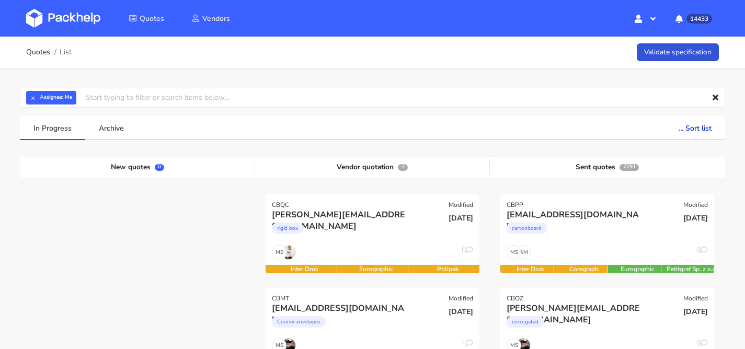
scroll to position [205, 0]
